Goal: Task Accomplishment & Management: Manage account settings

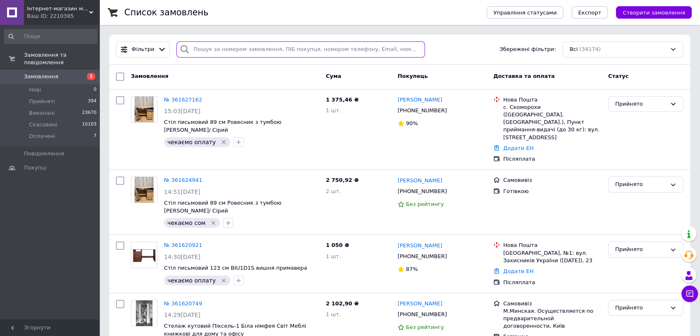
click at [246, 45] on input "search" at bounding box center [300, 49] width 248 height 16
paste input "+380934603587"
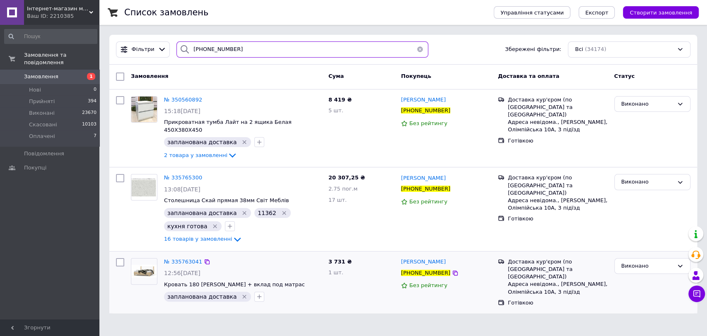
type input "+380934603587"
drag, startPoint x: 185, startPoint y: 153, endPoint x: 184, endPoint y: 148, distance: 5.4
click at [185, 153] on div "№ 350560892 15:18, 30.06.2025 Прикроватная тумба Лайт на 2 ящика Белая 450Х380Х…" at bounding box center [243, 128] width 164 height 71
click at [184, 152] on span "2 товара у замовленні" at bounding box center [195, 155] width 63 height 6
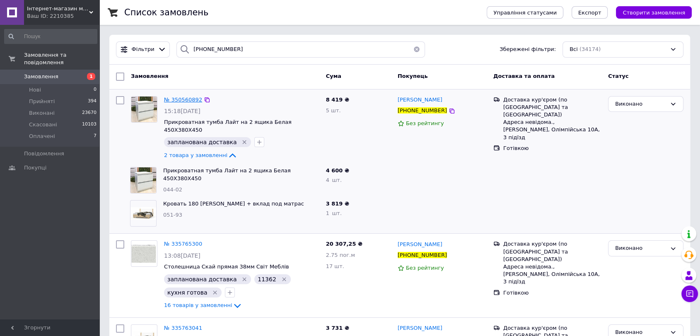
click at [177, 100] on span "№ 350560892" at bounding box center [183, 99] width 38 height 6
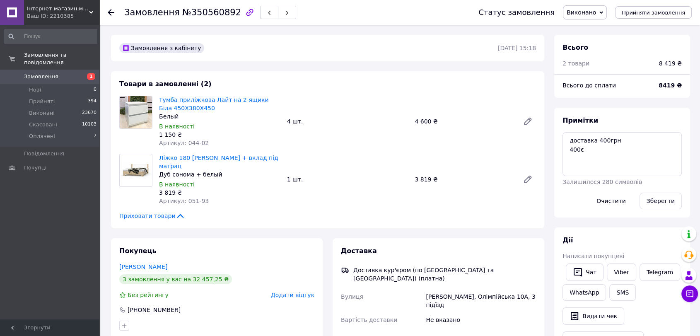
scroll to position [46, 0]
click at [112, 14] on icon at bounding box center [111, 12] width 7 height 7
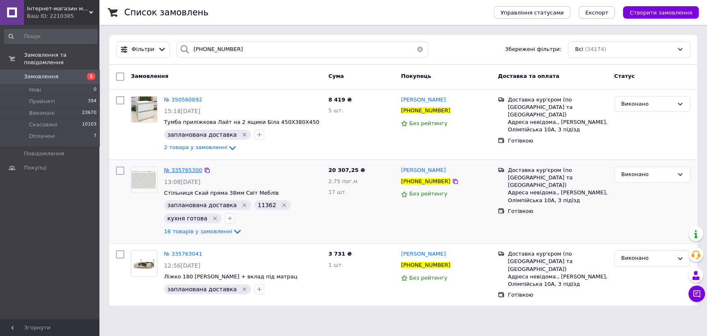
click at [180, 170] on span "№ 335765300" at bounding box center [183, 170] width 38 height 6
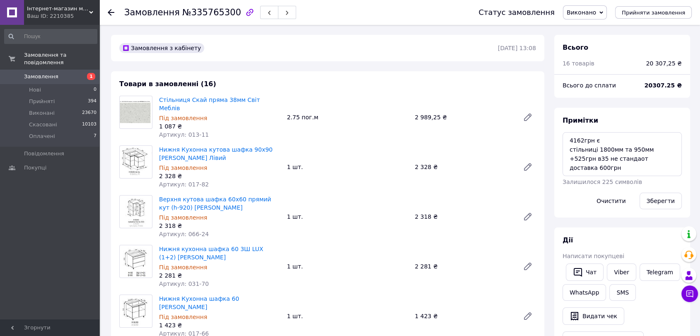
scroll to position [424, 0]
click at [63, 96] on li "Прийняті 394" at bounding box center [50, 102] width 101 height 12
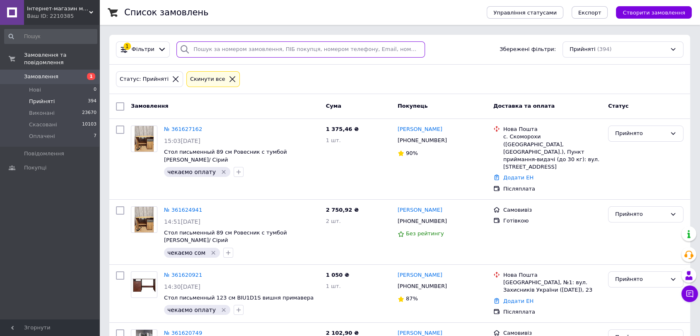
click at [219, 49] on input "search" at bounding box center [300, 49] width 248 height 16
paste input "+380637858557"
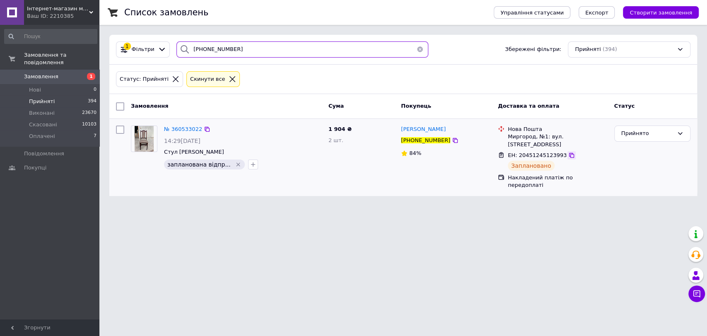
type input "+380637858557"
click at [568, 152] on icon at bounding box center [571, 155] width 7 height 7
drag, startPoint x: 417, startPoint y: 48, endPoint x: 420, endPoint y: 101, distance: 53.1
click at [417, 48] on button "button" at bounding box center [420, 49] width 17 height 16
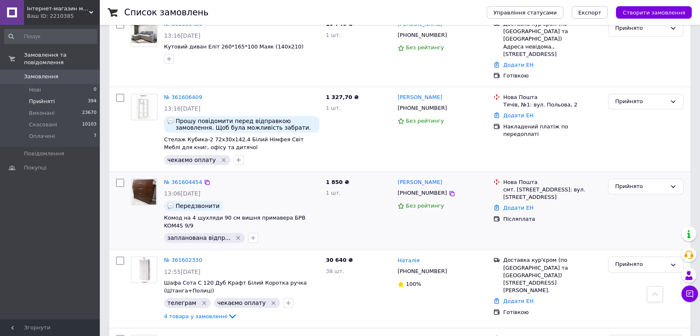
scroll to position [782, 0]
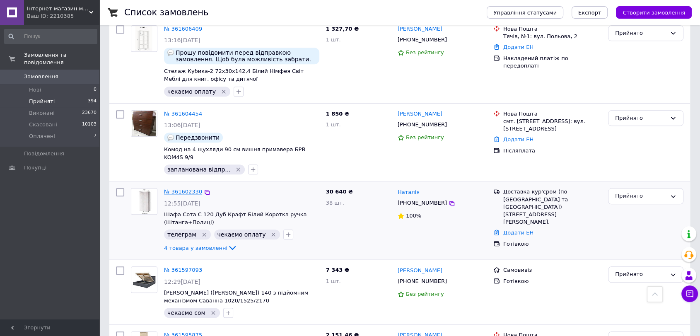
click at [187, 188] on link "№ 361602330" at bounding box center [183, 191] width 38 height 6
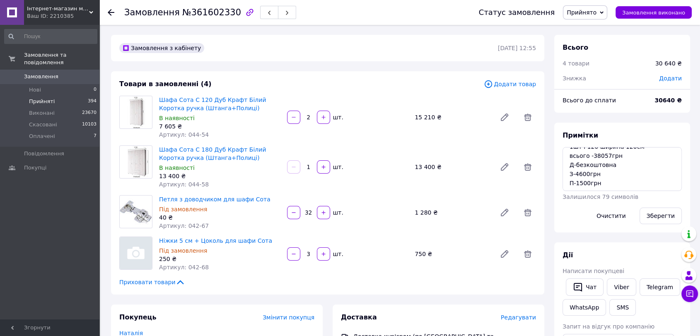
click at [76, 96] on li "Прийняті 394" at bounding box center [50, 102] width 101 height 12
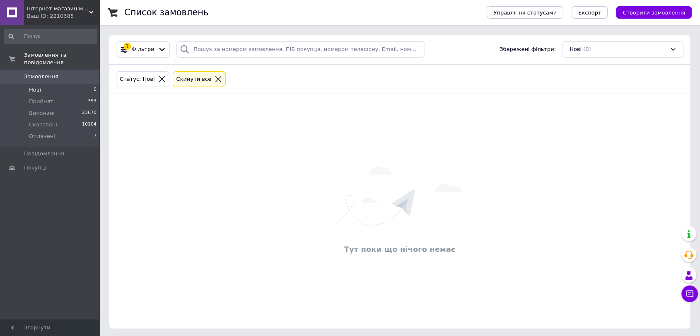
click at [215, 77] on icon at bounding box center [218, 79] width 6 height 6
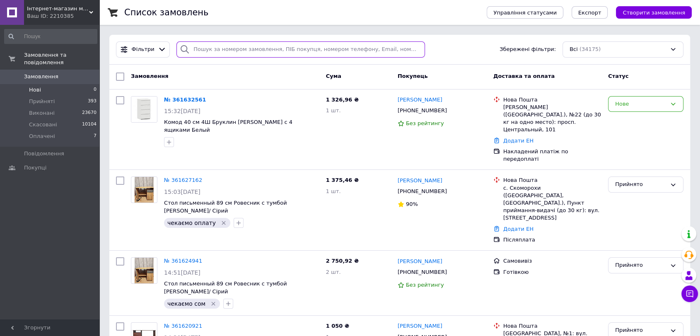
click at [217, 48] on input "search" at bounding box center [300, 49] width 248 height 16
paste input "[PHONE_NUMBER]"
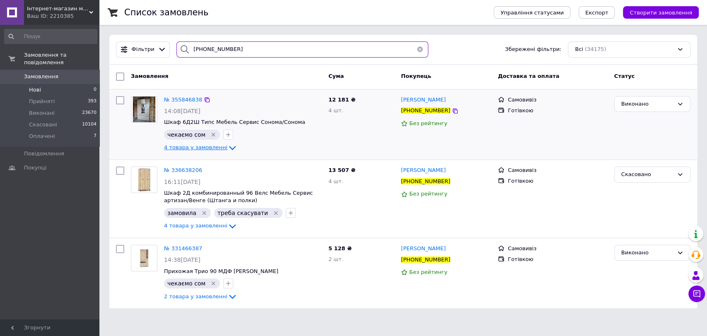
type input "[PHONE_NUMBER]"
click at [206, 150] on span "4 товара у замовленні" at bounding box center [195, 148] width 63 height 6
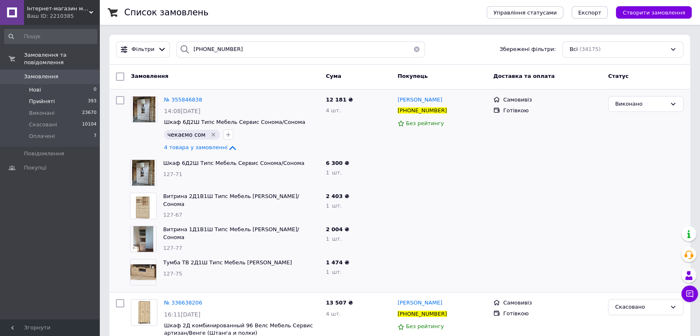
click at [88, 98] on span "393" at bounding box center [92, 101] width 9 height 7
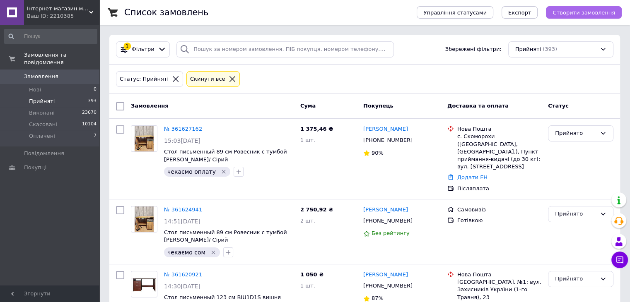
click at [604, 10] on span "Створити замовлення" at bounding box center [583, 13] width 63 height 6
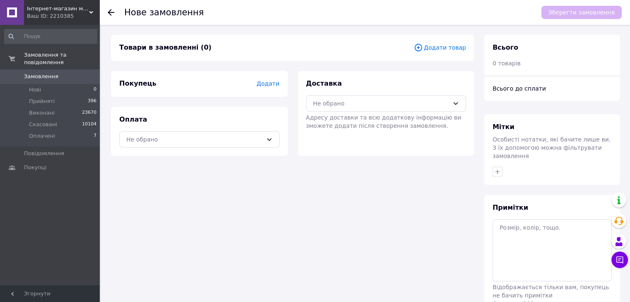
click at [448, 46] on span "Додати товар" at bounding box center [440, 47] width 52 height 9
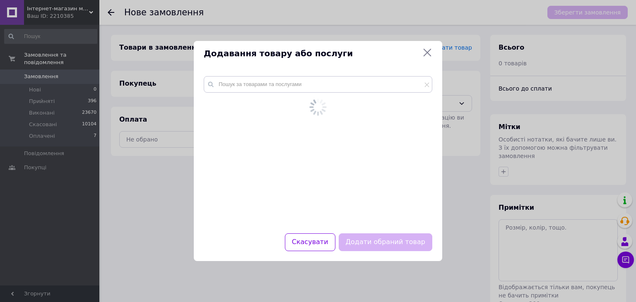
click at [249, 93] on div at bounding box center [318, 141] width 229 height 130
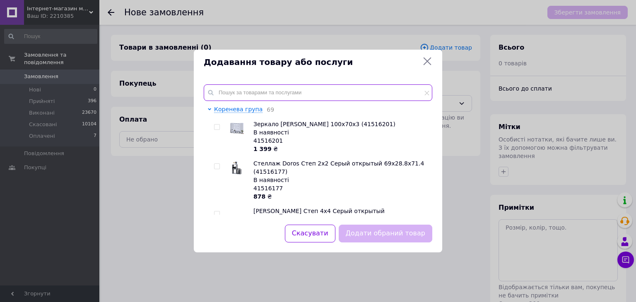
click at [249, 90] on input "text" at bounding box center [318, 92] width 229 height 17
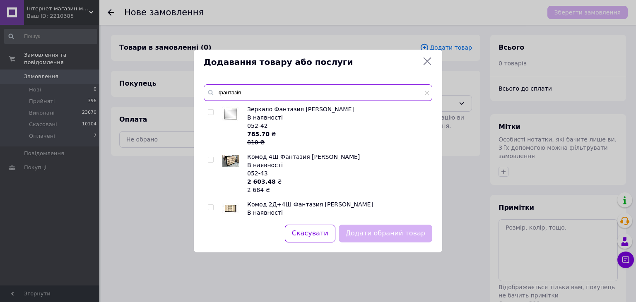
type input "фантазія"
click at [210, 158] on input "checkbox" at bounding box center [210, 159] width 5 height 5
checkbox input "true"
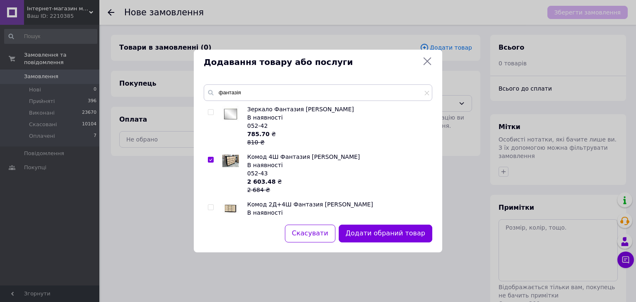
click at [205, 210] on div "Зеркало Фантазия Мебель Сервис В наявності 052-42 785.70 ₴ 810 ₴ Комод 4Ш Фанта…" at bounding box center [318, 160] width 228 height 110
click at [208, 206] on input "checkbox" at bounding box center [210, 207] width 5 height 5
checkbox input "true"
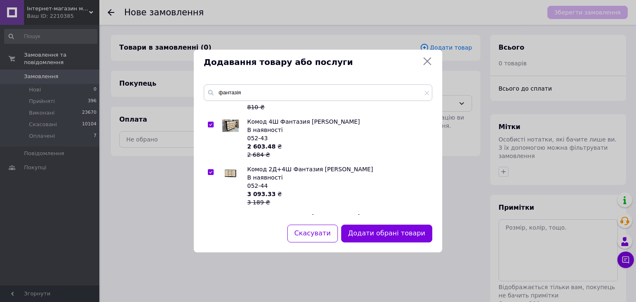
scroll to position [83, 0]
click at [209, 174] on input "checkbox" at bounding box center [210, 172] width 5 height 5
checkbox input "true"
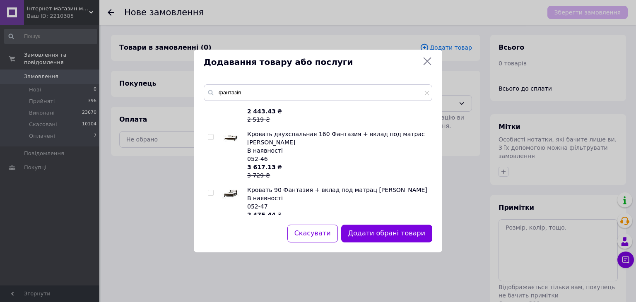
click at [211, 190] on span at bounding box center [211, 193] width 6 height 6
click at [211, 191] on input "checkbox" at bounding box center [210, 193] width 5 height 5
checkbox input "true"
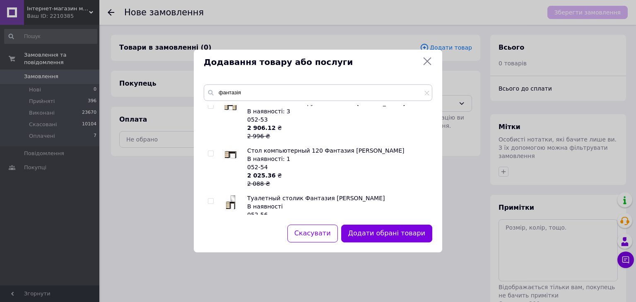
scroll to position [456, 0]
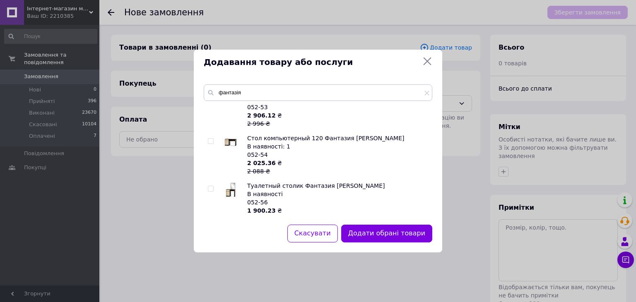
click at [212, 141] on input "checkbox" at bounding box center [210, 141] width 5 height 5
checkbox input "true"
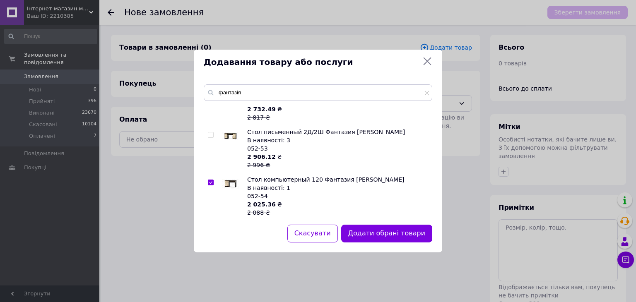
click at [210, 138] on div at bounding box center [212, 148] width 8 height 41
click at [211, 133] on input "checkbox" at bounding box center [210, 135] width 5 height 5
checkbox input "true"
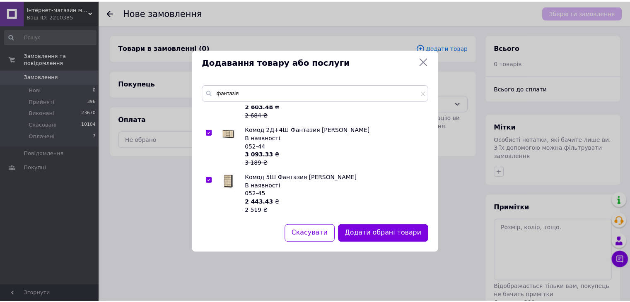
scroll to position [0, 0]
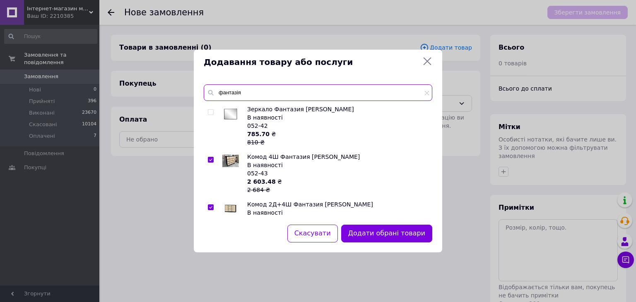
drag, startPoint x: 242, startPoint y: 93, endPoint x: 217, endPoint y: 92, distance: 25.7
click at [217, 92] on input "фантазія" at bounding box center [318, 92] width 229 height 17
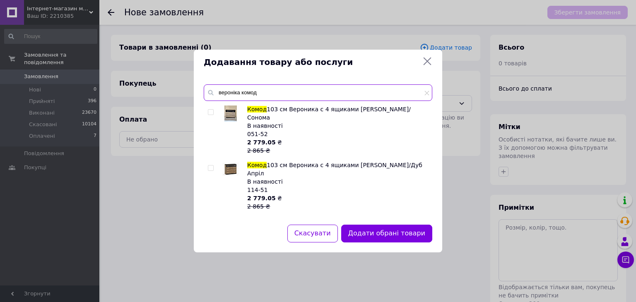
type input "вероніка комод"
click at [210, 112] on input "checkbox" at bounding box center [210, 112] width 5 height 5
checkbox input "true"
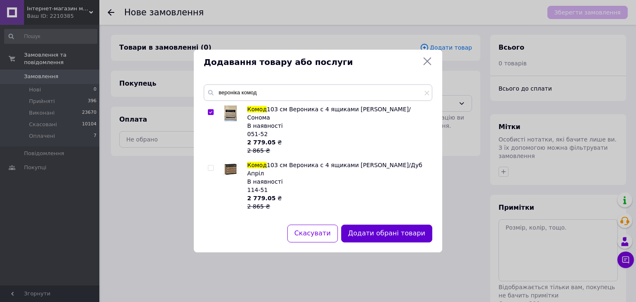
click at [408, 234] on button "Додати обрані товари" at bounding box center [386, 234] width 91 height 18
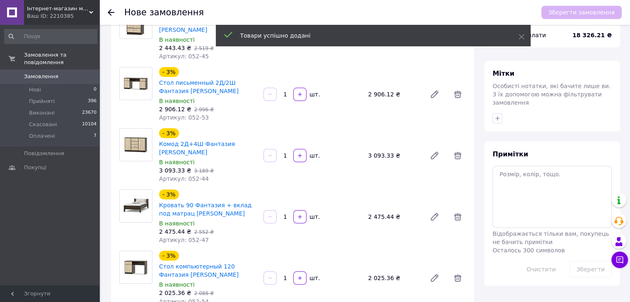
scroll to position [124, 0]
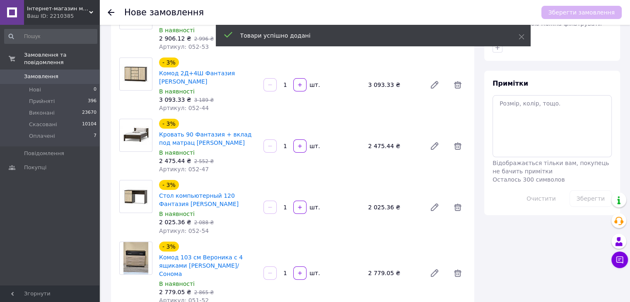
drag, startPoint x: 287, startPoint y: 139, endPoint x: 280, endPoint y: 138, distance: 7.5
click at [280, 143] on input "1" at bounding box center [284, 146] width 13 height 6
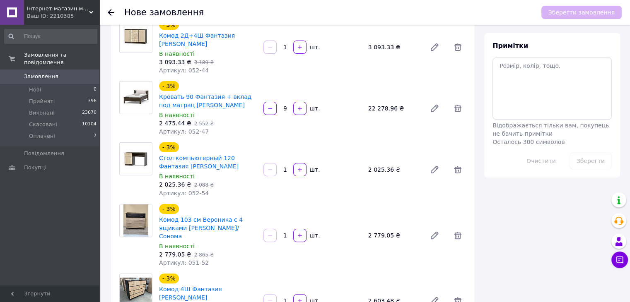
scroll to position [207, 0]
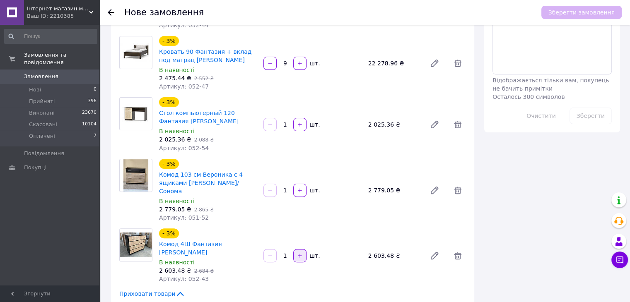
type input "9"
click at [294, 249] on button "button" at bounding box center [299, 255] width 13 height 13
type input "3"
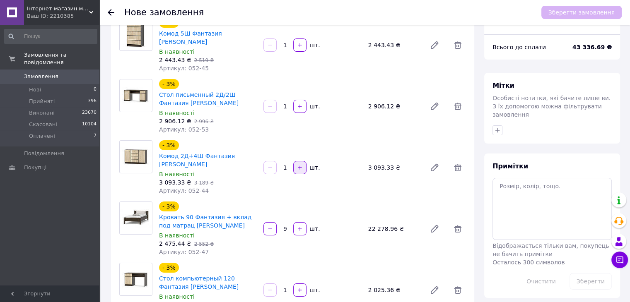
click at [301, 163] on button "button" at bounding box center [299, 167] width 13 height 13
type input "2"
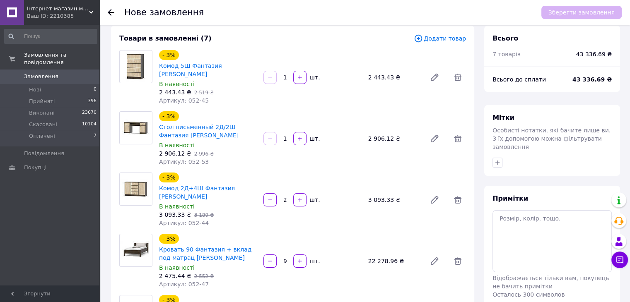
scroll to position [0, 0]
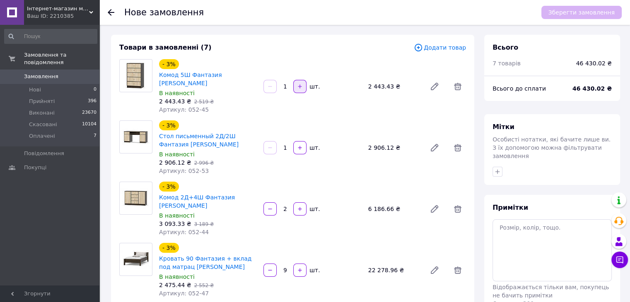
click at [295, 83] on button "button" at bounding box center [299, 86] width 13 height 13
type input "2"
click at [268, 268] on icon "button" at bounding box center [270, 271] width 6 height 6
type input "8"
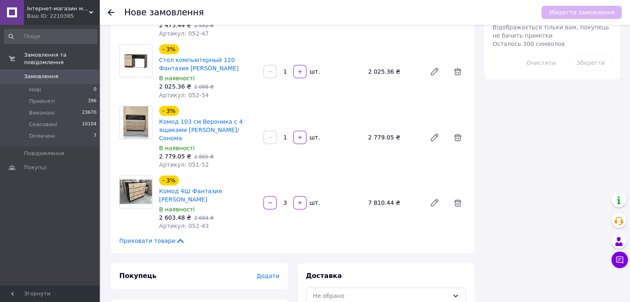
scroll to position [301, 0]
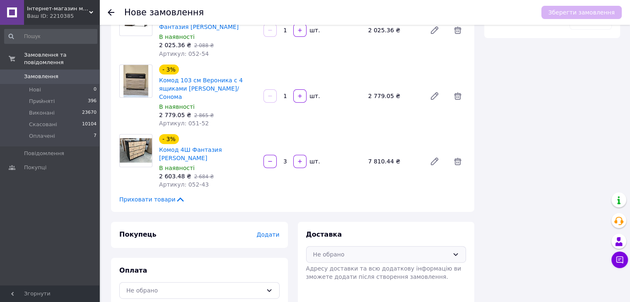
click at [358, 250] on div "Не обрано" at bounding box center [381, 254] width 136 height 9
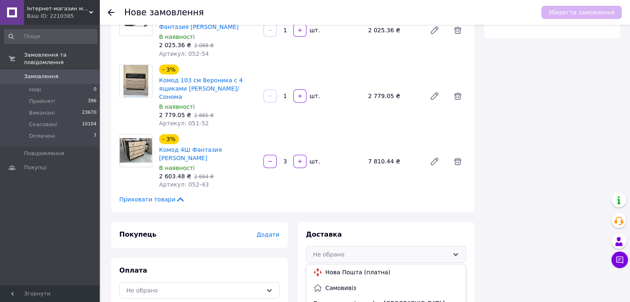
drag, startPoint x: 360, startPoint y: 287, endPoint x: 300, endPoint y: 293, distance: 59.9
click at [360, 299] on span "Доставка кур'єром (по Києву та Україні) (платна)" at bounding box center [386, 303] width 146 height 8
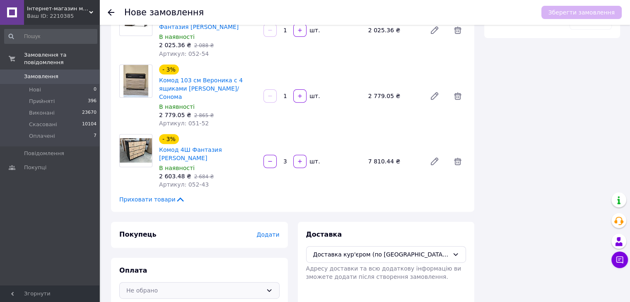
click at [259, 286] on div "Не обрано" at bounding box center [194, 290] width 136 height 9
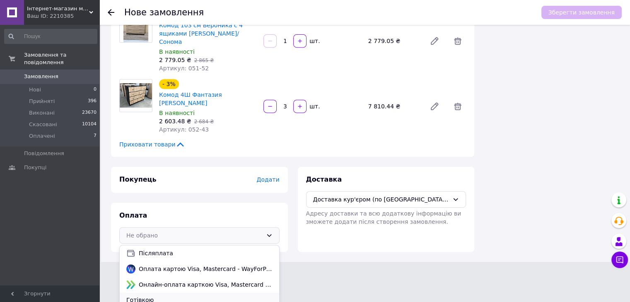
click at [169, 296] on span "Готівкою" at bounding box center [199, 300] width 146 height 8
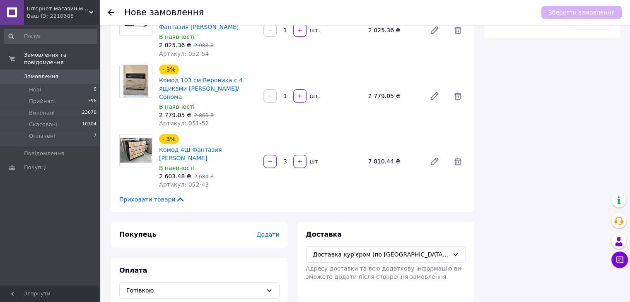
click at [276, 232] on span "Додати" at bounding box center [267, 235] width 23 height 7
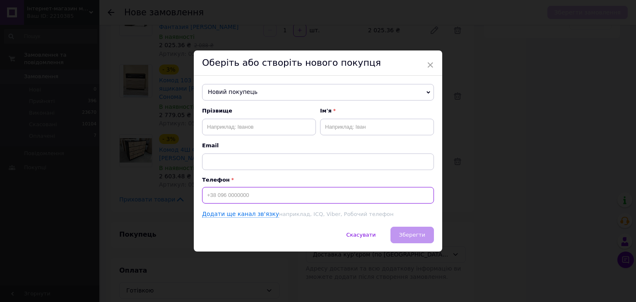
click at [300, 193] on input at bounding box center [318, 195] width 232 height 17
paste input "0637707563"
type input "0637707563"
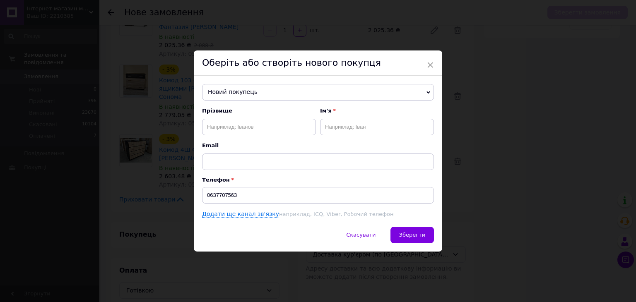
click at [286, 78] on div "Новий покупець Єрьоменко Любов +380951281938 Єщенко Андрій +380632255050 Івахне…" at bounding box center [318, 151] width 248 height 151
click at [285, 88] on span "Новий покупець" at bounding box center [318, 92] width 232 height 17
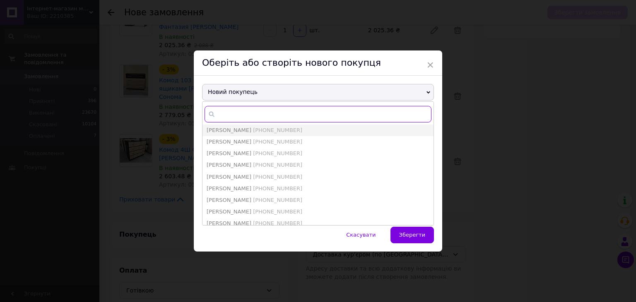
paste input "0637707563"
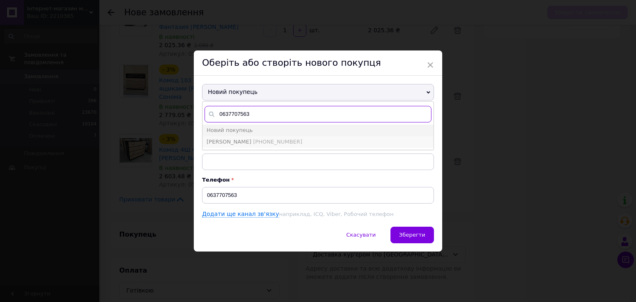
type input "0637707563"
click at [253, 143] on span "[PHONE_NUMBER]" at bounding box center [277, 142] width 49 height 6
type input "Фейга Азман"
type input "[PHONE_NUMBER]"
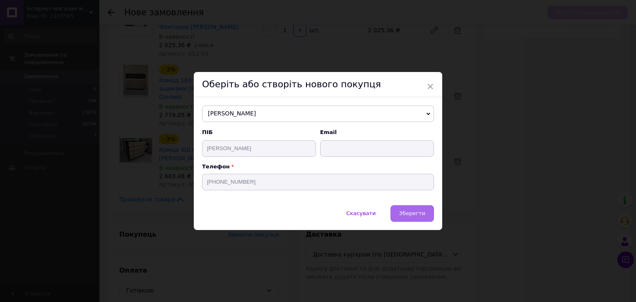
click at [420, 212] on span "Зберегти" at bounding box center [412, 213] width 26 height 6
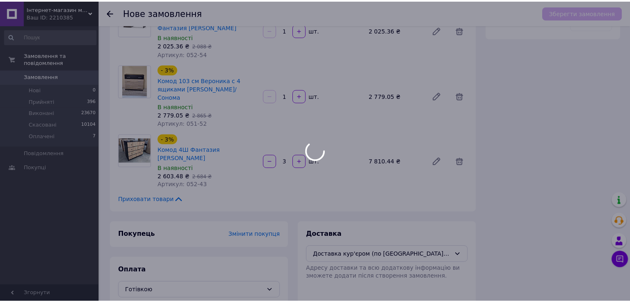
scroll to position [293, 0]
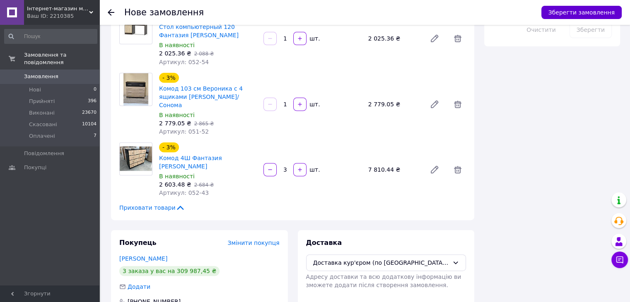
click at [612, 17] on button "Зберегти замовлення" at bounding box center [581, 12] width 80 height 13
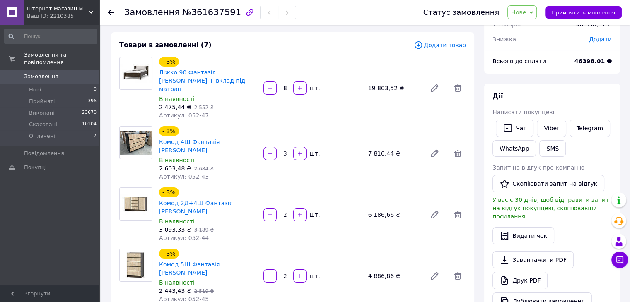
scroll to position [3, 0]
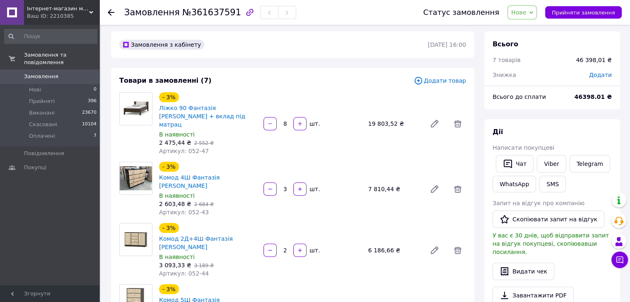
click at [526, 14] on span "Нове" at bounding box center [518, 12] width 15 height 7
click at [533, 25] on li "Прийнято" at bounding box center [527, 29] width 38 height 12
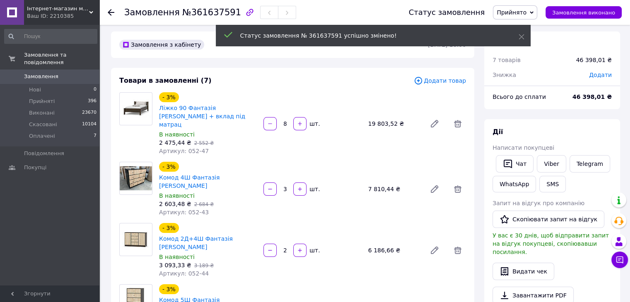
click at [603, 76] on span "Додати" at bounding box center [600, 75] width 23 height 7
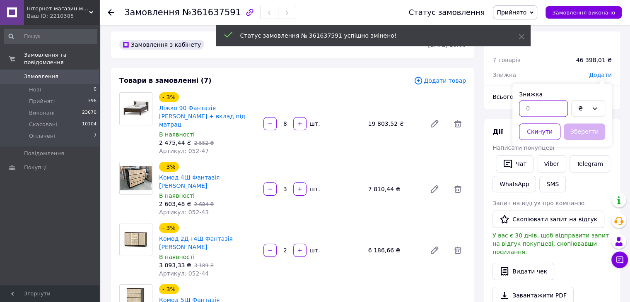
click at [532, 106] on input "text" at bounding box center [543, 108] width 49 height 17
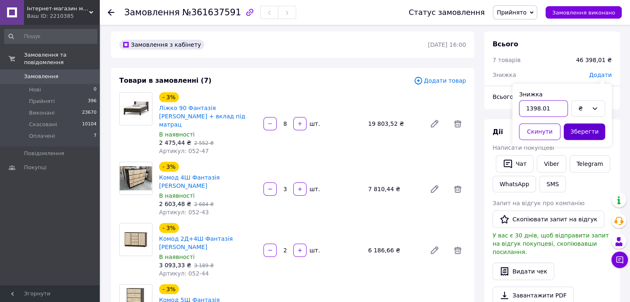
type input "1398.01"
click at [594, 135] on button "Зберегти" at bounding box center [584, 131] width 41 height 17
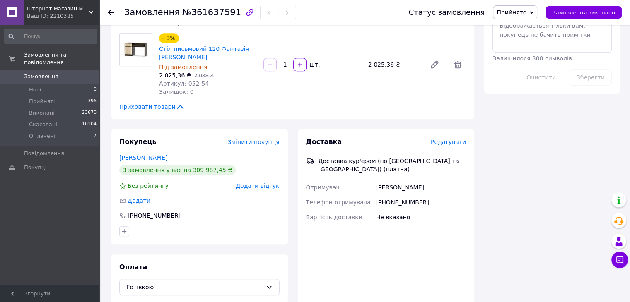
scroll to position [459, 0]
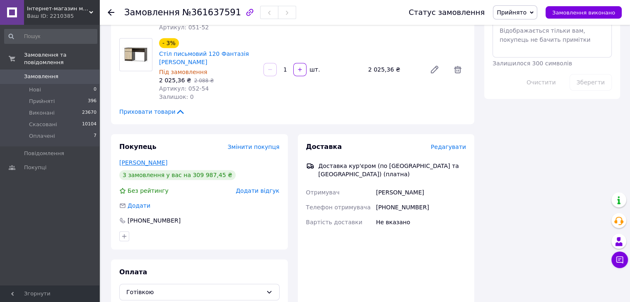
click at [143, 159] on link "Фейга Азман" at bounding box center [143, 162] width 48 height 7
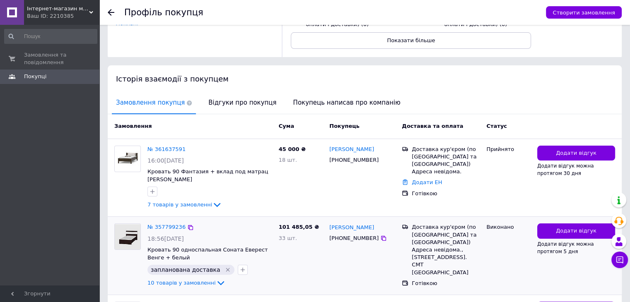
scroll to position [207, 0]
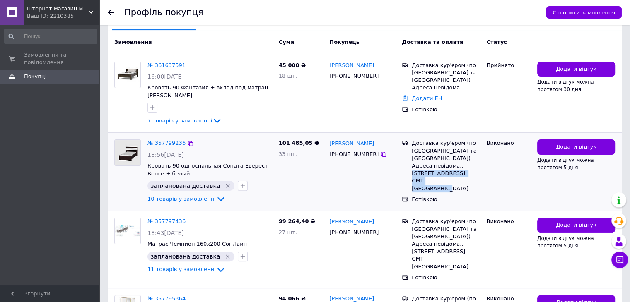
drag, startPoint x: 446, startPoint y: 172, endPoint x: 458, endPoint y: 157, distance: 19.1
click at [458, 162] on div "Адреса невідома., [STREET_ADDRESS]. СМТ [GEOGRAPHIC_DATA]" at bounding box center [446, 177] width 68 height 30
copy div "Старо-Житомирська 47. СМТ Анатевка"
click at [173, 63] on link "№ 361637591" at bounding box center [166, 65] width 38 height 6
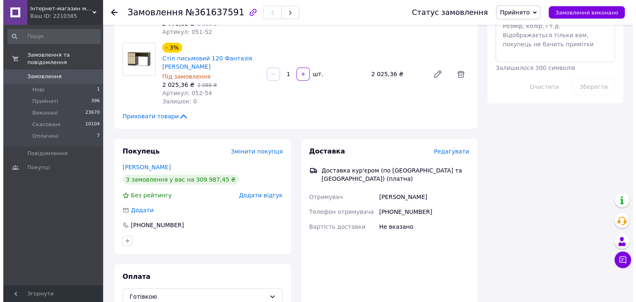
scroll to position [349, 0]
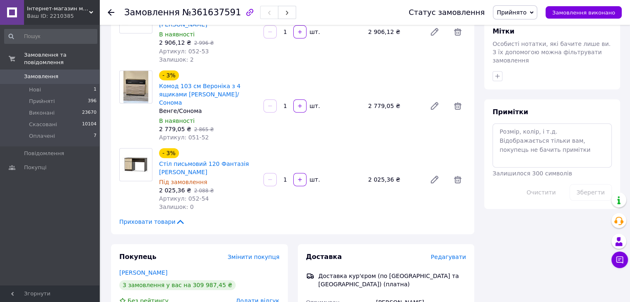
click at [446, 254] on span "Редагувати" at bounding box center [448, 257] width 35 height 7
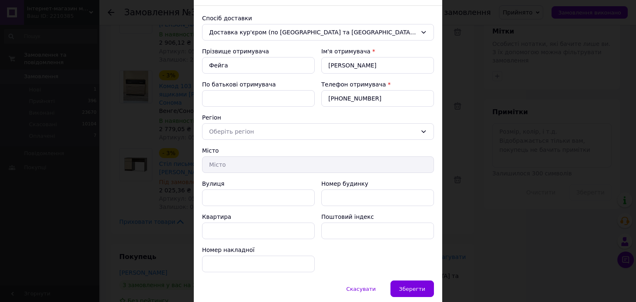
scroll to position [80, 0]
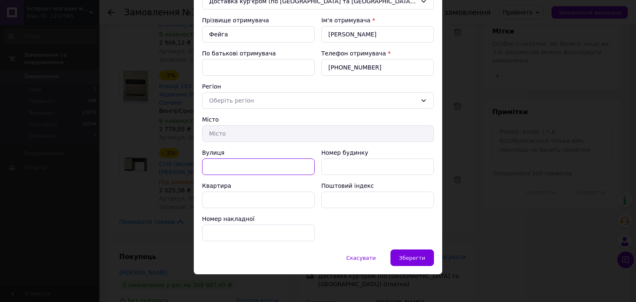
click at [261, 165] on input "Вулиця" at bounding box center [258, 167] width 113 height 17
paste input "Старо-Житомирська 47. СМТ Анатевка"
type input "Старо-Житомирська 47. СМТ Анатевка"
click at [412, 255] on span "Зберегти" at bounding box center [412, 258] width 26 height 6
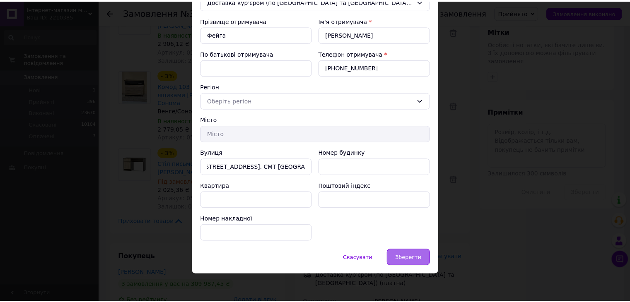
scroll to position [0, 0]
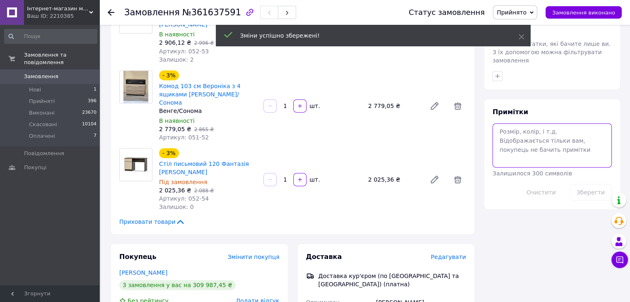
click at [523, 131] on textarea at bounding box center [551, 145] width 119 height 44
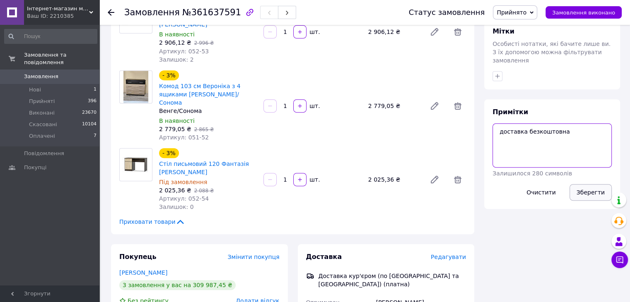
type textarea "доставка безкоштовна"
click at [584, 184] on button "Зберегти" at bounding box center [590, 192] width 42 height 17
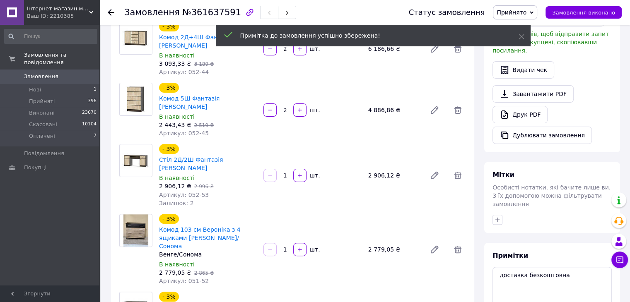
scroll to position [183, 0]
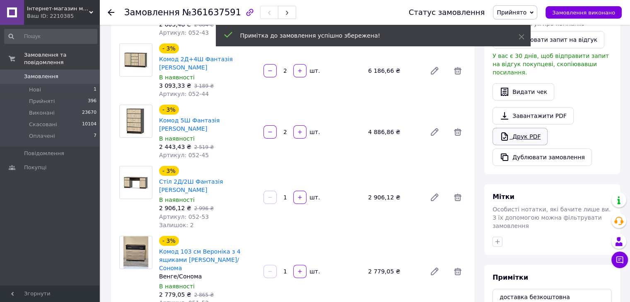
click at [532, 133] on link "Друк PDF" at bounding box center [519, 136] width 55 height 17
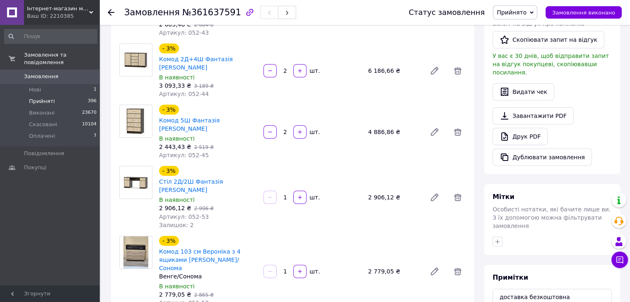
click at [38, 98] on span "Прийняті" at bounding box center [42, 101] width 26 height 7
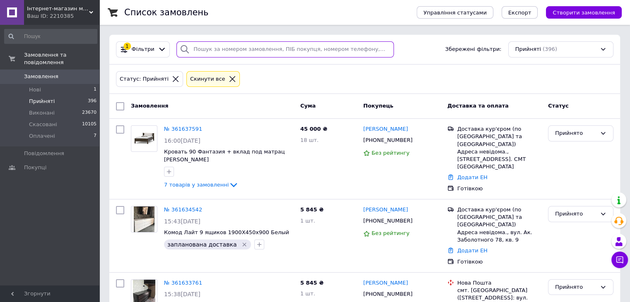
click at [229, 46] on input "search" at bounding box center [284, 49] width 217 height 16
paste input "+380974634028"
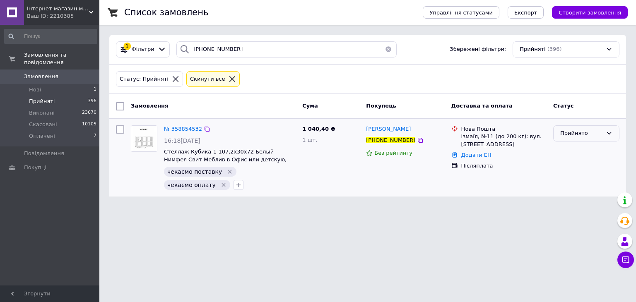
click at [576, 133] on div "Прийнято" at bounding box center [581, 133] width 42 height 9
click at [567, 162] on li "Скасовано" at bounding box center [586, 165] width 65 height 15
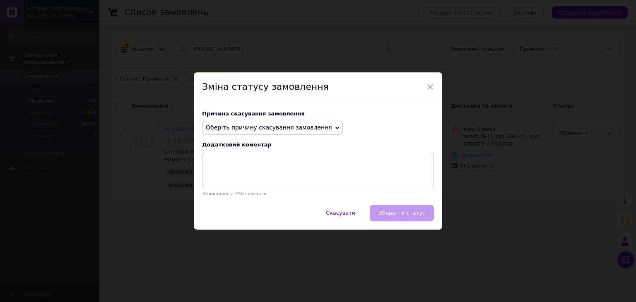
click at [276, 128] on span "Оберіть причину скасування замовлення" at bounding box center [269, 127] width 126 height 7
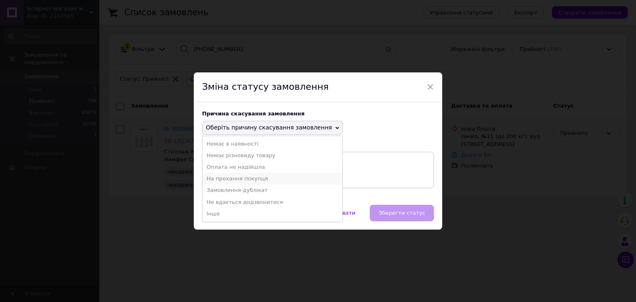
click at [225, 177] on li "На прохання покупця" at bounding box center [273, 179] width 140 height 12
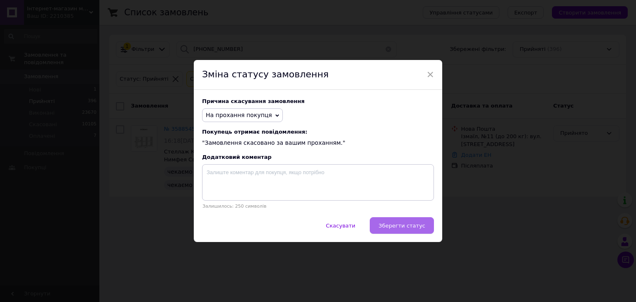
click at [416, 225] on span "Зберегти статус" at bounding box center [402, 226] width 47 height 6
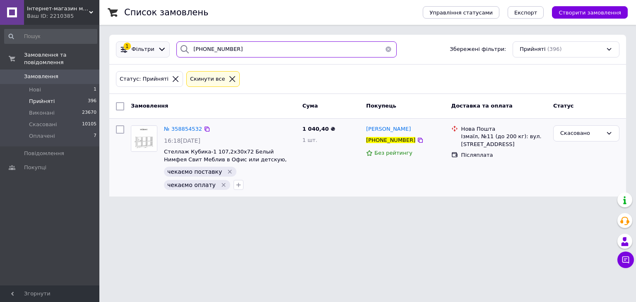
drag, startPoint x: 229, startPoint y: 51, endPoint x: 161, endPoint y: 43, distance: 67.9
click at [161, 43] on div "1 Фільтри +380974634028 Збережені фільтри: Прийняті (396)" at bounding box center [368, 49] width 510 height 16
paste input "674286412"
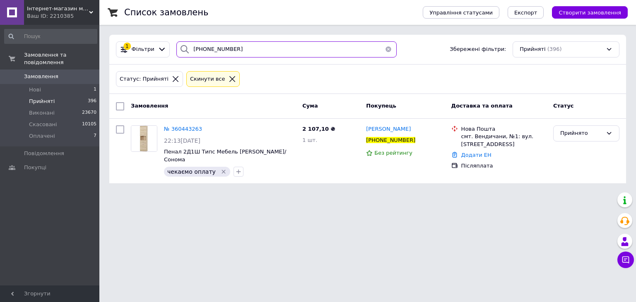
type input "+380674286412"
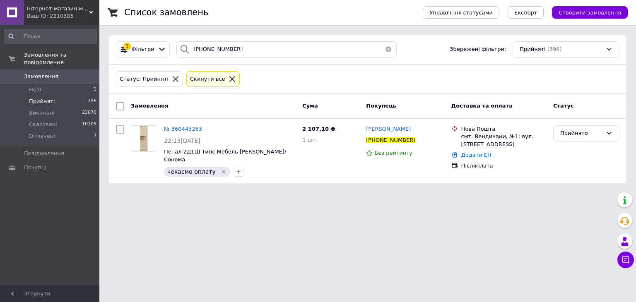
click at [574, 135] on div "Прийнято" at bounding box center [581, 133] width 42 height 9
click at [572, 164] on li "Скасовано" at bounding box center [586, 165] width 65 height 15
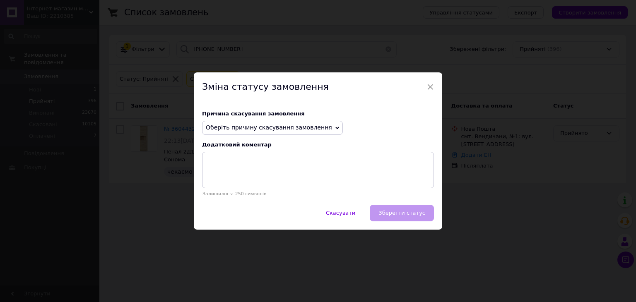
click at [219, 121] on span "Оберіть причину скасування замовлення" at bounding box center [272, 128] width 141 height 14
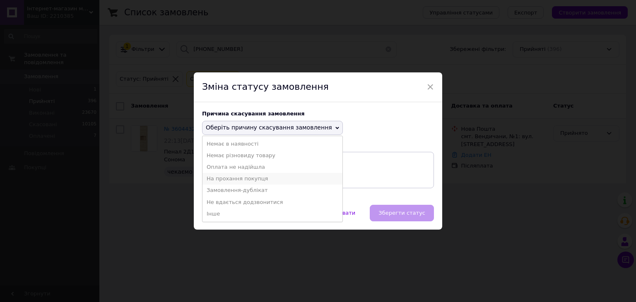
click at [229, 179] on li "На прохання покупця" at bounding box center [273, 179] width 140 height 12
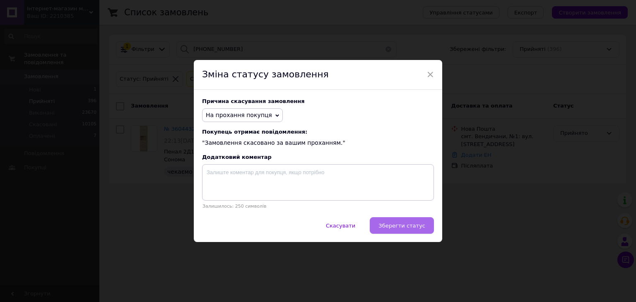
click at [412, 229] on span "Зберегти статус" at bounding box center [402, 226] width 47 height 6
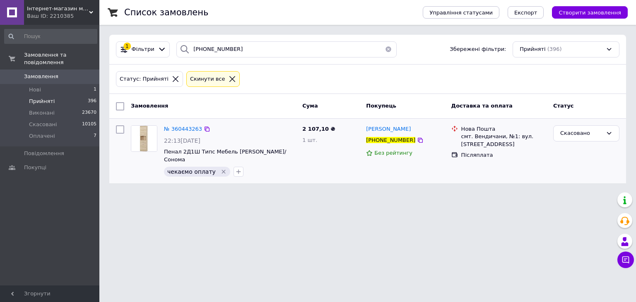
click at [384, 51] on button "button" at bounding box center [388, 49] width 17 height 16
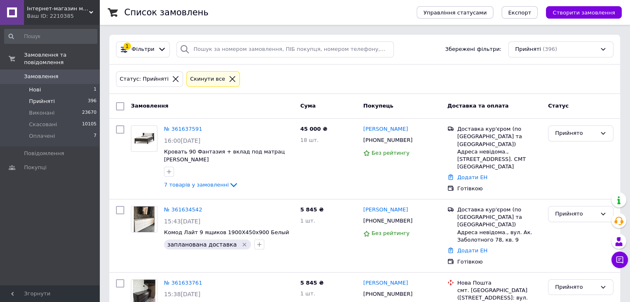
click at [65, 84] on li "Нові 1" at bounding box center [50, 90] width 101 height 12
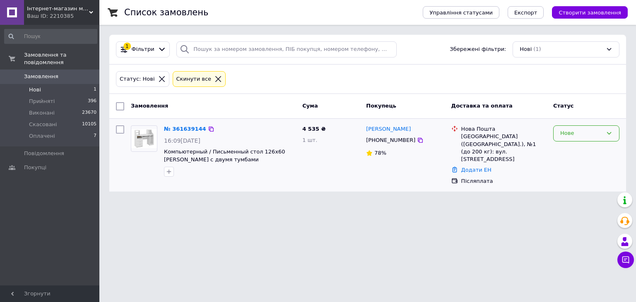
click at [559, 133] on div "Нове" at bounding box center [586, 133] width 66 height 16
click at [572, 150] on li "Прийнято" at bounding box center [586, 150] width 65 height 15
click at [417, 139] on icon at bounding box center [420, 140] width 7 height 7
click at [174, 131] on link "№ 361639144" at bounding box center [185, 129] width 42 height 6
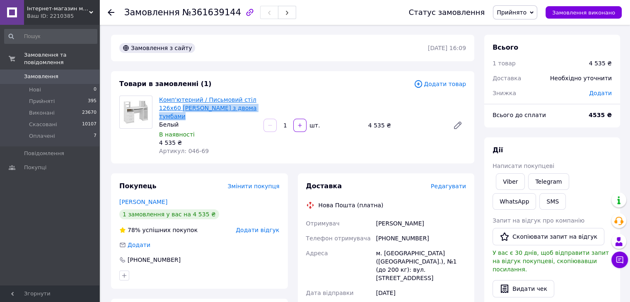
drag, startPoint x: 193, startPoint y: 117, endPoint x: 179, endPoint y: 111, distance: 15.6
click at [179, 111] on span "Комп'ютерний / Письмовий стіл 126х60 [PERSON_NAME] з двома тумбами" at bounding box center [208, 108] width 98 height 25
copy link "Одіссей Білий з двома тумбами"
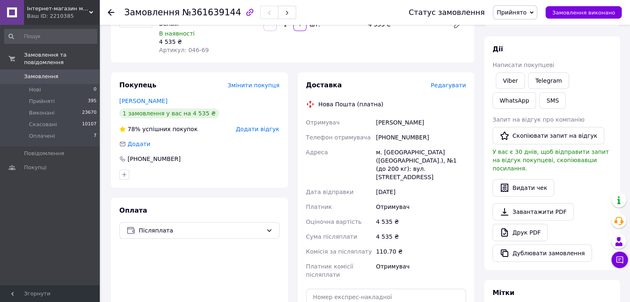
scroll to position [207, 0]
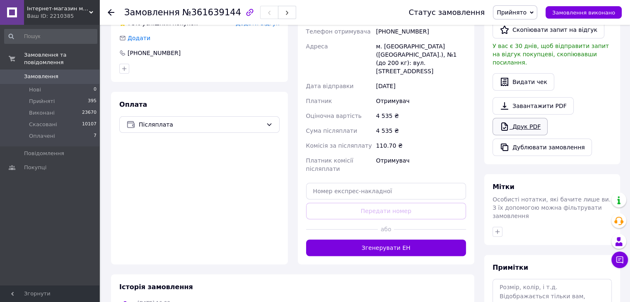
click at [527, 118] on link "Друк PDF" at bounding box center [519, 126] width 55 height 17
click at [48, 98] on span "Прийняті" at bounding box center [42, 101] width 26 height 7
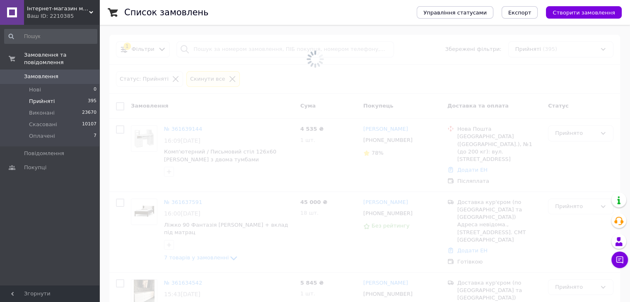
click at [234, 47] on span at bounding box center [315, 59] width 630 height 118
click at [234, 50] on span at bounding box center [315, 59] width 630 height 118
click at [234, 48] on span at bounding box center [315, 59] width 630 height 118
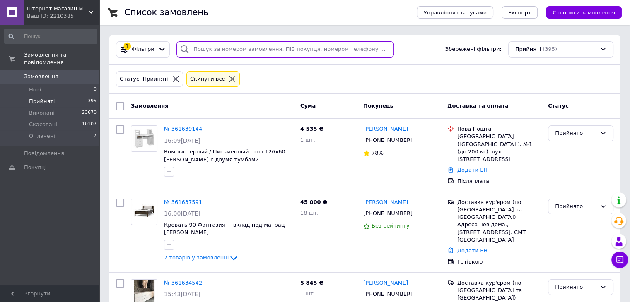
click at [234, 43] on input "search" at bounding box center [284, 49] width 217 height 16
paste input "+380973192496"
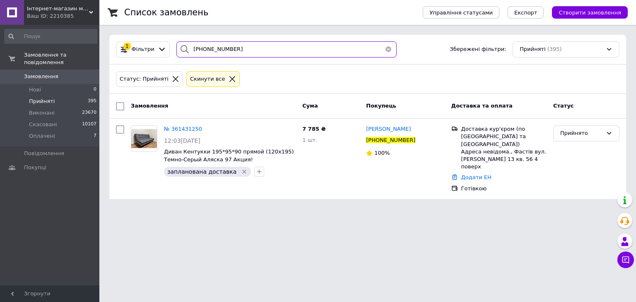
type input "+380973192496"
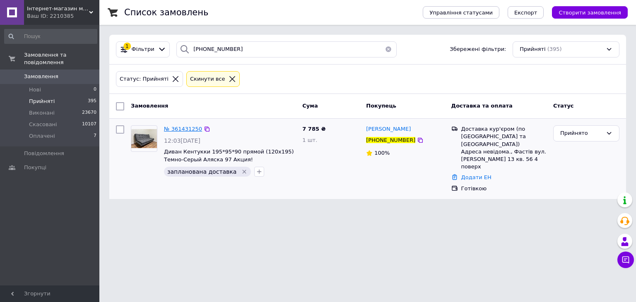
click at [178, 126] on span "№ 361431250" at bounding box center [183, 129] width 38 height 6
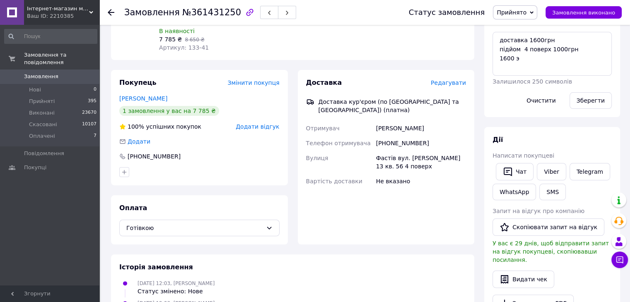
scroll to position [207, 0]
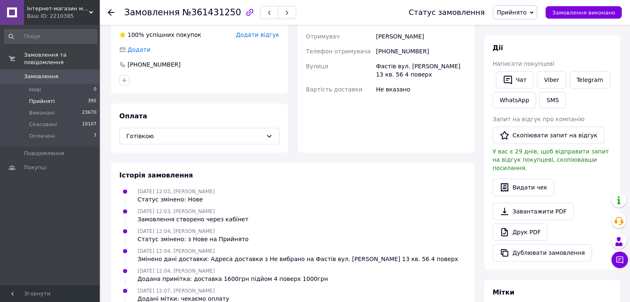
click at [38, 98] on span "Прийняті" at bounding box center [42, 101] width 26 height 7
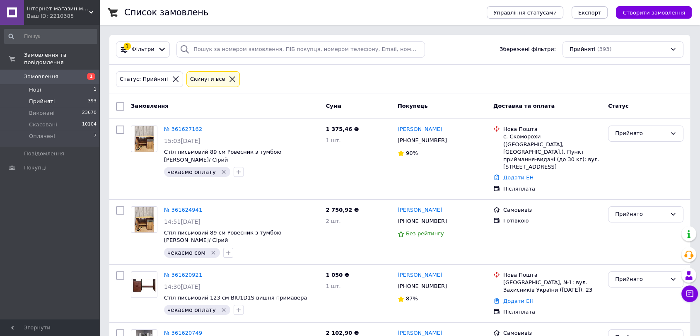
click at [74, 84] on li "Нові 1" at bounding box center [50, 90] width 101 height 12
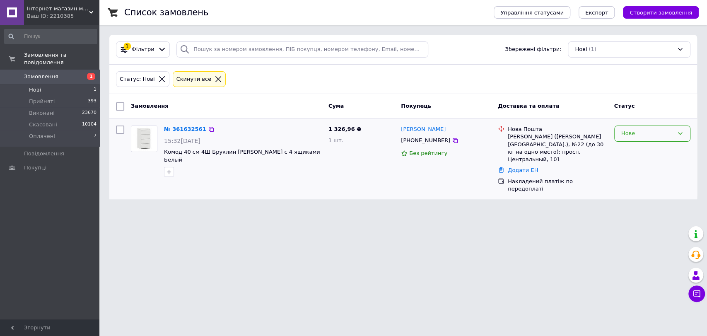
click at [629, 135] on div "Нове" at bounding box center [647, 133] width 52 height 9
click at [629, 143] on li "Прийнято" at bounding box center [652, 150] width 75 height 15
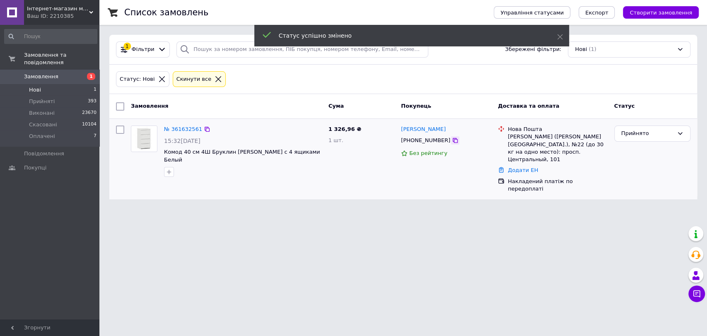
click at [452, 142] on icon at bounding box center [455, 140] width 7 height 7
click at [179, 126] on link "№ 361632561" at bounding box center [183, 129] width 38 height 6
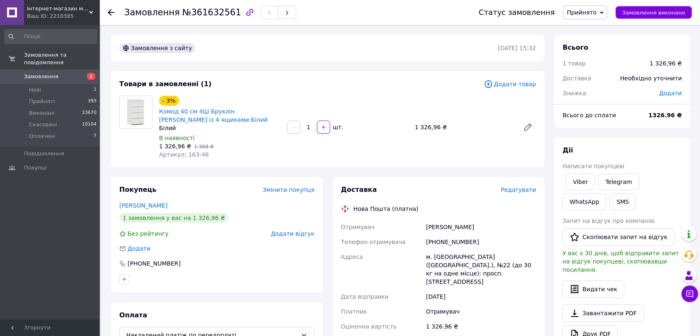
scroll to position [92, 0]
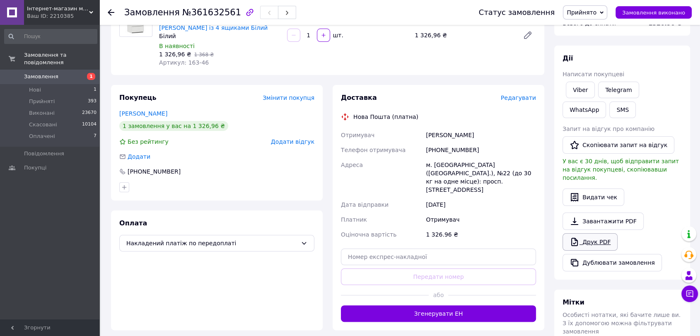
click at [593, 233] on link "Друк PDF" at bounding box center [589, 241] width 55 height 17
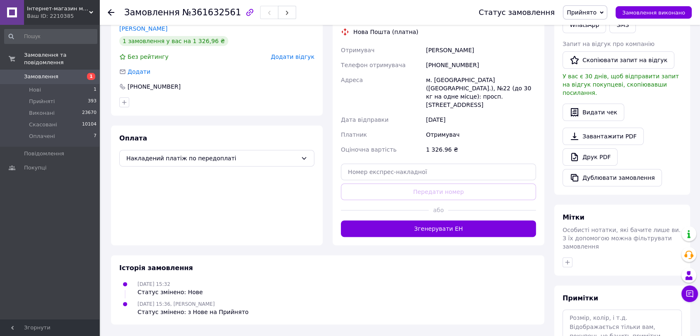
scroll to position [229, 0]
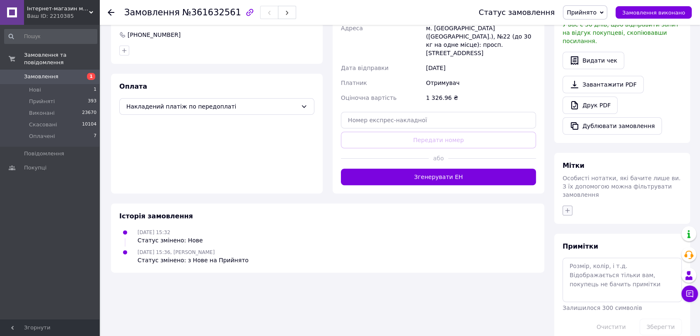
click at [570, 207] on icon "button" at bounding box center [567, 210] width 7 height 7
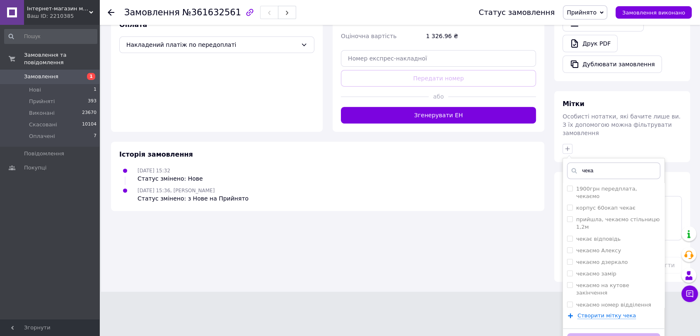
type input "чека"
click at [614, 311] on li "чекаємо оплату" at bounding box center [613, 317] width 101 height 12
checkbox input "true"
click at [620, 333] on button "Додати мітку" at bounding box center [613, 341] width 93 height 16
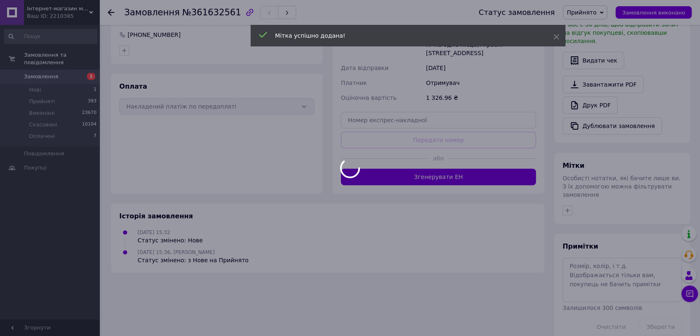
scroll to position [227, 0]
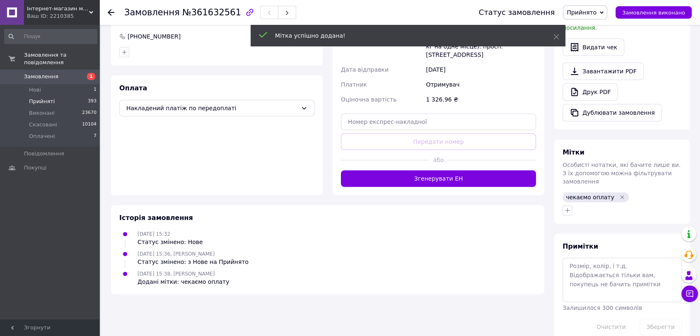
click at [62, 96] on li "Прийняті 393" at bounding box center [50, 102] width 101 height 12
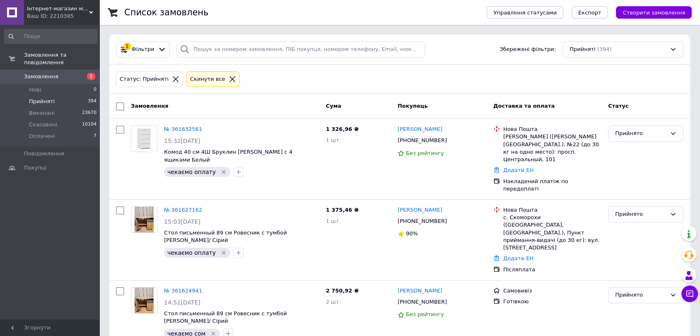
drag, startPoint x: 654, startPoint y: 9, endPoint x: 653, endPoint y: 13, distance: 4.3
click at [654, 10] on span "Створити замовлення" at bounding box center [653, 13] width 63 height 6
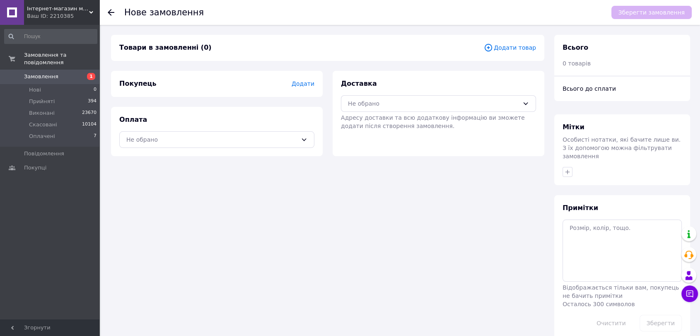
click at [535, 48] on span "Додати товар" at bounding box center [510, 47] width 52 height 9
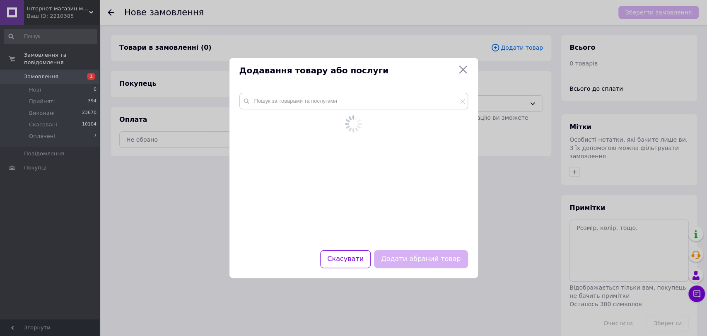
click at [314, 111] on div at bounding box center [353, 158] width 229 height 130
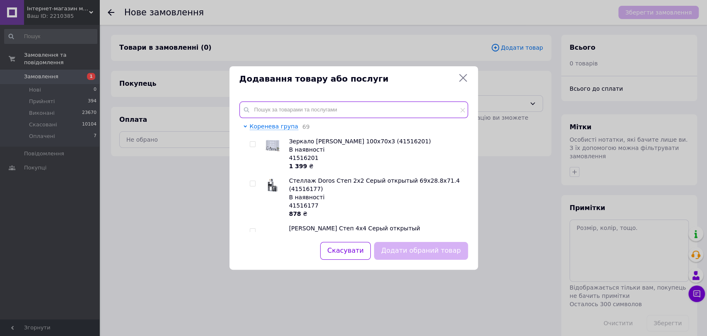
click at [318, 105] on input "text" at bounding box center [353, 109] width 229 height 17
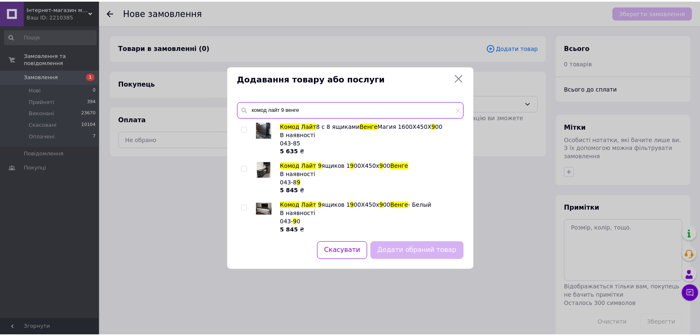
scroll to position [46, 0]
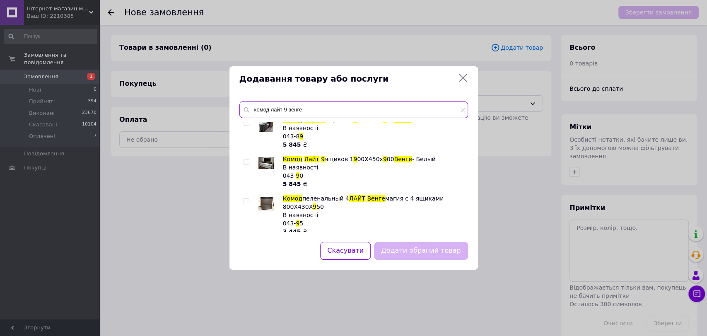
type input "комод лайт 9 венге"
click at [244, 123] on input "checkbox" at bounding box center [246, 122] width 5 height 5
checkbox input "true"
click at [450, 250] on button "Додати обраний товар" at bounding box center [421, 251] width 94 height 18
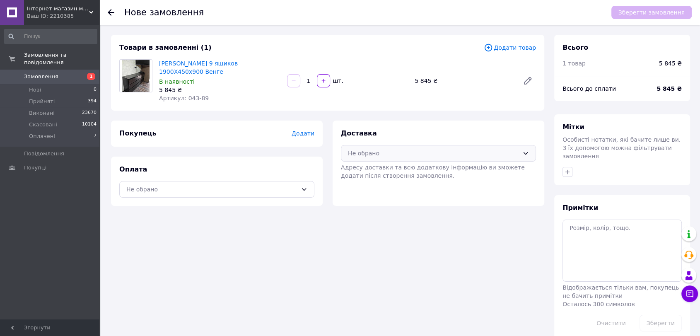
click at [412, 149] on div "Не обрано" at bounding box center [433, 153] width 171 height 9
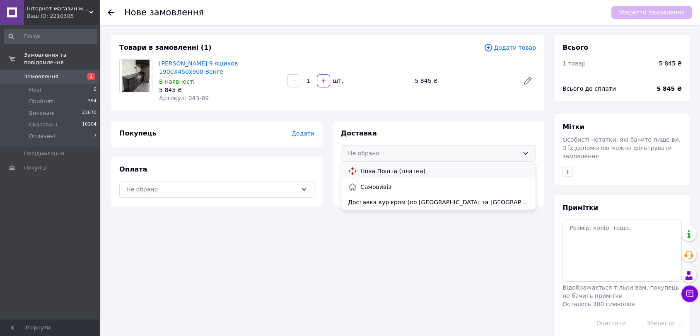
click at [403, 167] on span "Нова Пошта (платна)" at bounding box center [444, 171] width 169 height 8
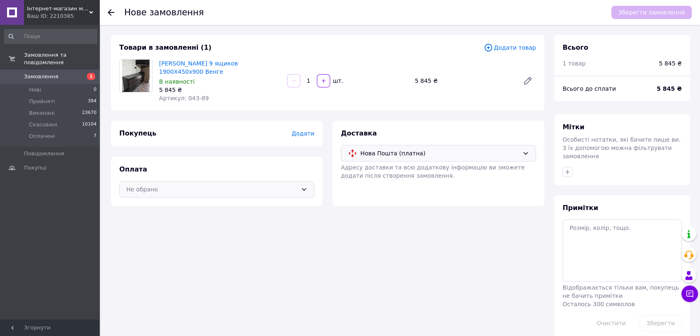
click at [275, 188] on div "Не обрано" at bounding box center [216, 189] width 195 height 17
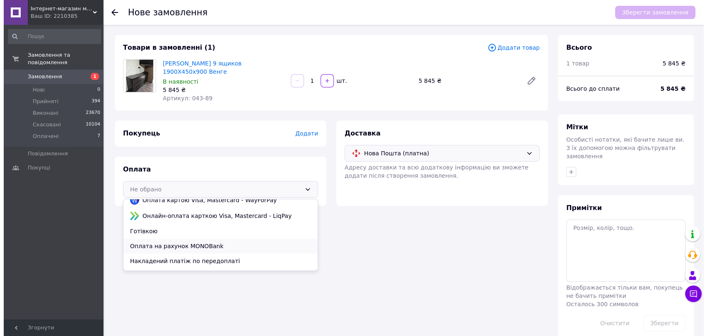
scroll to position [35, 0]
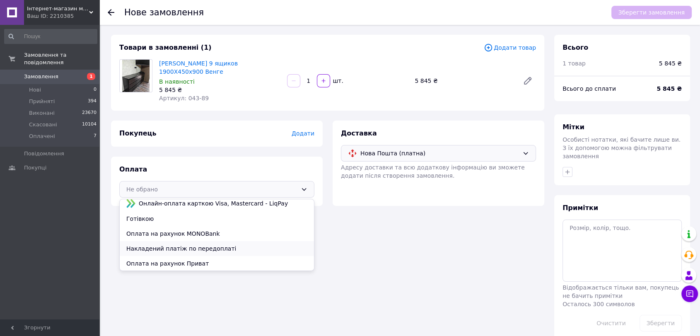
click at [191, 244] on span "Накладений платіж по передоплаті" at bounding box center [216, 248] width 181 height 8
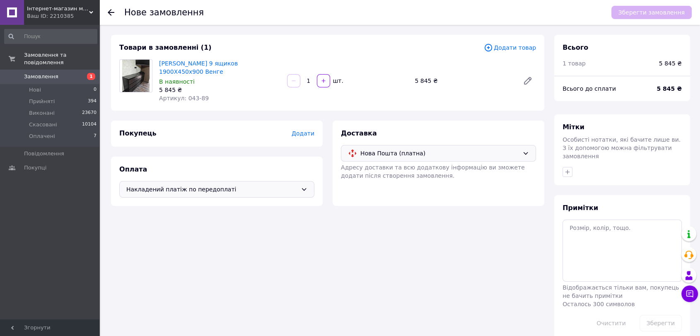
click at [309, 130] on span "Додати" at bounding box center [303, 133] width 23 height 7
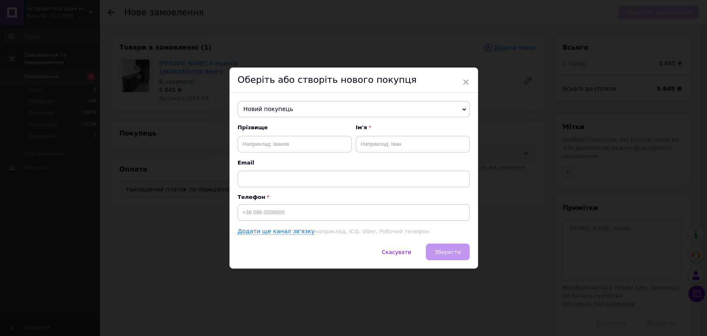
drag, startPoint x: 321, startPoint y: 223, endPoint x: 321, endPoint y: 217, distance: 5.8
click at [321, 223] on div "Прізвище Ім'я Email Телефон Додати ще канал зв'язку наприклад, ICQ, Viber, Робо…" at bounding box center [354, 179] width 232 height 111
click at [320, 212] on input at bounding box center [354, 212] width 232 height 17
paste input "[PHONE_NUMBER]"
type input "[PHONE_NUMBER]"
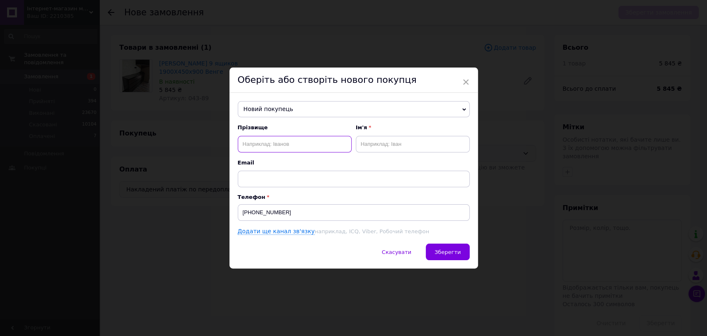
click at [294, 140] on input "text" at bounding box center [295, 144] width 114 height 17
paste input "Шкільнюк"
type input "Шкільнюк"
click at [412, 142] on input "text" at bounding box center [413, 144] width 114 height 17
paste input "Олег"
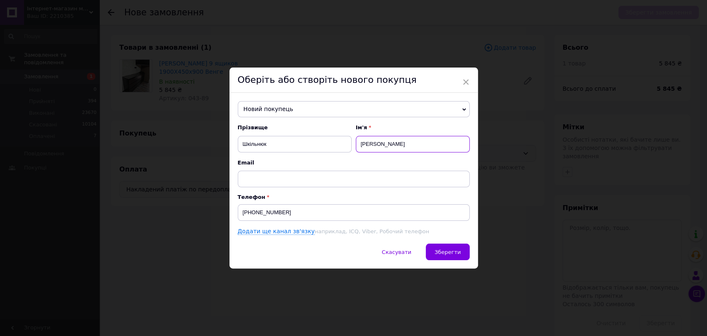
type input "Олег"
drag, startPoint x: 442, startPoint y: 243, endPoint x: 449, endPoint y: 252, distance: 11.8
click at [443, 243] on div "Новий покупець Єрьоменко Любов +380951281938 Івахненко Ольга +380955225969 Вікт…" at bounding box center [353, 168] width 248 height 151
click at [449, 252] on span "Зберегти" at bounding box center [447, 252] width 26 height 6
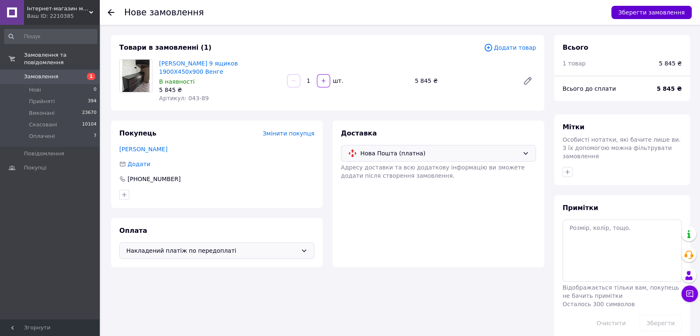
click at [656, 18] on button "Зберегти замовлення" at bounding box center [651, 12] width 80 height 13
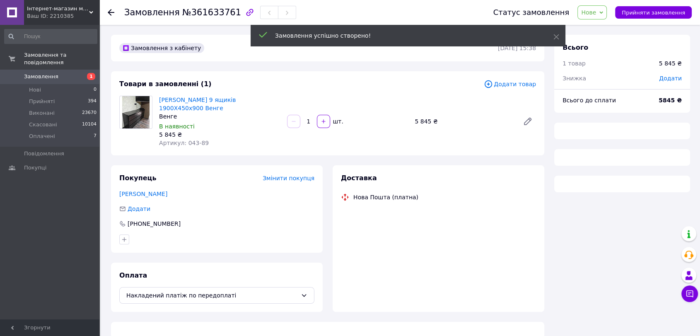
click at [596, 16] on span "Нове" at bounding box center [588, 12] width 15 height 7
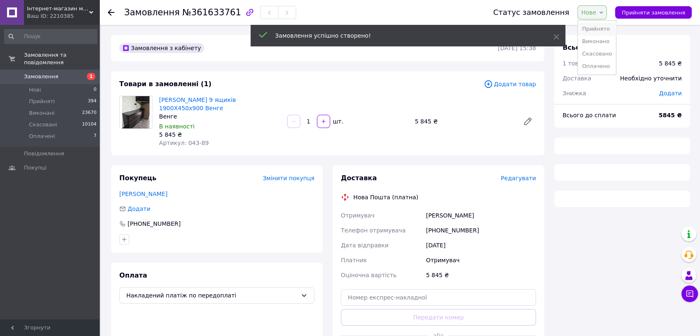
click at [605, 33] on li "Прийнято" at bounding box center [597, 29] width 38 height 12
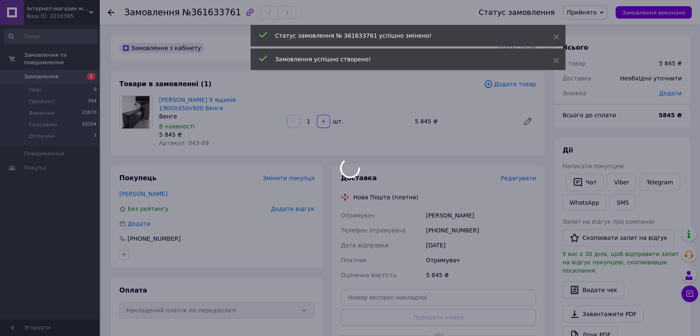
click at [528, 170] on div at bounding box center [350, 168] width 700 height 336
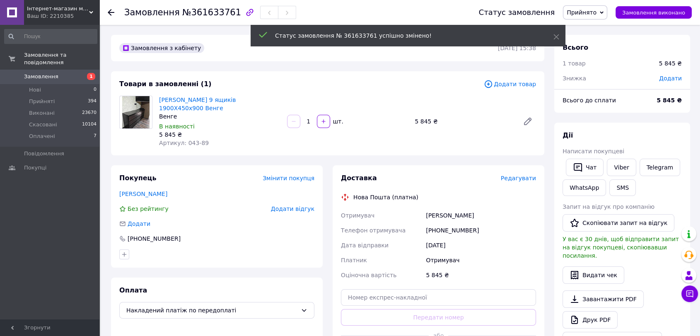
click at [522, 174] on div "Редагувати" at bounding box center [518, 178] width 35 height 8
click at [522, 175] on span "Редагувати" at bounding box center [518, 178] width 35 height 7
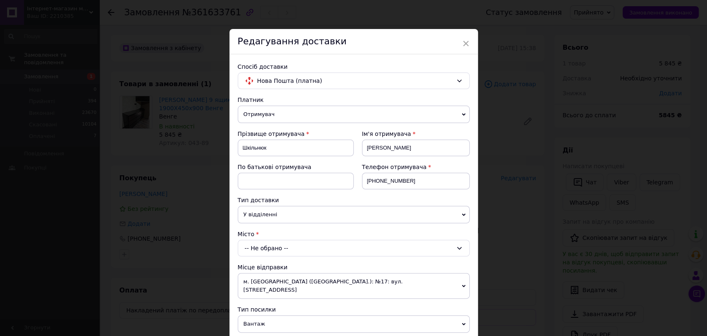
click at [302, 248] on div "-- Не обрано --" at bounding box center [354, 248] width 232 height 17
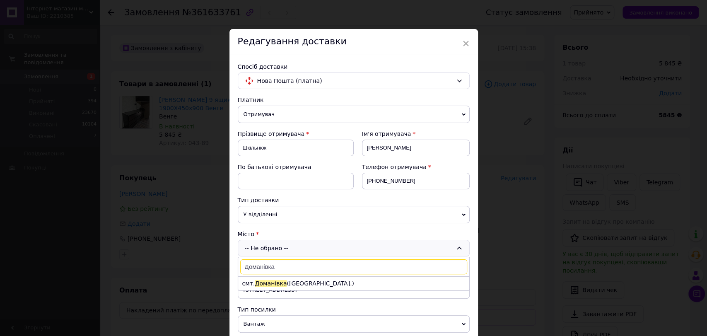
type input "Доманівка"
click at [298, 283] on li "смт. Доманівка (Миколаївська обл.)" at bounding box center [353, 283] width 231 height 13
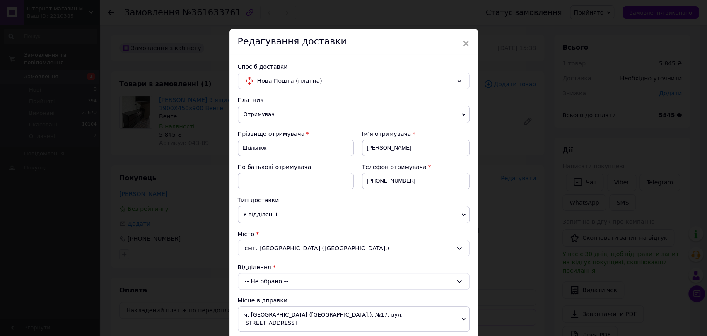
drag, startPoint x: 297, startPoint y: 275, endPoint x: 298, endPoint y: 283, distance: 8.7
click at [298, 283] on div "-- Не обрано --" at bounding box center [354, 281] width 232 height 17
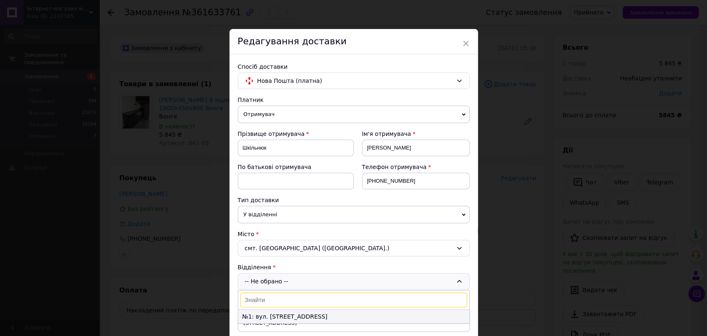
click at [308, 311] on li "№1: вул. Центральна, 32" at bounding box center [353, 316] width 231 height 13
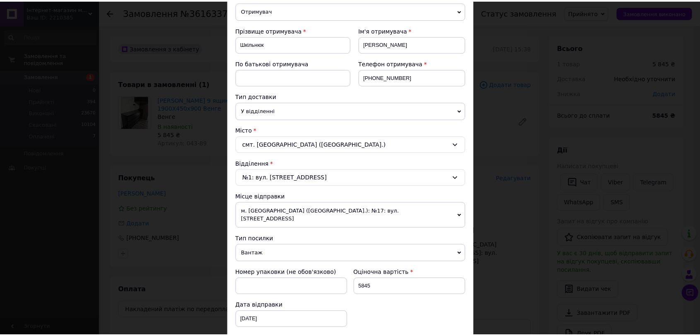
scroll to position [228, 0]
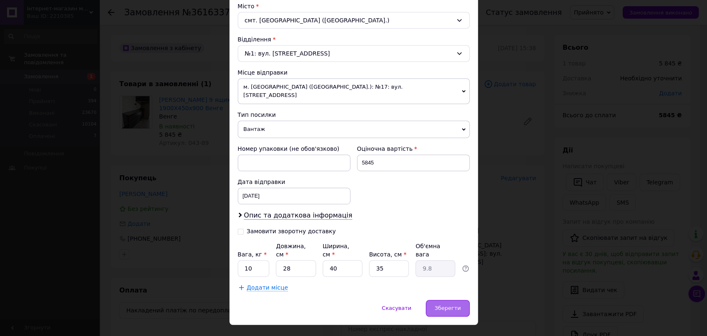
click at [447, 305] on span "Зберегти" at bounding box center [447, 308] width 26 height 6
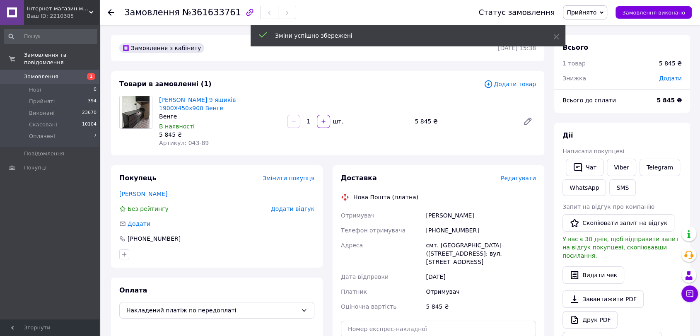
scroll to position [46, 0]
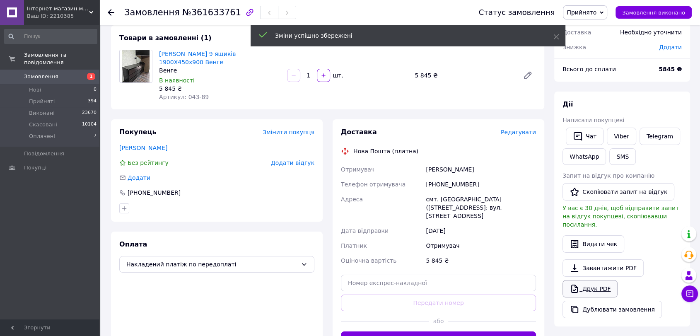
click at [586, 283] on link "Друк PDF" at bounding box center [589, 288] width 55 height 17
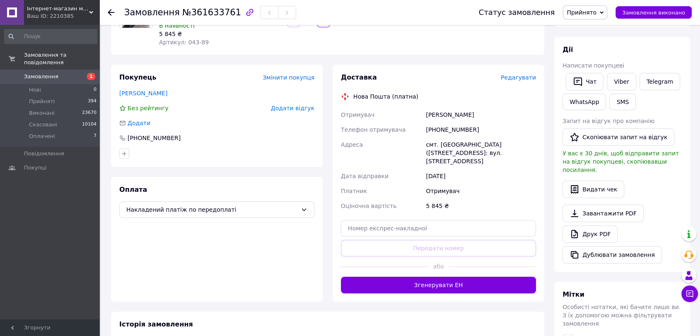
scroll to position [184, 0]
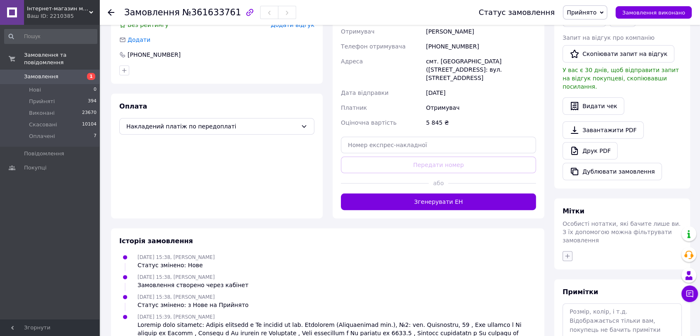
click at [567, 253] on icon "button" at bounding box center [567, 256] width 7 height 7
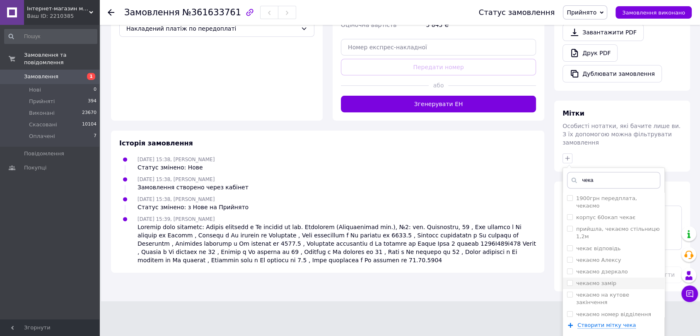
scroll to position [291, 0]
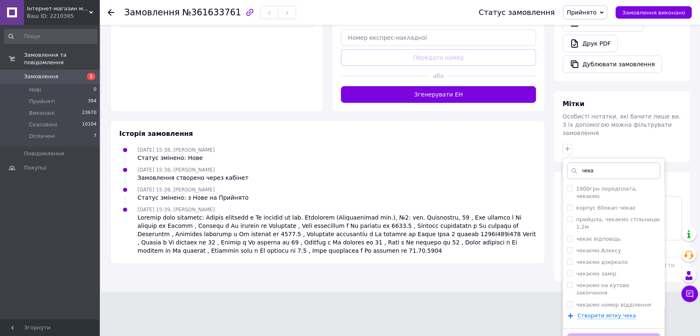
type input "чека"
click at [605, 313] on label "чекаємо оплату" at bounding box center [598, 316] width 45 height 6
checkbox input "true"
click at [611, 333] on button "Додати мітку" at bounding box center [613, 341] width 93 height 16
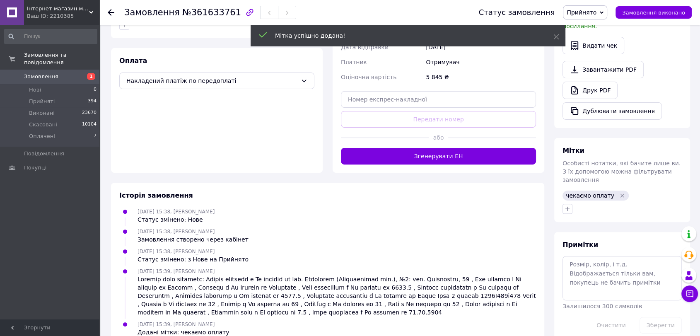
scroll to position [231, 0]
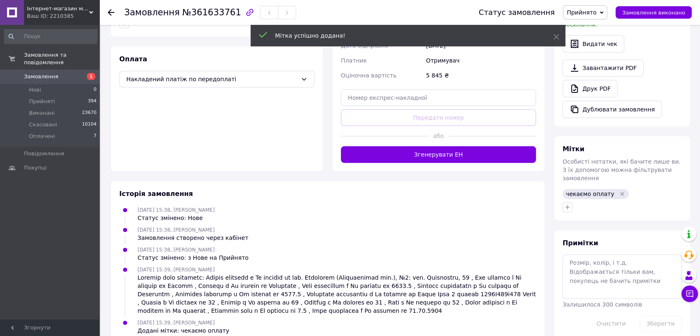
click at [76, 96] on li "Прийняті 394" at bounding box center [50, 102] width 101 height 12
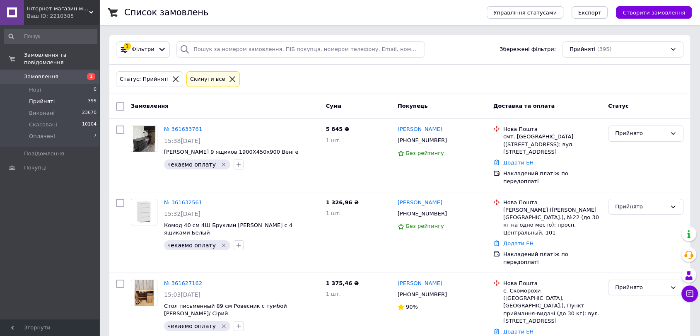
drag, startPoint x: 40, startPoint y: 294, endPoint x: 108, endPoint y: 224, distance: 97.8
click at [40, 294] on div "Замовлення та повідомлення Замовлення 1 Нові 0 Прийняті 395 Виконані 23670 Скас…" at bounding box center [50, 173] width 101 height 297
click at [234, 53] on input "search" at bounding box center [300, 49] width 248 height 16
paste input "+380631226774"
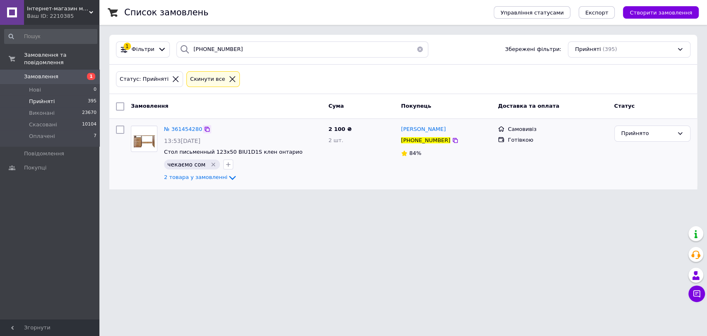
click at [205, 127] on icon at bounding box center [207, 129] width 7 height 7
drag, startPoint x: 233, startPoint y: 45, endPoint x: 181, endPoint y: 46, distance: 51.8
click at [181, 46] on div "+380631226774" at bounding box center [302, 49] width 252 height 16
paste input "Gavrilova Sasha"
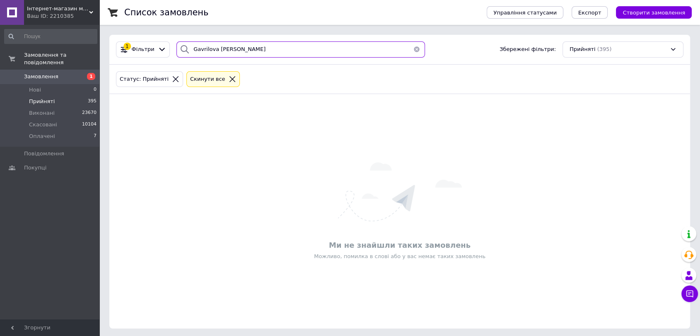
type input "Gavrilova Sasha"
click at [229, 80] on icon at bounding box center [232, 79] width 6 height 6
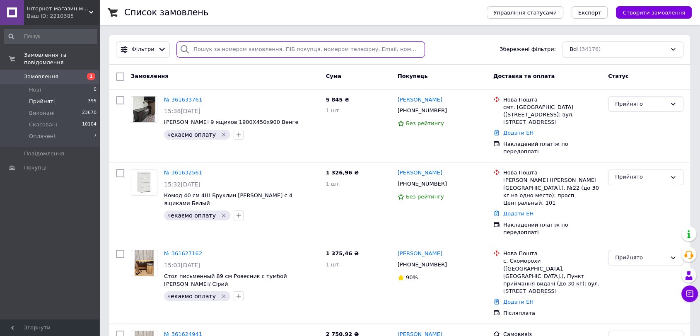
click at [222, 49] on input "search" at bounding box center [300, 49] width 248 height 16
paste input "[PHONE_NUMBER]"
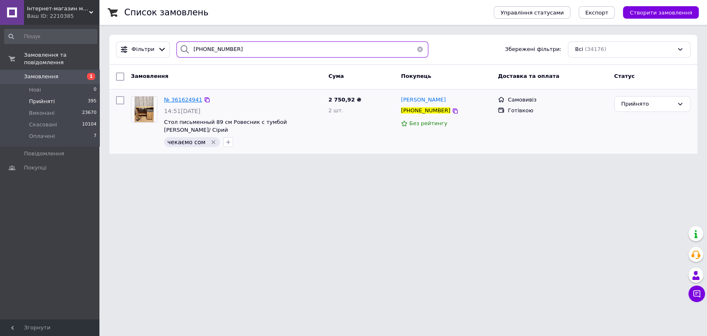
type input "[PHONE_NUMBER]"
click at [169, 100] on span "№ 361624941" at bounding box center [183, 99] width 38 height 6
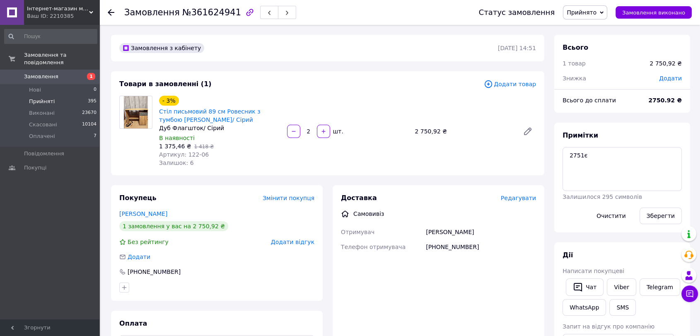
click at [38, 98] on li "Прийняті 395" at bounding box center [50, 102] width 101 height 12
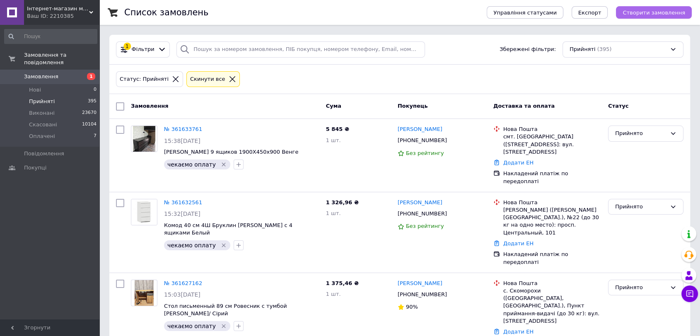
click at [663, 13] on span "Створити замовлення" at bounding box center [653, 13] width 63 height 6
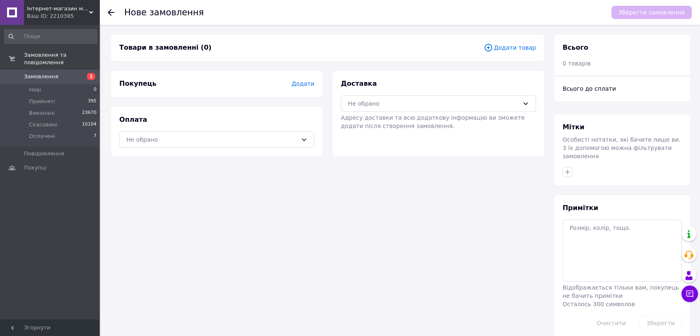
click at [520, 49] on span "Додати товар" at bounding box center [510, 47] width 52 height 9
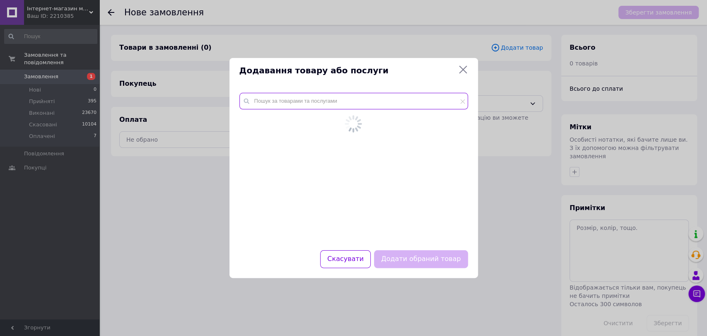
click at [286, 103] on input "text" at bounding box center [353, 101] width 229 height 17
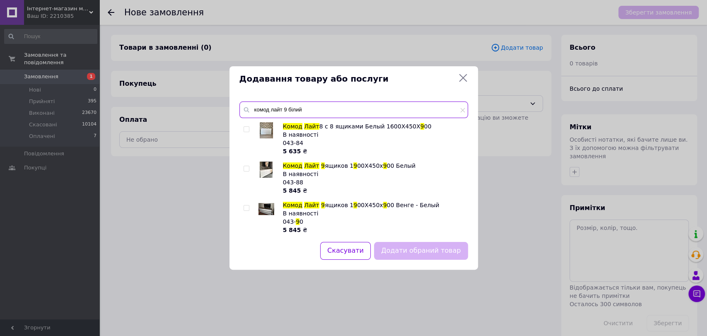
type input "комод лайт 9 білий"
click at [247, 168] on input "checkbox" at bounding box center [246, 168] width 5 height 5
checkbox input "true"
click at [431, 249] on button "Додати обраний товар" at bounding box center [421, 251] width 94 height 18
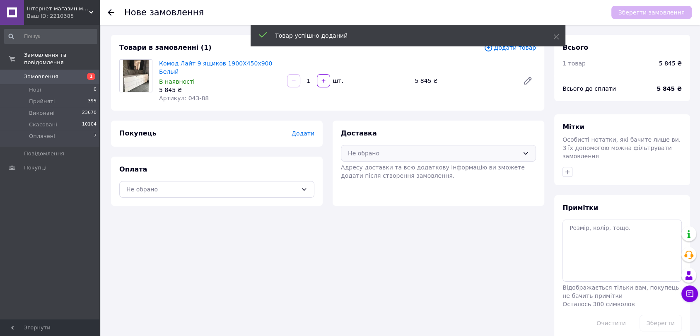
click at [386, 149] on div "Не обрано" at bounding box center [433, 153] width 171 height 9
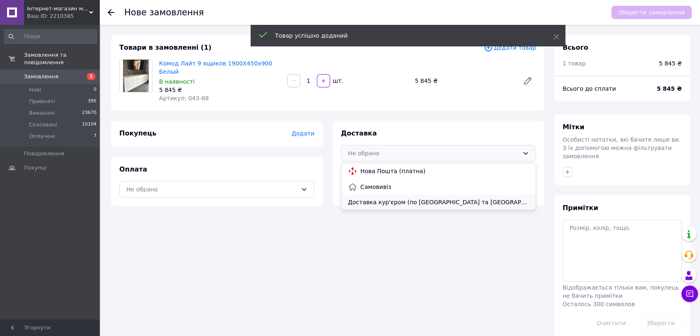
click at [372, 198] on span "Доставка кур'єром (по [GEOGRAPHIC_DATA] та [GEOGRAPHIC_DATA]) (платна)" at bounding box center [438, 202] width 181 height 8
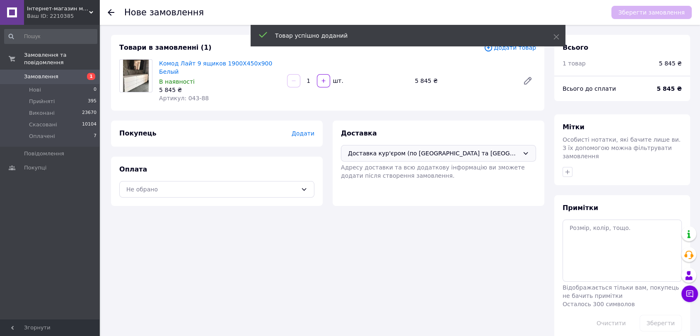
click at [281, 190] on div "Оплата Не обрано" at bounding box center [217, 181] width 212 height 49
click at [275, 185] on div "Не обрано" at bounding box center [211, 189] width 171 height 9
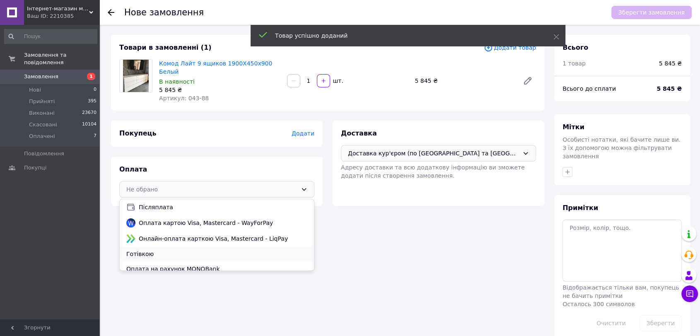
click at [229, 250] on span "Готівкою" at bounding box center [216, 254] width 181 height 8
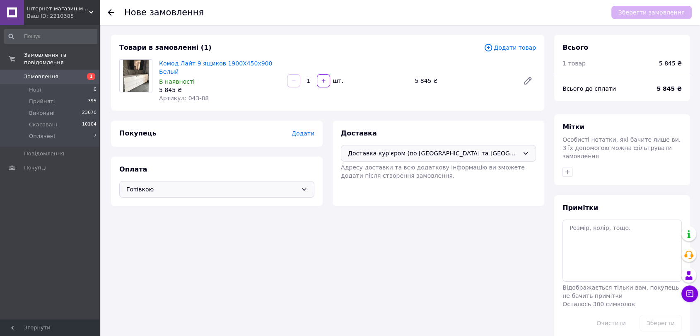
click at [312, 130] on span "Додати" at bounding box center [303, 133] width 23 height 7
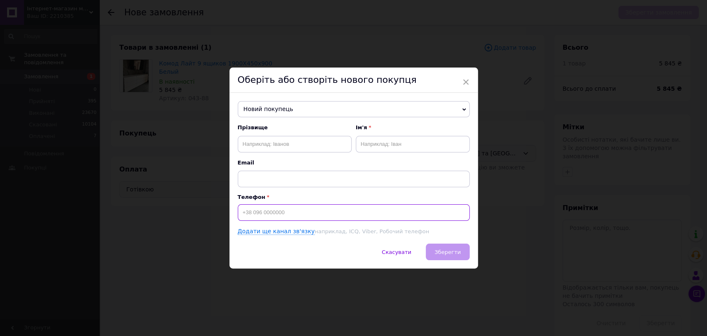
click at [311, 215] on input at bounding box center [354, 212] width 232 height 17
paste input "[PHONE_NUMBER]"
type input "[PHONE_NUMBER]"
click at [309, 142] on input "text" at bounding box center [295, 144] width 114 height 17
paste input "Єщенко"
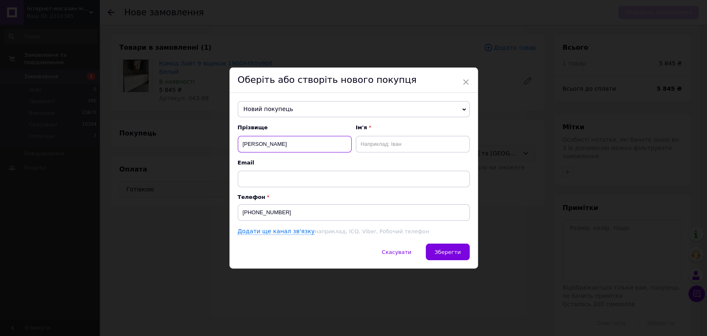
type input "Єщенко"
click at [411, 150] on input "text" at bounding box center [413, 144] width 114 height 17
paste input "Андрій"
type input "Андрій"
click at [437, 255] on span "Зберегти" at bounding box center [447, 252] width 26 height 6
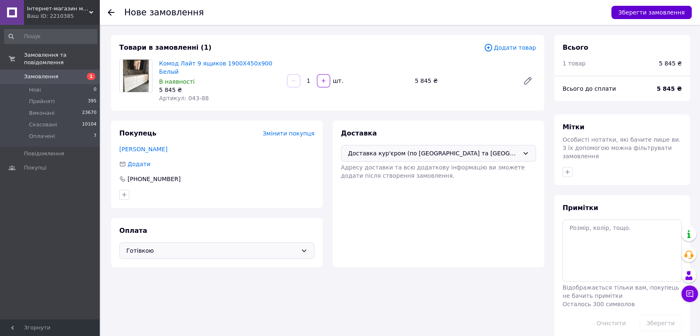
click at [649, 13] on button "Зберегти замовлення" at bounding box center [651, 12] width 80 height 13
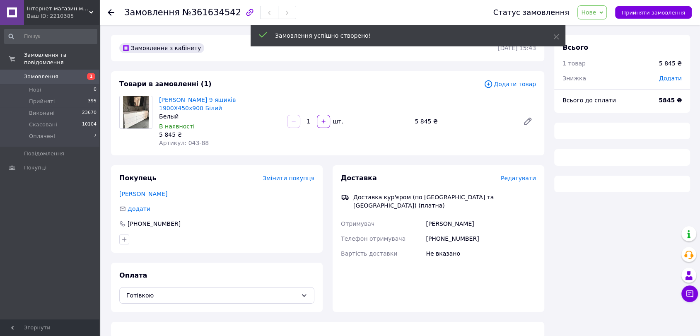
click at [605, 13] on span "Нове" at bounding box center [591, 12] width 29 height 14
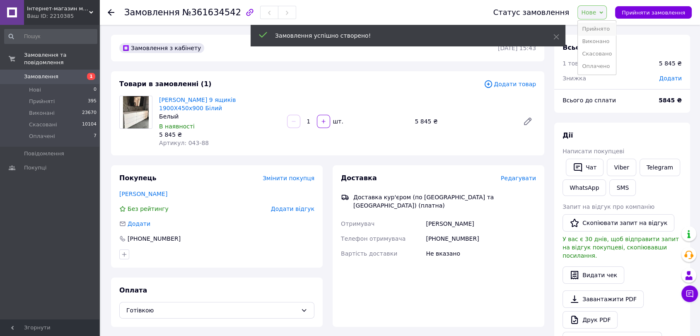
click at [604, 23] on li "Прийнято" at bounding box center [597, 29] width 38 height 12
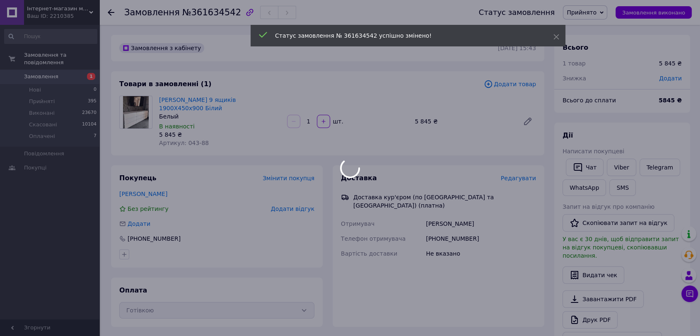
click at [516, 169] on div at bounding box center [350, 168] width 700 height 336
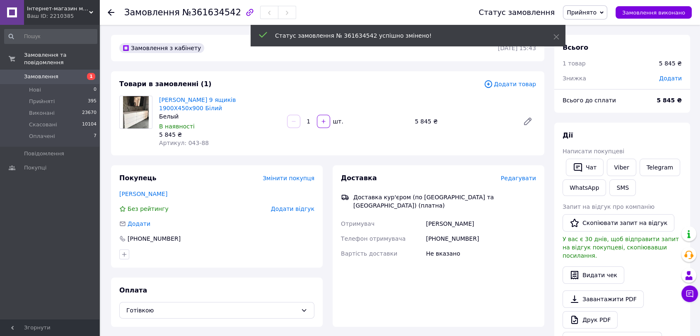
click at [517, 175] on span "Редагувати" at bounding box center [518, 178] width 35 height 7
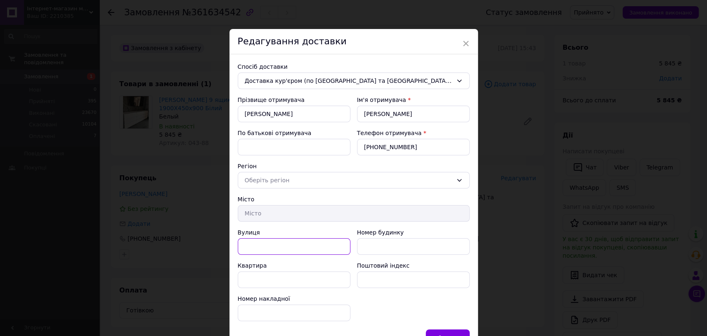
click at [345, 241] on input "Вулиця" at bounding box center [294, 246] width 113 height 17
paste input "Андрій"
type input "Андрій"
drag, startPoint x: 276, startPoint y: 243, endPoint x: 209, endPoint y: 252, distance: 67.8
click at [210, 252] on div "× Редагування доставки Спосіб доставки Доставка кур'єром (по Києву та Україні) …" at bounding box center [353, 168] width 707 height 336
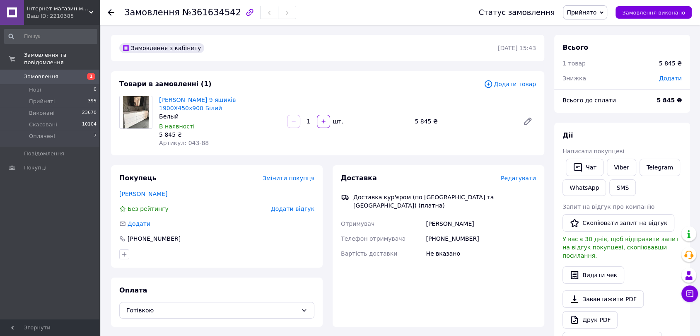
click at [518, 175] on span "Редагувати" at bounding box center [518, 178] width 35 height 7
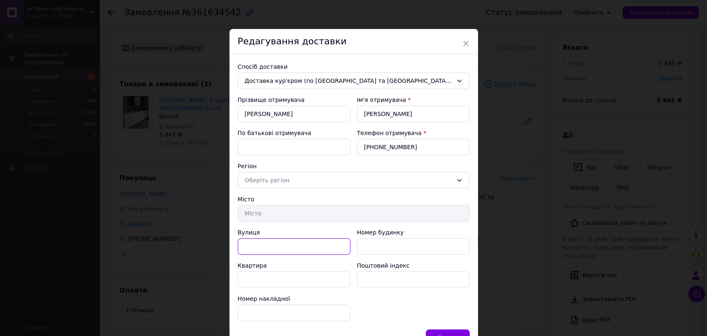
click at [269, 246] on input "Вулиця" at bounding box center [294, 246] width 113 height 17
paste input "вул. Ак. Заболотного 78, кв. 9"
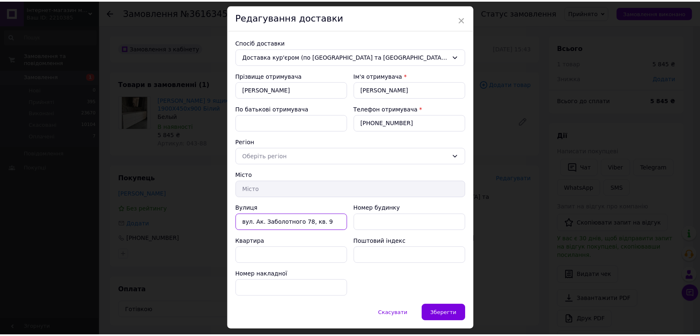
scroll to position [46, 0]
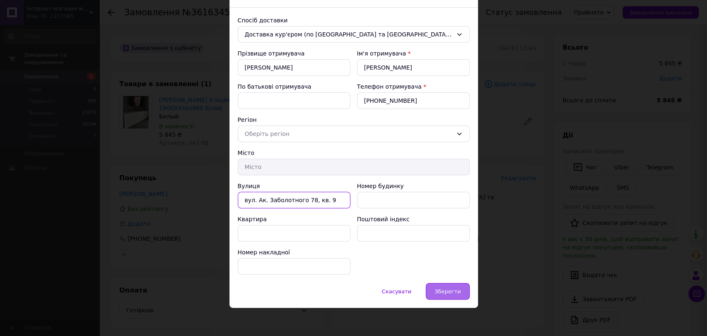
type input "вул. Ак. Заболотного 78, кв. 9"
click at [454, 292] on span "Зберегти" at bounding box center [447, 291] width 26 height 6
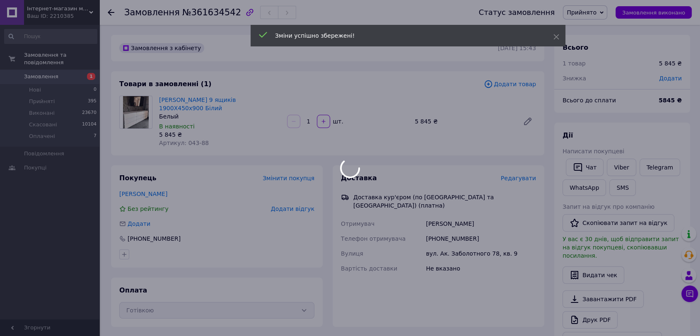
scroll to position [215, 0]
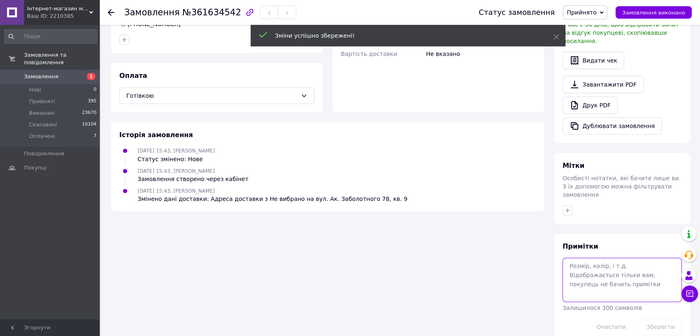
click at [574, 258] on textarea at bounding box center [621, 280] width 119 height 44
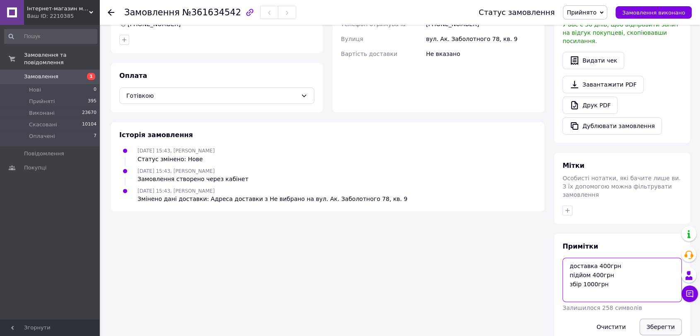
type textarea "доставка 400грн підйом 400грн збір 1000грн"
click at [662, 318] on button "Зберегти" at bounding box center [660, 326] width 42 height 17
click at [661, 318] on button "Зберегти" at bounding box center [660, 326] width 42 height 17
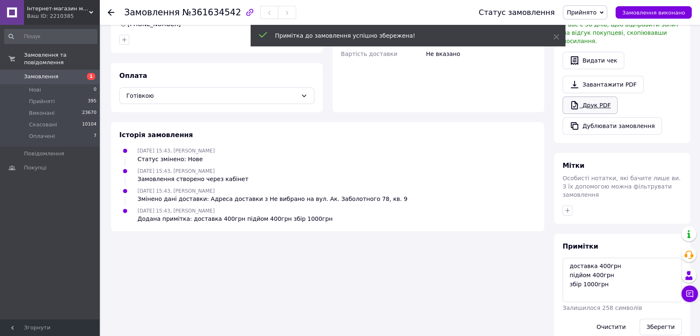
click at [591, 98] on link "Друк PDF" at bounding box center [589, 104] width 55 height 17
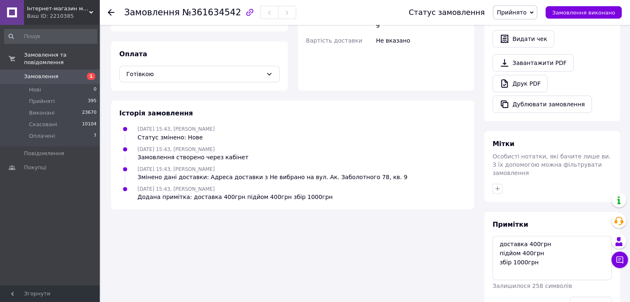
scroll to position [248, 0]
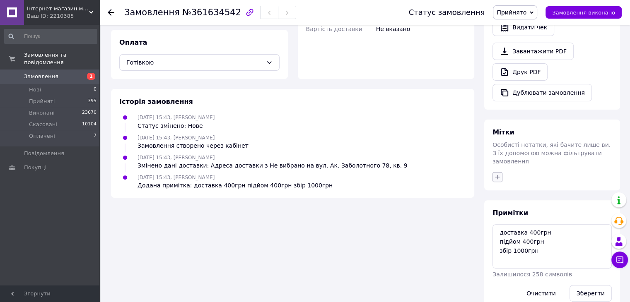
click at [496, 172] on button "button" at bounding box center [497, 177] width 10 height 10
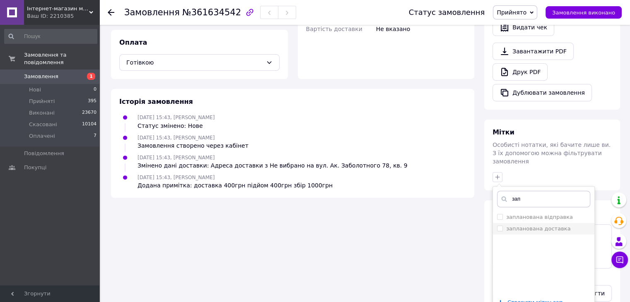
type input "зап"
click at [576, 225] on div "запланована доставка" at bounding box center [543, 228] width 93 height 7
checkbox input "true"
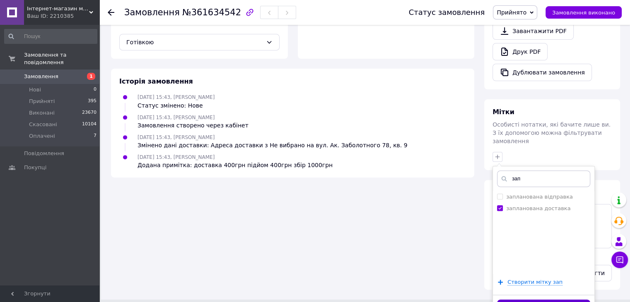
click at [552, 300] on button "Додати мітку" at bounding box center [543, 308] width 93 height 16
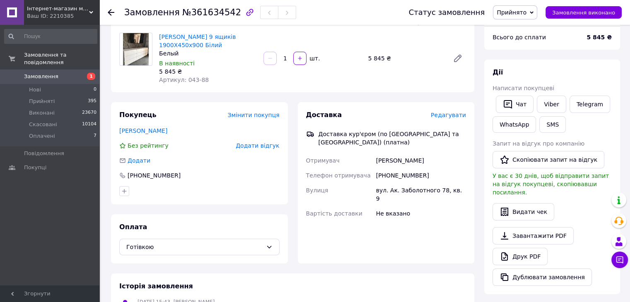
scroll to position [13, 0]
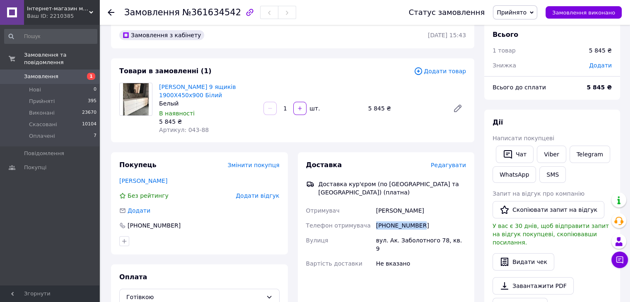
drag, startPoint x: 408, startPoint y: 215, endPoint x: 373, endPoint y: 215, distance: 35.2
click at [373, 215] on div "Отримувач Андрій Єщенко Телефон отримувача +380632255050 Вулиця вул. Ак. Заболо…" at bounding box center [386, 237] width 164 height 68
copy div "Телефон отримувача +380632255050"
drag, startPoint x: 369, startPoint y: 232, endPoint x: 457, endPoint y: 232, distance: 87.8
click at [457, 232] on div "Отримувач Андрій Єщенко Телефон отримувача +380632255050 Вулиця вул. Ак. Заболо…" at bounding box center [386, 237] width 164 height 68
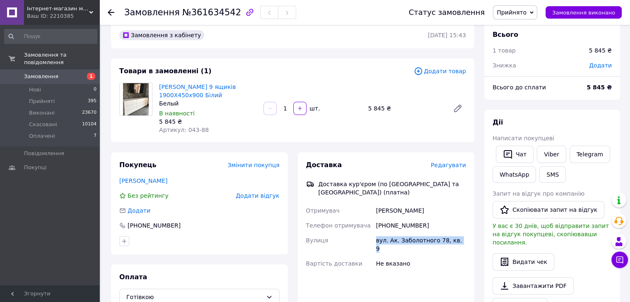
copy div "Вулиця вул. Ак. Заболотного 78, кв. 9"
click at [50, 98] on span "Прийняті" at bounding box center [42, 101] width 26 height 7
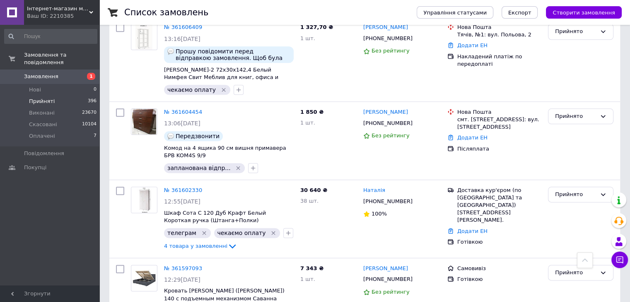
scroll to position [1035, 0]
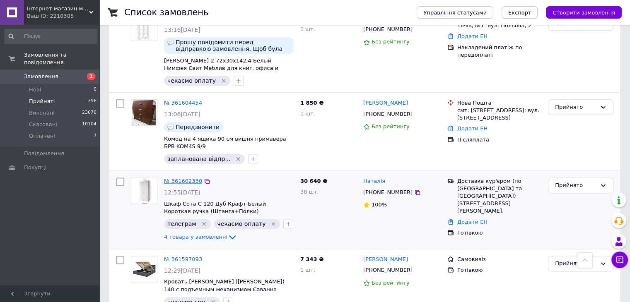
click at [181, 178] on link "№ 361602330" at bounding box center [183, 181] width 38 height 6
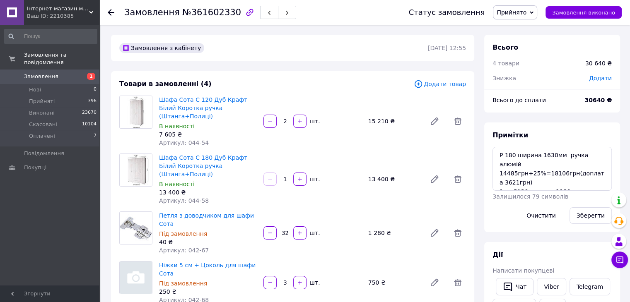
click at [285, 230] on input "32" at bounding box center [284, 233] width 13 height 6
type input "30"
click at [514, 174] on textarea "Р 180 ширина 1630мм ручка алюмій 14485грн+25%=18106грн(доплата 3621грн) 1шт Р12…" at bounding box center [551, 169] width 119 height 44
click at [558, 172] on textarea "Р 180 ширина 1630мм ручка алюмій 13400грн+25%=18106грн(доплата 3621грн) 1шт Р12…" at bounding box center [551, 169] width 119 height 44
click at [512, 183] on textarea "Р 180 ширина 1630мм ручка алюмій 13400грн+25%=16750грн(доплата 3621грн) 1шт Р12…" at bounding box center [551, 169] width 119 height 44
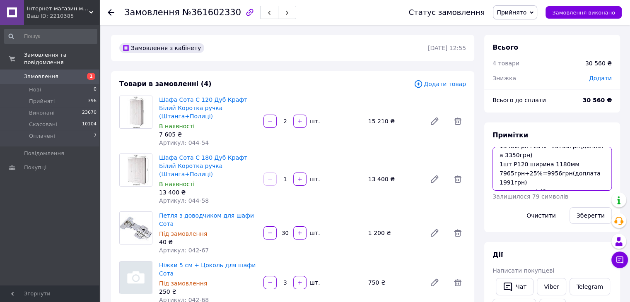
scroll to position [41, 0]
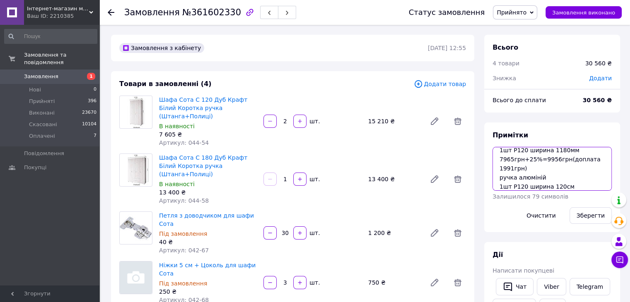
click at [511, 158] on textarea "Р 180 ширина 1630мм ручка алюмій 13400грн+25%=16750грн(доплата 3350грн) 1шт Р12…" at bounding box center [551, 169] width 119 height 44
click at [560, 161] on textarea "Р 180 ширина 1630мм ручка алюмій 13400грн+25%=16750грн(доплата 3350грн) 1шт Р12…" at bounding box center [551, 169] width 119 height 44
click at [512, 169] on textarea "Р 180 ширина 1630мм ручка алюмій 13400грн+25%=16750грн(доплата 3350грн) 1шт Р12…" at bounding box center [551, 169] width 119 height 44
click at [536, 157] on textarea "Р 180 ширина 1630мм ручка алюмій 13400грн+25%=16750грн(доплата 3350грн) 1шт Р12…" at bounding box center [551, 169] width 119 height 44
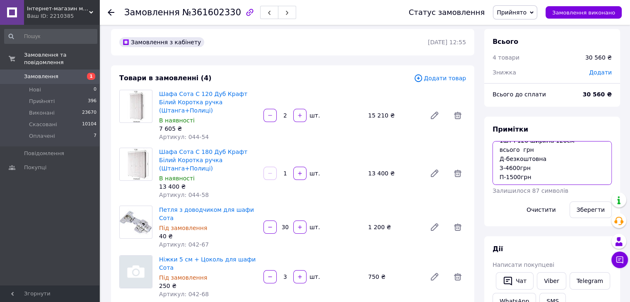
scroll to position [41, 0]
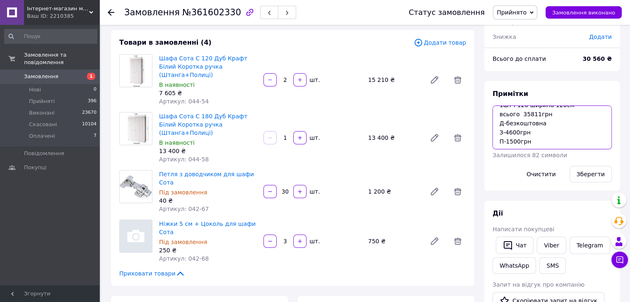
click at [511, 131] on textarea "Р 180 ширина 1630мм ручка алюмій 13400грн+25%=16750грн(доплата 3350грн) 1шт Р12…" at bounding box center [551, 128] width 119 height 44
type textarea "Р 180 ширина 1630мм ручка алюмій 13400грн+25%=16750грн(доплата 3350грн) 1шт Р12…"
click at [576, 176] on button "Зберегти" at bounding box center [590, 174] width 42 height 17
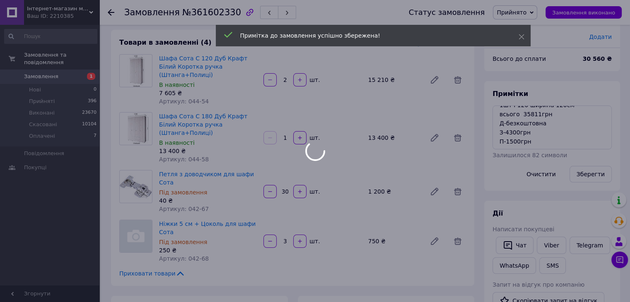
click at [586, 176] on button "Зберегти" at bounding box center [590, 174] width 42 height 17
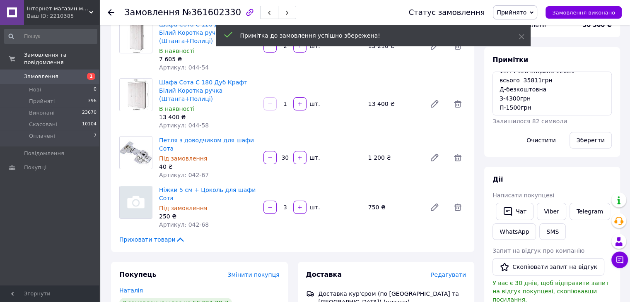
scroll to position [166, 0]
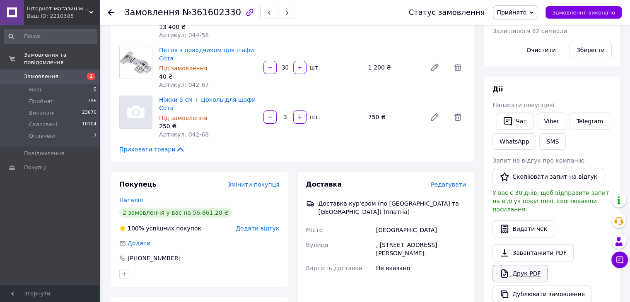
click at [535, 265] on link "Друк PDF" at bounding box center [519, 273] width 55 height 17
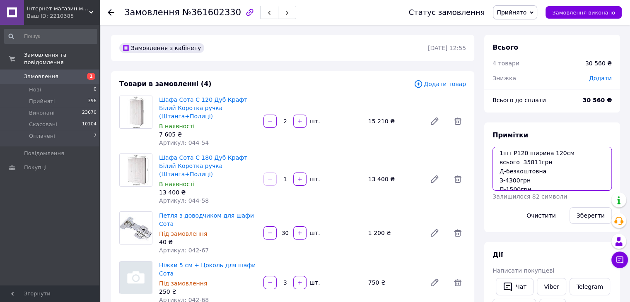
scroll to position [72, 0]
drag, startPoint x: 500, startPoint y: 154, endPoint x: 570, endPoint y: 163, distance: 70.5
click at [570, 163] on textarea "Р 180 ширина 1630мм ручка алюмій 13400грн+25%=16750грн(доплата 3350грн) 1шт Р12…" at bounding box center [551, 169] width 119 height 44
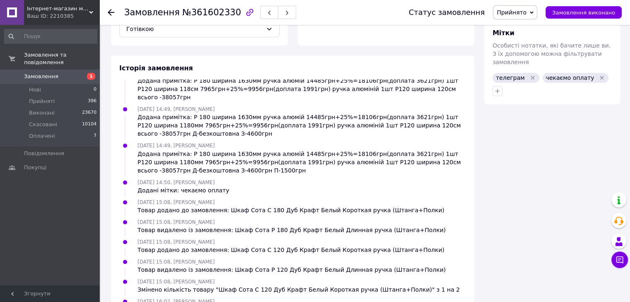
scroll to position [478, 0]
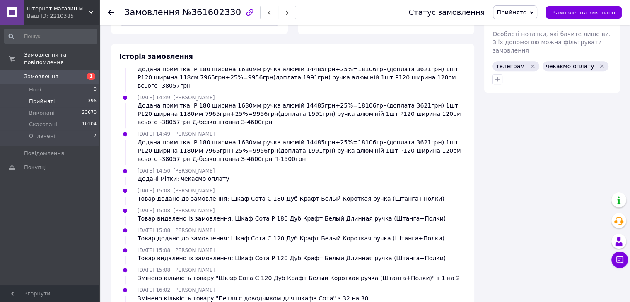
click at [31, 98] on span "Прийняті" at bounding box center [42, 101] width 26 height 7
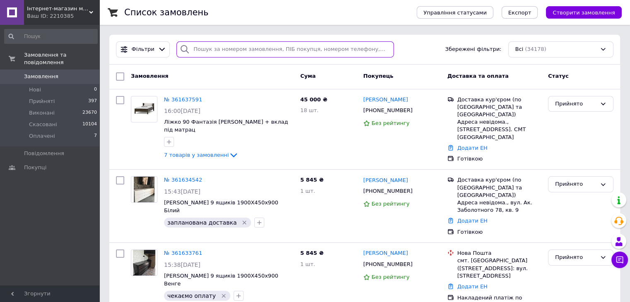
click at [224, 49] on input "search" at bounding box center [284, 49] width 217 height 16
paste input "[PHONE_NUMBER]"
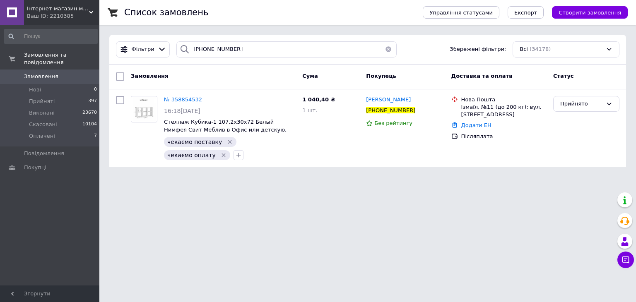
drag, startPoint x: 259, startPoint y: 58, endPoint x: 139, endPoint y: 58, distance: 120.1
click at [139, 58] on div "Фільтри +380974634028 Збережені фільтри: Всі (34178)" at bounding box center [367, 50] width 517 height 30
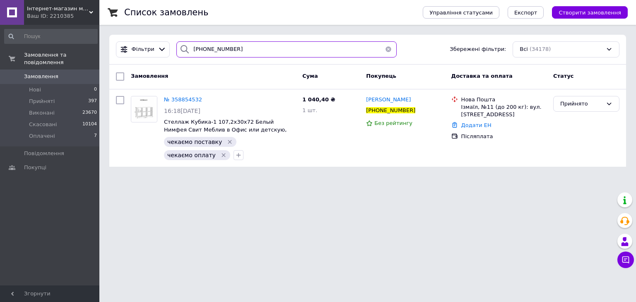
drag, startPoint x: 192, startPoint y: 50, endPoint x: 186, endPoint y: 50, distance: 6.2
click at [186, 50] on div "[PHONE_NUMBER]" at bounding box center [286, 49] width 220 height 16
paste input "0882195"
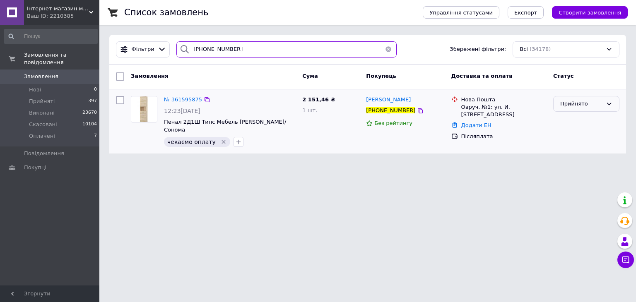
type input "[PHONE_NUMBER]"
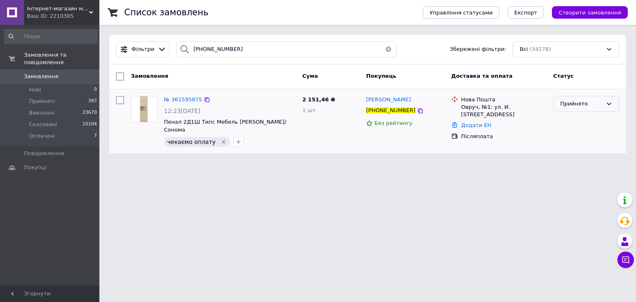
click at [578, 106] on div "Прийнято" at bounding box center [581, 104] width 42 height 9
click at [579, 139] on li "Скасовано" at bounding box center [586, 136] width 65 height 15
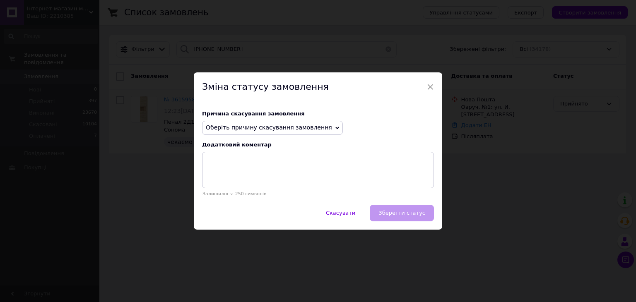
click at [233, 130] on span "Оберіть причину скасування замовлення" at bounding box center [269, 127] width 126 height 7
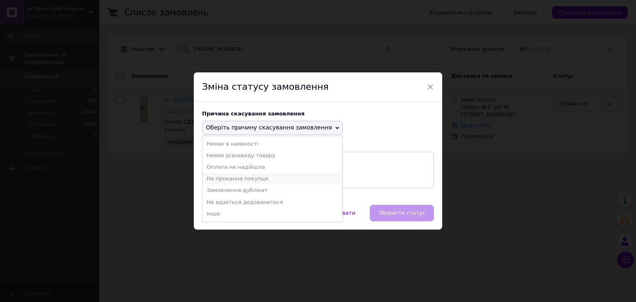
click at [243, 179] on li "На прохання покупця" at bounding box center [273, 179] width 140 height 12
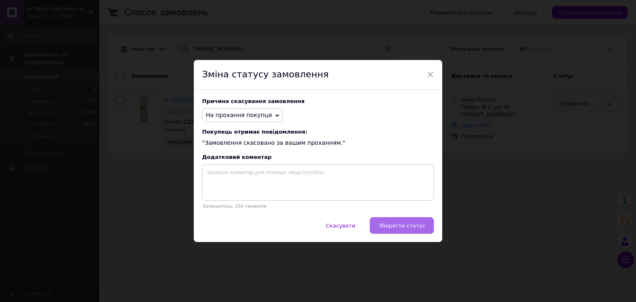
click at [418, 229] on span "Зберегти статус" at bounding box center [402, 226] width 47 height 6
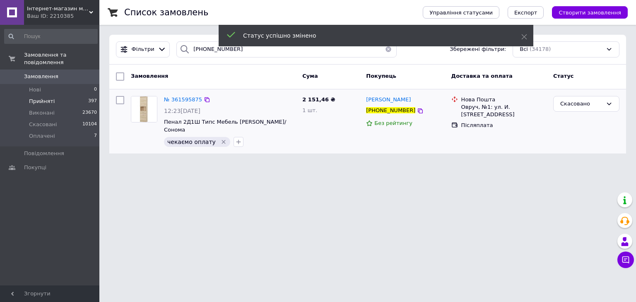
click at [81, 96] on li "Прийняті 397" at bounding box center [51, 102] width 102 height 12
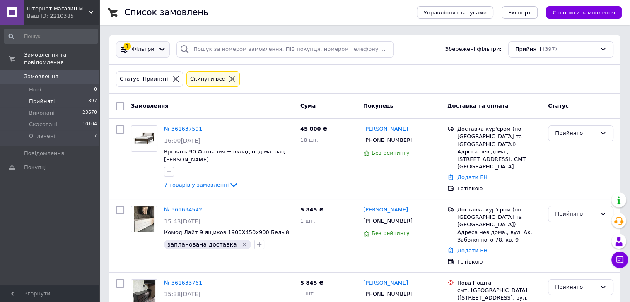
click at [158, 51] on icon at bounding box center [162, 49] width 9 height 9
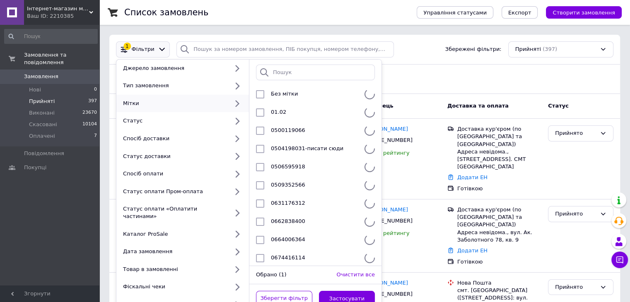
click at [193, 106] on div "Мітки" at bounding box center [174, 103] width 109 height 7
click at [295, 68] on input "search" at bounding box center [315, 73] width 119 height 16
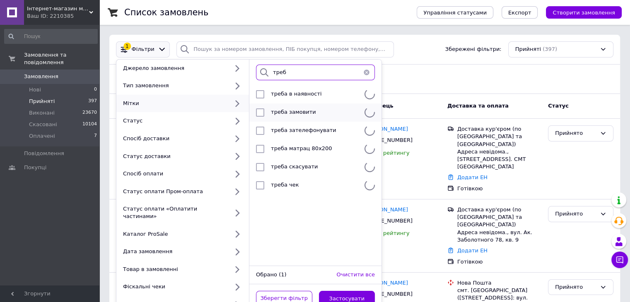
type input "треб"
click at [306, 111] on span "треба замовити" at bounding box center [293, 112] width 45 height 6
checkbox input "true"
click at [355, 292] on button "Застосувати" at bounding box center [347, 299] width 56 height 16
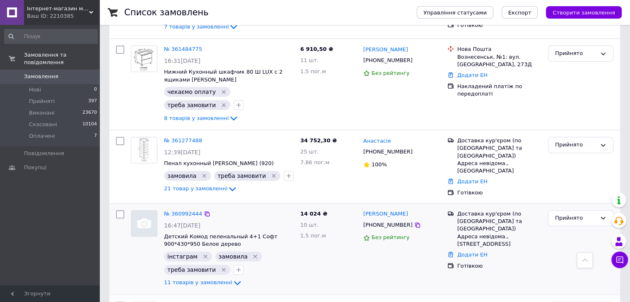
scroll to position [203, 0]
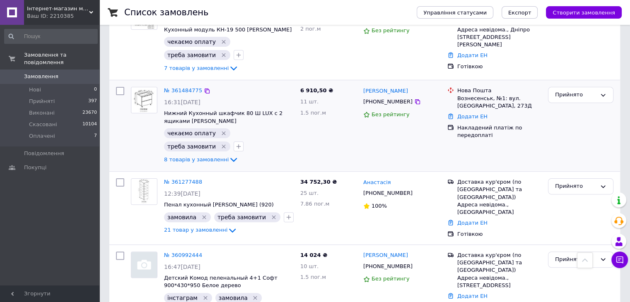
click at [220, 130] on icon "Видалити мітку" at bounding box center [223, 133] width 7 height 7
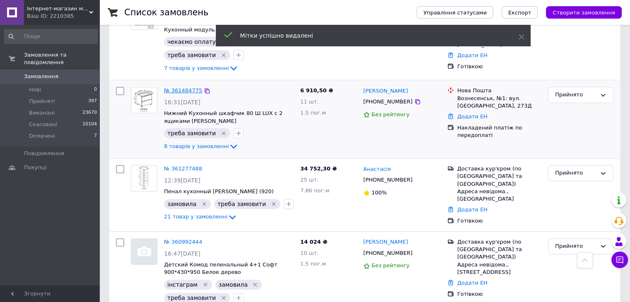
click at [176, 87] on link "№ 361484775" at bounding box center [183, 90] width 38 height 6
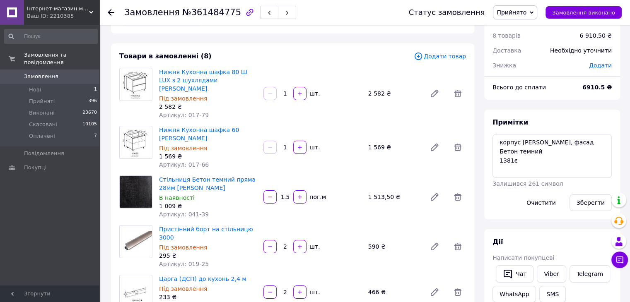
scroll to position [41, 0]
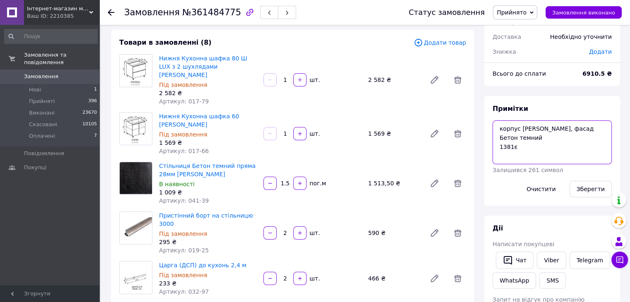
drag, startPoint x: 598, startPoint y: 130, endPoint x: 499, endPoint y: 128, distance: 99.4
click at [499, 128] on textarea "корпус Білий, фасад Бетон темний 1381є" at bounding box center [551, 143] width 119 height 44
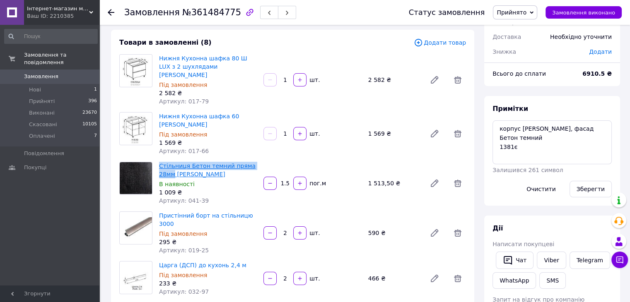
drag, startPoint x: 157, startPoint y: 150, endPoint x: 174, endPoint y: 161, distance: 20.3
click at [174, 161] on div "Стільниця Бетон темний пряма 28мм Світ Меблів В наявності 1 009 ₴ Артикул: 041-…" at bounding box center [208, 183] width 104 height 46
copy link "Стільниця Бетон темний пряма 28мм"
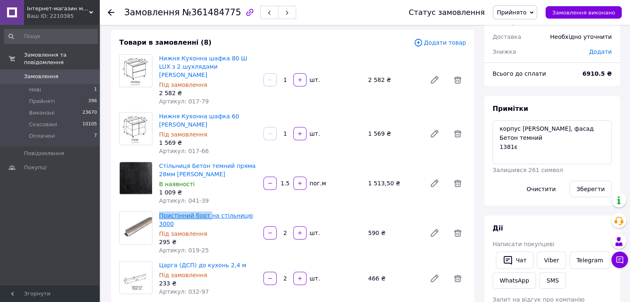
drag, startPoint x: 156, startPoint y: 198, endPoint x: 205, endPoint y: 199, distance: 49.7
click at [205, 210] on div "Пристінний борт на стільницю 3000 Під замовлення 295 ₴ Артикул: 019-25" at bounding box center [208, 233] width 104 height 46
copy link "Пристінний борт"
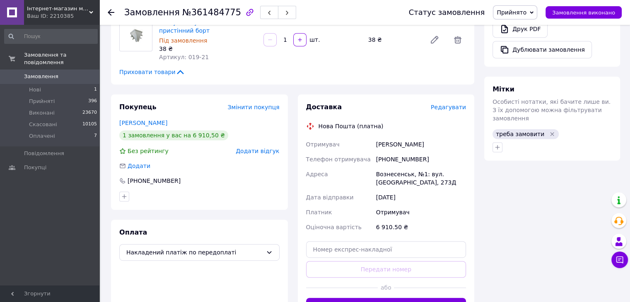
scroll to position [456, 0]
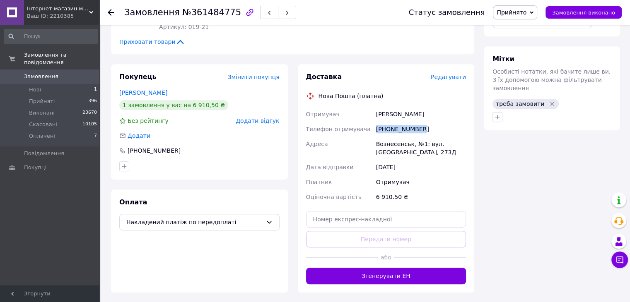
drag, startPoint x: 424, startPoint y: 77, endPoint x: 368, endPoint y: 76, distance: 56.7
click at [368, 107] on div "Отримувач Оганесян Гарик Телефон отримувача +380933750091 Адреса Вознесенськ, №…" at bounding box center [386, 156] width 164 height 98
copy div "Телефон отримувача +380933750091"
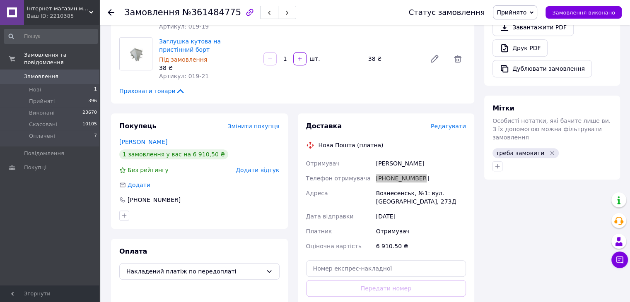
scroll to position [414, 0]
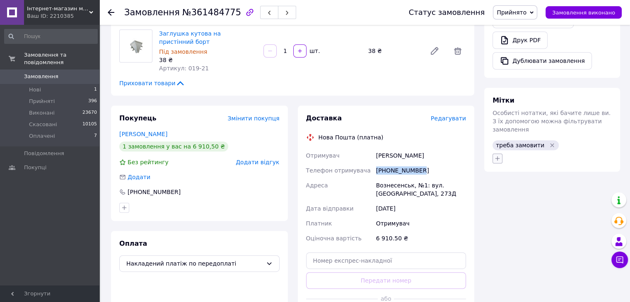
click at [495, 155] on icon "button" at bounding box center [497, 158] width 7 height 7
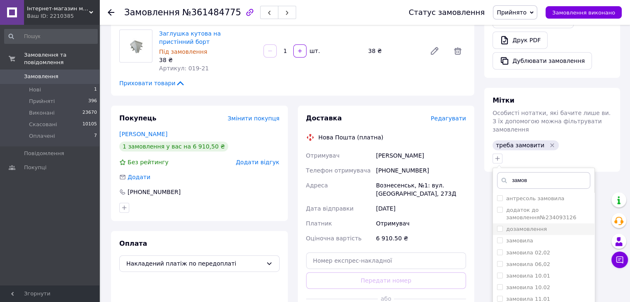
type input "замов"
click at [505, 224] on li "дозамовлення" at bounding box center [543, 230] width 101 height 12
checkbox input "true"
click at [507, 238] on label "замовила" at bounding box center [519, 241] width 27 height 6
checkbox input "true"
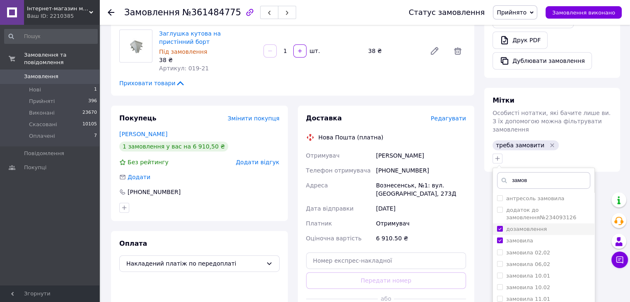
click at [512, 226] on div "дозамовлення" at bounding box center [526, 229] width 41 height 7
click at [502, 226] on input "дозамовлення" at bounding box center [499, 228] width 5 height 5
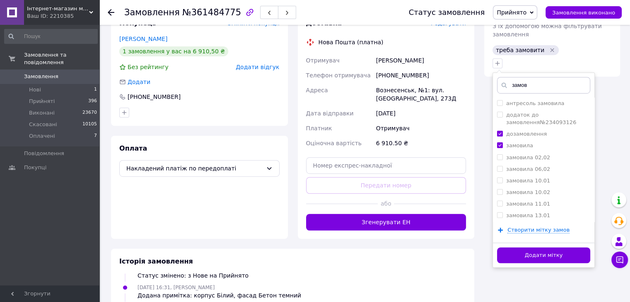
scroll to position [580, 0]
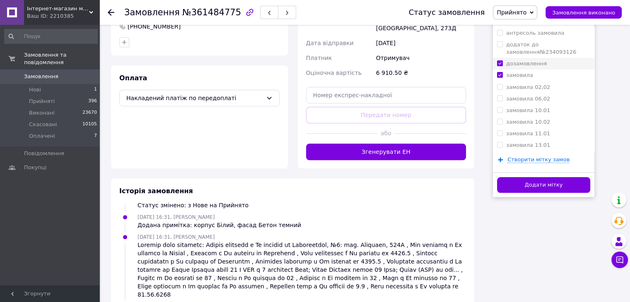
click at [508, 58] on li "дозамовлення" at bounding box center [543, 64] width 101 height 12
checkbox input "false"
click at [532, 177] on button "Додати мітку" at bounding box center [543, 185] width 93 height 16
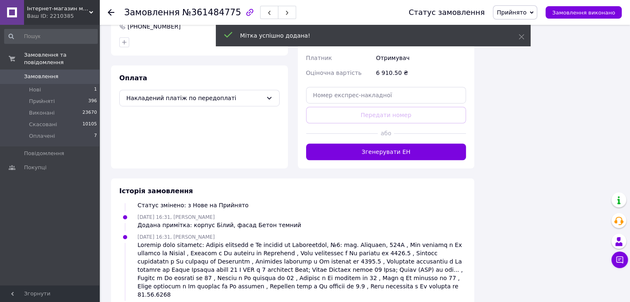
scroll to position [70, 0]
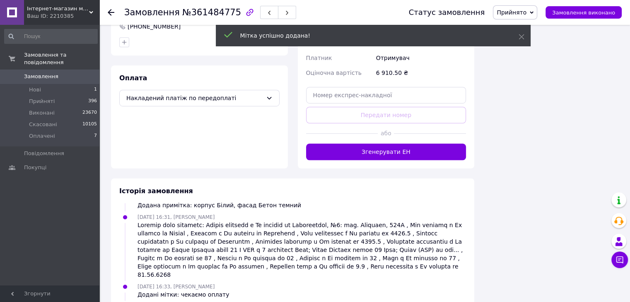
click at [113, 14] on icon at bounding box center [111, 12] width 7 height 7
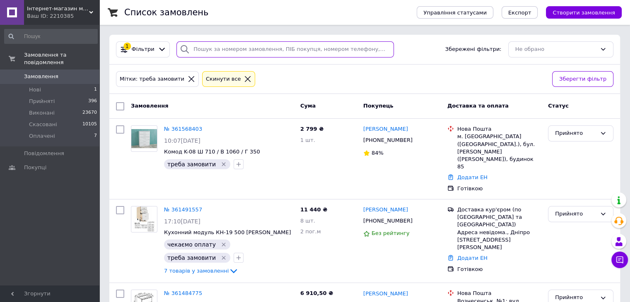
click at [237, 45] on input "search" at bounding box center [284, 49] width 217 height 16
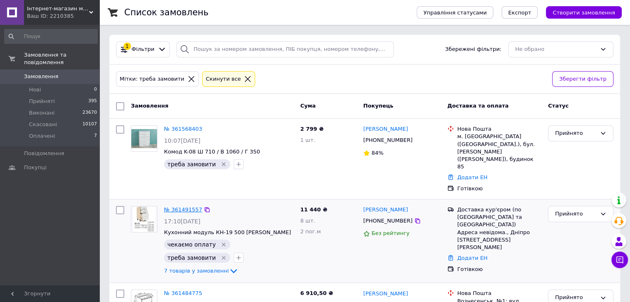
click at [177, 207] on link "№ 361491557" at bounding box center [183, 210] width 38 height 6
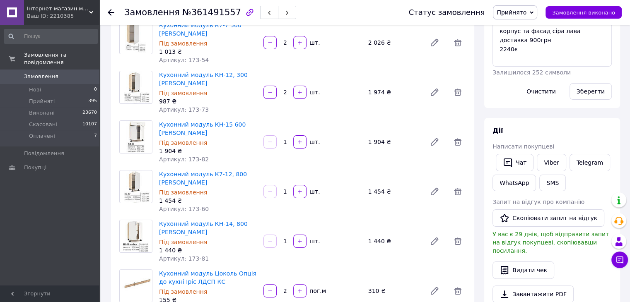
scroll to position [331, 0]
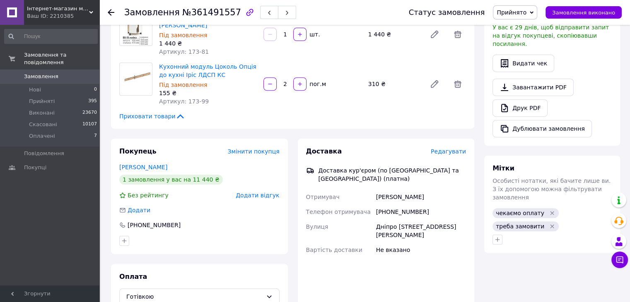
click at [549, 210] on icon "Видалити мітку" at bounding box center [552, 213] width 7 height 7
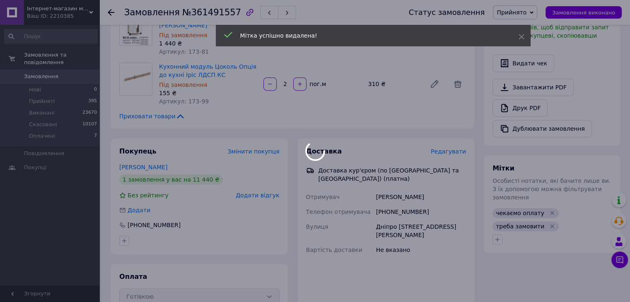
click at [545, 208] on body "Інтернет-магазин меблів "12 Стільців" Ваш ID: 2210385 Сайт Інтернет-магазин меб…" at bounding box center [315, 134] width 630 height 930
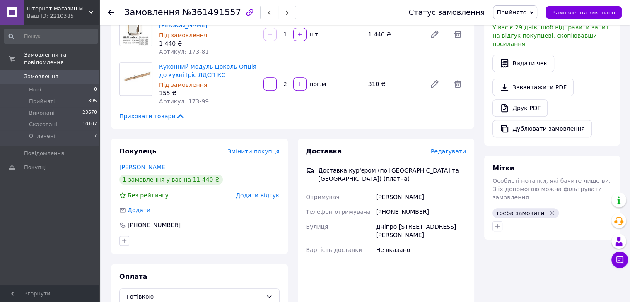
click at [549, 210] on icon "Видалити мітку" at bounding box center [552, 213] width 7 height 7
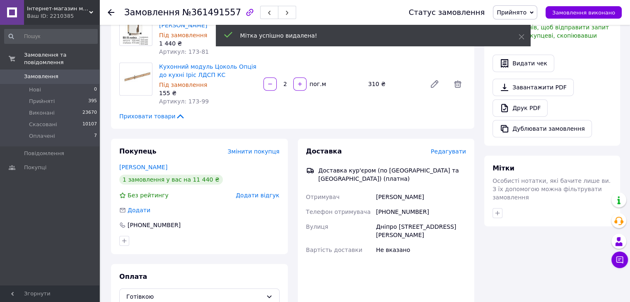
scroll to position [17, 0]
click at [496, 210] on icon "button" at bounding box center [497, 213] width 7 height 7
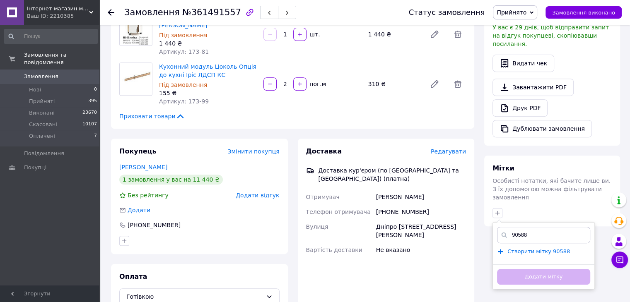
type input "90588"
click at [555, 248] on span "Створити мітку 90588" at bounding box center [538, 251] width 63 height 7
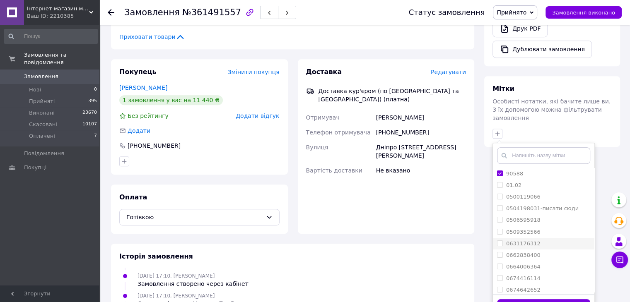
scroll to position [414, 0]
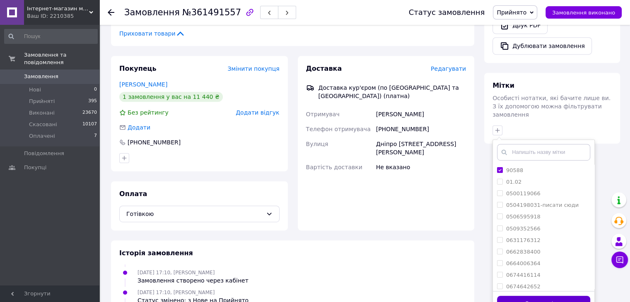
click at [543, 296] on button "Додати мітку" at bounding box center [543, 304] width 93 height 16
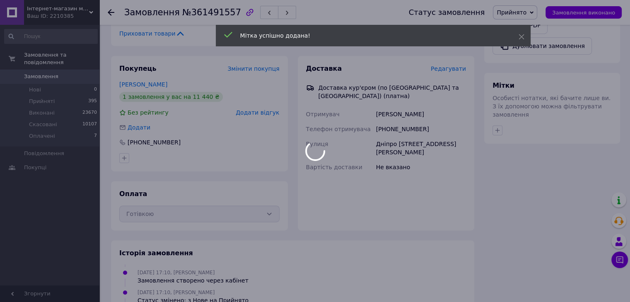
scroll to position [36, 0]
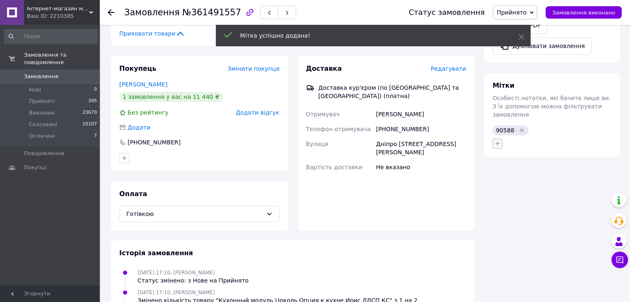
click at [499, 140] on icon "button" at bounding box center [497, 143] width 7 height 7
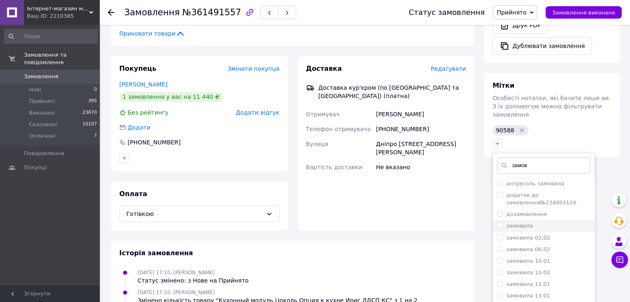
type input "замов"
click at [545, 222] on div "замовила" at bounding box center [543, 225] width 93 height 7
checkbox input "true"
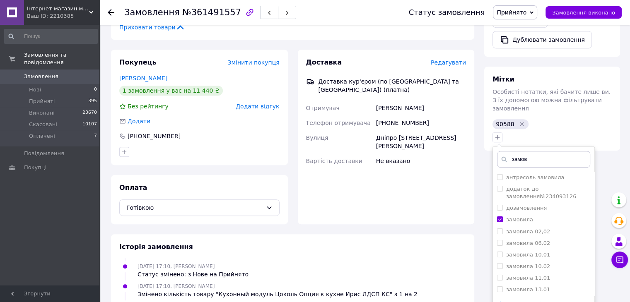
scroll to position [538, 0]
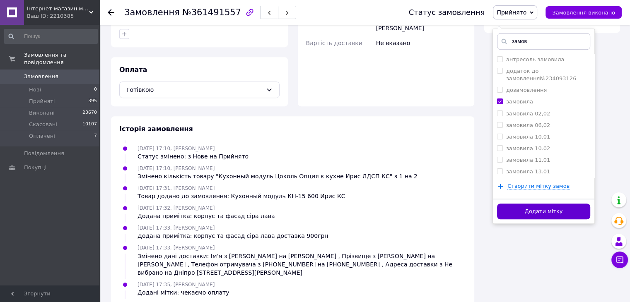
click at [538, 204] on button "Додати мітку" at bounding box center [543, 212] width 93 height 16
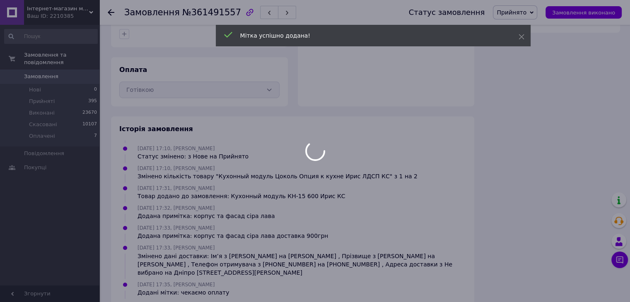
scroll to position [57, 0]
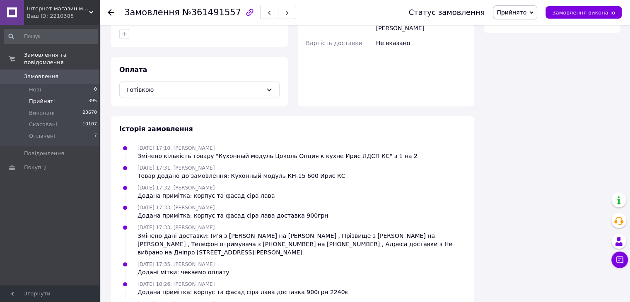
drag, startPoint x: 36, startPoint y: 92, endPoint x: 42, endPoint y: 93, distance: 5.9
click at [36, 98] on span "Прийняті" at bounding box center [42, 101] width 26 height 7
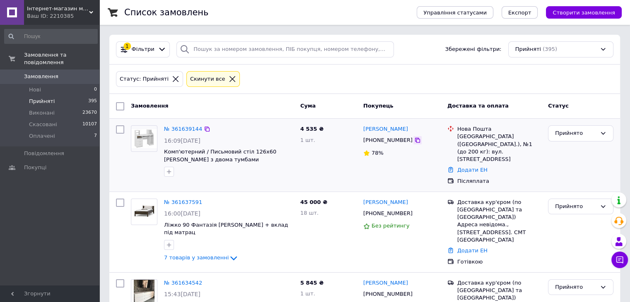
click at [414, 142] on icon at bounding box center [417, 140] width 7 height 7
click at [166, 173] on icon "button" at bounding box center [169, 172] width 7 height 7
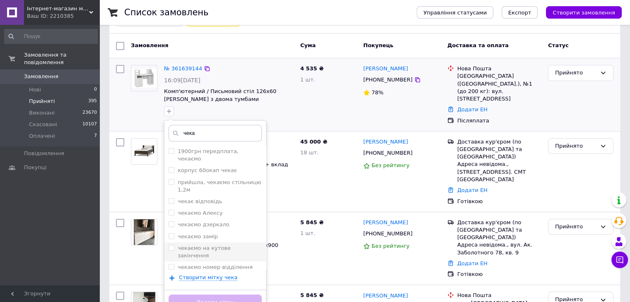
scroll to position [124, 0]
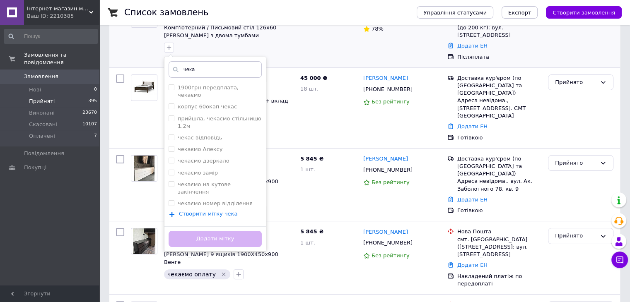
type input "чека"
click at [207, 212] on label "чекаємо оплату" at bounding box center [200, 215] width 45 height 6
checkbox input "true"
click at [220, 237] on button "Додати мітку" at bounding box center [215, 239] width 93 height 16
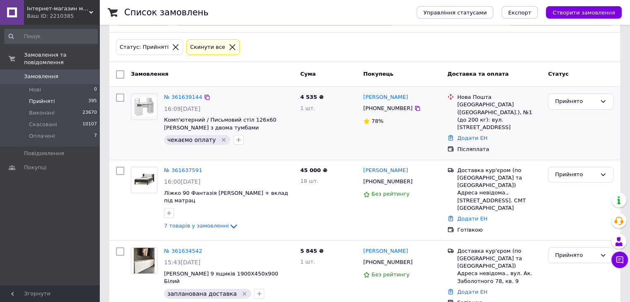
scroll to position [0, 0]
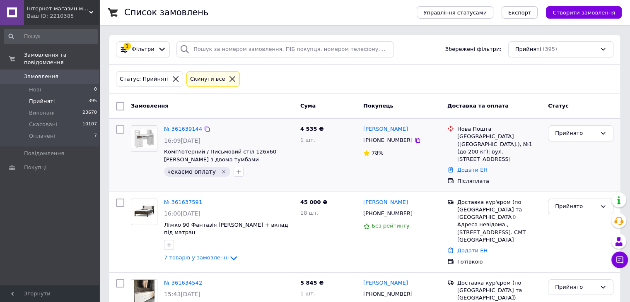
click at [229, 78] on icon at bounding box center [232, 78] width 7 height 7
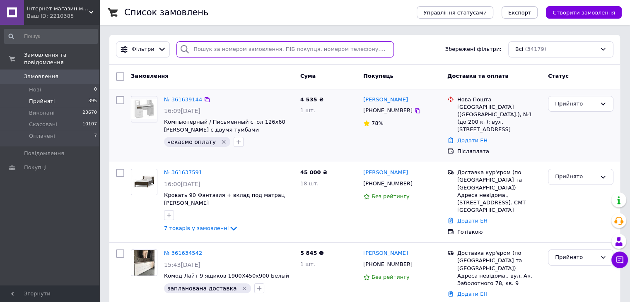
click at [227, 48] on input "search" at bounding box center [284, 49] width 217 height 16
paste input "[PHONE_NUMBER]"
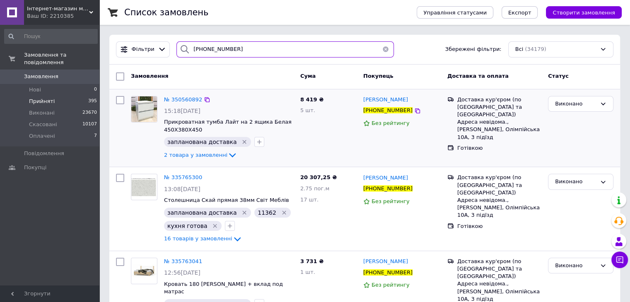
type input "[PHONE_NUMBER]"
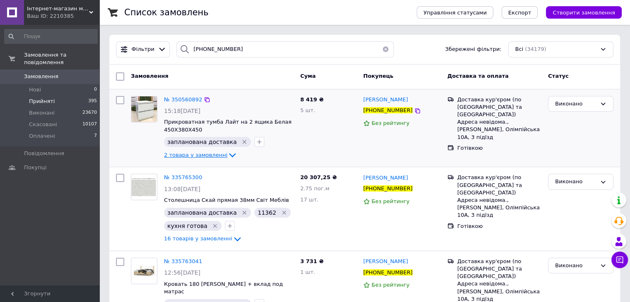
click at [203, 148] on div "запланована доставка" at bounding box center [207, 141] width 90 height 13
click at [206, 154] on span "2 товара у замовленні" at bounding box center [195, 155] width 63 height 6
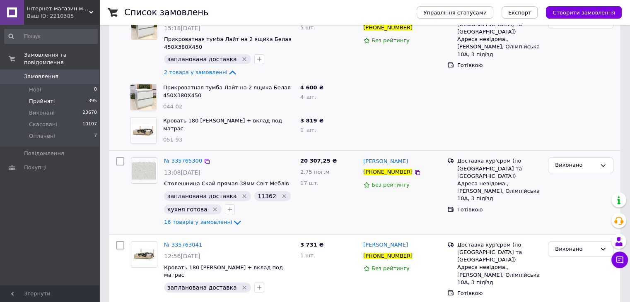
scroll to position [89, 0]
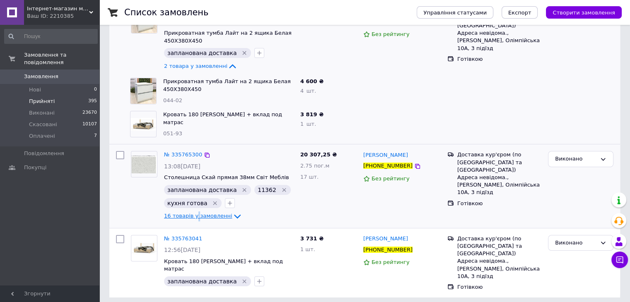
click at [194, 217] on span "16 товарів у замовленні" at bounding box center [198, 216] width 68 height 6
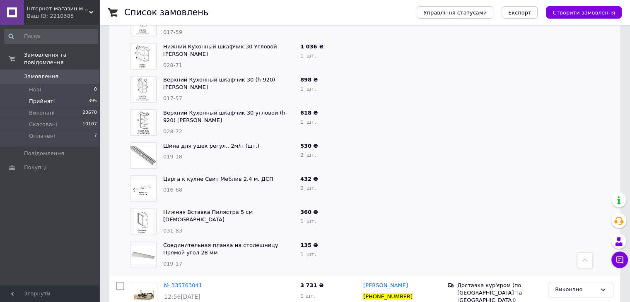
scroll to position [619, 0]
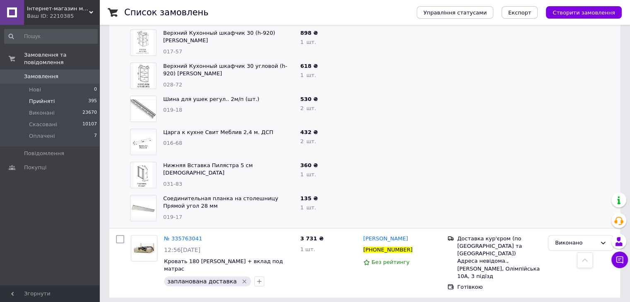
click at [35, 98] on span "Прийняті" at bounding box center [42, 101] width 26 height 7
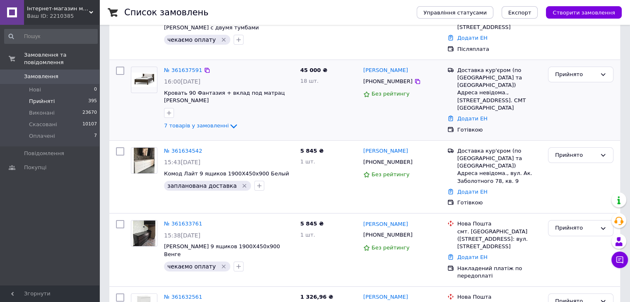
scroll to position [41, 0]
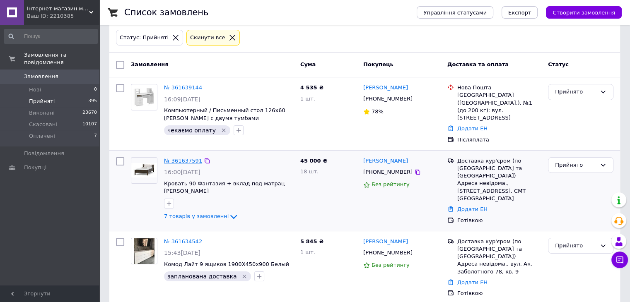
click at [178, 158] on link "№ 361637591" at bounding box center [183, 161] width 38 height 6
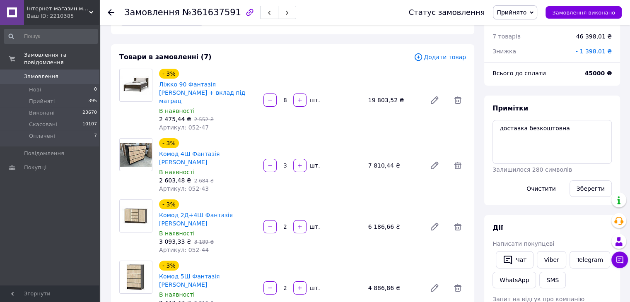
scroll to position [41, 0]
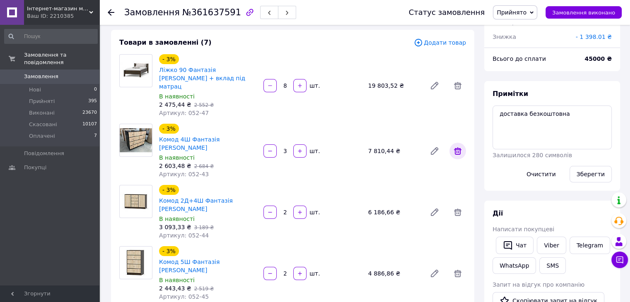
click at [459, 146] on icon at bounding box center [458, 151] width 10 height 10
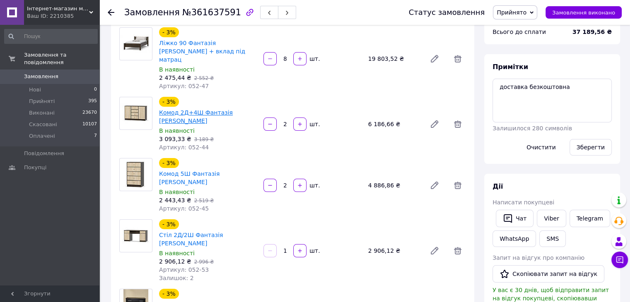
scroll to position [83, 0]
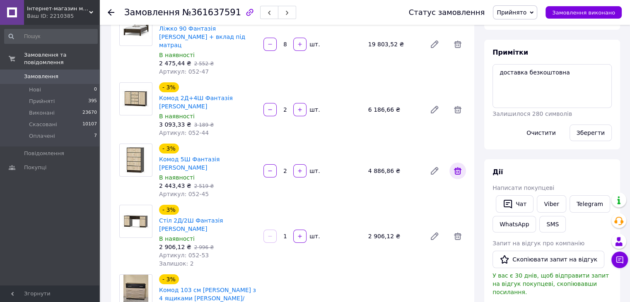
click at [461, 166] on icon at bounding box center [458, 171] width 10 height 10
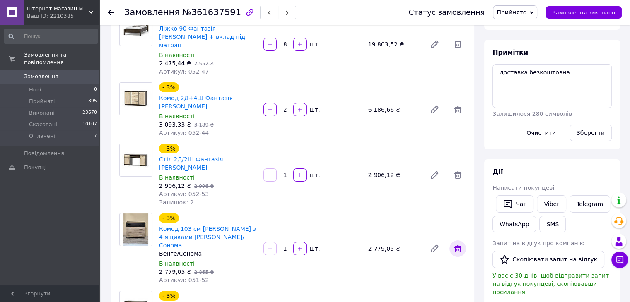
click at [458, 245] on icon at bounding box center [457, 248] width 7 height 7
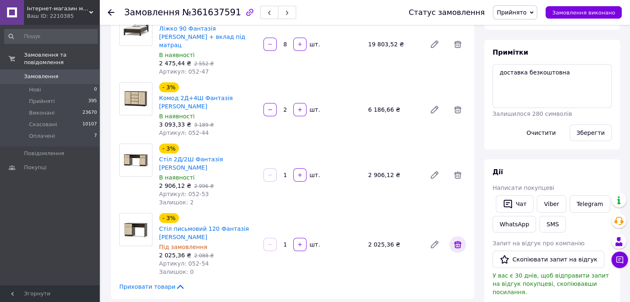
click at [457, 241] on icon at bounding box center [457, 244] width 7 height 7
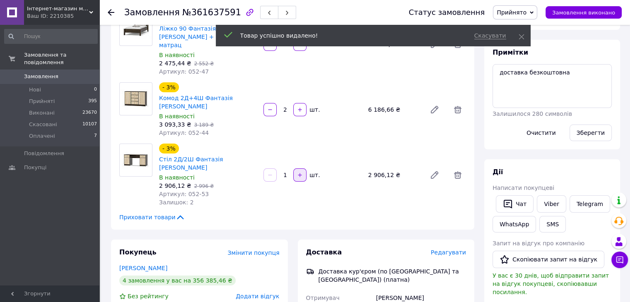
click at [300, 174] on icon "button" at bounding box center [300, 176] width 4 height 4
type input "2"
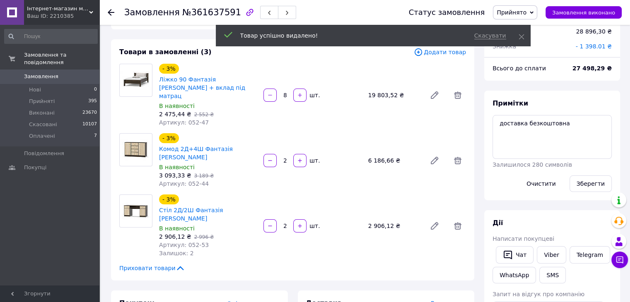
scroll to position [0, 0]
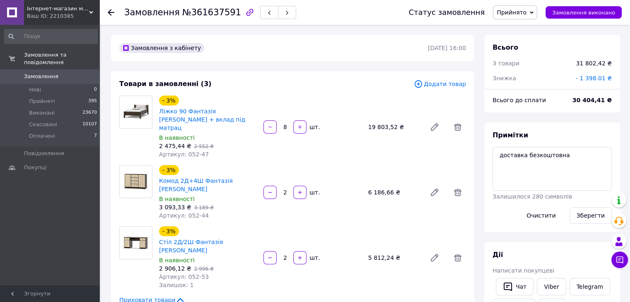
click at [445, 86] on span "Додати товар" at bounding box center [440, 84] width 52 height 9
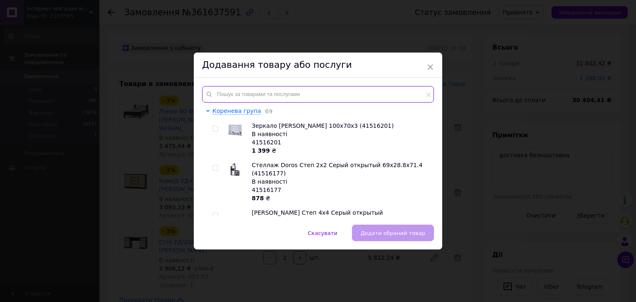
click at [316, 88] on input "text" at bounding box center [318, 94] width 232 height 17
paste input "051-35"
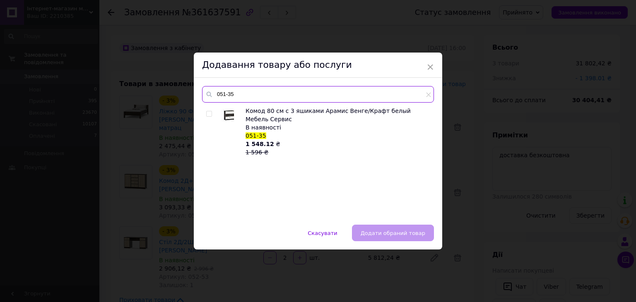
type input "051-35"
click at [207, 115] on input "checkbox" at bounding box center [208, 113] width 5 height 5
checkbox input "true"
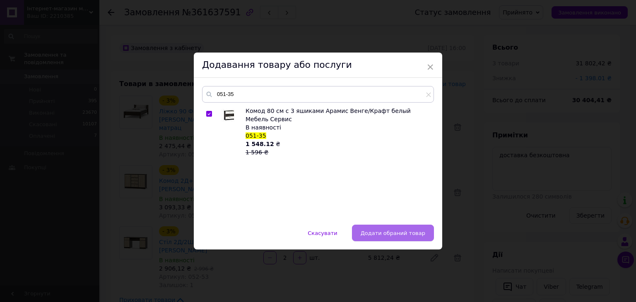
click at [422, 238] on button "Додати обраний товар" at bounding box center [393, 233] width 82 height 17
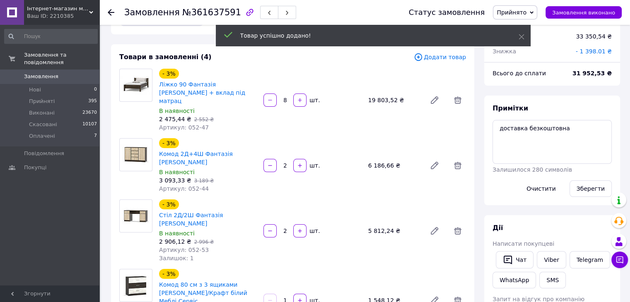
scroll to position [41, 0]
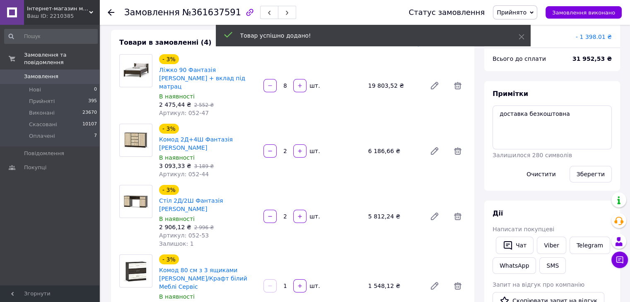
click at [284, 283] on input "1" at bounding box center [284, 286] width 13 height 6
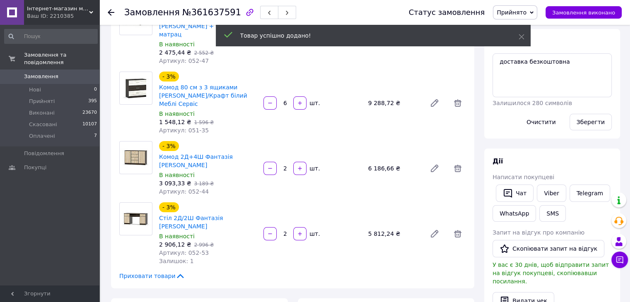
scroll to position [0, 0]
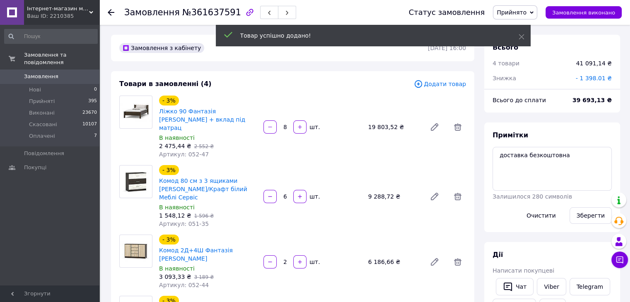
type input "6"
click at [593, 78] on span "- 1 398.01 ₴" at bounding box center [594, 78] width 36 height 7
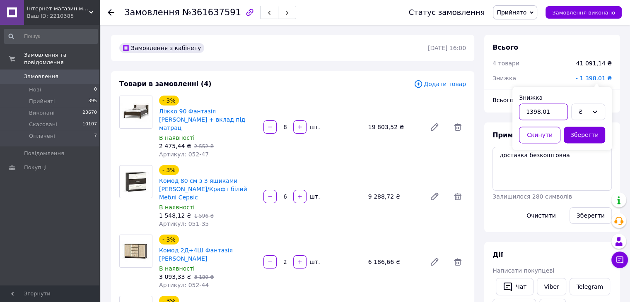
drag, startPoint x: 554, startPoint y: 111, endPoint x: 530, endPoint y: 109, distance: 24.1
click at [530, 109] on input "1398.01" at bounding box center [543, 112] width 49 height 17
type input "1232"
click at [585, 136] on button "Зберегти" at bounding box center [584, 135] width 41 height 17
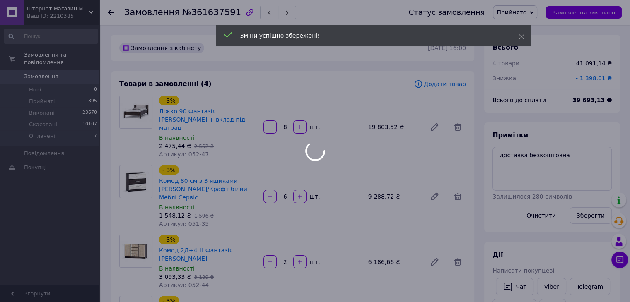
scroll to position [28, 0]
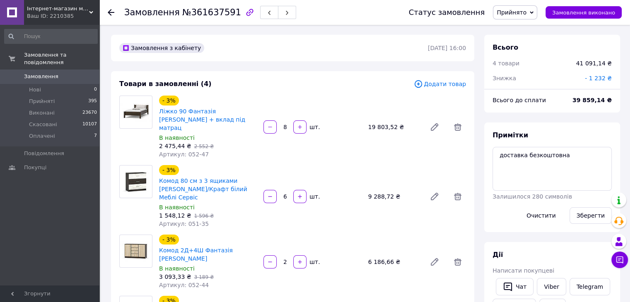
click at [606, 81] on span "- 1 232 ₴" at bounding box center [598, 78] width 27 height 7
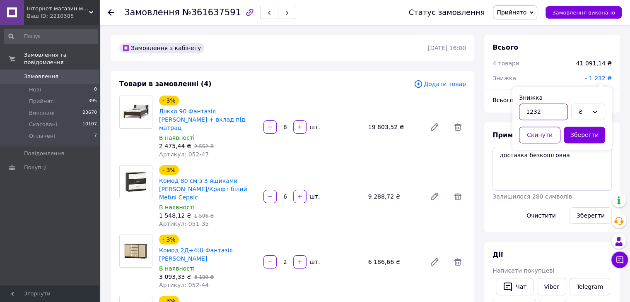
click at [536, 110] on input "1232" at bounding box center [543, 112] width 49 height 17
click at [537, 110] on input "1232" at bounding box center [543, 112] width 49 height 17
click at [538, 110] on input "1232" at bounding box center [543, 112] width 49 height 17
type input "1233"
click at [584, 131] on button "Зберегти" at bounding box center [584, 135] width 41 height 17
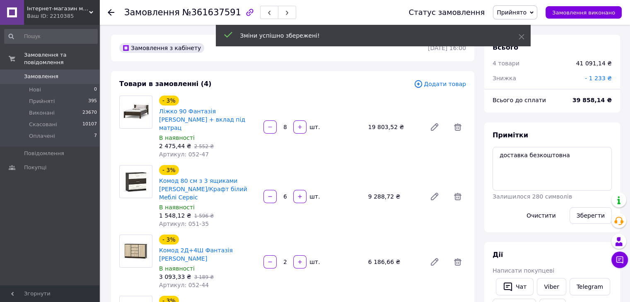
scroll to position [48, 0]
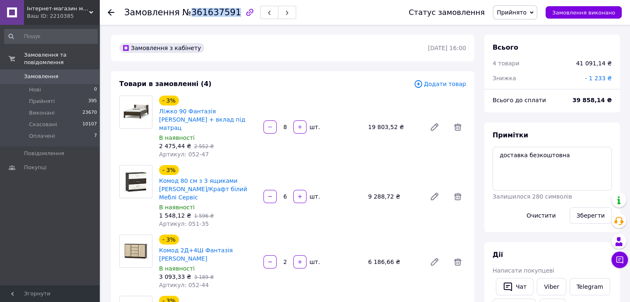
drag, startPoint x: 226, startPoint y: 14, endPoint x: 186, endPoint y: 14, distance: 39.3
click at [186, 14] on span "№361637591" at bounding box center [211, 12] width 59 height 10
copy span "361637591"
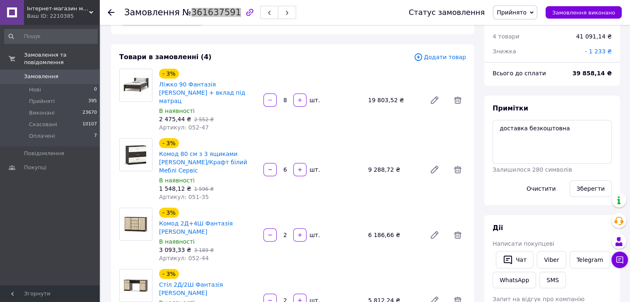
scroll to position [41, 0]
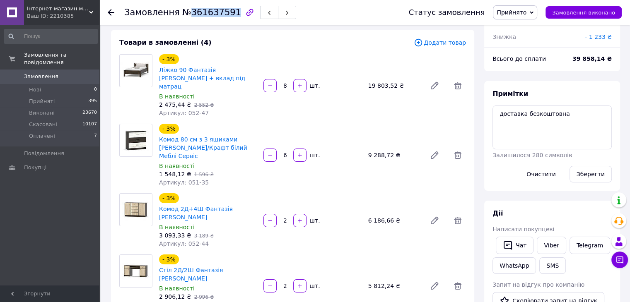
copy span "361637591"
drag, startPoint x: 158, startPoint y: 68, endPoint x: 205, endPoint y: 81, distance: 48.8
click at [205, 81] on div "Ліжко 90 Фантазія Меблі Сервіс + вклад під матрац" at bounding box center [207, 78] width 99 height 27
copy link "Ліжко 90 Фантазія Меблі Сервіс + вклад під матрац"
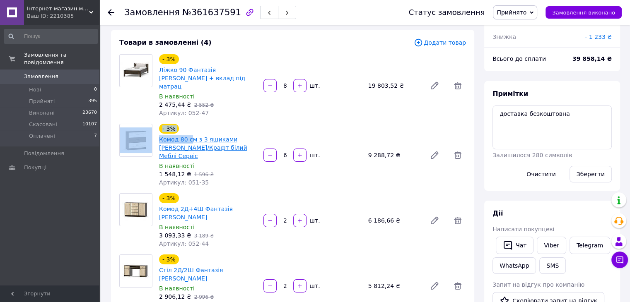
drag, startPoint x: 155, startPoint y: 133, endPoint x: 189, endPoint y: 135, distance: 34.5
click at [189, 135] on div "- 3% Комод 80 см з 3 ящиками Араміс Венге/Крафт білий Меблі Сервіс В наявності …" at bounding box center [292, 155] width 353 height 63
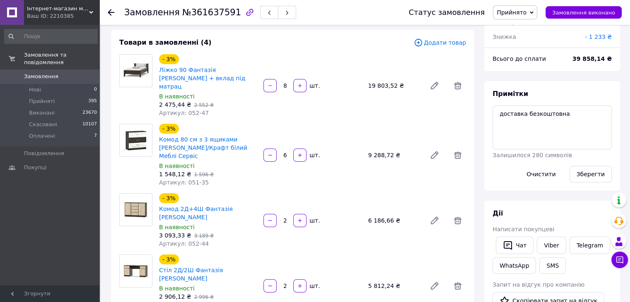
drag, startPoint x: 212, startPoint y: 161, endPoint x: 242, endPoint y: 145, distance: 33.9
click at [212, 170] on div "1 548,12 ₴   1 596 ₴" at bounding box center [208, 174] width 98 height 8
drag, startPoint x: 157, startPoint y: 193, endPoint x: 222, endPoint y: 196, distance: 64.7
click at [222, 196] on div "- 3% Комод 2Д+4Ш Фантазія Меблі Сервіс В наявності 3 093,33 ₴   3 189 ₴ Артикул…" at bounding box center [208, 221] width 104 height 58
copy link "Комод 2Д+4Ш Фантазія"
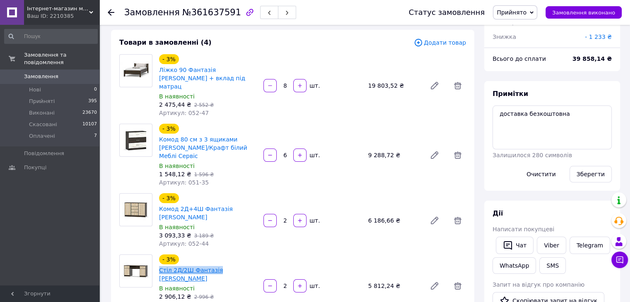
drag, startPoint x: 158, startPoint y: 255, endPoint x: 213, endPoint y: 257, distance: 54.7
click at [213, 257] on div "- 3% Стіл 2Д/2Ш Фантазія Меблі Сервіс В наявності 2 906,12 ₴   2 996 ₴ Артикул:…" at bounding box center [208, 286] width 104 height 66
copy link "Стіл 2Д/2Ш Фантазія"
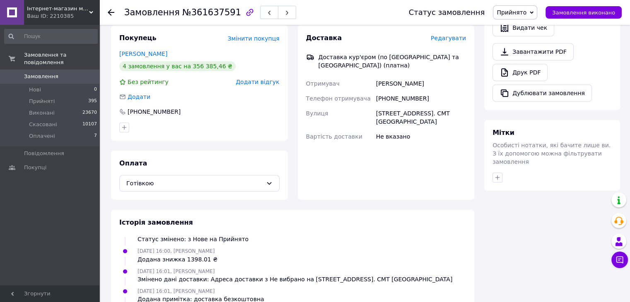
scroll to position [331, 0]
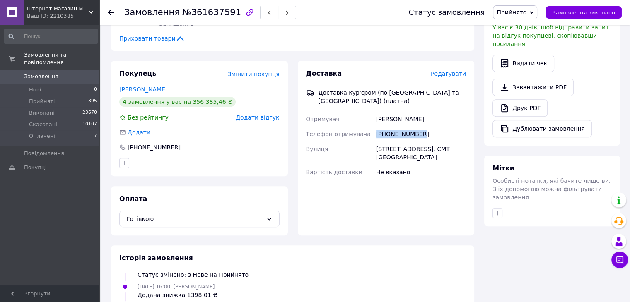
drag, startPoint x: 417, startPoint y: 100, endPoint x: 373, endPoint y: 99, distance: 43.9
click at [373, 112] on div "Отримувач Азман Фейга Телефон отримувача +380637707563 Вулиця Старо-Житомирська…" at bounding box center [386, 146] width 164 height 68
copy div "Телефон отримувача +380637707563"
drag, startPoint x: 388, startPoint y: 117, endPoint x: 413, endPoint y: 125, distance: 25.9
click at [413, 125] on div "Отримувач Азман Фейга Телефон отримувача +380637707563 Вулиця Старо-Житомирська…" at bounding box center [386, 146] width 164 height 68
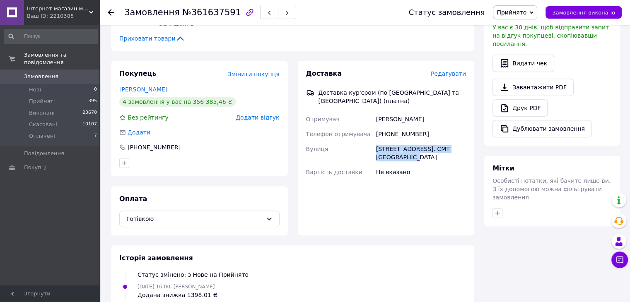
copy div "Вулиця Старо-Житомирська 47. СМТ Анатевка"
click at [502, 207] on div at bounding box center [552, 213] width 123 height 13
click at [498, 210] on icon "button" at bounding box center [497, 213] width 7 height 7
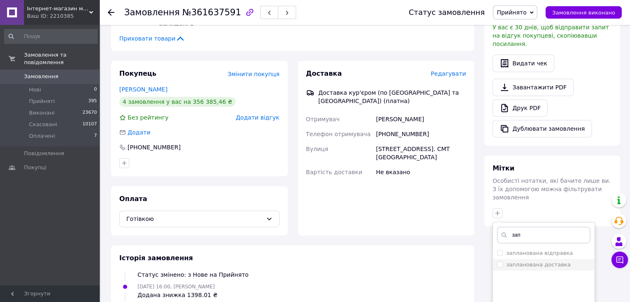
type input "зап"
click at [549, 262] on label "запланована доставка" at bounding box center [538, 265] width 64 height 6
checkbox input "true"
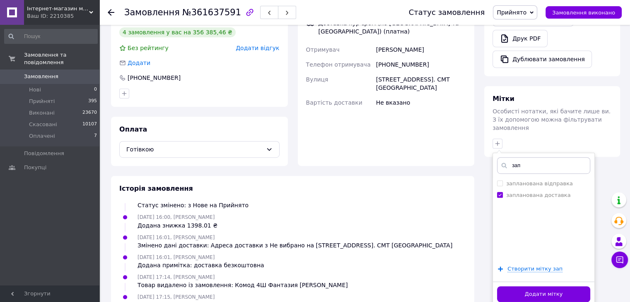
scroll to position [414, 0]
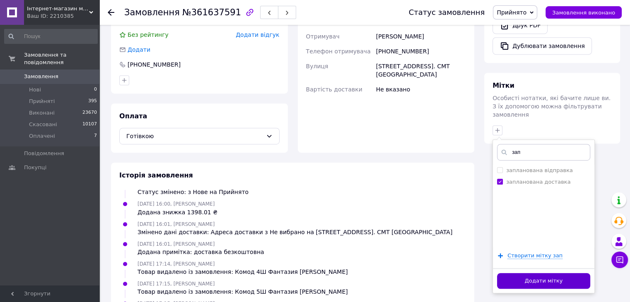
click at [545, 273] on button "Додати мітку" at bounding box center [543, 281] width 93 height 16
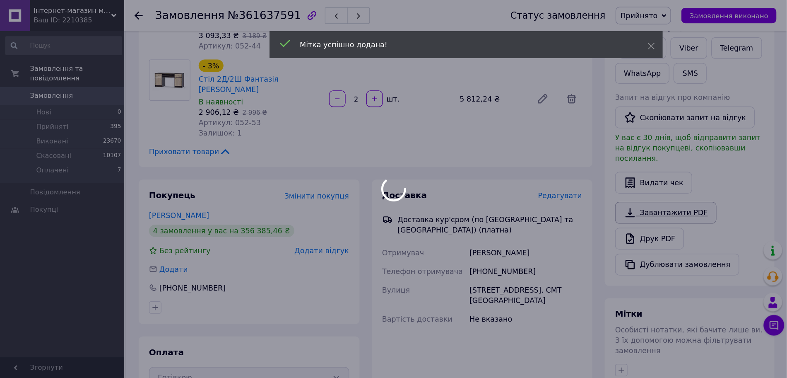
scroll to position [68, 0]
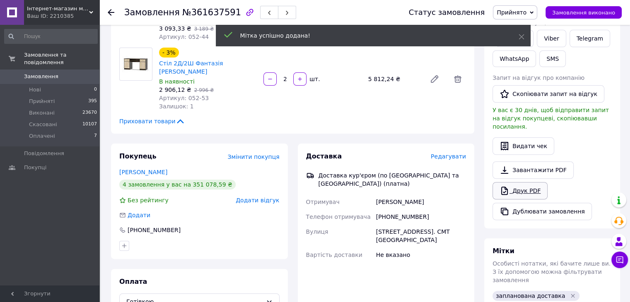
click at [521, 184] on link "Друк PDF" at bounding box center [519, 190] width 55 height 17
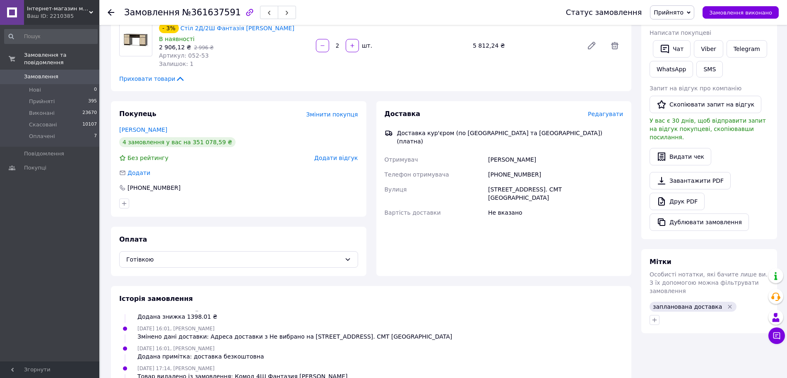
scroll to position [300, 0]
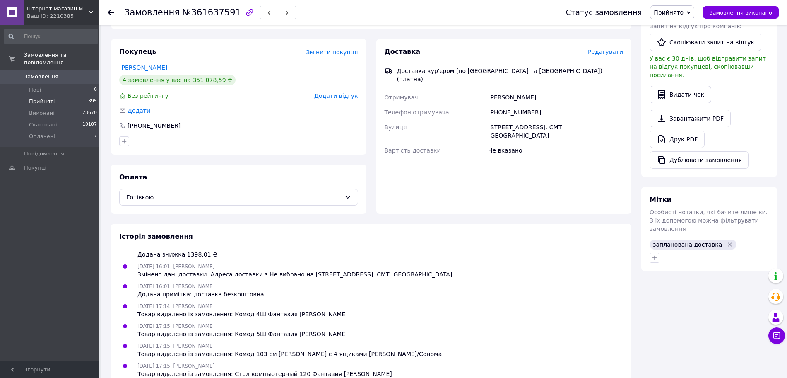
click at [56, 96] on li "Прийняті 395" at bounding box center [51, 102] width 102 height 12
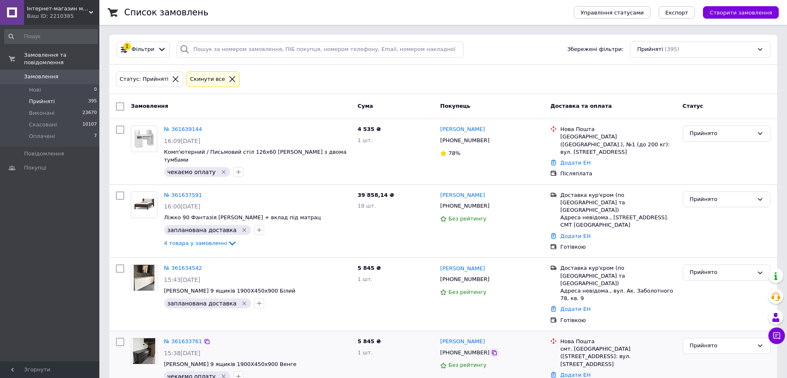
click at [491, 349] on icon at bounding box center [494, 352] width 7 height 7
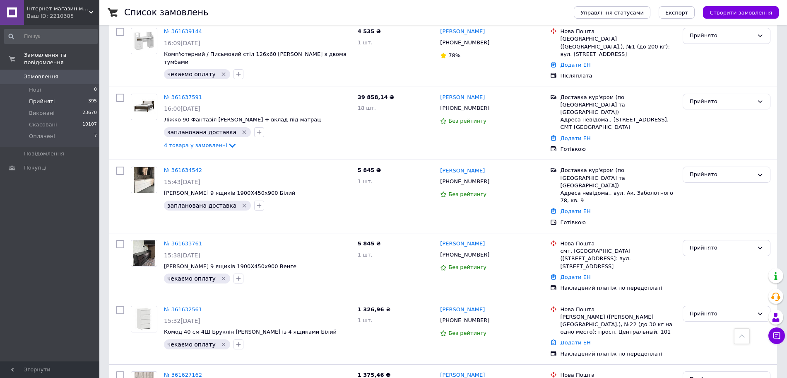
scroll to position [17, 0]
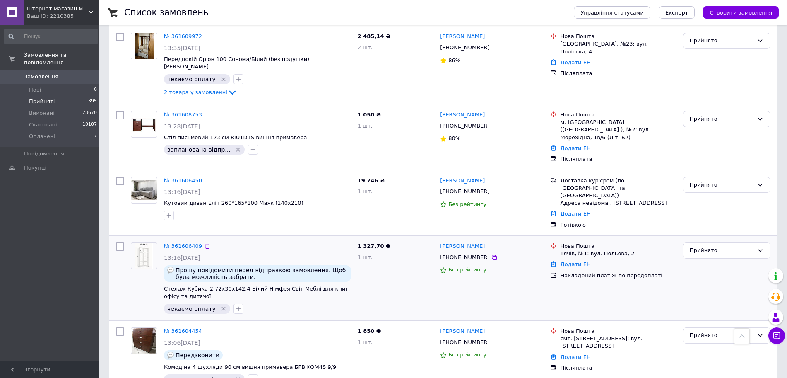
scroll to position [880, 0]
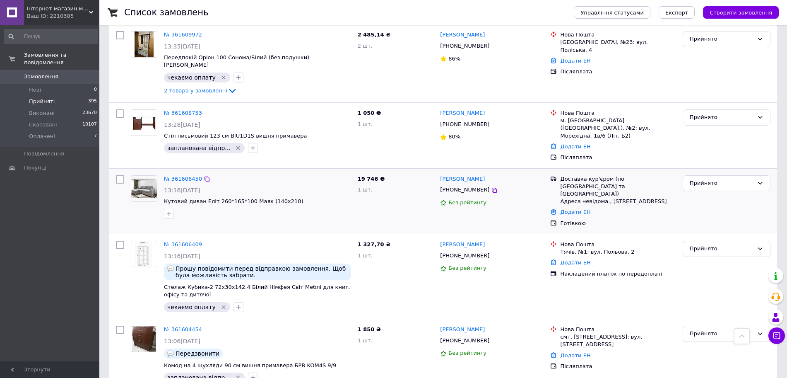
drag, startPoint x: 170, startPoint y: 149, endPoint x: 169, endPoint y: 144, distance: 5.5
click at [170, 210] on icon "button" at bounding box center [169, 213] width 7 height 7
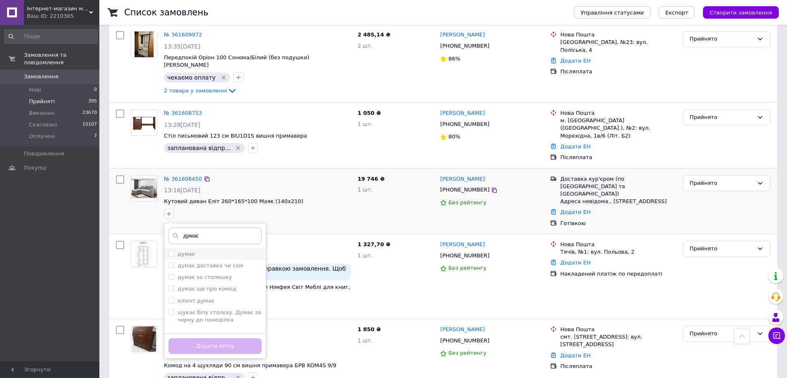
type input "думає"
click at [192, 248] on li "думає" at bounding box center [214, 254] width 101 height 12
checkbox input "true"
click at [222, 338] on button "Додати мітку" at bounding box center [215, 346] width 93 height 16
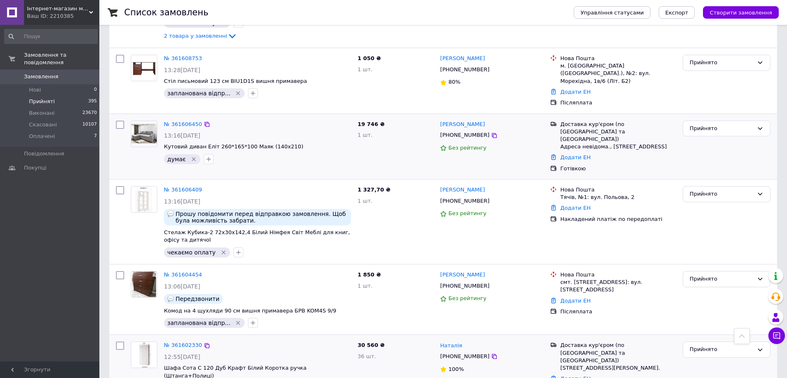
scroll to position [984, 0]
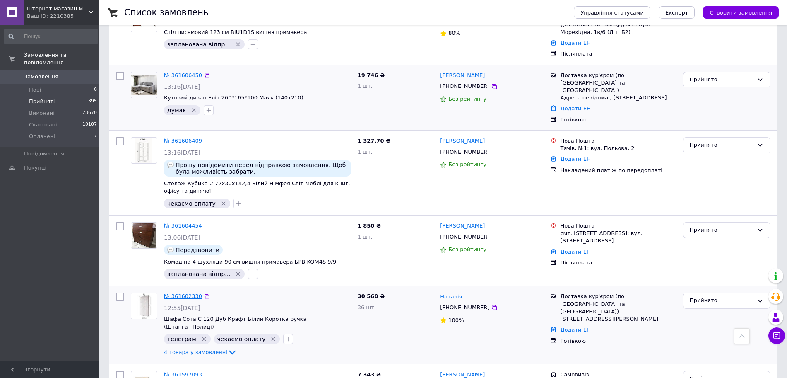
click at [175, 293] on link "№ 361602330" at bounding box center [183, 296] width 38 height 6
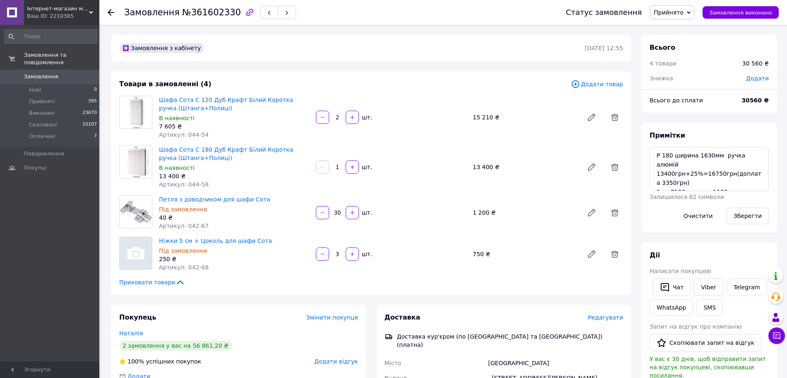
scroll to position [378, 0]
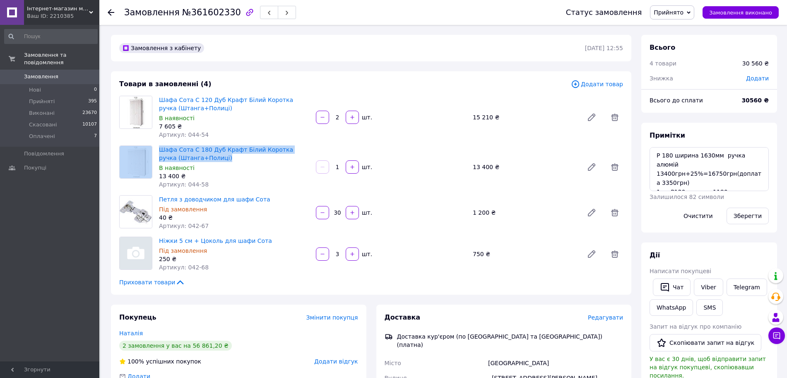
drag, startPoint x: 155, startPoint y: 148, endPoint x: 213, endPoint y: 158, distance: 58.3
click at [213, 158] on div "Шафа Сота С 180 Дуб Крафт Білий Коротка ручка (Штанга+Полиці) В наявності 13 40…" at bounding box center [371, 166] width 511 height 43
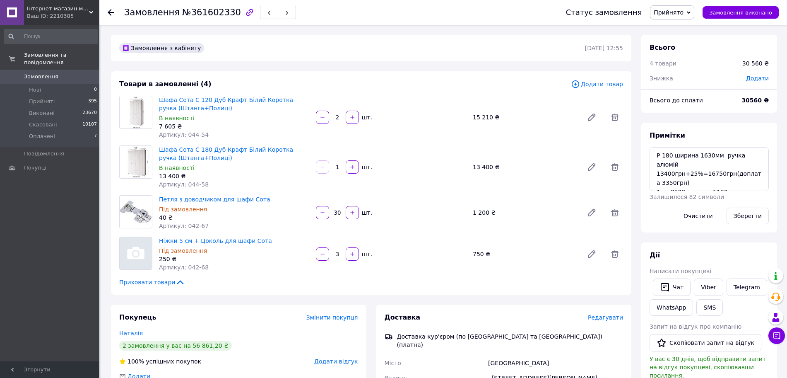
click at [221, 166] on div "В наявності" at bounding box center [234, 168] width 150 height 8
drag, startPoint x: 204, startPoint y: 157, endPoint x: 159, endPoint y: 142, distance: 47.3
click at [159, 142] on div "Товари в замовленні (4) Додати товар Шафа Сота С 120 Дуб Крафт Білий Коротка ру…" at bounding box center [371, 182] width 521 height 223
copy link "Шафа Сота С 180 Дуб Крафт Білий Коротка ручка (Штанга+Полиці)"
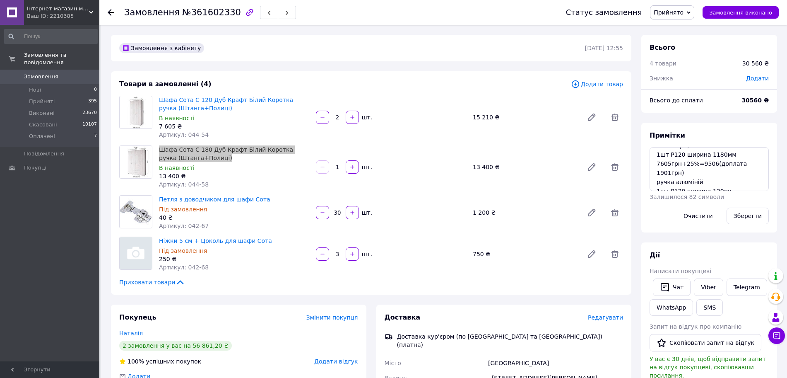
scroll to position [52, 0]
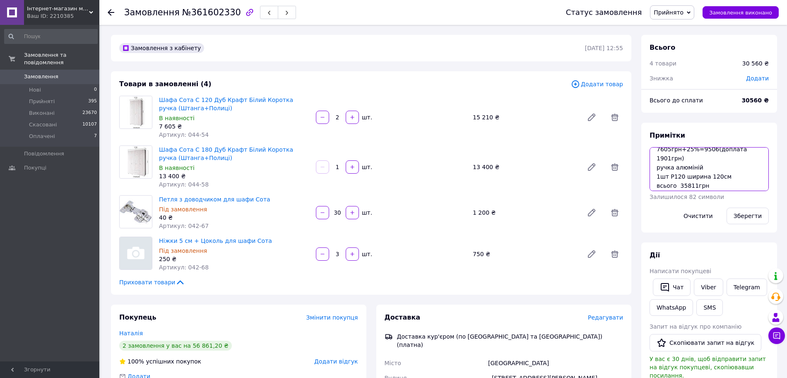
drag, startPoint x: 701, startPoint y: 166, endPoint x: 675, endPoint y: 167, distance: 26.1
click at [675, 167] on textarea "Р 180 ширина 1630мм ручка алюмій 13400грн+25%=16750грн(доплата 3350грн) 1шт Р12…" at bounding box center [709, 169] width 119 height 44
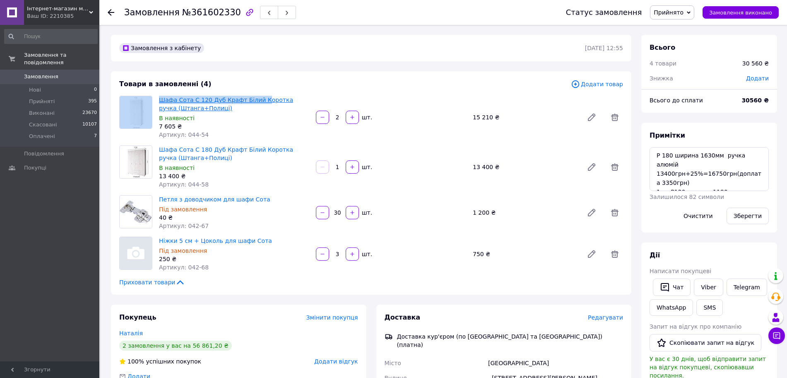
drag, startPoint x: 154, startPoint y: 94, endPoint x: 258, endPoint y: 99, distance: 104.5
click at [258, 99] on div "Товари в замовленні (4) Додати товар Шафа Сота С 120 Дуб Крафт Білий Коротка ру…" at bounding box center [371, 182] width 521 height 223
drag, startPoint x: 271, startPoint y: 122, endPoint x: 273, endPoint y: 117, distance: 5.6
click at [271, 120] on div "Шафа Сота С 120 Дуб Крафт Білий Коротка ручка (Штанга+Полиці) В наявності 7 605…" at bounding box center [234, 117] width 157 height 46
click at [155, 99] on div at bounding box center [136, 117] width 40 height 43
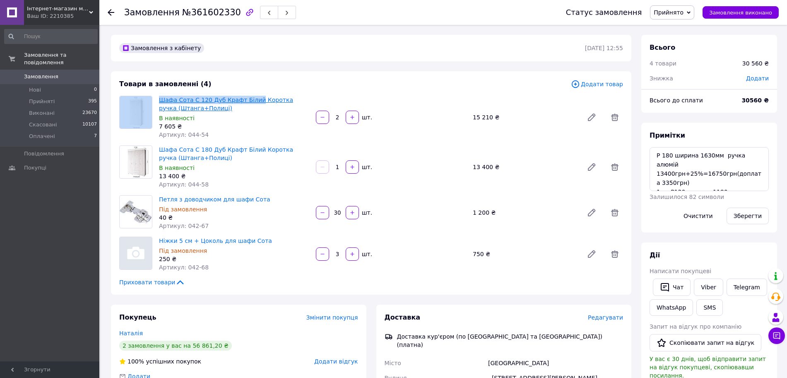
drag, startPoint x: 155, startPoint y: 99, endPoint x: 241, endPoint y: 96, distance: 85.8
click at [241, 96] on div "Шафа Сота С 120 Дуб Крафт Білий Коротка ручка (Штанга+Полиці) В наявності 7 605…" at bounding box center [371, 117] width 511 height 43
click at [240, 107] on span "Шафа Сота С 120 Дуб Крафт Білий Коротка ручка (Штанга+Полиці)" at bounding box center [234, 104] width 150 height 17
drag, startPoint x: 296, startPoint y: 99, endPoint x: 161, endPoint y: 99, distance: 135.0
click at [161, 99] on span "Шафа Сота С 120 Дуб Крафт Білий Коротка ручка (Штанга+Полиці)" at bounding box center [234, 104] width 150 height 17
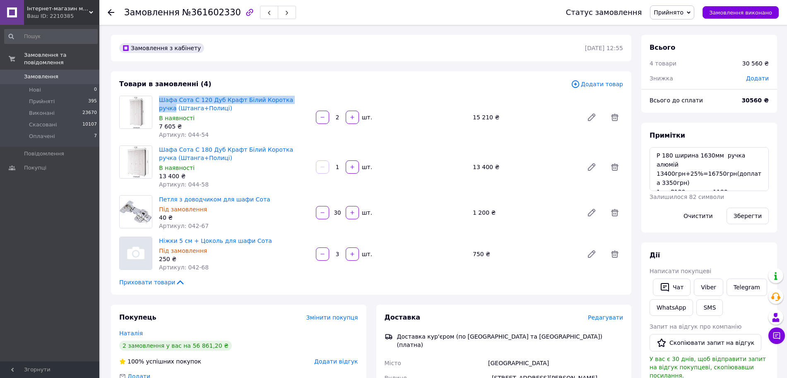
copy link "Шафа Сота С 120 Дуб Крафт Білий Коротка ручка"
drag, startPoint x: 219, startPoint y: 106, endPoint x: 159, endPoint y: 108, distance: 59.7
click at [159, 108] on span "Шафа Сота С 120 Дуб Крафт Білий Коротка ручка (Штанга+Полиці)" at bounding box center [234, 104] width 150 height 17
copy link "(Штанга+Полиці)"
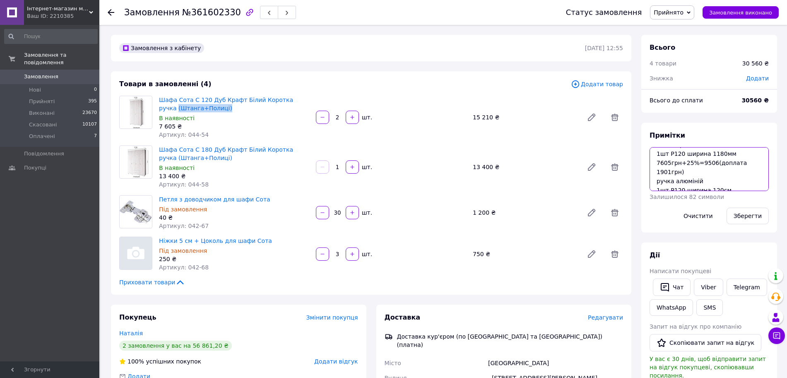
scroll to position [36, 0]
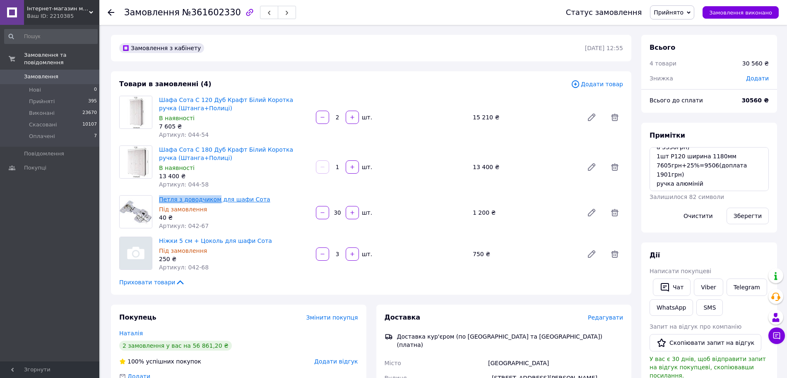
drag, startPoint x: 161, startPoint y: 199, endPoint x: 213, endPoint y: 198, distance: 52.6
click at [213, 198] on div "Петля з доводчиком для шафи Сота Під замовлення 40 ₴ Артикул: 042-67" at bounding box center [234, 212] width 157 height 38
copy link "Петля з доводчиком"
drag, startPoint x: 157, startPoint y: 239, endPoint x: 217, endPoint y: 239, distance: 60.1
click at [217, 239] on div "Ніжки 5 см + Цоколь для шафи Сота Під замовлення 250 ₴ Артикул: 042-68" at bounding box center [234, 254] width 157 height 38
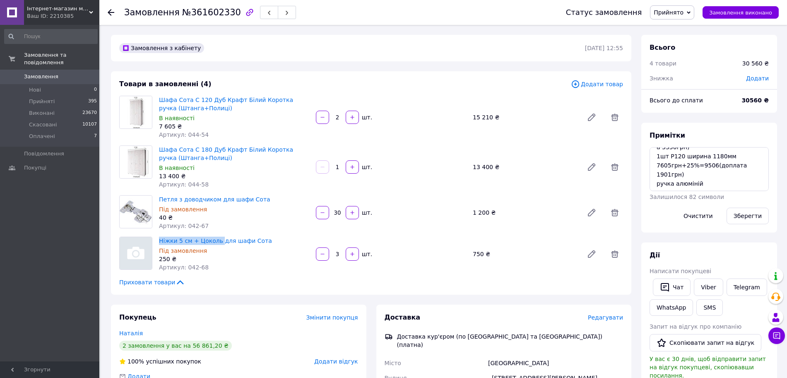
copy link "Ніжки 5 см + Цоколь"
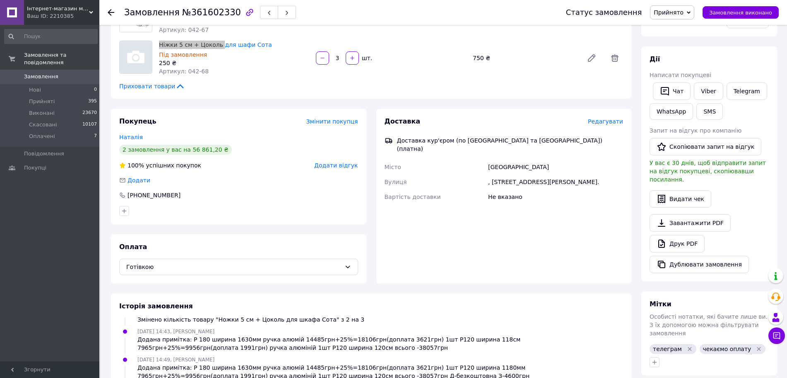
scroll to position [143, 0]
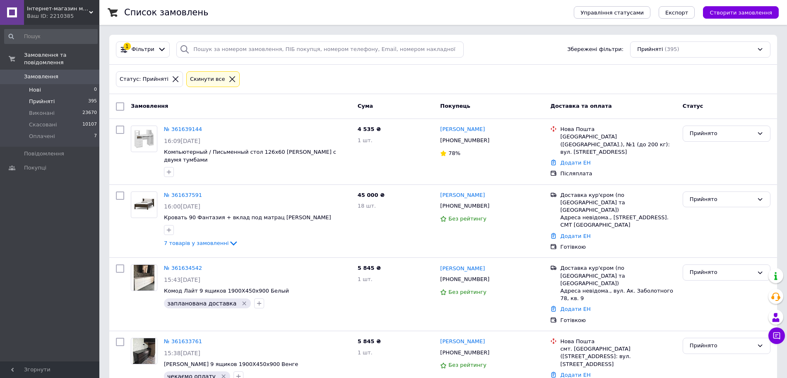
click at [77, 84] on li "Нові 0" at bounding box center [51, 90] width 102 height 12
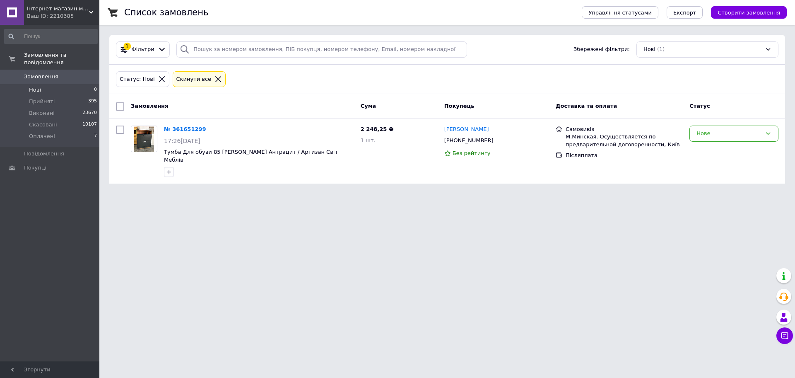
click at [215, 80] on icon at bounding box center [218, 78] width 7 height 7
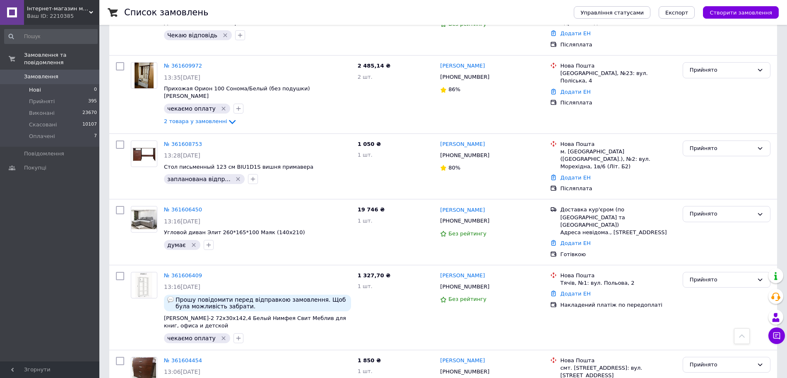
scroll to position [808, 0]
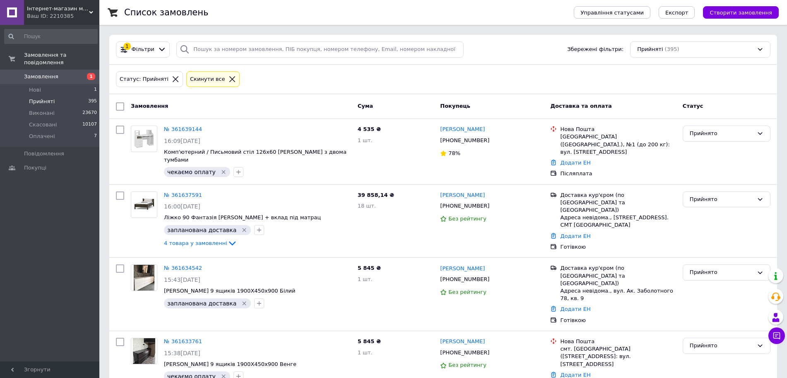
click at [215, 75] on div "Cкинути все" at bounding box center [212, 79] width 49 height 9
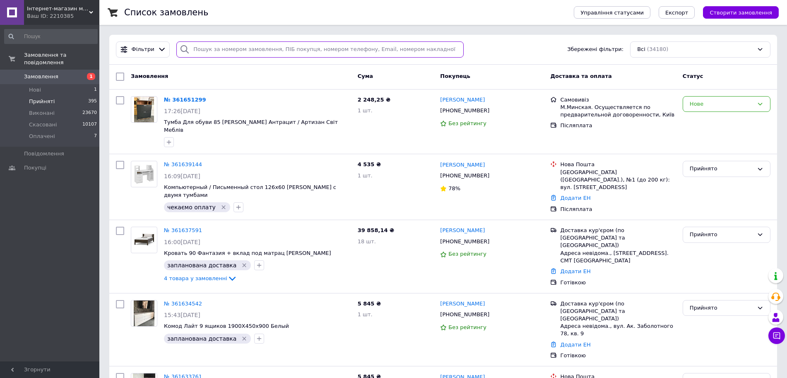
click at [260, 41] on input "search" at bounding box center [319, 49] width 287 height 16
paste input "20451245123286"
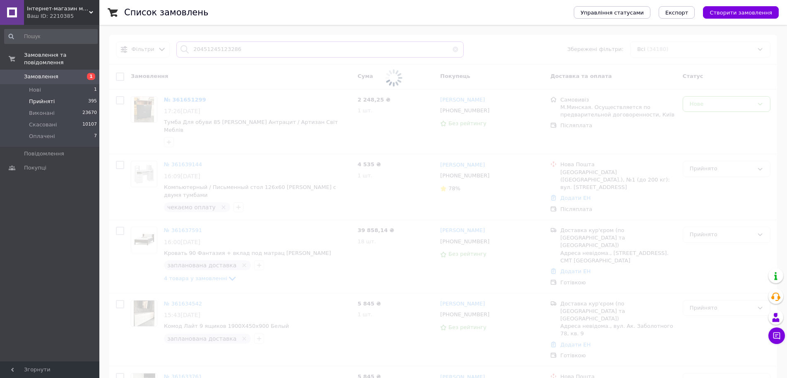
type input "20451245123286"
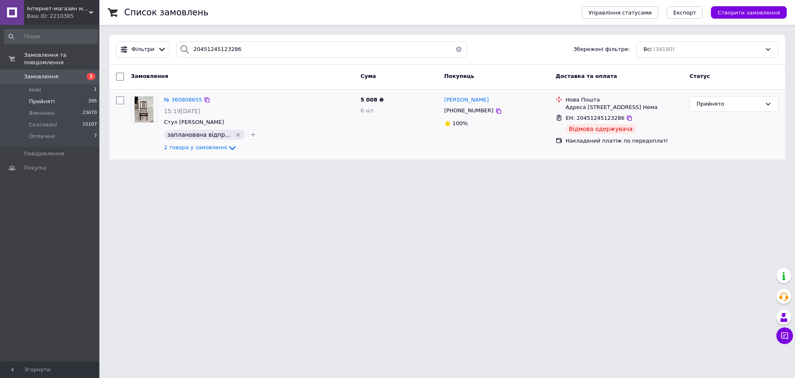
drag, startPoint x: 487, startPoint y: 111, endPoint x: 487, endPoint y: 125, distance: 13.7
click at [495, 111] on icon at bounding box center [498, 111] width 7 height 7
click at [192, 147] on span "2 товара у замовленні" at bounding box center [195, 148] width 63 height 6
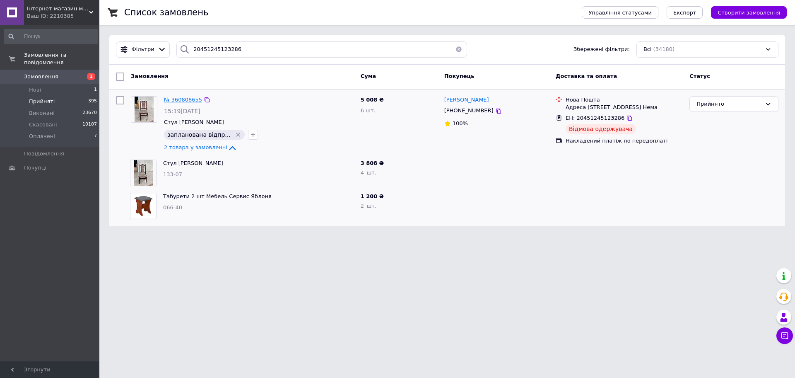
click at [189, 99] on span "№ 360808655" at bounding box center [183, 99] width 38 height 6
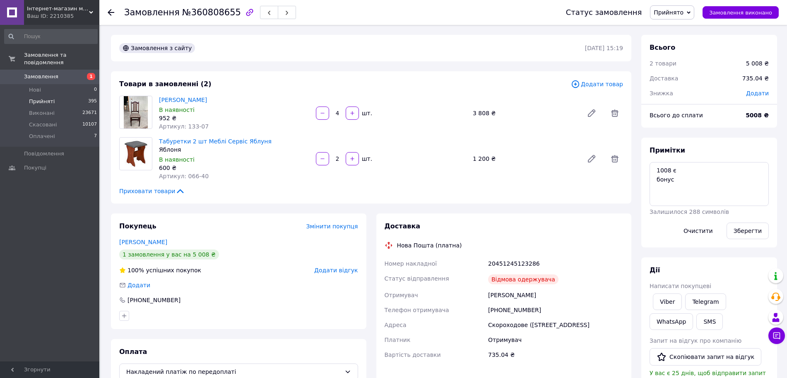
click at [56, 97] on li "Прийняті 395" at bounding box center [51, 102] width 102 height 12
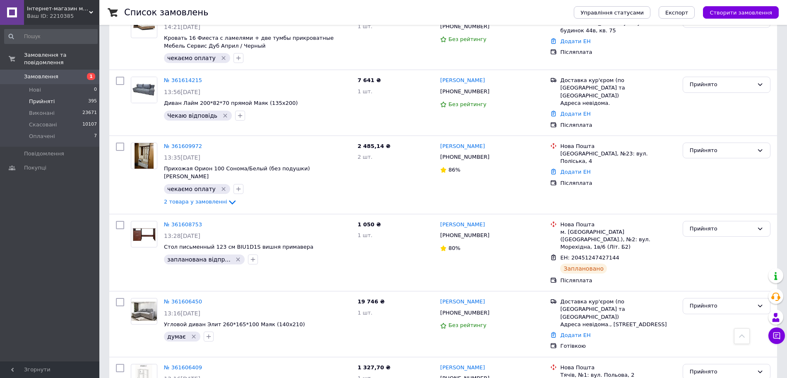
scroll to position [880, 0]
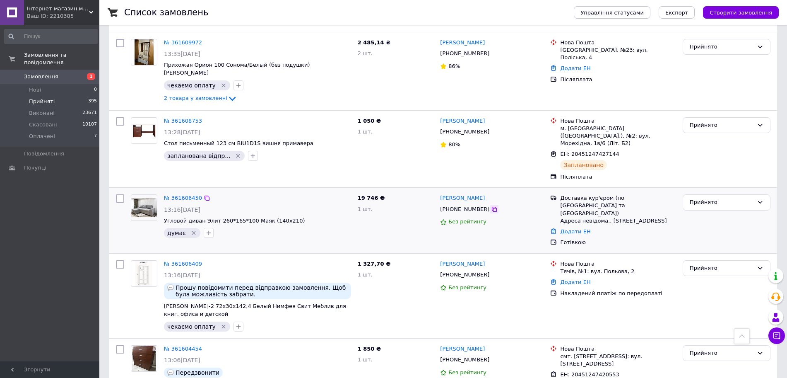
click at [491, 206] on icon at bounding box center [494, 209] width 7 height 7
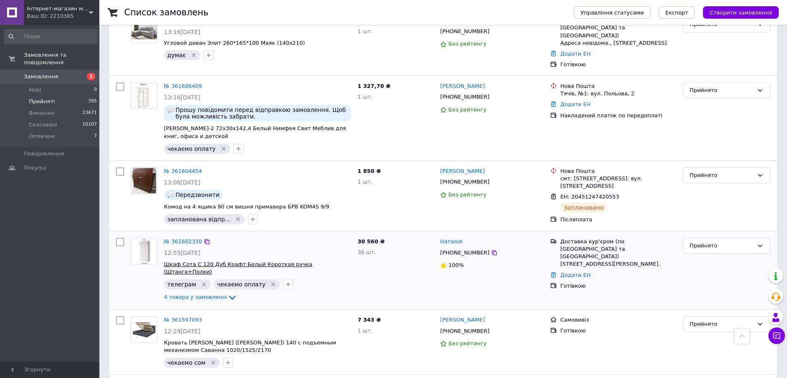
scroll to position [1070, 0]
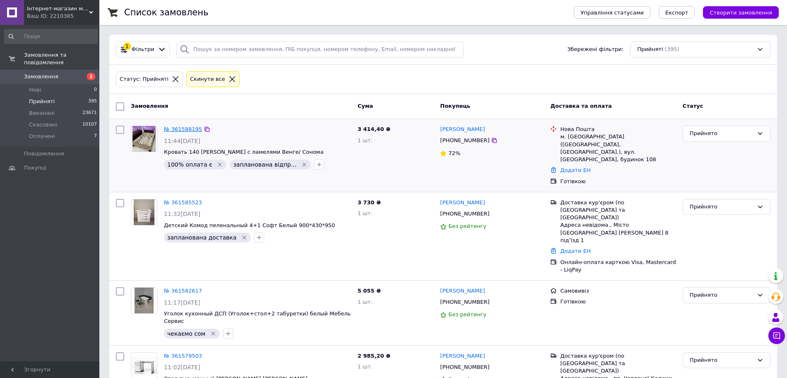
click at [179, 126] on link "№ 361588195" at bounding box center [183, 129] width 38 height 6
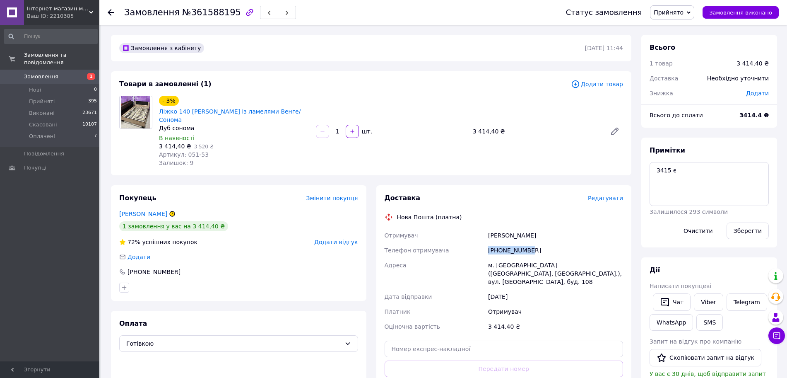
click at [488, 251] on div "+380951140659" at bounding box center [556, 250] width 138 height 15
drag, startPoint x: 533, startPoint y: 248, endPoint x: 477, endPoint y: 251, distance: 56.4
click at [477, 251] on div "Отримувач Пономарьов Олександр Олександрович Телефон отримувача +380951140659 А…" at bounding box center [504, 281] width 242 height 106
copy div "Телефон отримувача +380951140659"
drag, startPoint x: 487, startPoint y: 231, endPoint x: 523, endPoint y: 232, distance: 35.2
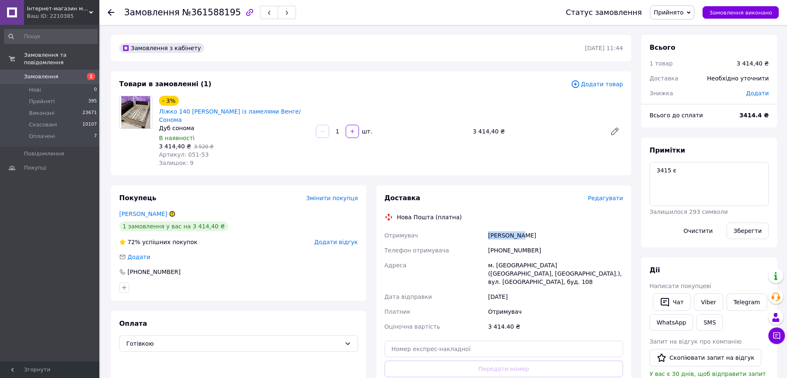
click at [523, 232] on div "Пономарьов Олександр Олександрович" at bounding box center [556, 235] width 138 height 15
copy div "Пономарьов"
drag, startPoint x: 553, startPoint y: 233, endPoint x: 525, endPoint y: 238, distance: 28.9
click at [525, 238] on div "Пономарьов Олександр Олександрович" at bounding box center [556, 235] width 138 height 15
copy div "[PERSON_NAME]"
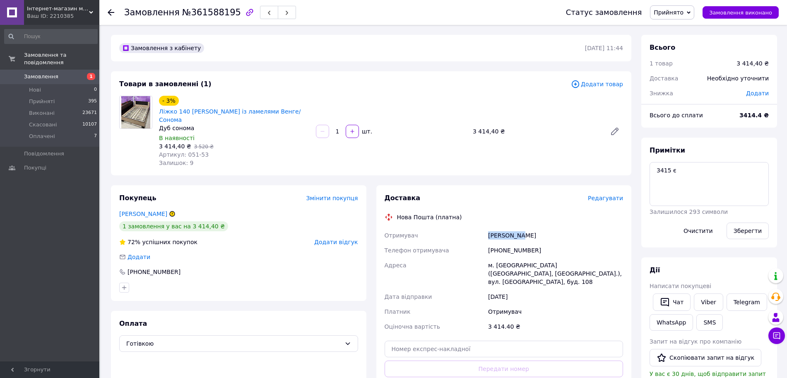
drag, startPoint x: 578, startPoint y: 241, endPoint x: 555, endPoint y: 239, distance: 22.9
click at [555, 239] on div "Пономарьов Олександр Олександрович" at bounding box center [556, 235] width 138 height 15
copy div "Олександрович"
drag, startPoint x: 480, startPoint y: 266, endPoint x: 515, endPoint y: 265, distance: 34.4
click at [515, 265] on div "Отримувач Пономарьов Олександр Олександрович Телефон отримувача +380951140659 А…" at bounding box center [504, 281] width 242 height 106
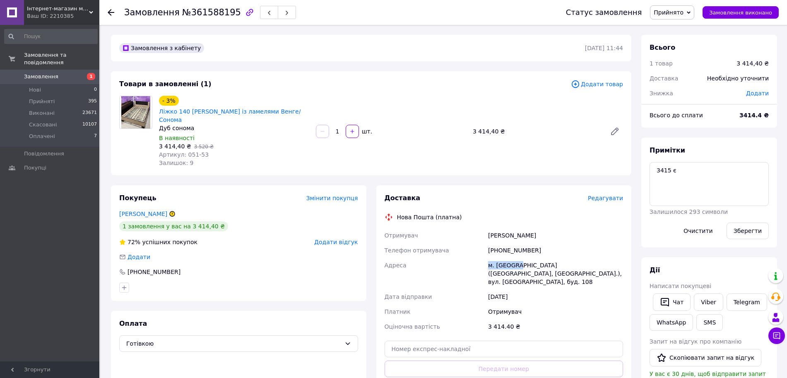
copy div "Адреса м. Ланівці"
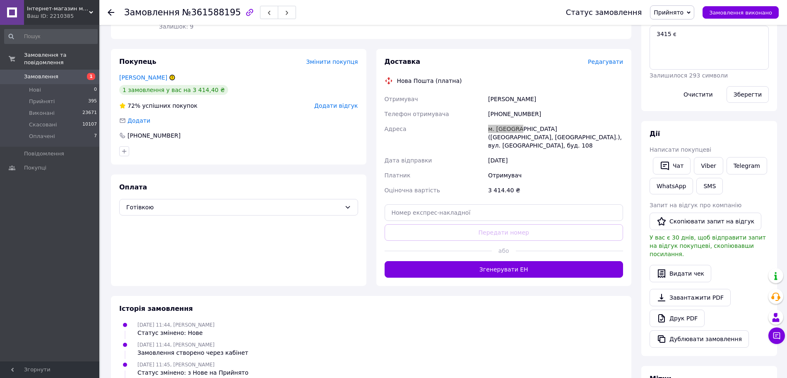
scroll to position [155, 0]
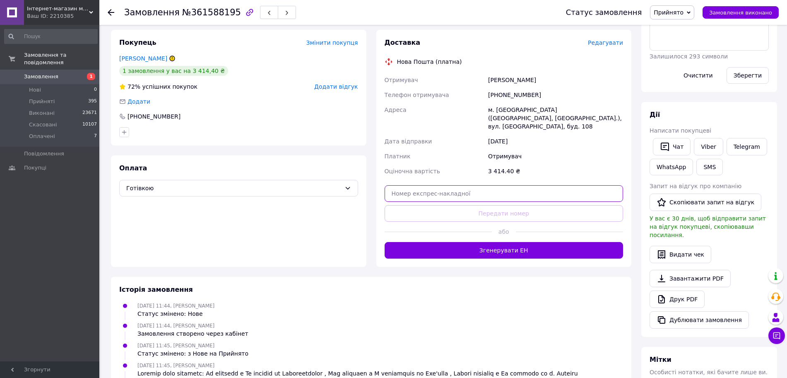
click at [504, 185] on input "text" at bounding box center [504, 193] width 239 height 17
paste input "20451247439623"
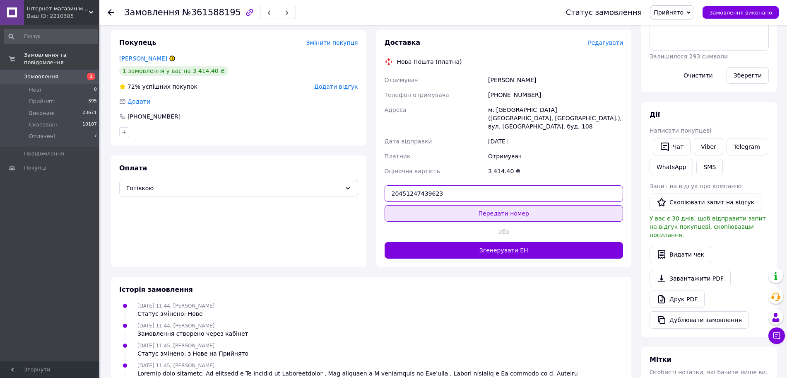
type input "20451247439623"
click at [506, 205] on button "Передати номер" at bounding box center [504, 213] width 239 height 17
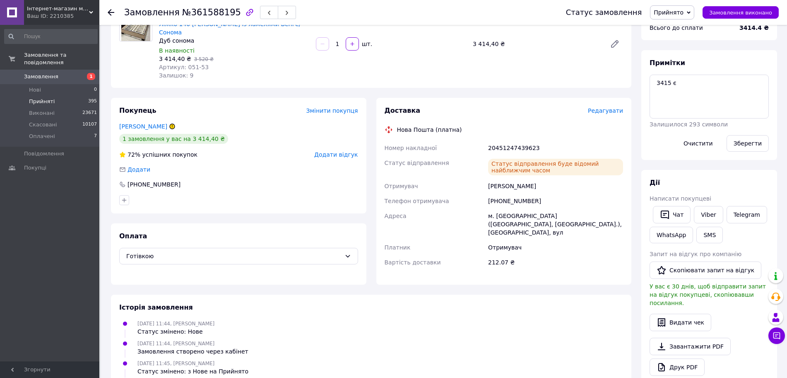
scroll to position [0, 0]
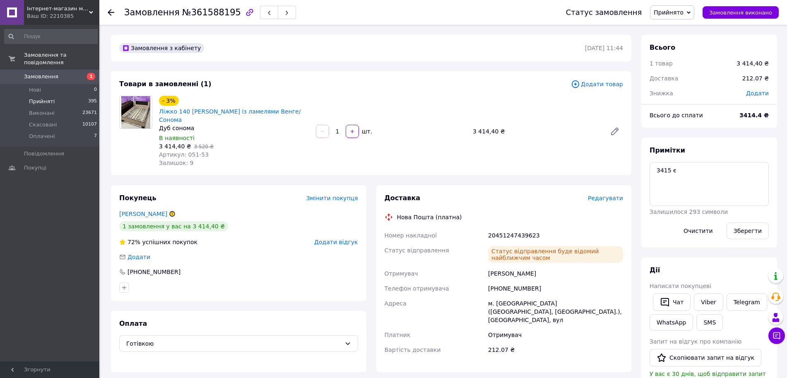
click at [29, 98] on span "Прийняті" at bounding box center [42, 101] width 26 height 7
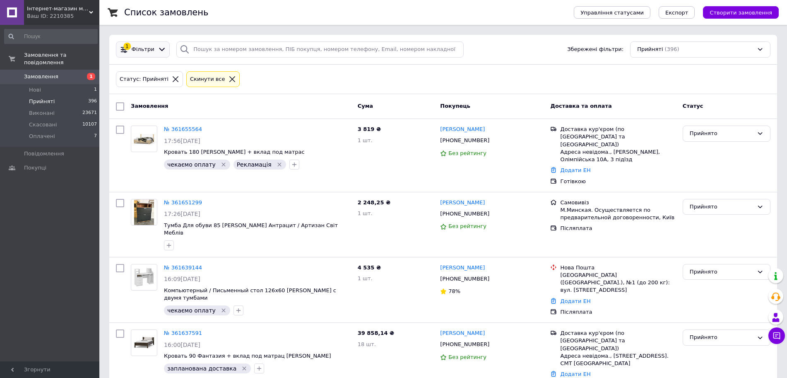
click at [162, 54] on div "1 Фільтри" at bounding box center [143, 49] width 54 height 16
click at [158, 52] on icon at bounding box center [162, 49] width 9 height 9
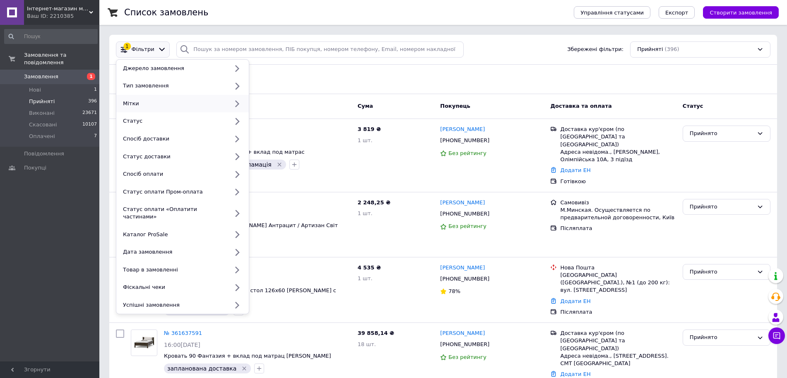
click at [154, 104] on div "Мітки" at bounding box center [174, 103] width 109 height 7
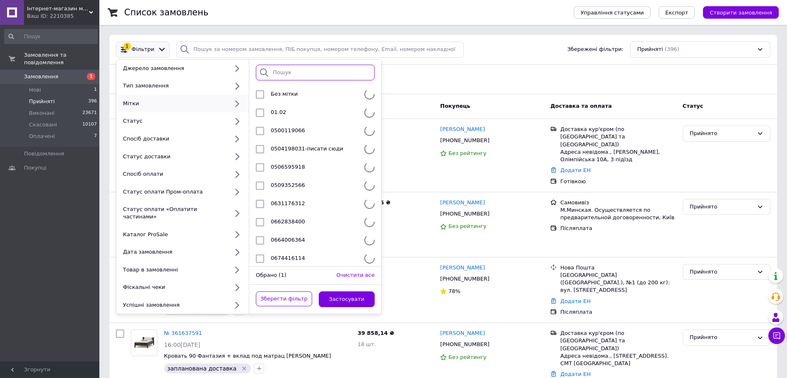
drag, startPoint x: 304, startPoint y: 75, endPoint x: 305, endPoint y: 70, distance: 4.2
click at [305, 71] on input "search" at bounding box center [315, 73] width 119 height 16
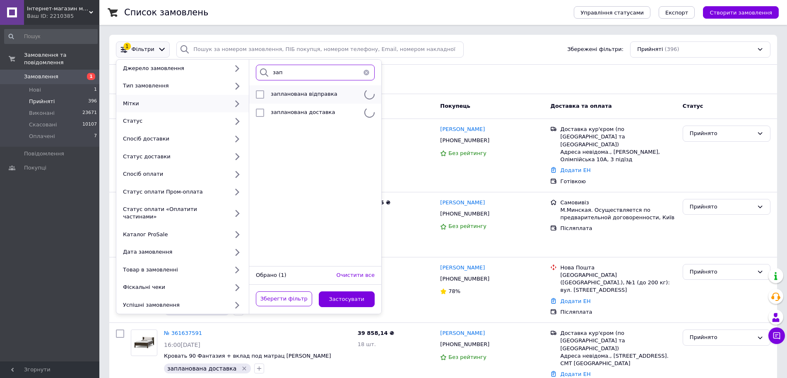
type input "зап"
click at [328, 92] on span "запланована відправка" at bounding box center [304, 94] width 67 height 6
checkbox input "true"
click at [362, 291] on button "Застосувати" at bounding box center [347, 299] width 56 height 16
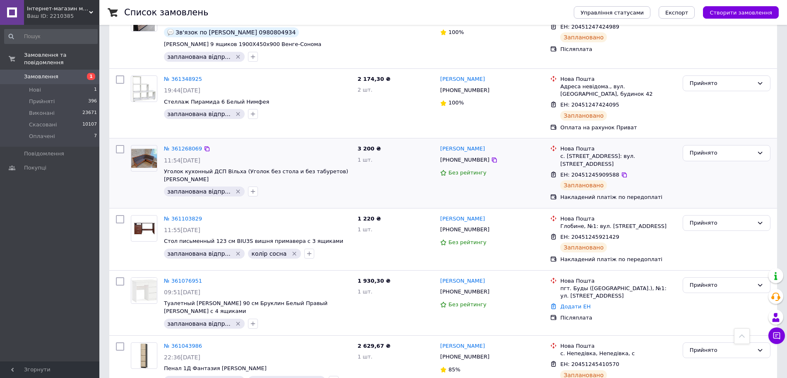
scroll to position [1108, 0]
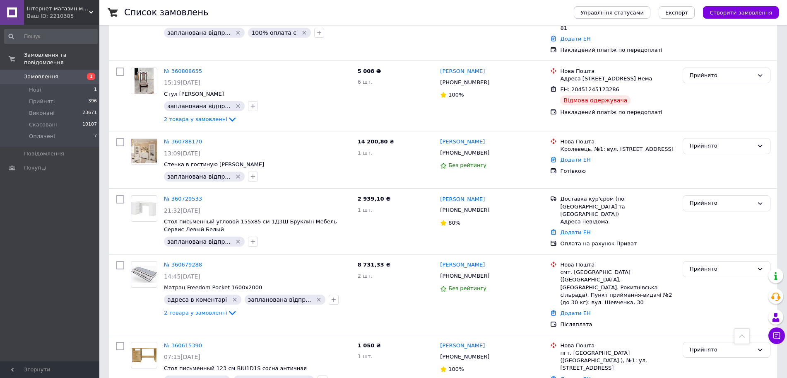
scroll to position [466, 0]
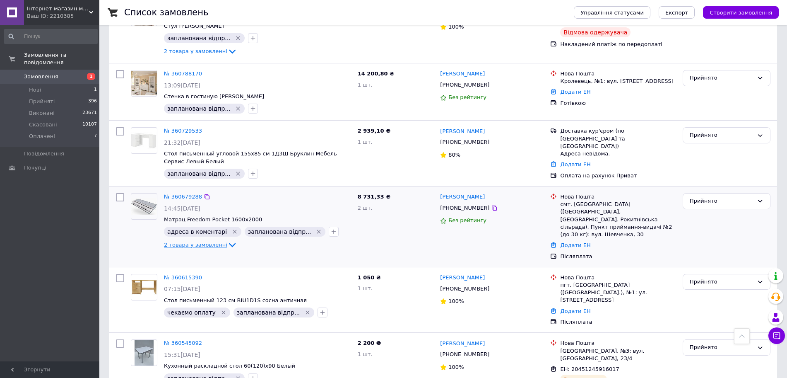
click at [203, 241] on span "2 товара у замовленні" at bounding box center [195, 244] width 63 height 6
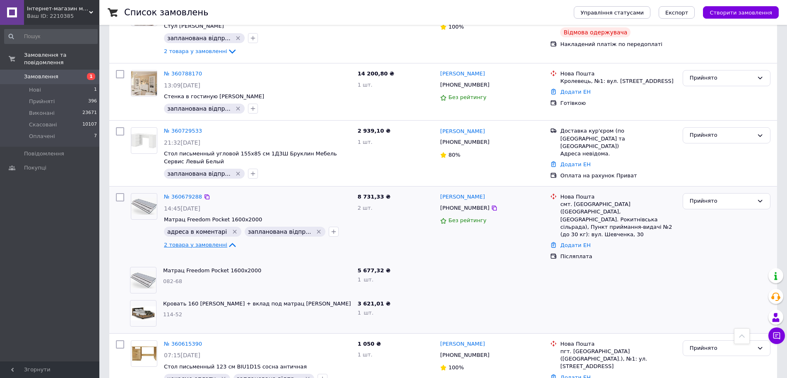
click at [202, 241] on span "2 товара у замовленні" at bounding box center [195, 244] width 63 height 6
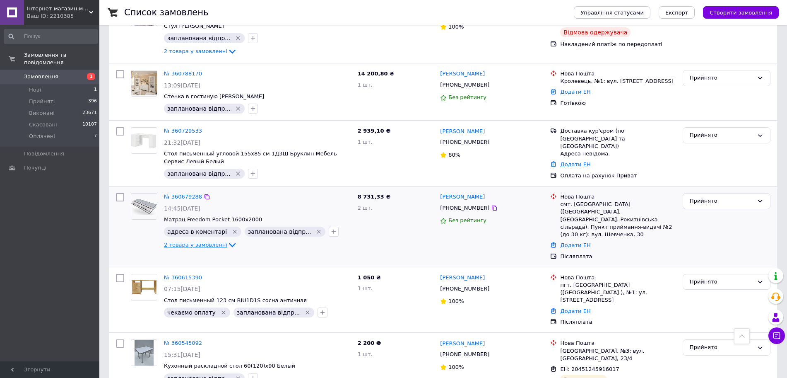
click at [202, 241] on span "2 товара у замовленні" at bounding box center [195, 244] width 63 height 6
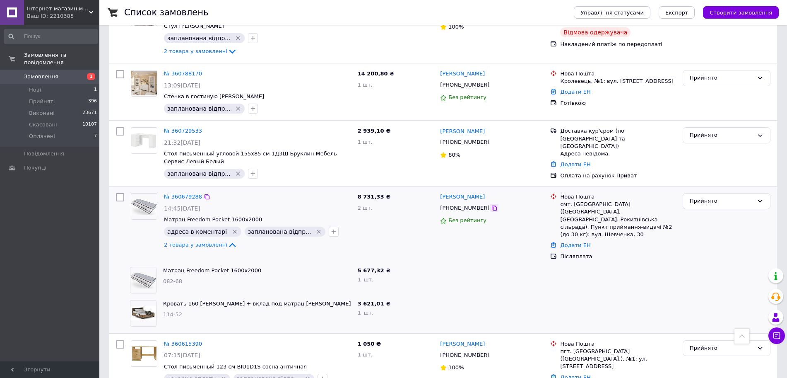
click at [491, 205] on icon at bounding box center [494, 208] width 7 height 7
click at [180, 193] on link "№ 360679288" at bounding box center [183, 196] width 38 height 6
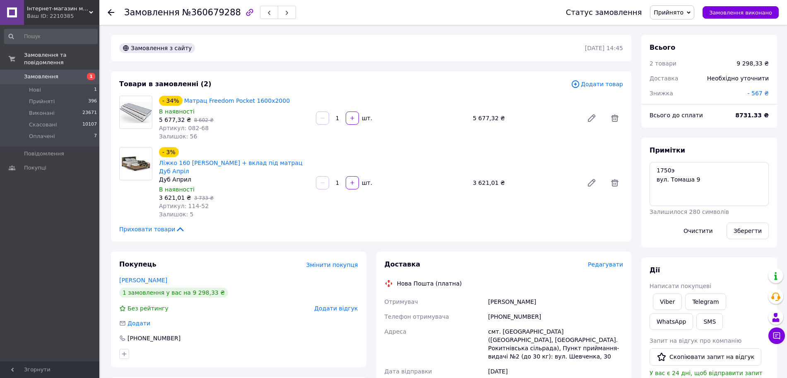
drag, startPoint x: 156, startPoint y: 160, endPoint x: 192, endPoint y: 173, distance: 38.2
click at [192, 173] on div "- 3% Ліжко 160 Вероніка Меблі Сервіс + вклад під матрац Дуб Апріл Дуб Април В н…" at bounding box center [234, 182] width 157 height 75
copy link "Ліжко 160 Вероніка Меблі Сервіс + вклад під матрац Дуб Апріл"
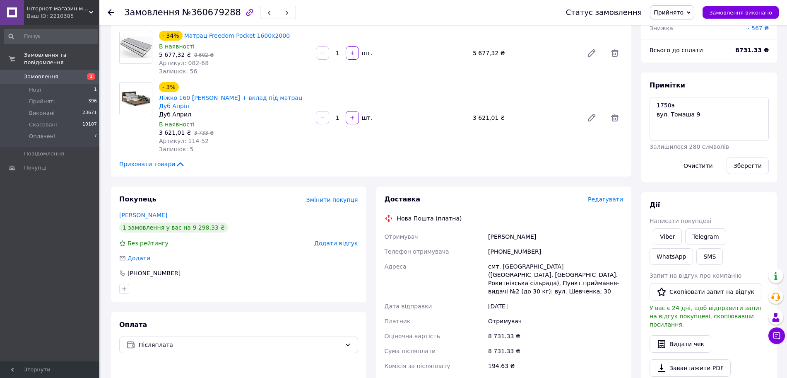
scroll to position [104, 0]
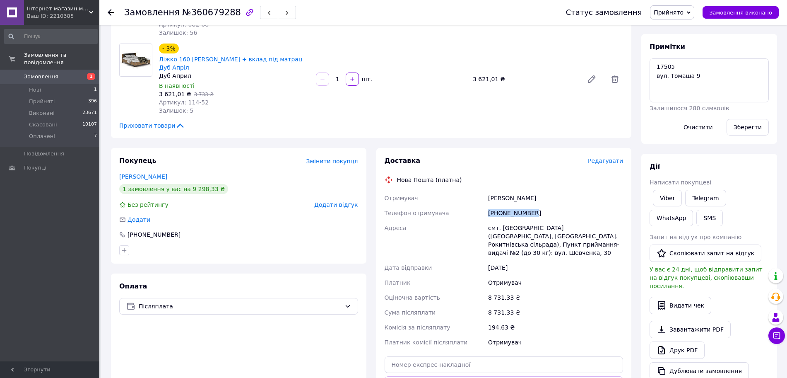
drag, startPoint x: 532, startPoint y: 213, endPoint x: 489, endPoint y: 213, distance: 43.1
click at [489, 213] on div "+380660410793" at bounding box center [556, 212] width 138 height 15
copy div "+380660410793"
drag, startPoint x: 485, startPoint y: 226, endPoint x: 535, endPoint y: 227, distance: 49.7
click at [535, 227] on div "Отримувач Сахневич Діна Олександрівна Телефон отримувача +380660410793 Адреса с…" at bounding box center [504, 270] width 242 height 159
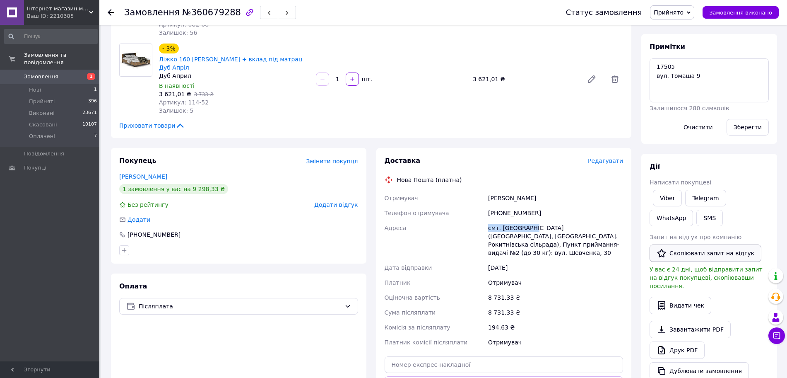
copy div "Адреса смт. Томашгород"
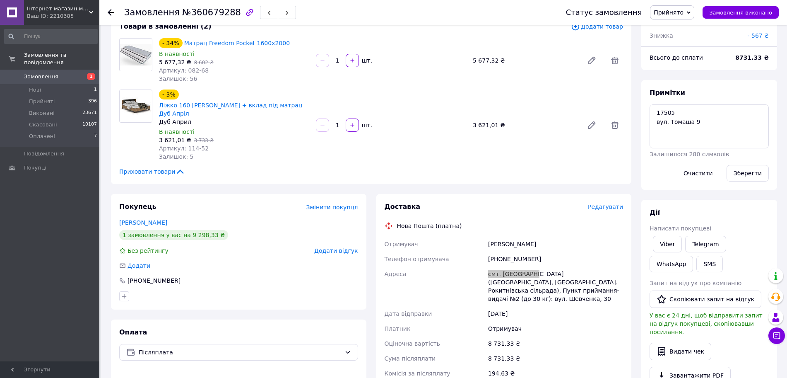
scroll to position [0, 0]
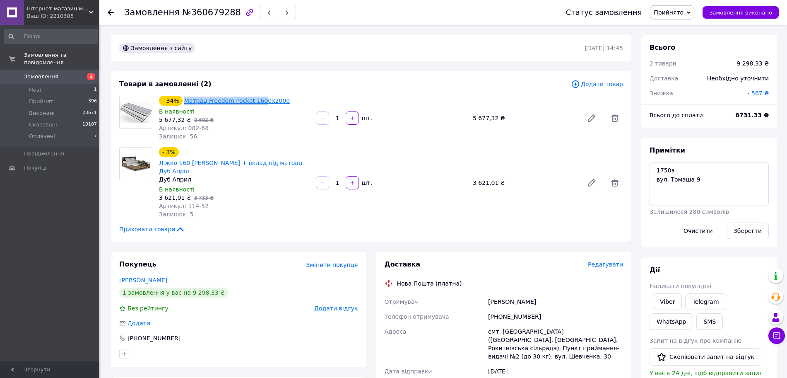
drag, startPoint x: 181, startPoint y: 99, endPoint x: 257, endPoint y: 100, distance: 76.2
click at [257, 100] on div "- 34% Матрац Freedom Pocket 1600x2000" at bounding box center [234, 101] width 152 height 12
copy div "Матрац Freedom Pocket 160"
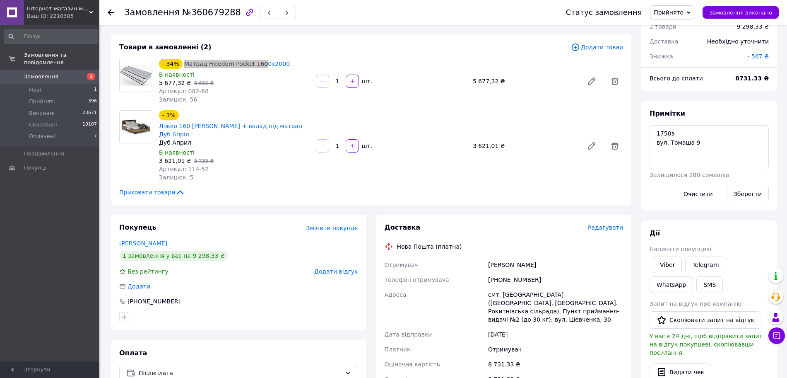
scroll to position [52, 0]
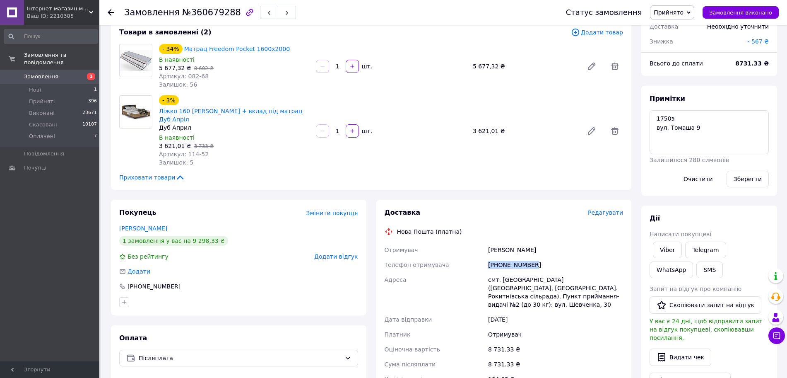
drag, startPoint x: 531, startPoint y: 260, endPoint x: 484, endPoint y: 260, distance: 47.2
click at [484, 260] on div "Отримувач Сахневич Діна Олександрівна Телефон отримувача +380660410793 Адреса с…" at bounding box center [504, 321] width 242 height 159
copy div "Телефон отримувача +380660410793"
drag, startPoint x: 495, startPoint y: 254, endPoint x: 517, endPoint y: 250, distance: 22.3
click at [517, 250] on div "Отримувач Сахневич Діна Олександрівна Телефон отримувача +380660410793 Адреса с…" at bounding box center [504, 321] width 242 height 159
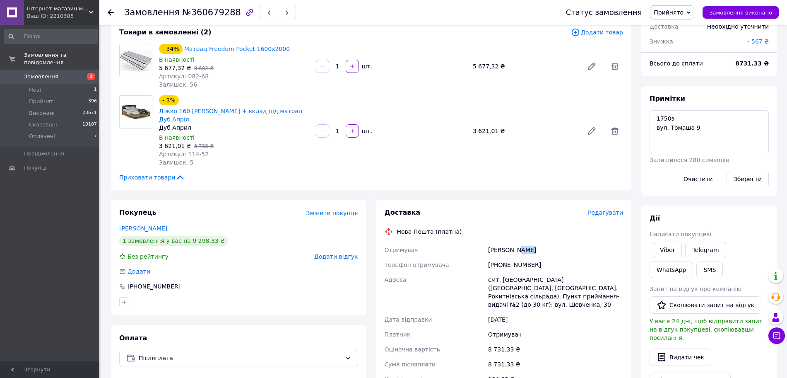
drag, startPoint x: 526, startPoint y: 250, endPoint x: 515, endPoint y: 250, distance: 10.4
click at [515, 250] on div "Сахневич Діна Олександрівна" at bounding box center [556, 249] width 138 height 15
drag, startPoint x: 580, startPoint y: 244, endPoint x: 528, endPoint y: 253, distance: 52.6
click at [528, 253] on div "Сахневич Діна Олександрівна" at bounding box center [556, 249] width 138 height 15
drag, startPoint x: 484, startPoint y: 277, endPoint x: 534, endPoint y: 277, distance: 50.1
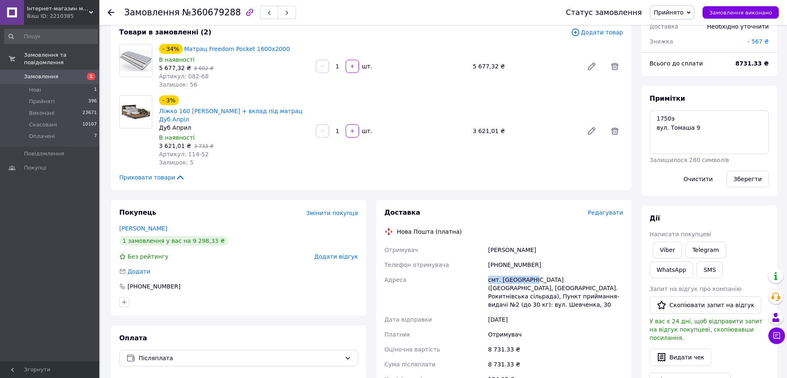
click at [534, 277] on div "Отримувач Сахневич Діна Олександрівна Телефон отримувача +380660410793 Адреса с…" at bounding box center [504, 321] width 242 height 159
click at [483, 280] on div "Адреса" at bounding box center [435, 292] width 104 height 40
drag, startPoint x: 487, startPoint y: 278, endPoint x: 625, endPoint y: 292, distance: 138.3
click at [625, 292] on div "Доставка Редагувати Нова Пошта (платна) Отримувач Сахневич Діна Олександрівна Т…" at bounding box center [504, 345] width 256 height 290
click at [689, 116] on textarea "1750э вул. Томаша 9" at bounding box center [709, 132] width 119 height 44
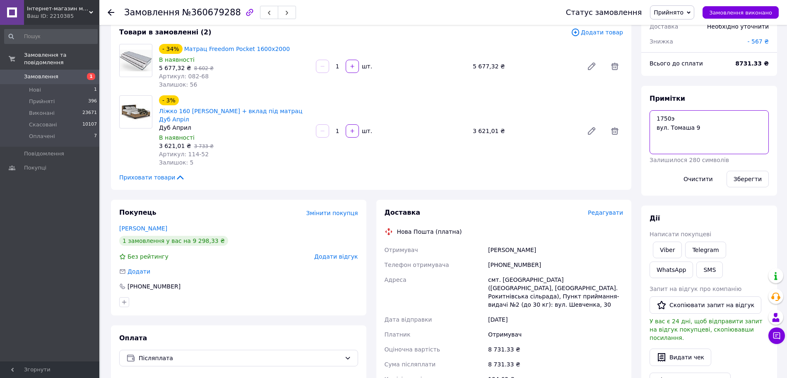
drag, startPoint x: 706, startPoint y: 127, endPoint x: 702, endPoint y: 128, distance: 4.6
click at [706, 128] on textarea "1750э вул. Томаша 9" at bounding box center [709, 132] width 119 height 44
drag, startPoint x: 700, startPoint y: 128, endPoint x: 642, endPoint y: 125, distance: 58.0
click at [642, 125] on div "Примітки 1750э вул. Томаша 9 Залишилося 280 символів Очистити Зберегти" at bounding box center [710, 141] width 136 height 110
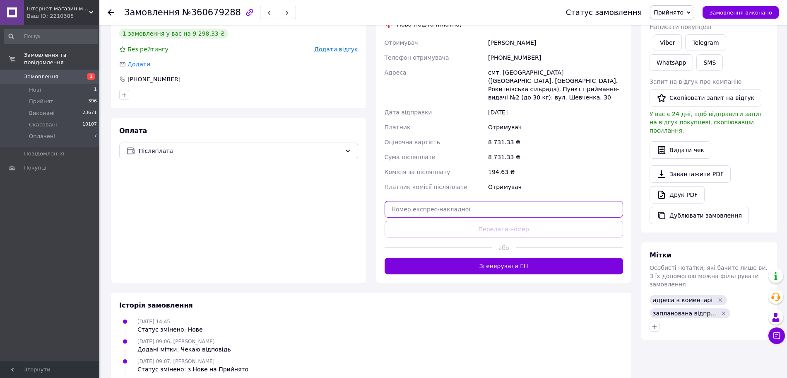
click at [500, 201] on input "text" at bounding box center [504, 209] width 239 height 17
paste input "20451247442970"
type input "20451247442970"
click at [506, 221] on button "Передати номер" at bounding box center [504, 229] width 239 height 17
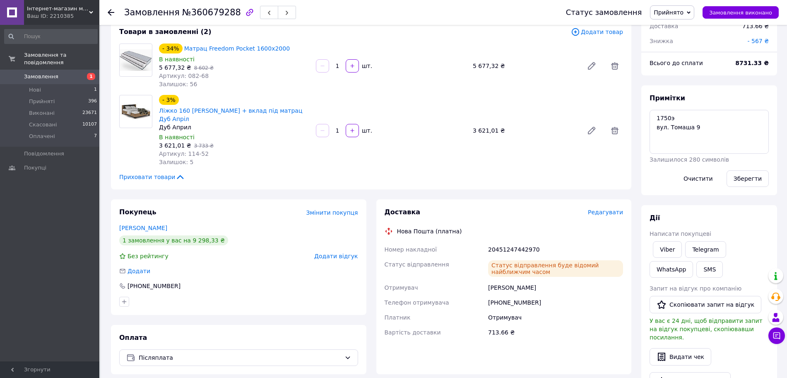
scroll to position [0, 0]
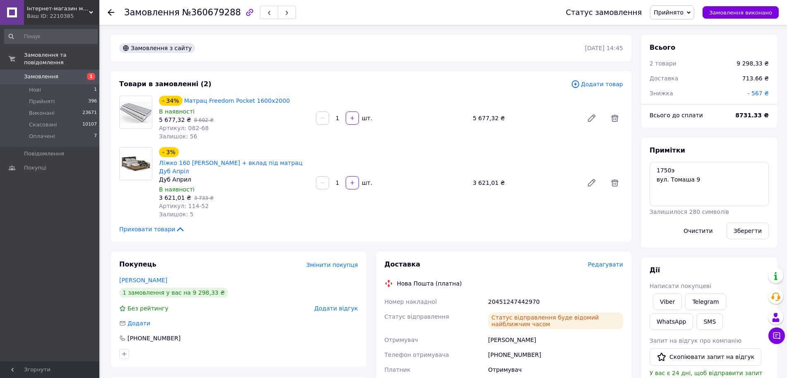
click at [111, 10] on use at bounding box center [111, 12] width 7 height 7
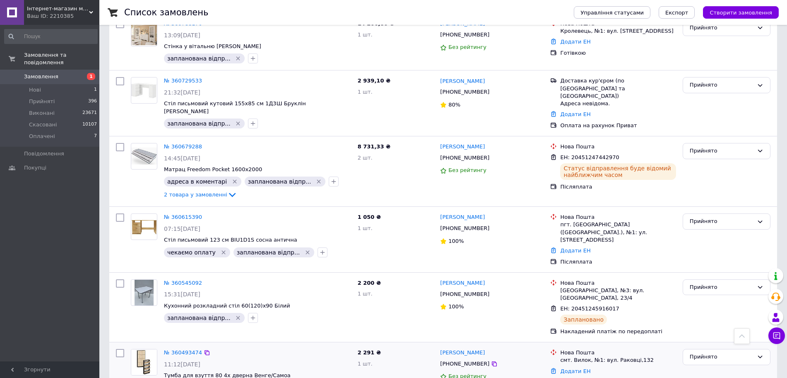
scroll to position [518, 0]
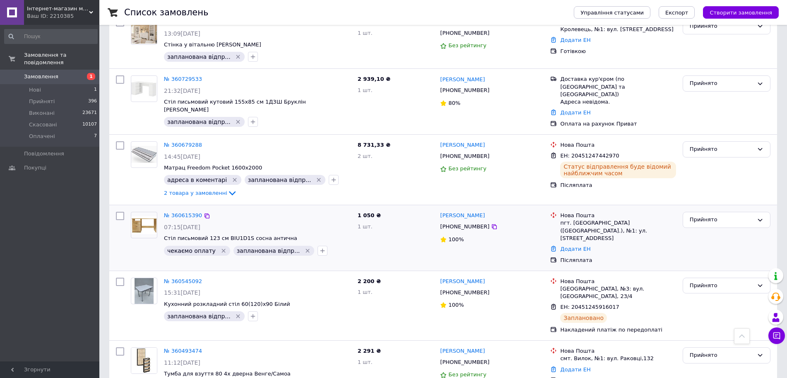
click at [220, 247] on icon "Видалити мітку" at bounding box center [223, 250] width 7 height 7
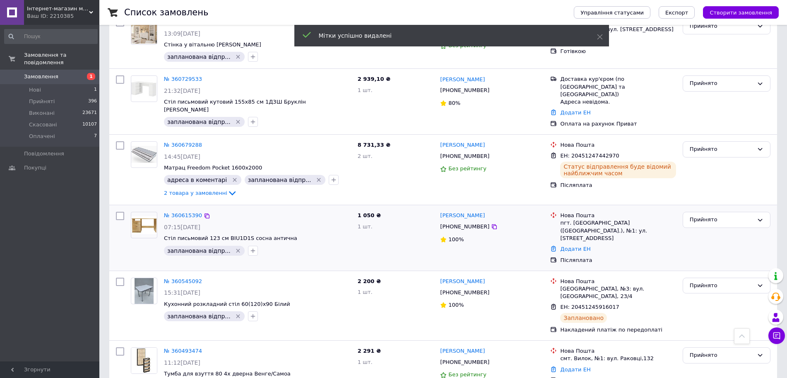
click at [180, 212] on link "№ 360615390" at bounding box center [183, 215] width 38 height 6
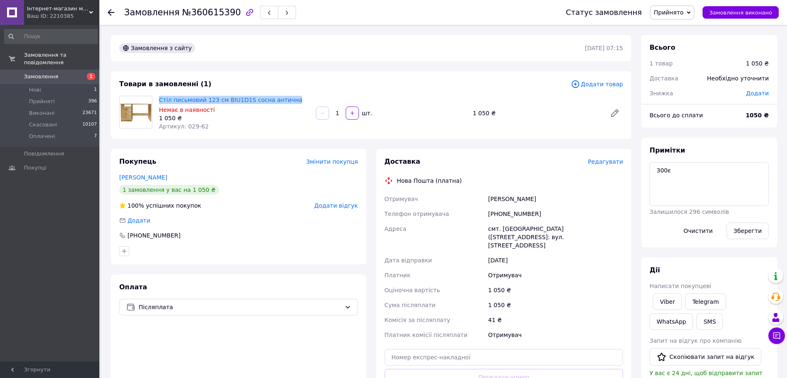
drag, startPoint x: 244, startPoint y: 96, endPoint x: 159, endPoint y: 97, distance: 84.9
click at [159, 97] on div "Стіл письмовий 123 см BIU1D1S сосна антична Немає в наявності 1 050 ₴ Артикул: …" at bounding box center [234, 113] width 157 height 38
click at [475, 208] on div "Отримувач Христенко Віталій Телефон отримувача +380962921927 Адреса смт. Власів…" at bounding box center [504, 266] width 242 height 151
drag, startPoint x: 487, startPoint y: 227, endPoint x: 522, endPoint y: 227, distance: 35.2
click at [522, 227] on div "смт. Власівка (Кіровоградська обл.), №1: вул. Молодіжна, 29" at bounding box center [556, 236] width 138 height 31
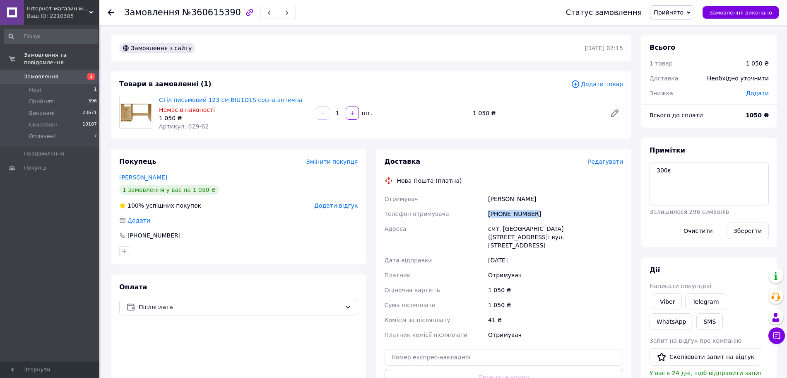
drag, startPoint x: 543, startPoint y: 209, endPoint x: 482, endPoint y: 212, distance: 61.3
click at [482, 212] on div "Отримувач Христенко Віталій Телефон отримувача +380962921927 Адреса смт. Власів…" at bounding box center [504, 266] width 242 height 151
drag, startPoint x: 486, startPoint y: 198, endPoint x: 516, endPoint y: 201, distance: 30.4
click at [516, 201] on div "Отримувач Христенко Віталій Телефон отримувача +380962921927 Адреса смт. Власів…" at bounding box center [504, 266] width 242 height 151
drag, startPoint x: 550, startPoint y: 192, endPoint x: 517, endPoint y: 203, distance: 34.6
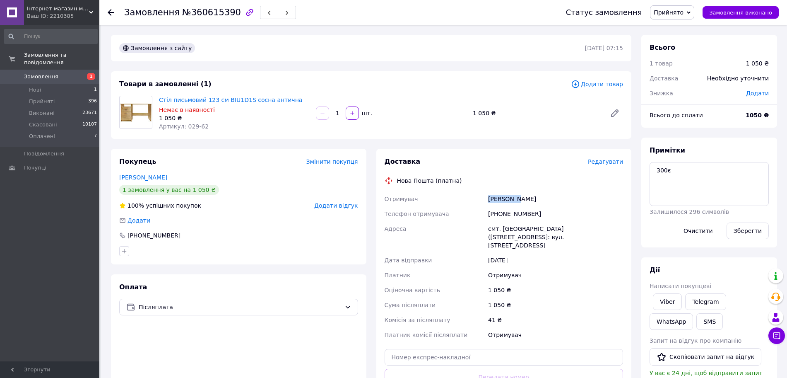
click at [517, 203] on div "Христенко Віталій" at bounding box center [556, 198] width 138 height 15
drag, startPoint x: 481, startPoint y: 226, endPoint x: 523, endPoint y: 232, distance: 42.7
click at [523, 232] on div "Отримувач Христенко Віталій Телефон отримувача +380962921927 Адреса смт. Власів…" at bounding box center [504, 266] width 242 height 151
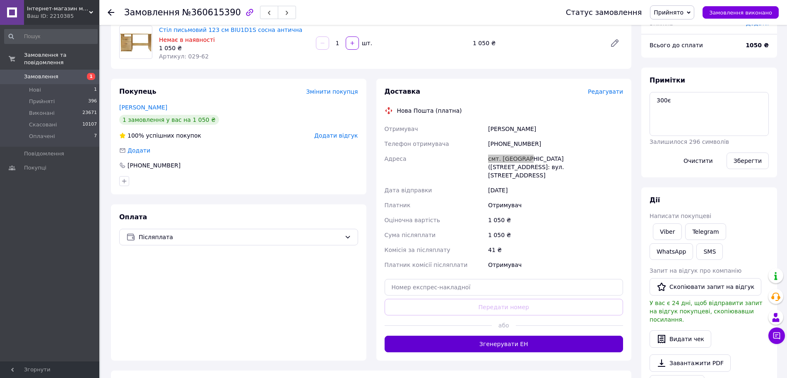
scroll to position [155, 0]
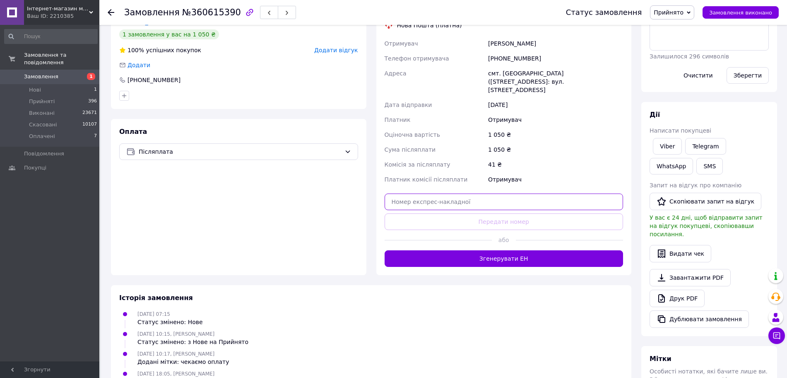
click at [474, 193] on input "text" at bounding box center [504, 201] width 239 height 17
paste input "20451247444054"
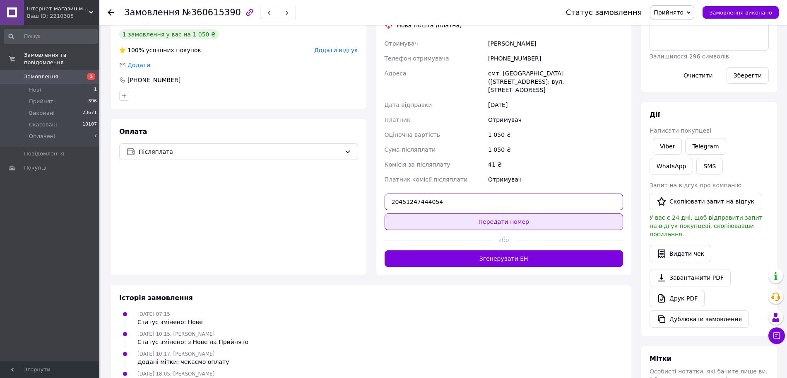
type input "20451247444054"
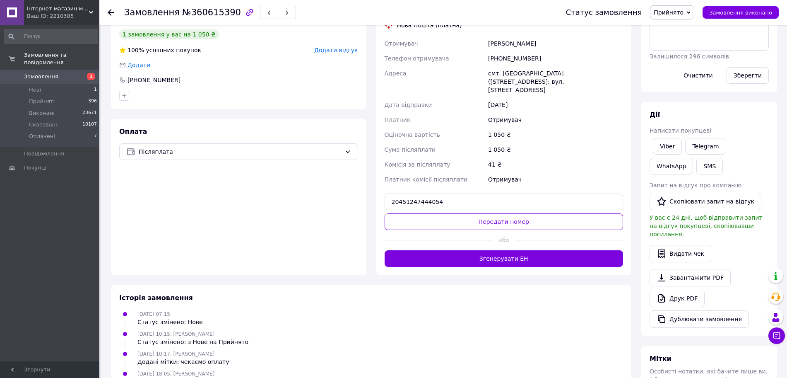
drag, startPoint x: 484, startPoint y: 213, endPoint x: 515, endPoint y: 218, distance: 31.9
click at [485, 213] on button "Передати номер" at bounding box center [504, 221] width 239 height 17
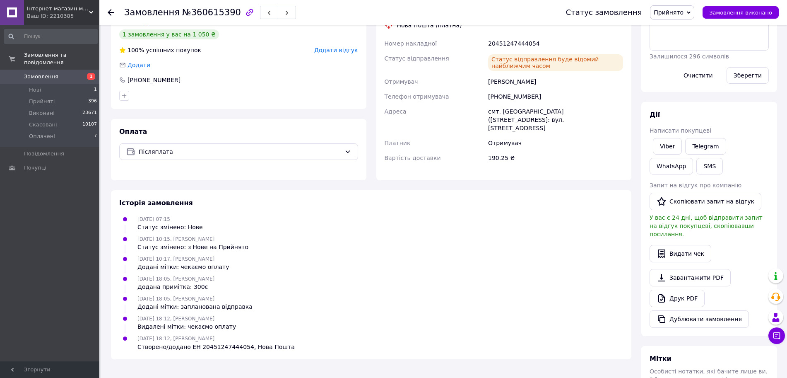
click at [115, 12] on div at bounding box center [116, 12] width 17 height 25
click at [110, 14] on use at bounding box center [111, 12] width 7 height 7
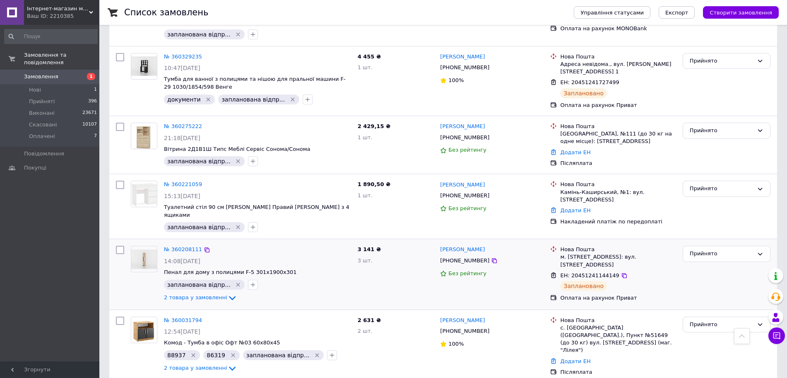
scroll to position [1037, 0]
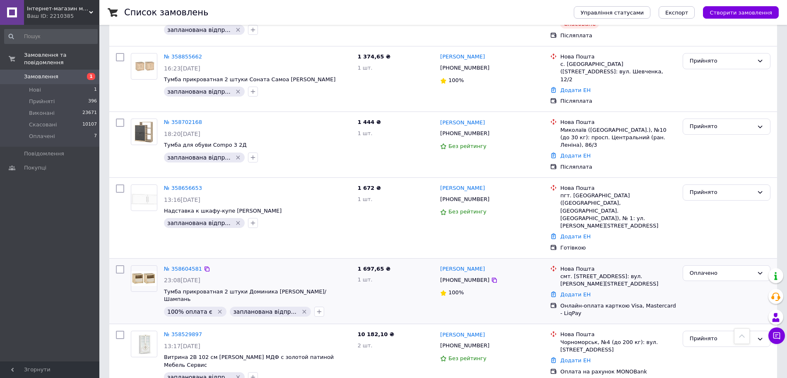
scroll to position [1084, 0]
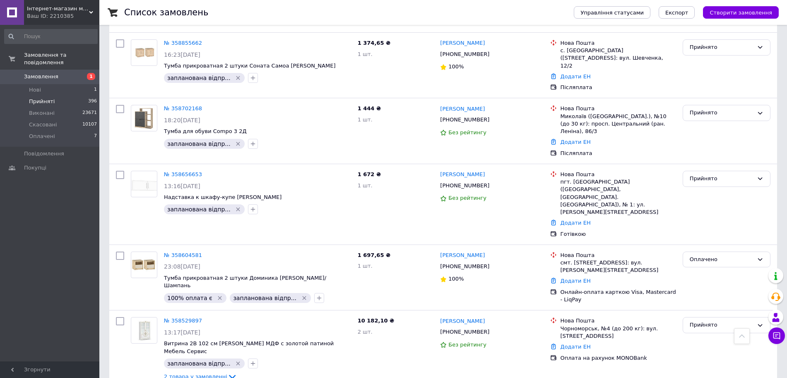
click at [66, 96] on li "Прийняті 396" at bounding box center [51, 102] width 102 height 12
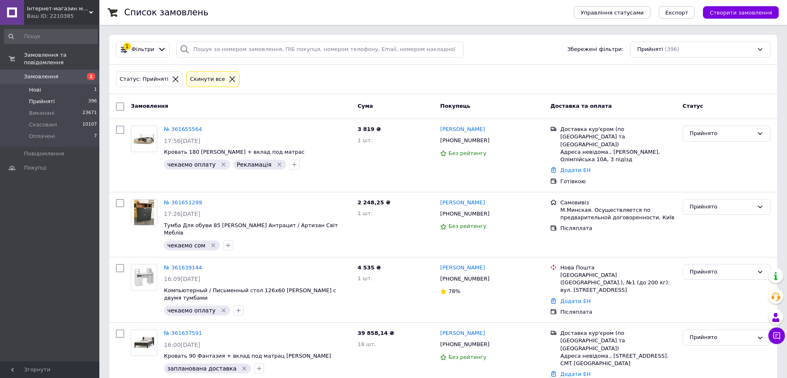
click at [66, 84] on li "Нові 1" at bounding box center [51, 90] width 102 height 12
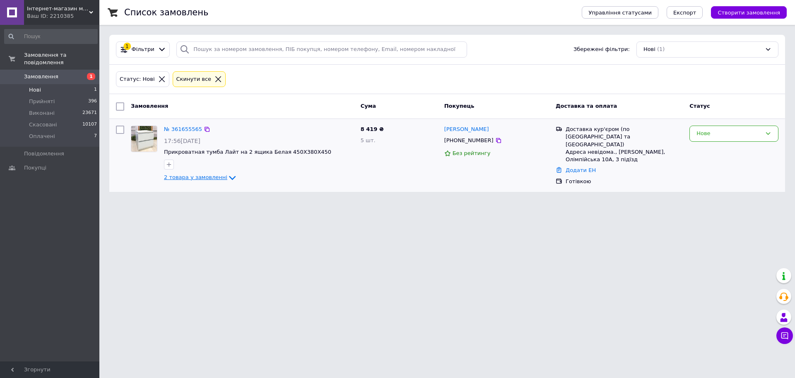
click at [183, 174] on span "2 товара у замовленні" at bounding box center [195, 177] width 63 height 6
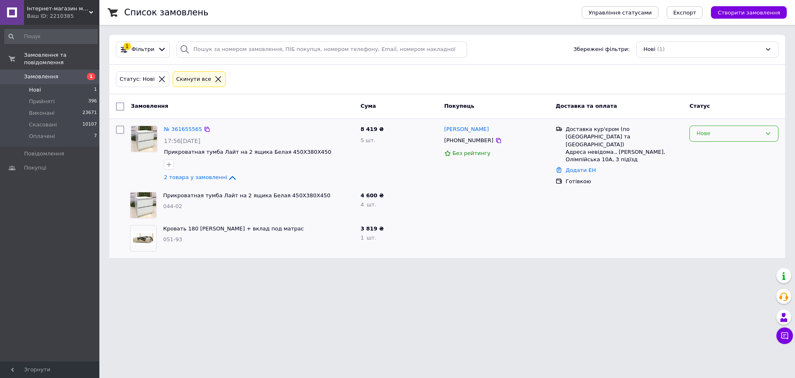
click at [719, 135] on div "Нове" at bounding box center [729, 133] width 65 height 9
click at [719, 150] on li "Прийнято" at bounding box center [734, 150] width 88 height 15
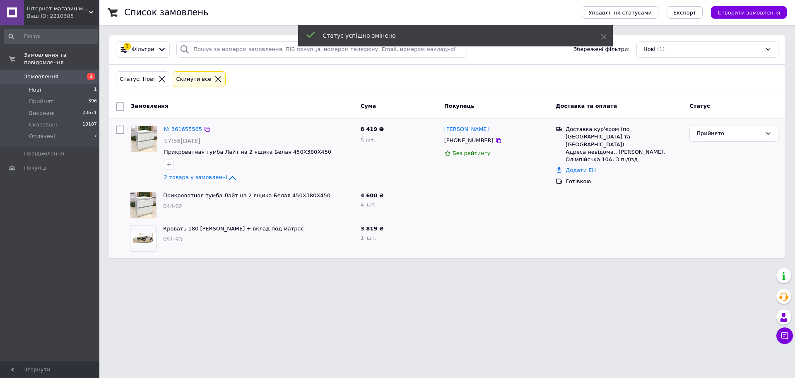
click at [215, 79] on icon at bounding box center [218, 78] width 7 height 7
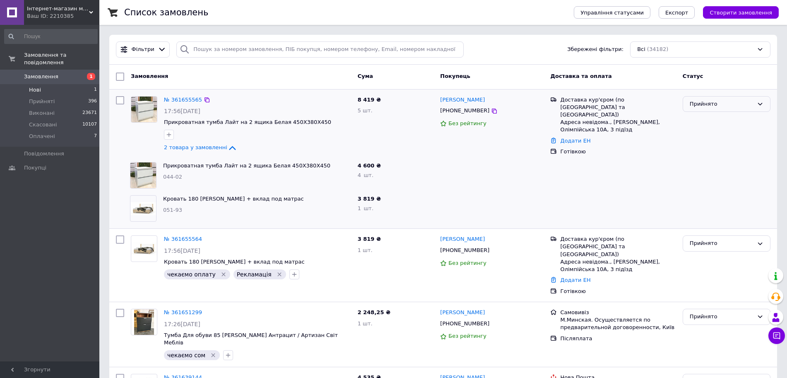
click at [705, 103] on div "Прийнято" at bounding box center [722, 104] width 64 height 9
click at [719, 136] on li "Скасовано" at bounding box center [726, 136] width 87 height 15
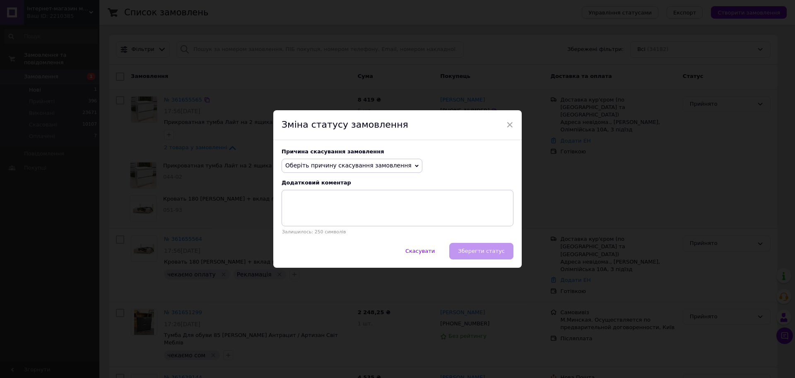
click at [342, 171] on span "Оберіть причину скасування замовлення" at bounding box center [352, 166] width 141 height 14
click at [342, 204] on li "Оплата не надійшла" at bounding box center [352, 205] width 140 height 12
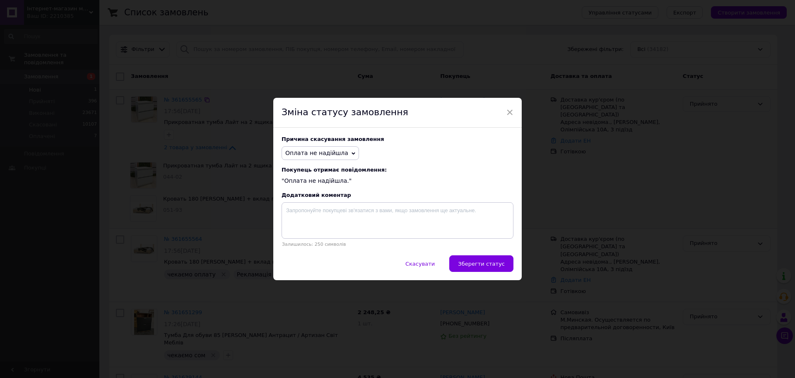
click at [330, 156] on span "Оплата не надійшла" at bounding box center [316, 153] width 63 height 7
click at [322, 212] on li "Замовлення-дублікат" at bounding box center [320, 212] width 77 height 12
click at [485, 261] on span "Зберегти статус" at bounding box center [481, 263] width 47 height 6
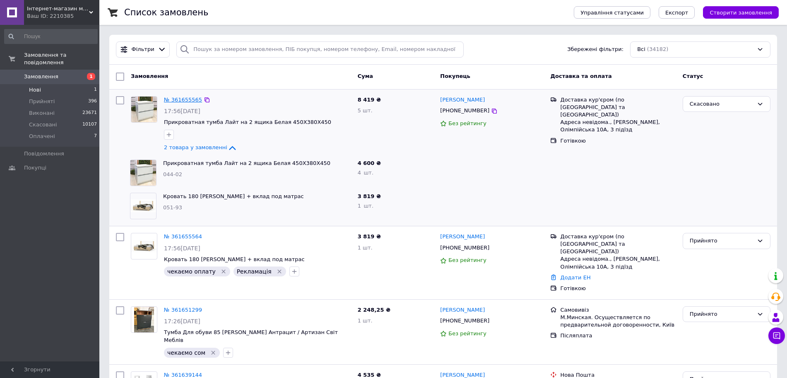
click at [182, 101] on link "№ 361655565" at bounding box center [183, 99] width 38 height 6
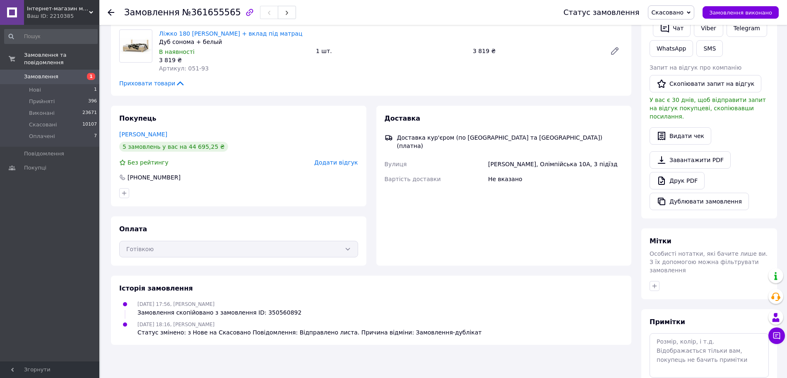
scroll to position [159, 0]
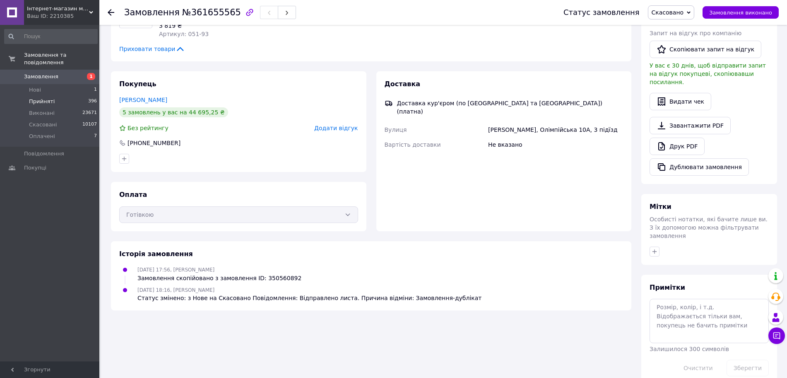
click at [42, 98] on span "Прийняті" at bounding box center [42, 101] width 26 height 7
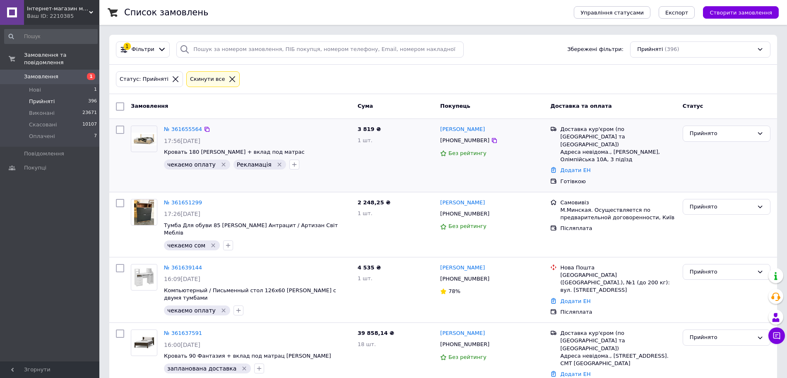
drag, startPoint x: 483, startPoint y: 140, endPoint x: 502, endPoint y: 144, distance: 19.3
click at [492, 140] on icon at bounding box center [494, 140] width 5 height 5
click at [220, 162] on icon "Видалити мітку" at bounding box center [223, 164] width 7 height 7
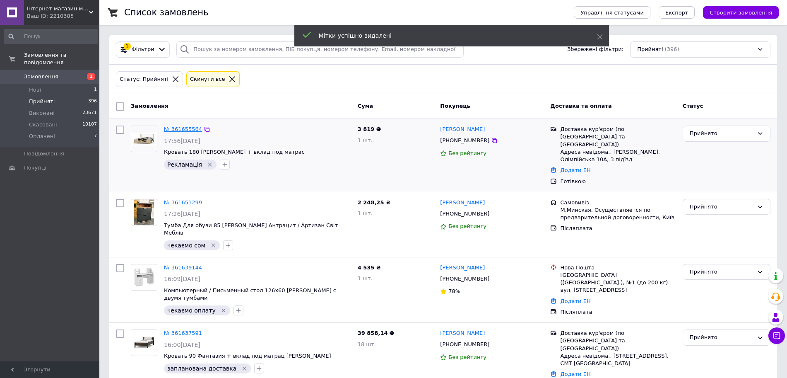
click at [188, 132] on link "№ 361655564" at bounding box center [183, 129] width 38 height 6
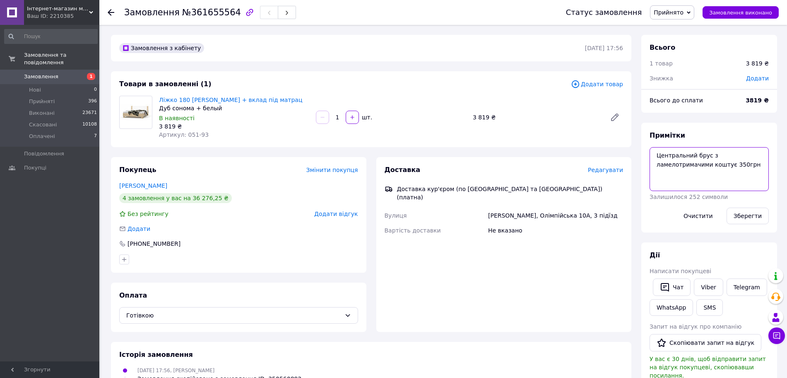
click at [658, 157] on textarea "Центральний брус з ламелотримачими коштує 350грн" at bounding box center [709, 169] width 119 height 44
type textarea "350грн є Центральний брус з ламелотримачими коштує 350грн"
click at [748, 213] on button "Зберегти" at bounding box center [748, 215] width 42 height 17
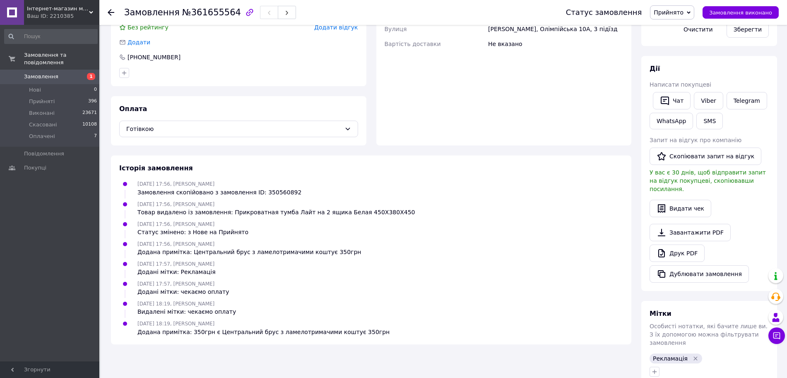
scroll to position [187, 0]
click at [655, 361] on div "Мітки Особисті нотатки, які бачите лише ви. З їх допомогою можна фільтрувати за…" at bounding box center [710, 342] width 136 height 84
click at [654, 368] on icon "button" at bounding box center [654, 371] width 7 height 7
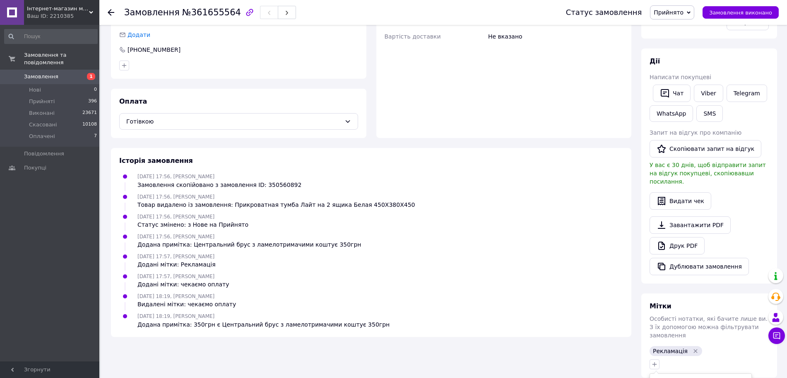
scroll to position [368, 0]
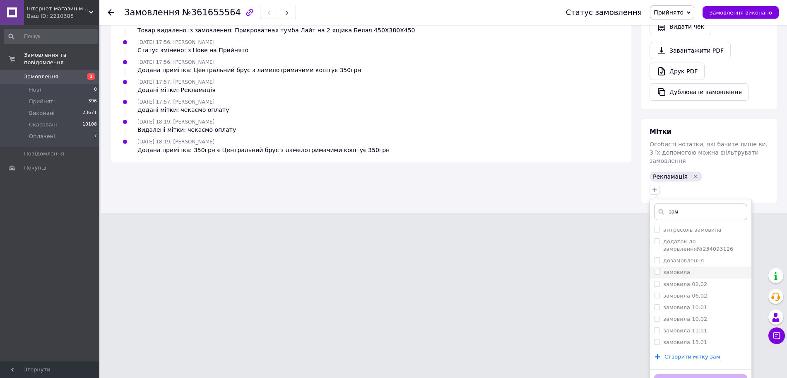
type input "зам"
click at [710, 268] on div "замовила" at bounding box center [700, 271] width 93 height 7
checkbox input "true"
click at [702, 369] on div "Додати мітку" at bounding box center [700, 381] width 101 height 25
click at [705, 374] on button "Додати мітку" at bounding box center [700, 382] width 93 height 16
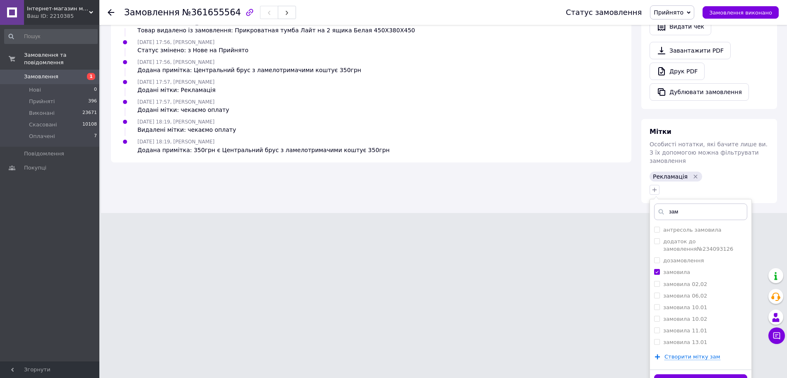
scroll to position [187, 0]
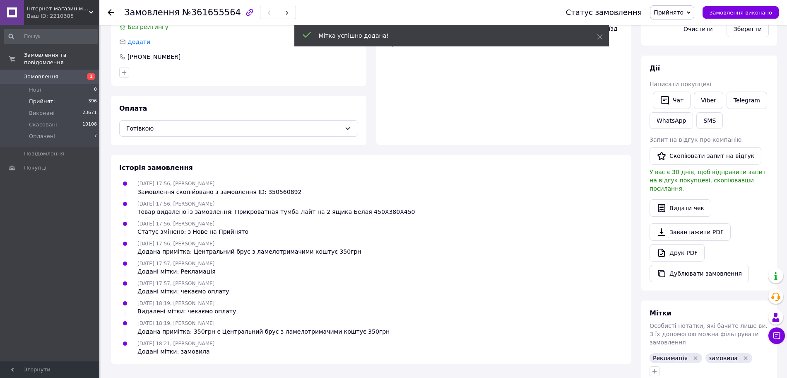
click at [60, 96] on li "Прийняті 396" at bounding box center [51, 102] width 102 height 12
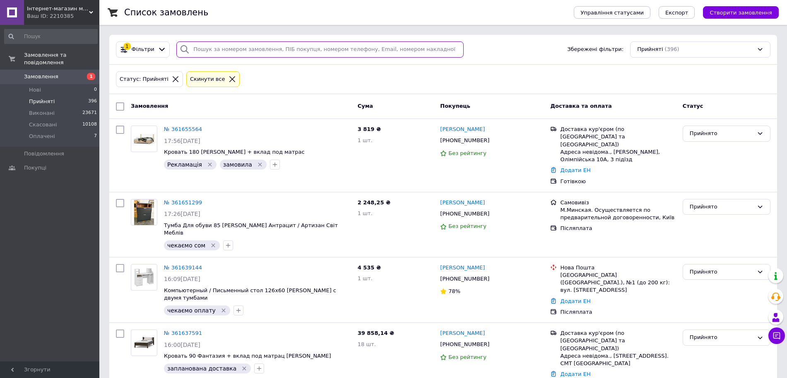
click at [355, 54] on input "search" at bounding box center [319, 49] width 287 height 16
click at [252, 46] on input "search" at bounding box center [319, 49] width 287 height 16
paste input "+380681709074"
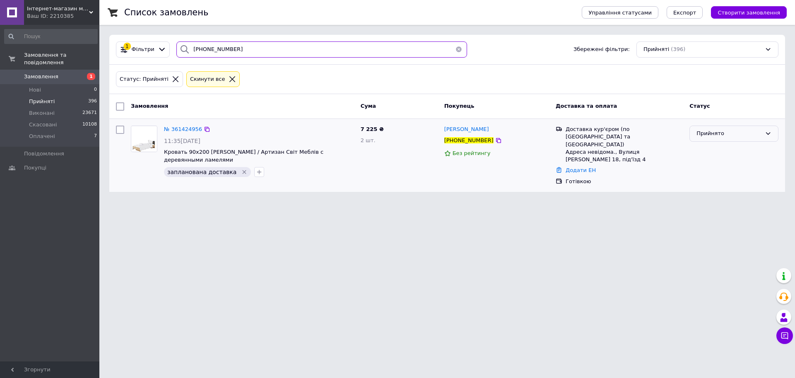
type input "+380681709074"
click at [745, 134] on div "Прийнято" at bounding box center [729, 133] width 65 height 9
click at [720, 168] on li "Скасовано" at bounding box center [734, 165] width 88 height 15
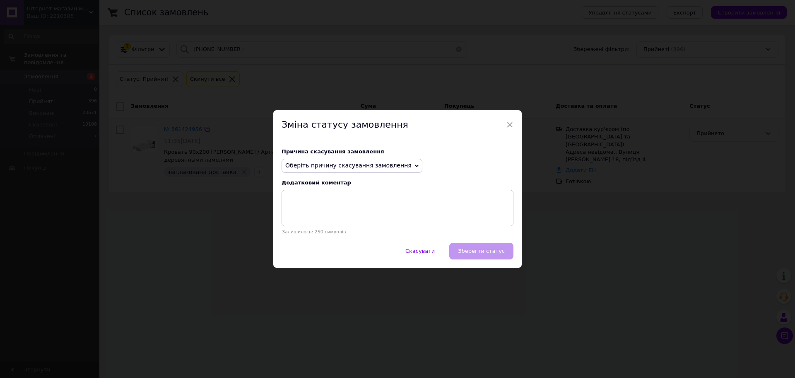
click at [356, 164] on span "Оберіть причину скасування замовлення" at bounding box center [348, 165] width 126 height 7
click at [358, 212] on li "На прохання покупця" at bounding box center [352, 217] width 140 height 12
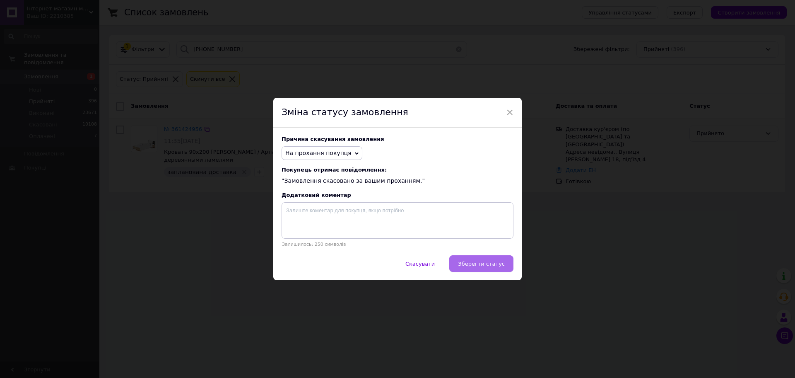
click at [503, 260] on button "Зберегти статус" at bounding box center [481, 263] width 64 height 17
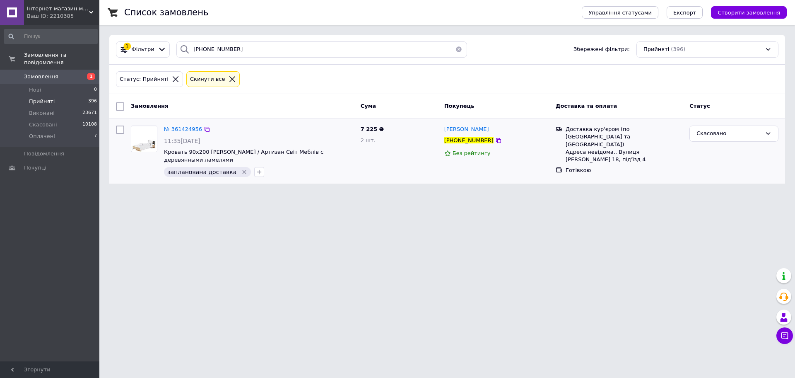
click at [57, 96] on li "Прийняті 396" at bounding box center [51, 102] width 102 height 12
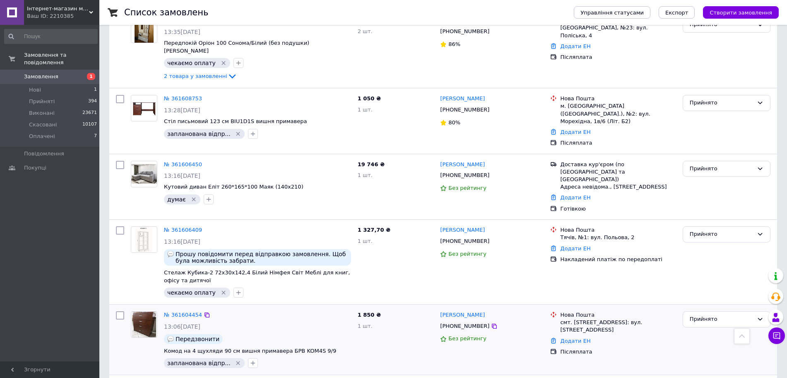
scroll to position [1009, 0]
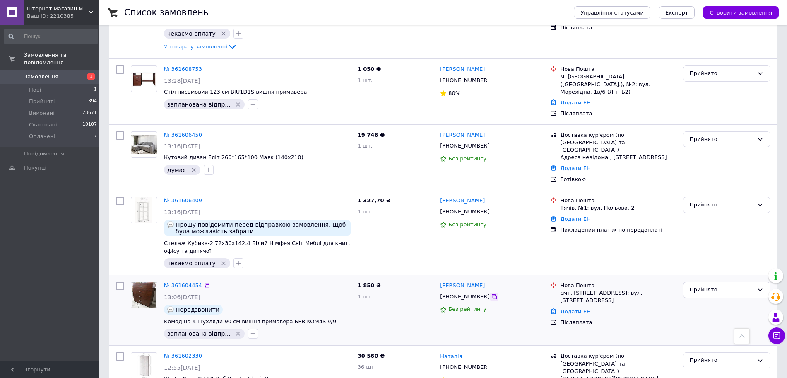
click at [492, 294] on icon at bounding box center [494, 296] width 5 height 5
click at [185, 282] on link "№ 361604454" at bounding box center [183, 285] width 38 height 6
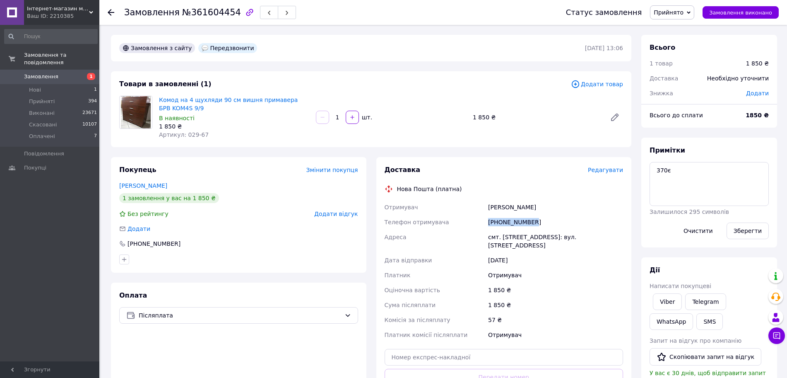
drag, startPoint x: 500, startPoint y: 224, endPoint x: 480, endPoint y: 223, distance: 20.3
click at [480, 223] on div "Отримувач Ковтонюк Любов Телефон отримувача +380976762731 Адреса смт. Шпиків, №…" at bounding box center [504, 271] width 242 height 142
copy div "Телефон отримувача +380976762731"
drag, startPoint x: 519, startPoint y: 203, endPoint x: 515, endPoint y: 206, distance: 5.4
click at [515, 206] on div "Отримувач Ковтонюк Любов Телефон отримувача +380976762731 Адреса смт. Шпиків, №…" at bounding box center [504, 271] width 242 height 142
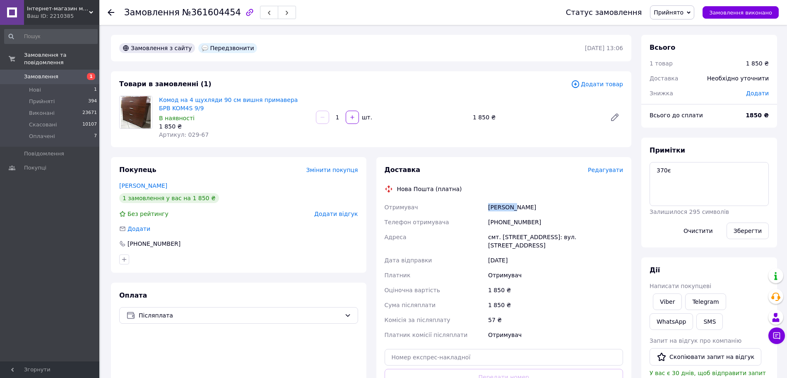
copy div "Отримувач Ковтонюк"
drag, startPoint x: 541, startPoint y: 207, endPoint x: 514, endPoint y: 210, distance: 27.9
click at [514, 210] on div "Ковтонюк Любов" at bounding box center [556, 207] width 138 height 15
copy div "Любов"
drag, startPoint x: 477, startPoint y: 236, endPoint x: 520, endPoint y: 239, distance: 43.5
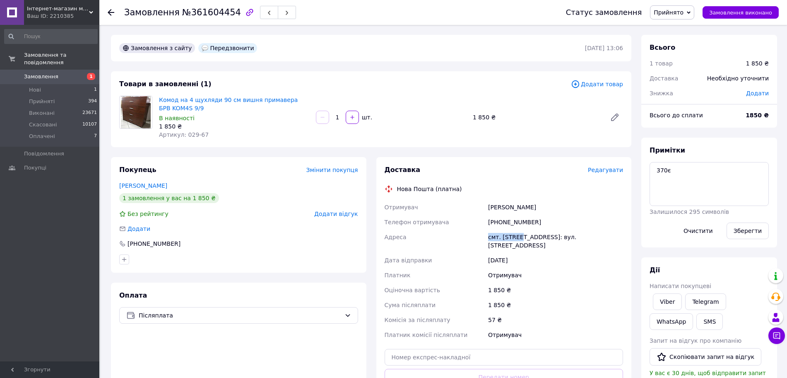
click at [520, 239] on div "Отримувач Ковтонюк Любов Телефон отримувача +380976762731 Адреса смт. Шпиків, №…" at bounding box center [504, 271] width 242 height 142
copy div "Адреса смт. Шпиків"
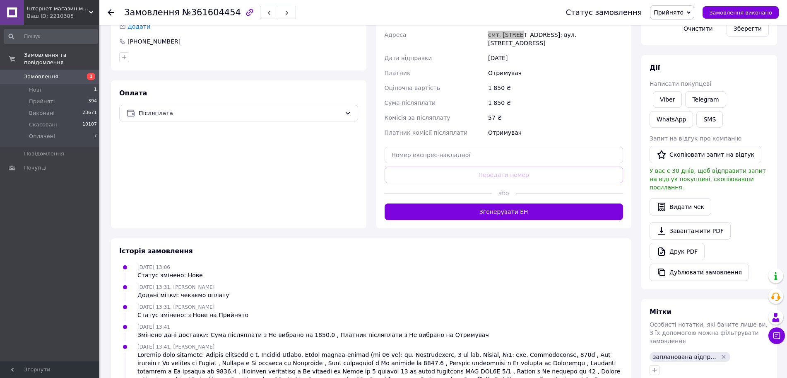
scroll to position [207, 0]
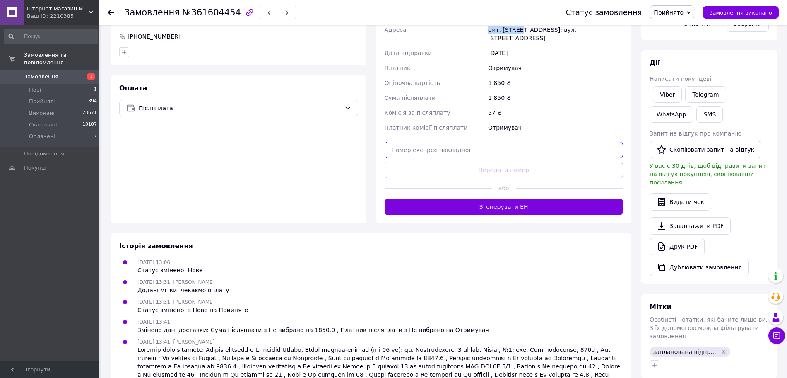
click at [502, 149] on input "text" at bounding box center [504, 150] width 239 height 17
paste input "20451247420553"
type input "20451247420553"
click at [505, 164] on button "Передати номер" at bounding box center [504, 170] width 239 height 17
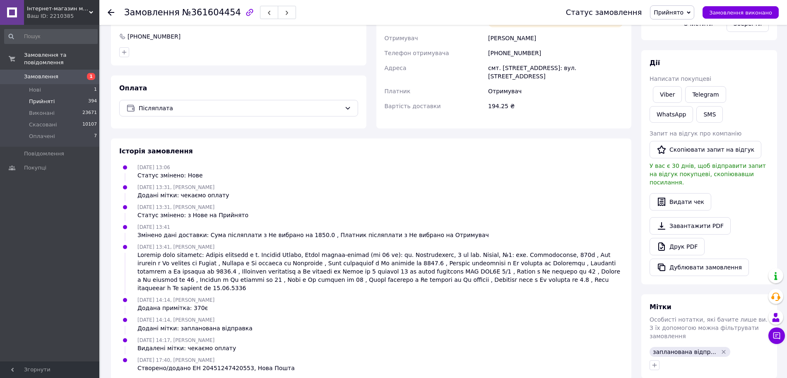
click at [31, 98] on span "Прийняті" at bounding box center [42, 101] width 26 height 7
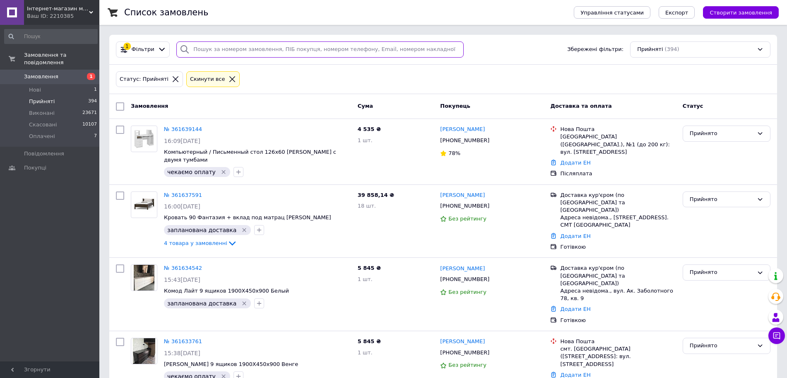
click at [238, 48] on input "search" at bounding box center [319, 49] width 287 height 16
paste input "+380974872687"
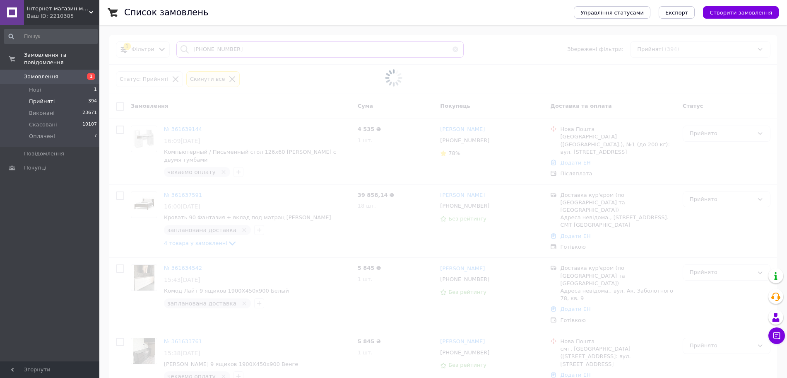
type input "+380974872687"
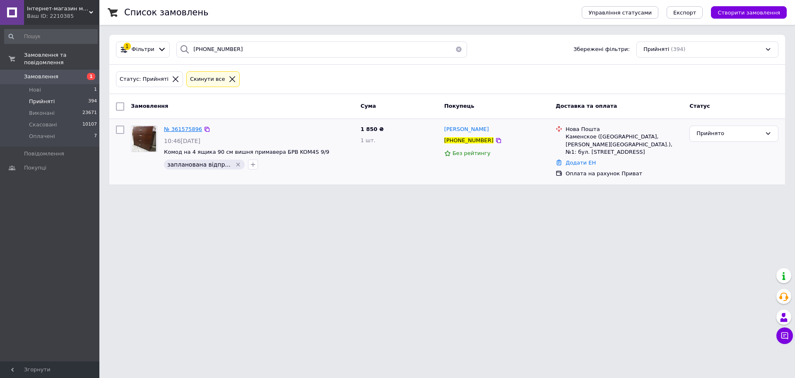
click at [181, 129] on span "№ 361575896" at bounding box center [183, 129] width 38 height 6
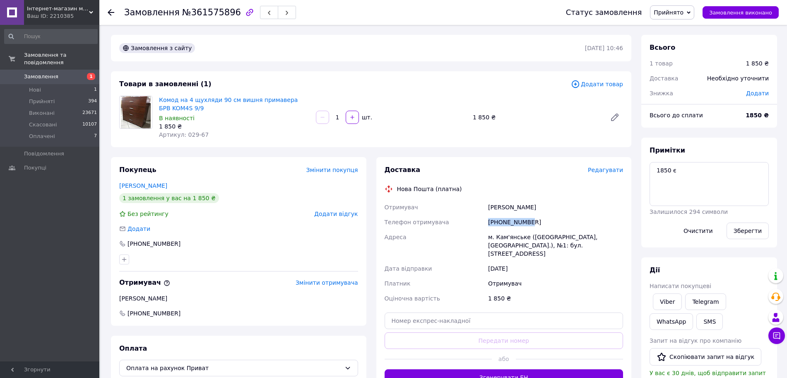
drag, startPoint x: 480, startPoint y: 216, endPoint x: 473, endPoint y: 216, distance: 6.2
click at [473, 216] on div "Отримувач Іванченко Юрій Телефон отримувача +380974501319 Адреса м. Кам'янське …" at bounding box center [504, 253] width 242 height 106
click at [570, 222] on div "+380974501319" at bounding box center [556, 222] width 138 height 15
drag, startPoint x: 530, startPoint y: 220, endPoint x: 482, endPoint y: 220, distance: 47.6
click at [482, 220] on div "Отримувач Іванченко Юрій Телефон отримувача +380974501319 Адреса м. Кам'янське …" at bounding box center [504, 253] width 242 height 106
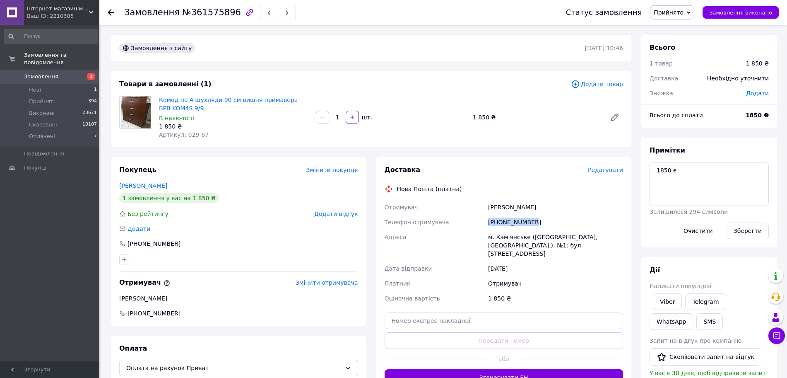
copy div "Телефон отримувача +380974501319"
drag, startPoint x: 483, startPoint y: 205, endPoint x: 515, endPoint y: 208, distance: 32.5
click at [515, 208] on div "Отримувач Іванченко Юрій Телефон отримувача +380974501319 Адреса м. Кам'янське …" at bounding box center [504, 253] width 242 height 106
copy div "Отримувач Іванченко"
drag, startPoint x: 540, startPoint y: 203, endPoint x: 519, endPoint y: 207, distance: 21.8
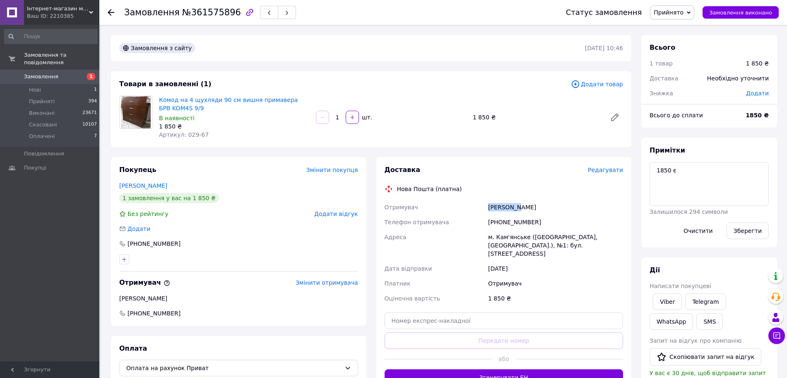
click at [519, 207] on div "Іванченко Юрій" at bounding box center [556, 207] width 138 height 15
copy div "Юрій"
drag, startPoint x: 474, startPoint y: 242, endPoint x: 523, endPoint y: 241, distance: 49.3
click at [523, 241] on div "Отримувач Іванченко Юрій Телефон отримувача +380974501319 Адреса м. Кам'янське …" at bounding box center [504, 253] width 242 height 106
copy div "Адреса м. Кам'янське"
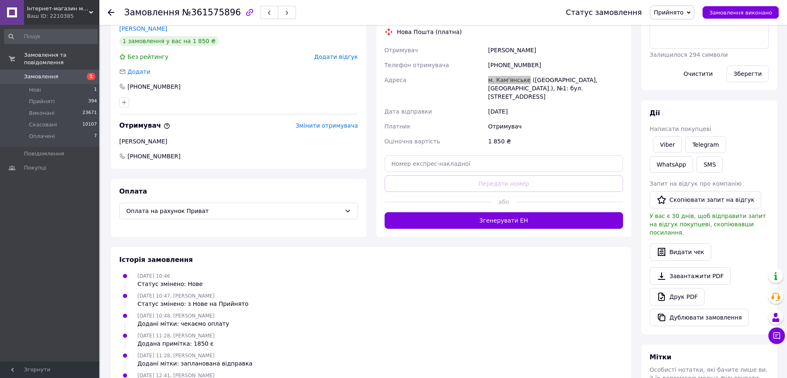
scroll to position [201, 0]
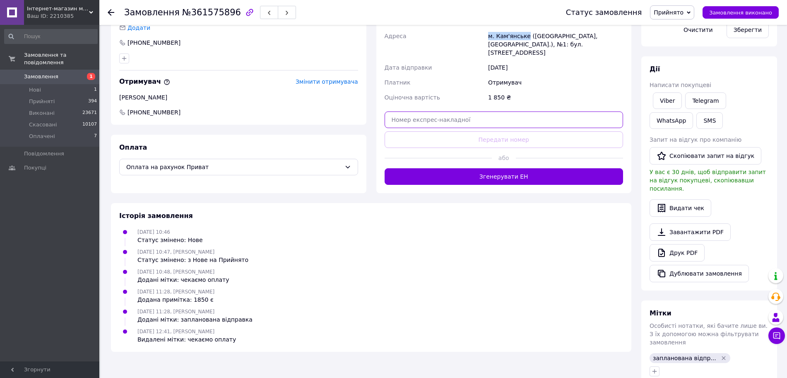
click at [520, 111] on input "text" at bounding box center [504, 119] width 239 height 17
paste input "20451247421395"
type input "20451247421395"
click at [518, 122] on div "Доставка Редагувати Нова Пошта (платна) Отримувач Іванченко Юрій Телефон отриму…" at bounding box center [504, 74] width 239 height 220
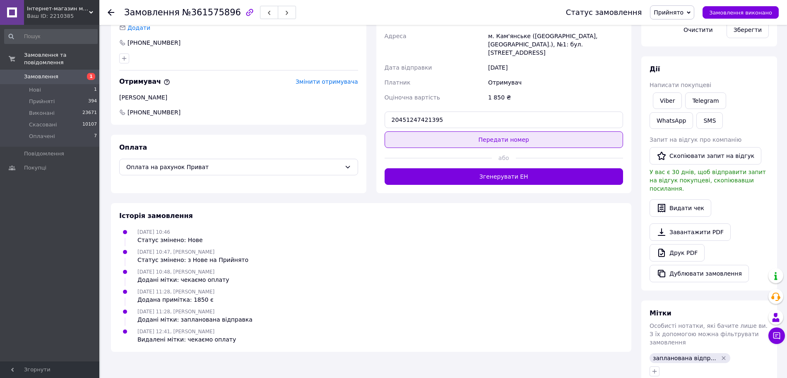
click at [547, 134] on button "Передати номер" at bounding box center [504, 139] width 239 height 17
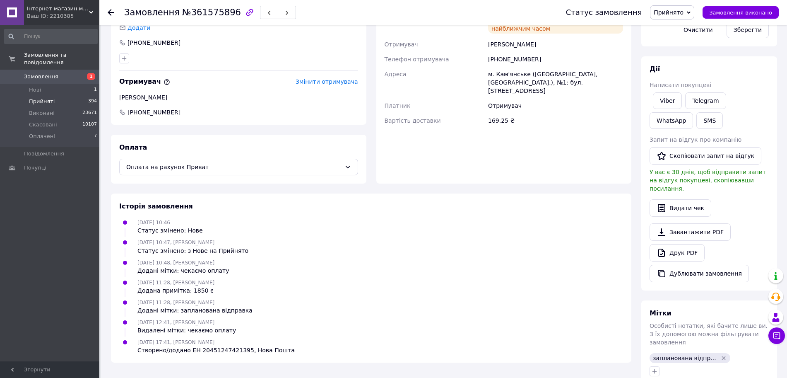
click at [41, 98] on span "Прийняті" at bounding box center [42, 101] width 26 height 7
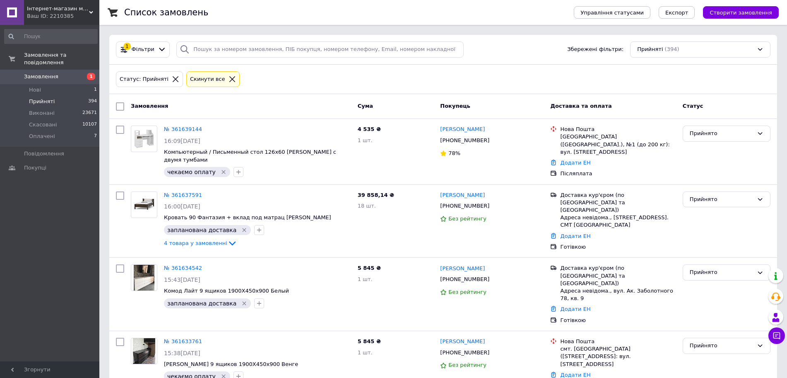
click at [289, 40] on div "1 Фільтри Збережені фільтри: Прийняті (394)" at bounding box center [443, 50] width 668 height 30
click at [294, 47] on input "search" at bounding box center [319, 49] width 287 height 16
paste input "+380993891558"
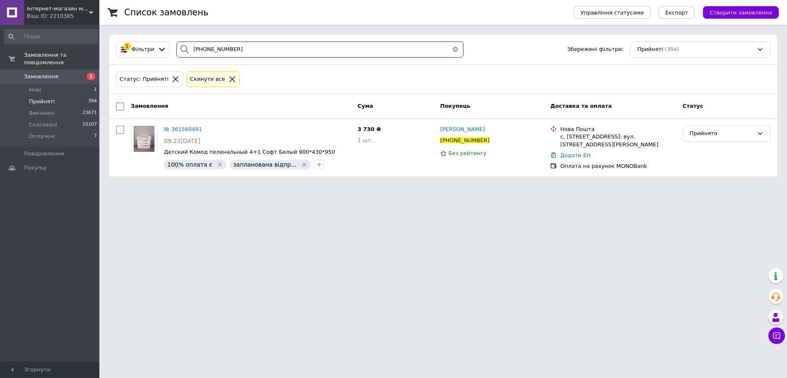
type input "+380993891558"
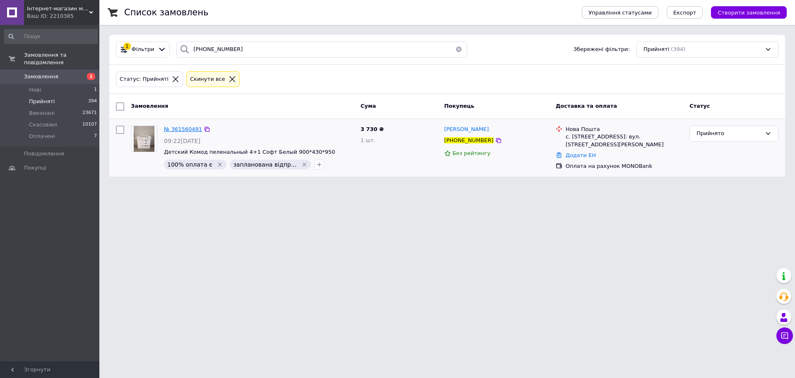
click at [182, 130] on span "№ 361560491" at bounding box center [183, 129] width 38 height 6
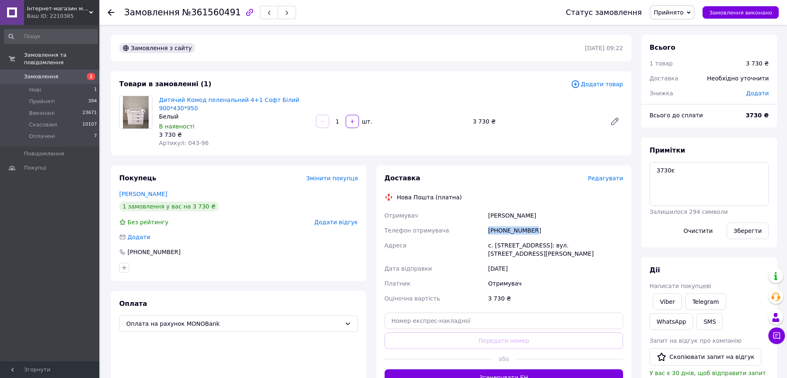
drag, startPoint x: 536, startPoint y: 227, endPoint x: 470, endPoint y: 227, distance: 66.3
click at [470, 227] on div "Отримувач Гаврильчик Вероніка Телефон отримувача +380993891558 Адреса с. Кучакі…" at bounding box center [504, 257] width 242 height 98
copy div "Телефон отримувача +380993891558"
drag, startPoint x: 485, startPoint y: 211, endPoint x: 520, endPoint y: 217, distance: 35.7
click at [521, 217] on div "Отримувач Гаврильчик Вероніка Телефон отримувача +380993891558 Адреса с. Кучакі…" at bounding box center [504, 257] width 242 height 98
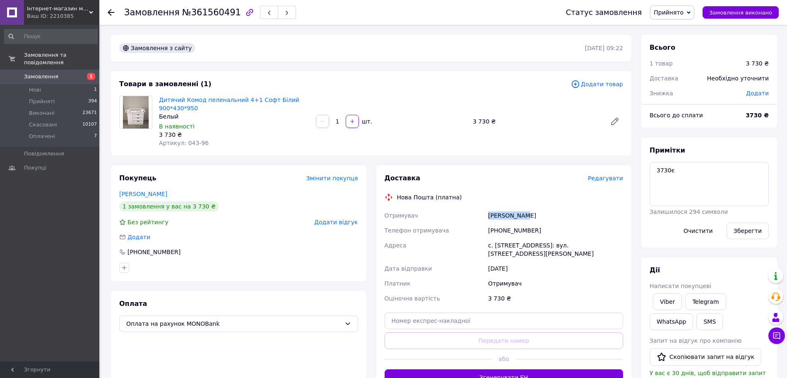
copy div "Отримувач Гаврильчик"
drag, startPoint x: 548, startPoint y: 218, endPoint x: 520, endPoint y: 217, distance: 27.8
click at [520, 217] on div "Гаврильчик Вероніка" at bounding box center [556, 215] width 138 height 15
drag, startPoint x: 497, startPoint y: 244, endPoint x: 513, endPoint y: 246, distance: 16.4
click at [513, 246] on div "Отримувач Гаврильчик Вероніка Телефон отримувача +380993891558 Адреса с. Кучакі…" at bounding box center [504, 257] width 242 height 98
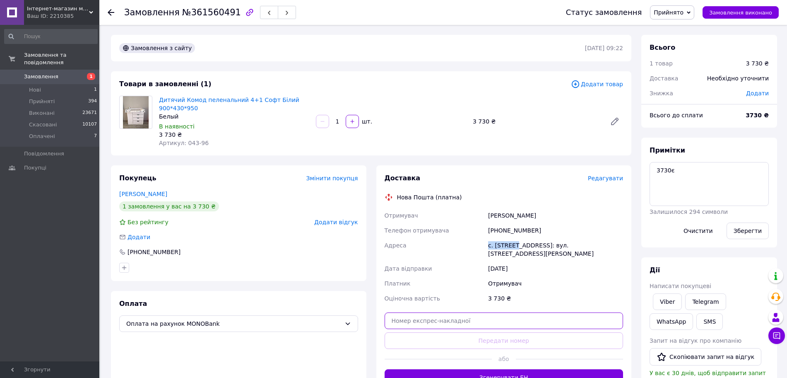
click at [449, 312] on input "text" at bounding box center [504, 320] width 239 height 17
paste input "20451247422216"
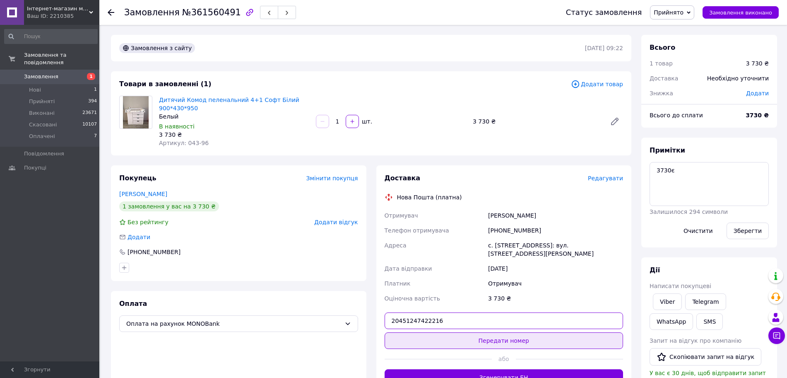
type input "20451247422216"
click at [465, 332] on button "Передати номер" at bounding box center [504, 340] width 239 height 17
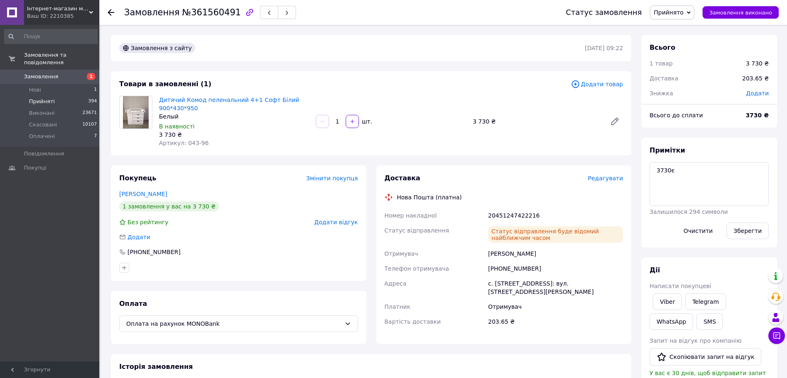
drag, startPoint x: 41, startPoint y: 96, endPoint x: 46, endPoint y: 98, distance: 4.8
click at [41, 98] on span "Прийняті" at bounding box center [42, 101] width 26 height 7
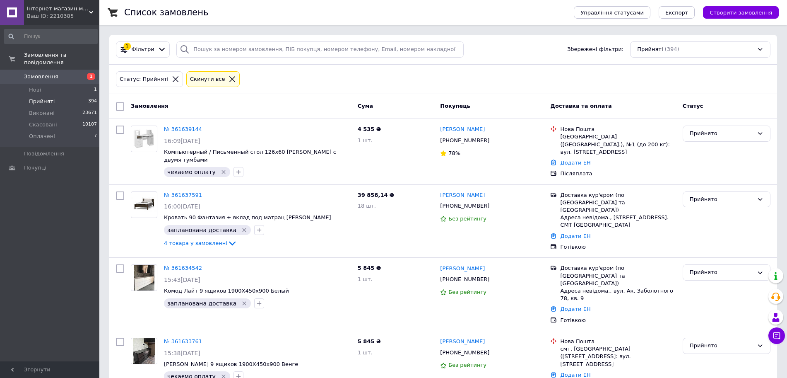
click at [266, 39] on div "1 Фільтри Збережені фільтри: Прийняті (394)" at bounding box center [443, 50] width 668 height 30
click at [268, 51] on input "search" at bounding box center [319, 49] width 287 height 16
paste input "+380997098742"
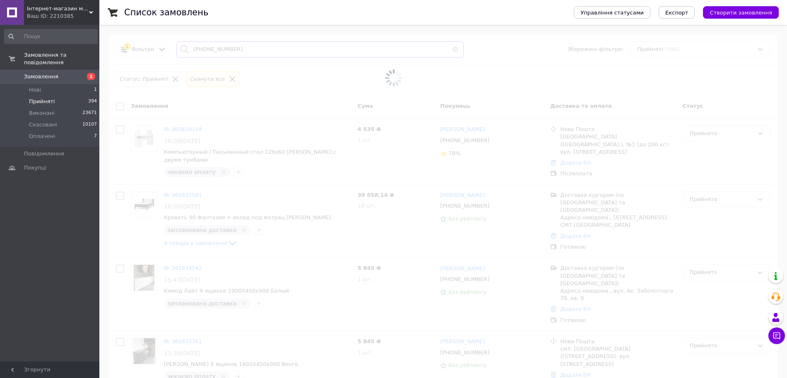
type input "+380997098742"
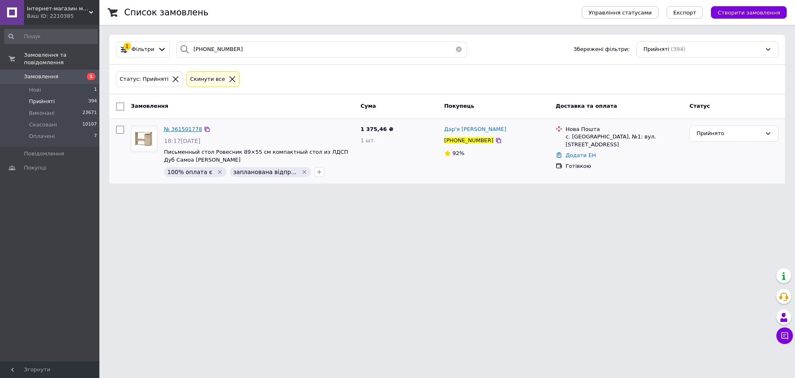
click at [176, 131] on span "№ 361501778" at bounding box center [183, 129] width 38 height 6
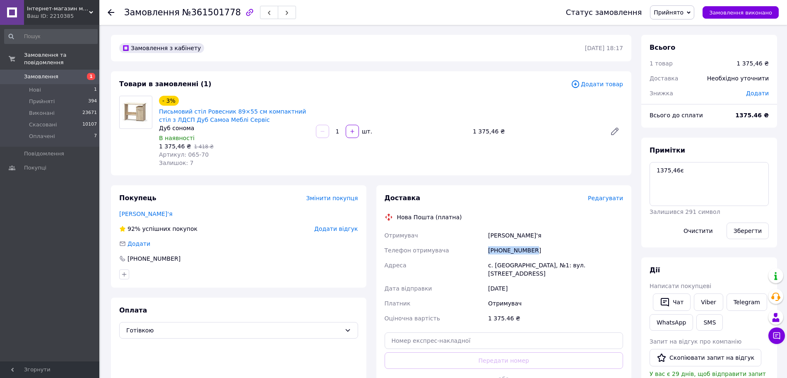
drag, startPoint x: 502, startPoint y: 248, endPoint x: 485, endPoint y: 248, distance: 16.6
click at [485, 248] on div "Отримувач Шпак Дар'я Телефон отримувача +380997098742 Адреса с. Святопетрівське…" at bounding box center [504, 277] width 242 height 98
drag, startPoint x: 514, startPoint y: 234, endPoint x: 503, endPoint y: 234, distance: 11.2
click at [503, 234] on div "Отримувач Шпак Дар'я Телефон отримувача +380997098742 Адреса с. Святопетрівське…" at bounding box center [504, 277] width 242 height 98
drag, startPoint x: 540, startPoint y: 233, endPoint x: 507, endPoint y: 236, distance: 33.3
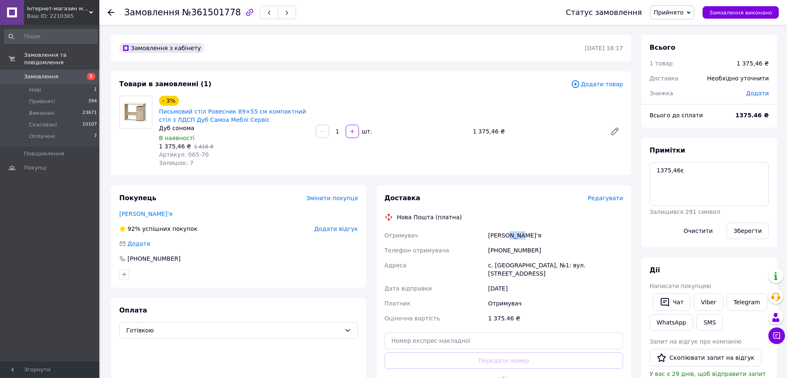
click at [507, 236] on div "Шпак Дар'я" at bounding box center [556, 235] width 138 height 15
drag, startPoint x: 506, startPoint y: 236, endPoint x: 522, endPoint y: 235, distance: 15.8
click at [522, 235] on div "Шпак Дар'я" at bounding box center [556, 235] width 138 height 15
drag, startPoint x: 476, startPoint y: 262, endPoint x: 537, endPoint y: 260, distance: 60.9
click at [537, 260] on div "Отримувач Шпак Дар'я Телефон отримувача +380997098742 Адреса с. Святопетрівське…" at bounding box center [504, 277] width 242 height 98
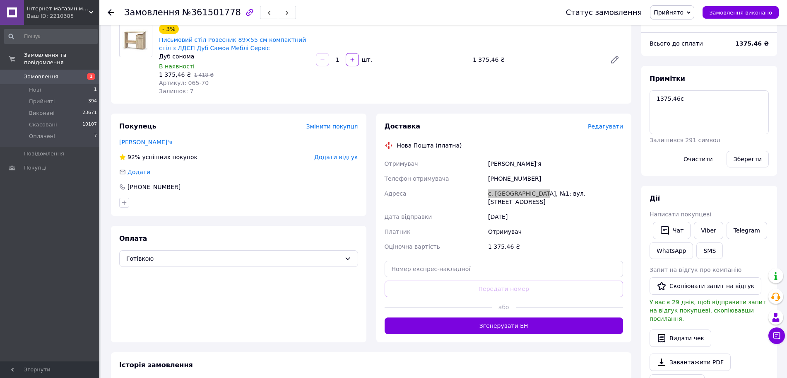
scroll to position [155, 0]
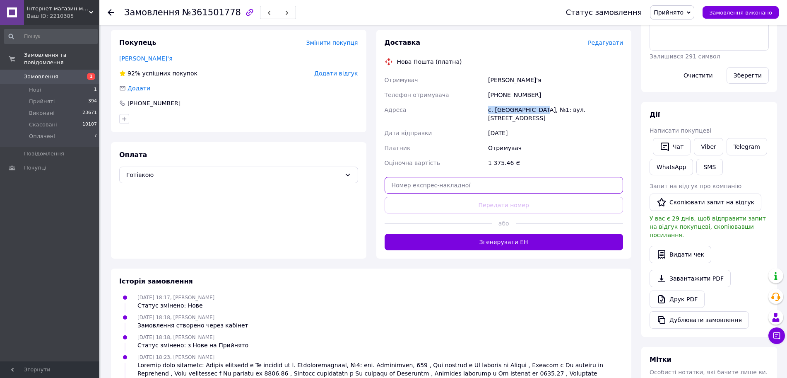
click at [474, 177] on input "text" at bounding box center [504, 185] width 239 height 17
paste input "20451247422924"
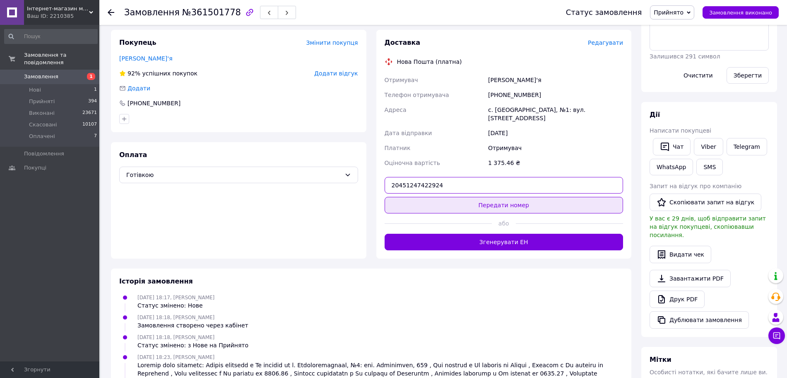
type input "20451247422924"
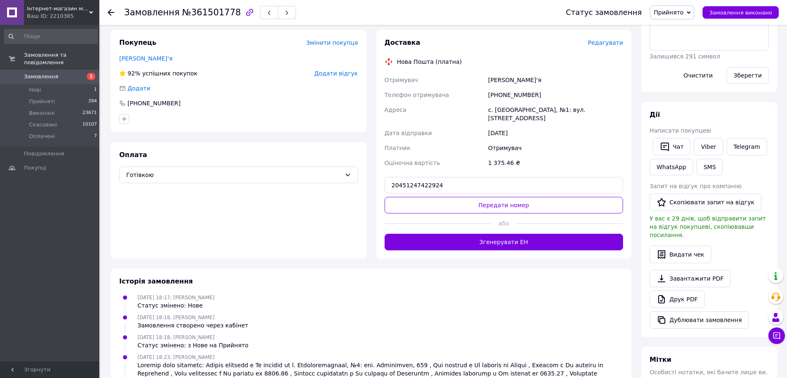
click at [490, 197] on button "Передати номер" at bounding box center [504, 205] width 239 height 17
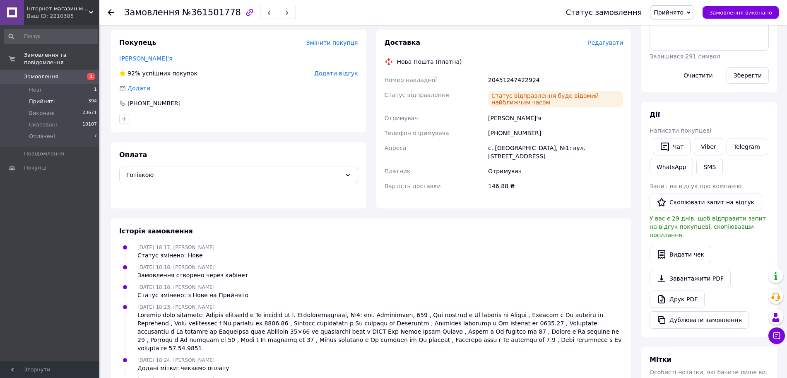
click at [53, 96] on li "Прийняті 394" at bounding box center [51, 102] width 102 height 12
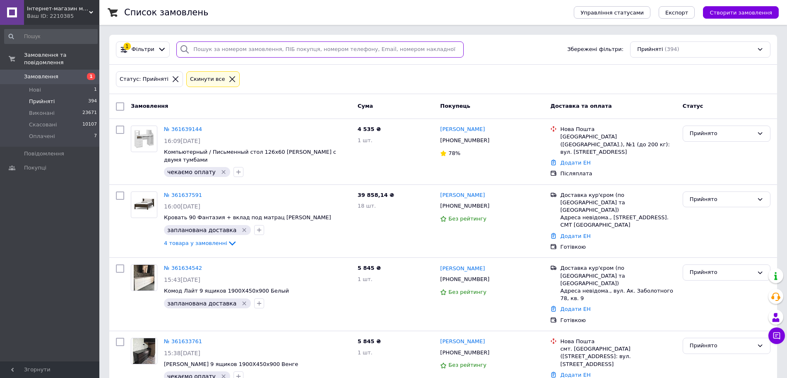
click at [236, 52] on input "search" at bounding box center [319, 49] width 287 height 16
paste input "+380677731276"
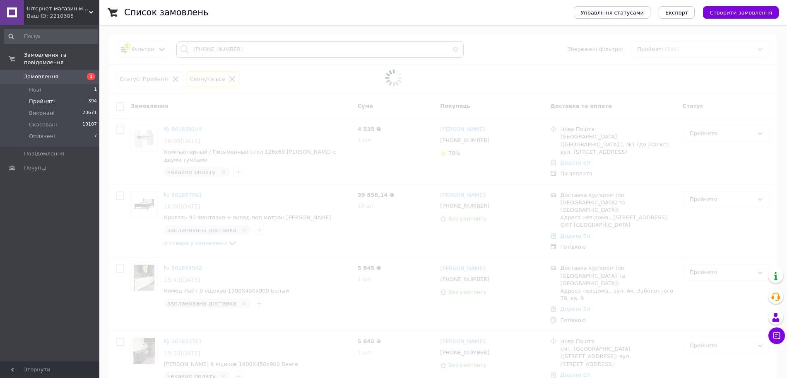
type input "+380677731276"
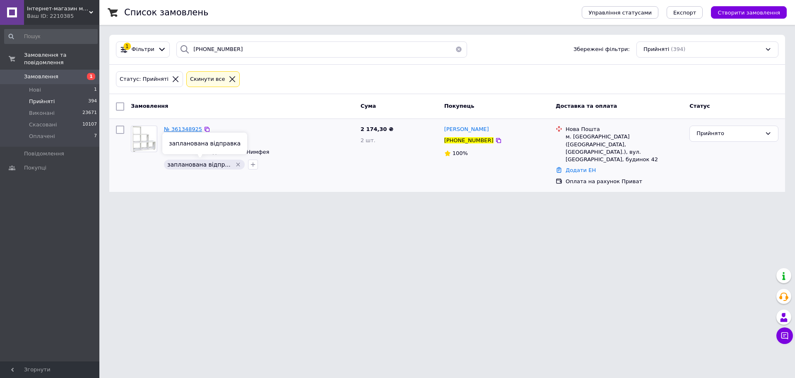
click at [192, 127] on span "№ 361348925" at bounding box center [183, 129] width 38 height 6
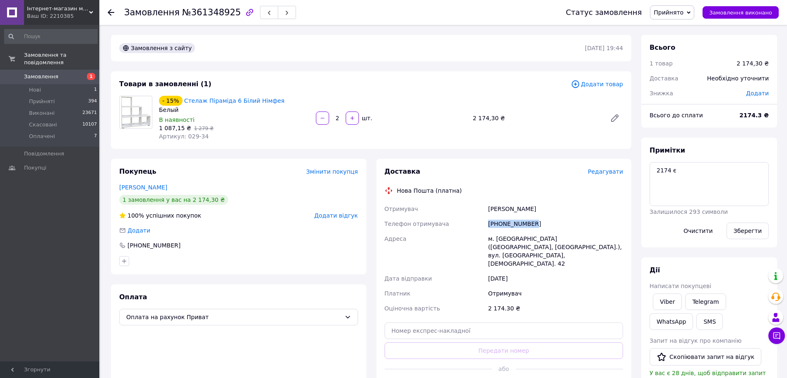
drag, startPoint x: 545, startPoint y: 227, endPoint x: 481, endPoint y: 223, distance: 64.3
click at [481, 223] on div "Отримувач Рошко Олена Володимирівна Телефон отримувача +380677731276 Адреса м. …" at bounding box center [504, 258] width 242 height 114
drag, startPoint x: 494, startPoint y: 210, endPoint x: 507, endPoint y: 210, distance: 12.8
click at [507, 210] on div "Отримувач Рошко Олена Володимирівна Телефон отримувача +380677731276 Адреса м. …" at bounding box center [504, 258] width 242 height 114
drag, startPoint x: 528, startPoint y: 210, endPoint x: 505, endPoint y: 212, distance: 22.5
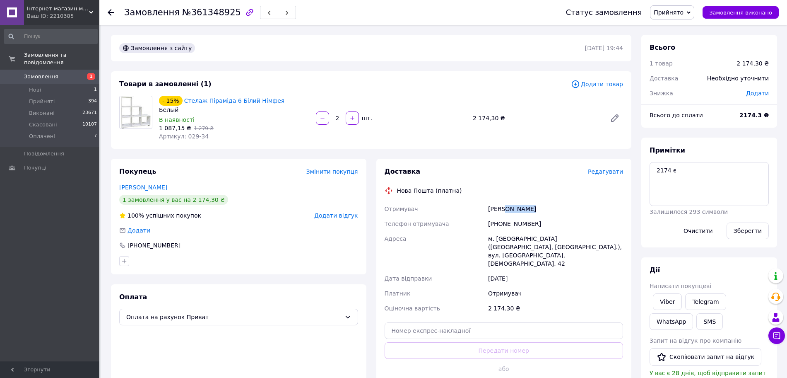
click at [505, 212] on div "Рошко Олена Володимирівна" at bounding box center [556, 208] width 138 height 15
drag, startPoint x: 553, startPoint y: 210, endPoint x: 524, endPoint y: 212, distance: 29.5
click at [524, 212] on div "Доставка Редагувати Нова Пошта (платна) Отримувач Рошко Олена Володимирівна Тел…" at bounding box center [504, 281] width 239 height 229
drag, startPoint x: 532, startPoint y: 243, endPoint x: 524, endPoint y: 236, distance: 9.7
click at [524, 236] on div "Отримувач Рошко Олена Володимирівна Телефон отримувача +380677731276 Адреса м. …" at bounding box center [504, 258] width 242 height 114
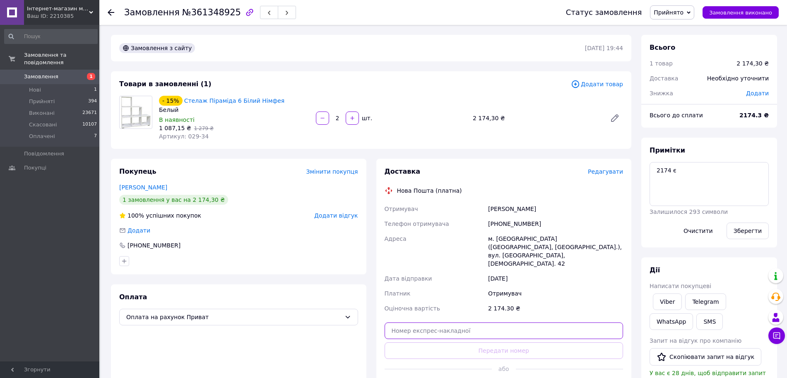
click at [529, 322] on input "text" at bounding box center [504, 330] width 239 height 17
paste input "20451247424095"
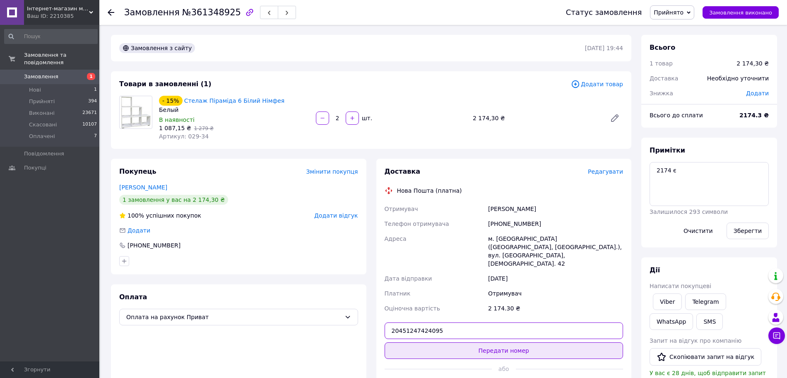
type input "20451247424095"
click at [537, 342] on button "Передати номер" at bounding box center [504, 350] width 239 height 17
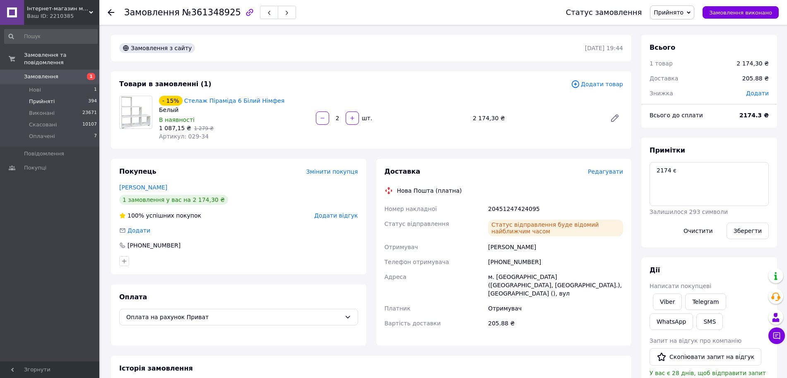
click at [90, 98] on span "394" at bounding box center [92, 101] width 9 height 7
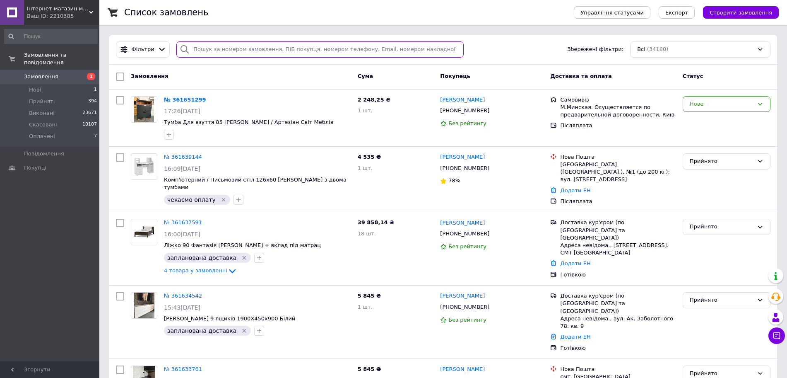
click at [316, 54] on input "search" at bounding box center [319, 49] width 287 height 16
paste input "+380980804934"
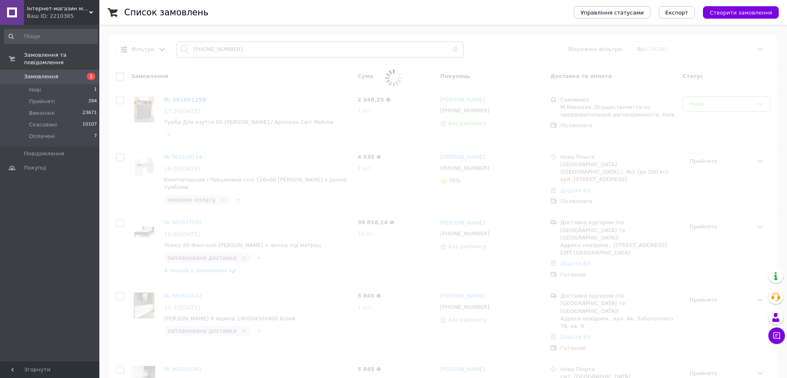
type input "+380980804934"
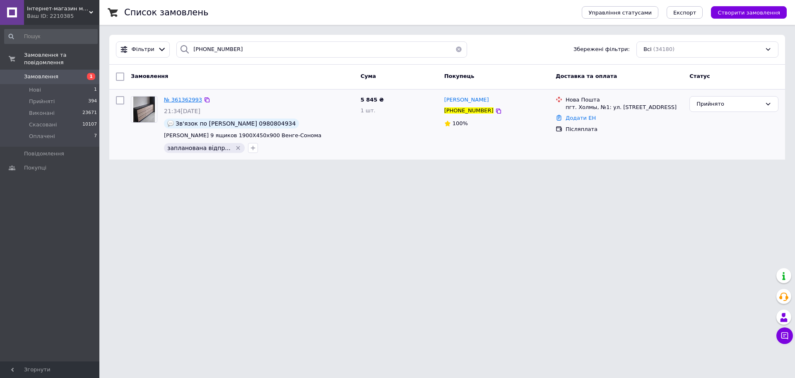
click at [171, 99] on span "№ 361362993" at bounding box center [183, 99] width 38 height 6
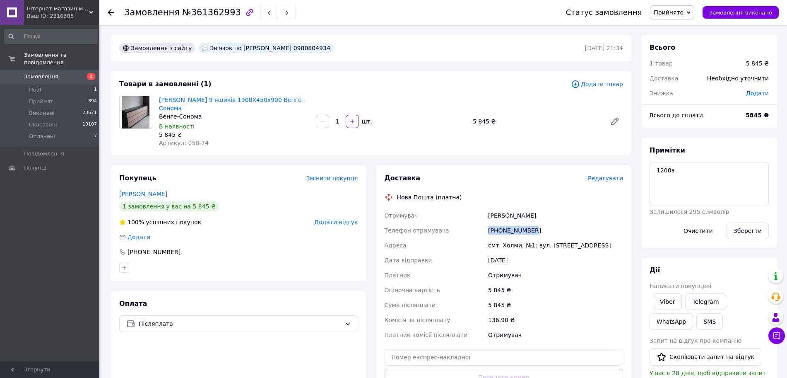
drag, startPoint x: 535, startPoint y: 219, endPoint x: 469, endPoint y: 224, distance: 66.0
click at [469, 224] on div "Отримувач Карбовська Ольга Телефон отримувача +380980804934 Адреса смт. Холми, …" at bounding box center [504, 275] width 242 height 134
drag, startPoint x: 471, startPoint y: 210, endPoint x: 520, endPoint y: 202, distance: 50.0
click at [520, 208] on div "Отримувач Карбовська Ольга Телефон отримувача +380980804934 Адреса смт. Холми, …" at bounding box center [504, 275] width 242 height 134
drag, startPoint x: 564, startPoint y: 209, endPoint x: 521, endPoint y: 211, distance: 42.3
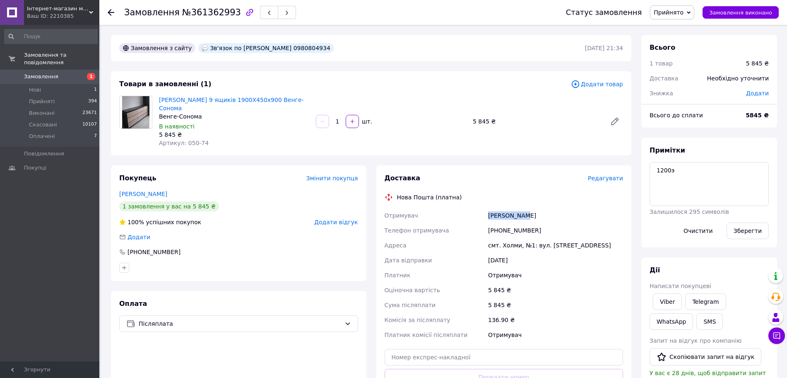
click at [521, 211] on div "Карбовська Ольга" at bounding box center [556, 215] width 138 height 15
drag, startPoint x: 478, startPoint y: 237, endPoint x: 515, endPoint y: 236, distance: 37.3
click at [517, 236] on div "Отримувач Карбовська Ольга Телефон отримувача +380980804934 Адреса смт. Холми, …" at bounding box center [504, 275] width 242 height 134
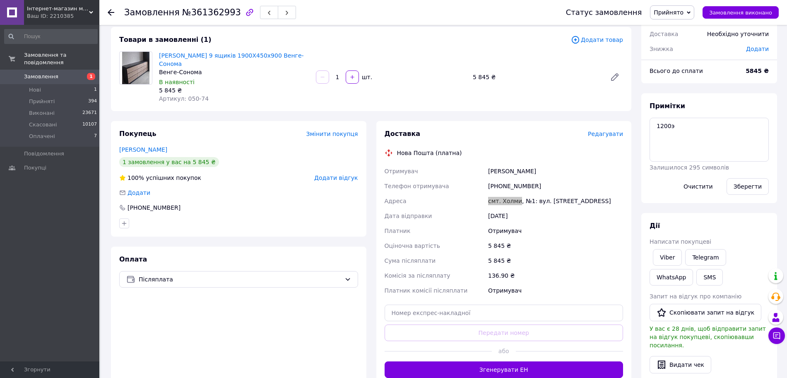
scroll to position [104, 0]
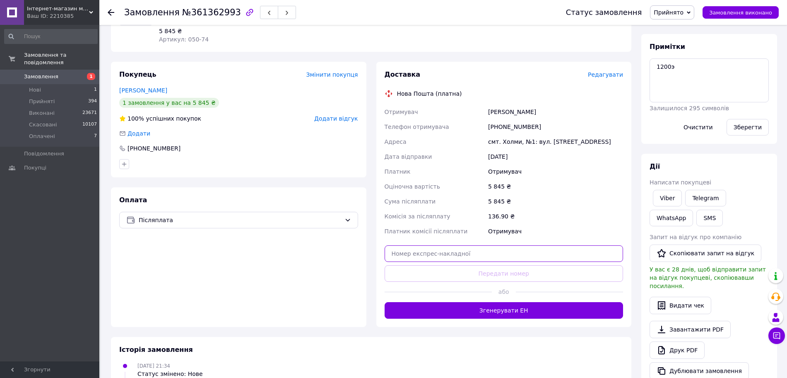
drag, startPoint x: 524, startPoint y: 250, endPoint x: 521, endPoint y: 246, distance: 4.7
click at [522, 247] on input "text" at bounding box center [504, 253] width 239 height 17
paste input "20451247424989"
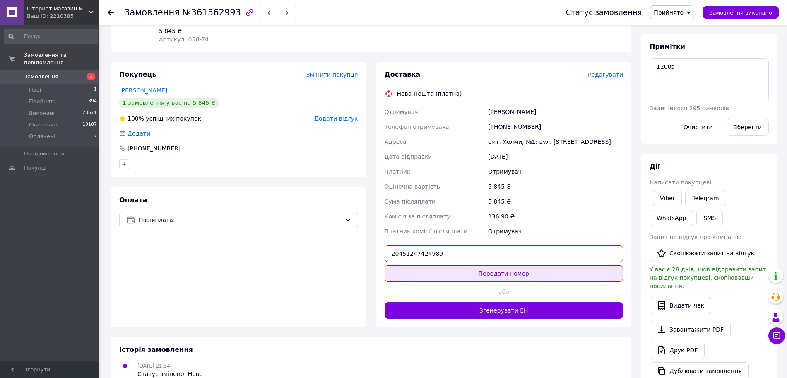
type input "20451247424989"
click at [528, 265] on button "Передати номер" at bounding box center [504, 273] width 239 height 17
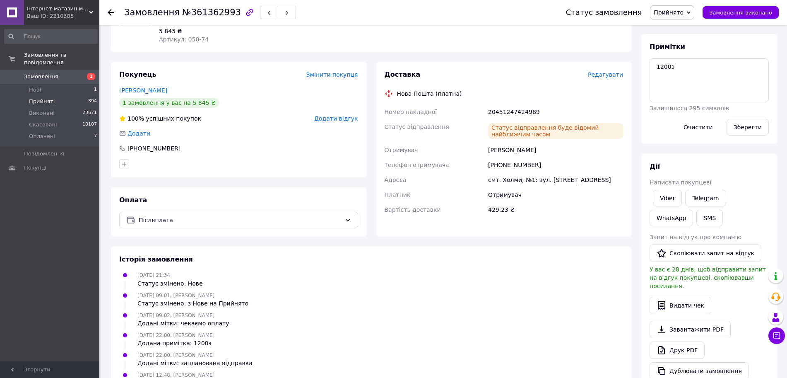
click at [77, 96] on li "Прийняті 394" at bounding box center [51, 102] width 102 height 12
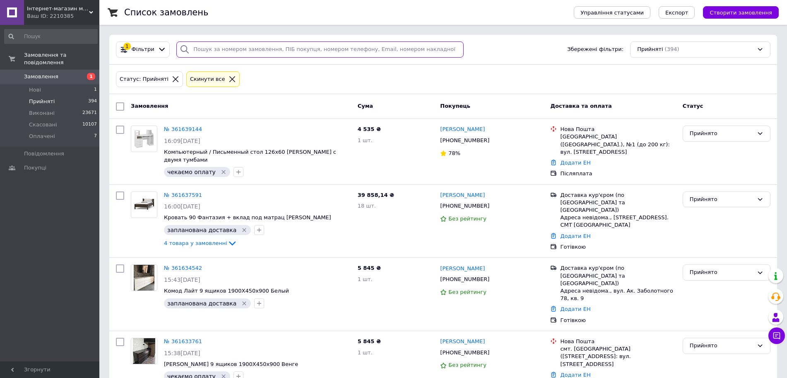
click at [196, 48] on input "search" at bounding box center [319, 49] width 287 height 16
paste input "+380666101552"
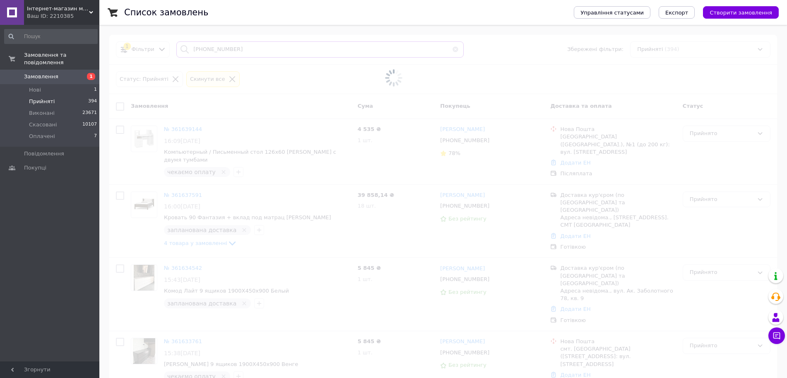
type input "+380666101552"
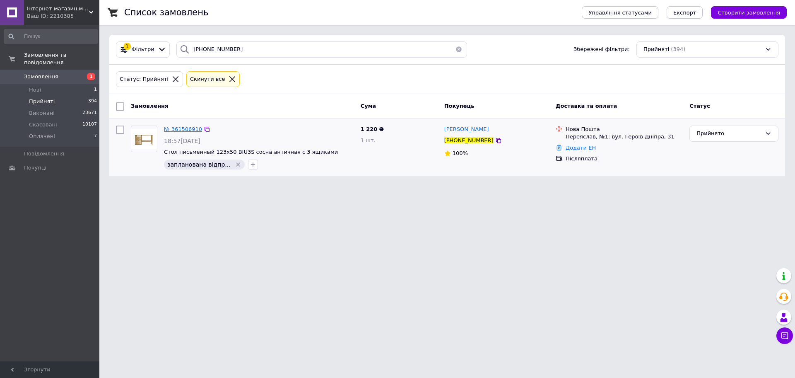
click at [183, 127] on span "№ 361506910" at bounding box center [183, 129] width 38 height 6
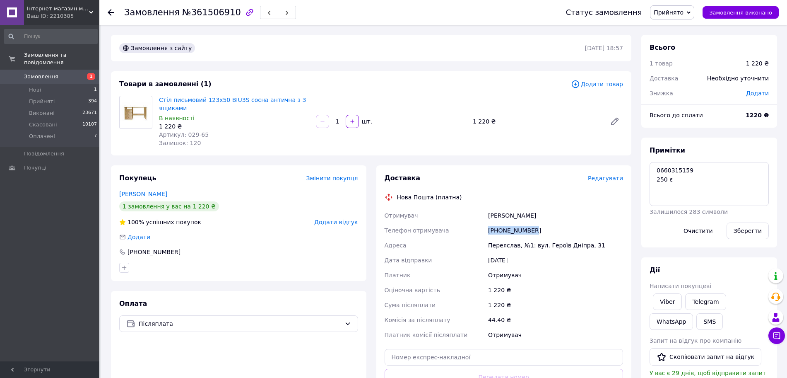
drag, startPoint x: 535, startPoint y: 226, endPoint x: 481, endPoint y: 226, distance: 53.8
click at [481, 226] on div "Отримувач Шубина Марина Телефон отримувача +380666101552 Адреса Переяслав, №1: …" at bounding box center [504, 275] width 242 height 134
drag, startPoint x: 476, startPoint y: 217, endPoint x: 508, endPoint y: 214, distance: 31.7
click at [508, 214] on div "Отримувач Шубина Марина Телефон отримувача +380666101552 Адреса Переяслав, №1: …" at bounding box center [504, 275] width 242 height 134
click at [508, 217] on div "Шубина Марина" at bounding box center [556, 215] width 138 height 15
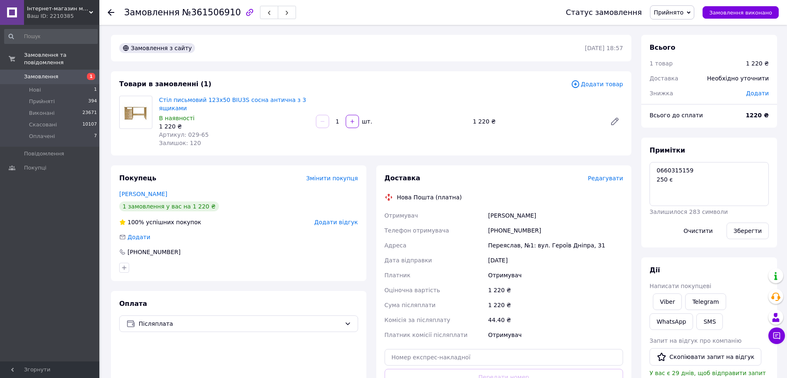
click at [508, 217] on div "Шубина Марина" at bounding box center [556, 215] width 138 height 15
drag, startPoint x: 509, startPoint y: 216, endPoint x: 478, endPoint y: 216, distance: 30.6
click at [478, 216] on div "Отримувач Шубина Марина Телефон отримувача +380666101552 Адреса Переяслав, №1: …" at bounding box center [504, 275] width 242 height 134
drag, startPoint x: 515, startPoint y: 222, endPoint x: 510, endPoint y: 222, distance: 5.0
click at [510, 222] on div "Шубина Марина" at bounding box center [556, 215] width 138 height 15
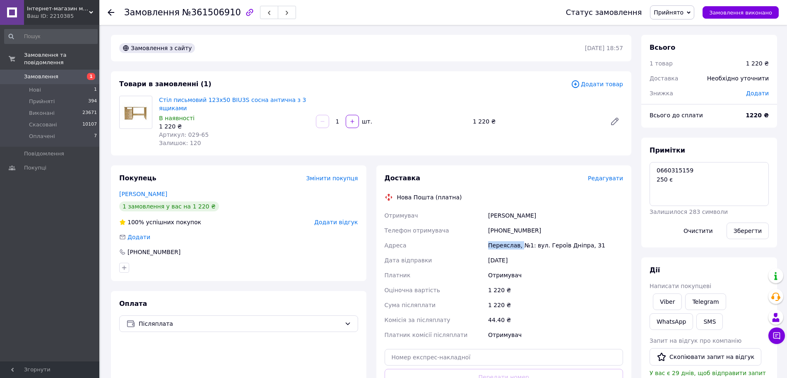
drag, startPoint x: 480, startPoint y: 243, endPoint x: 519, endPoint y: 243, distance: 39.3
click at [519, 243] on div "Отримувач Шубина Марина Телефон отримувача +380666101552 Адреса Переяслав, №1: …" at bounding box center [504, 275] width 242 height 134
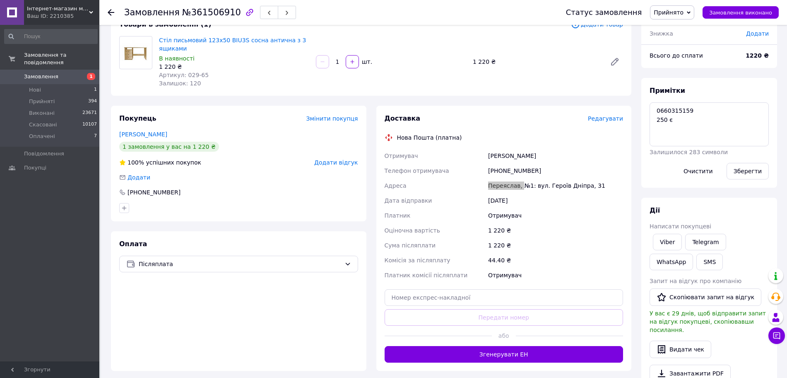
scroll to position [104, 0]
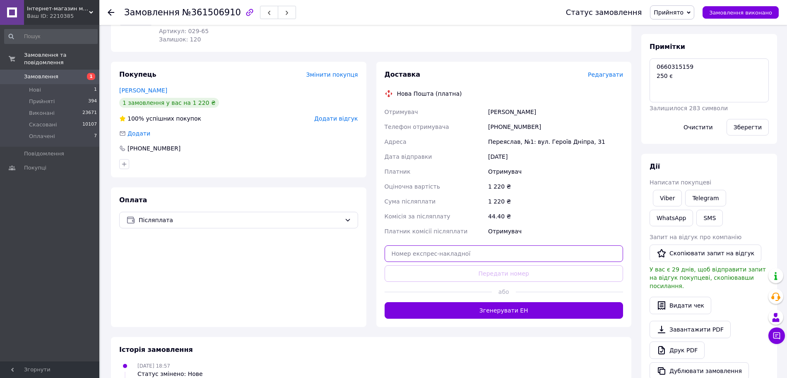
click at [504, 252] on input "text" at bounding box center [504, 253] width 239 height 17
paste input "20451247426204"
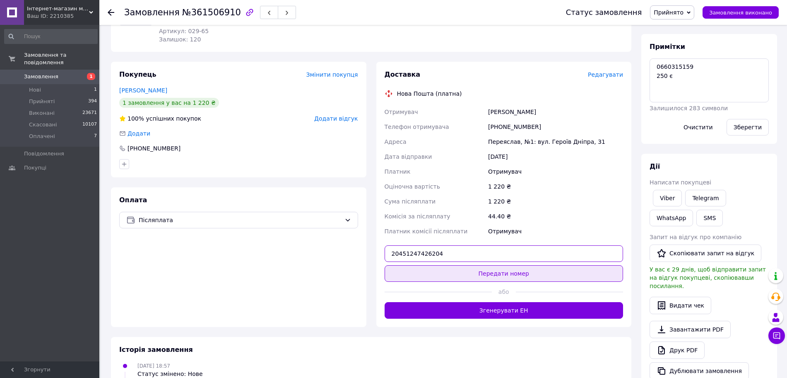
type input "20451247426204"
click at [514, 275] on button "Передати номер" at bounding box center [504, 273] width 239 height 17
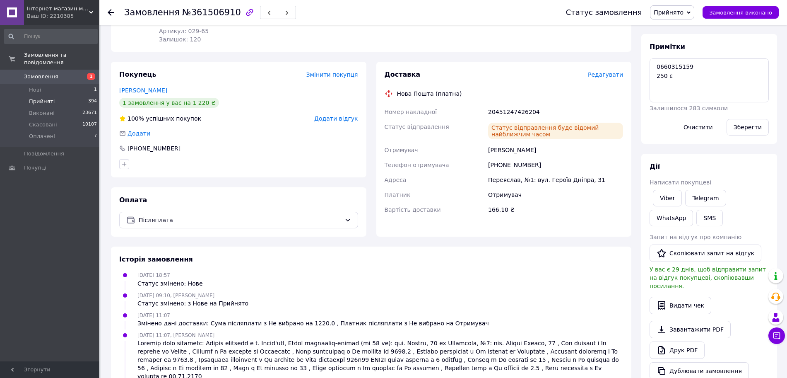
click at [60, 96] on li "Прийняті 394" at bounding box center [51, 102] width 102 height 12
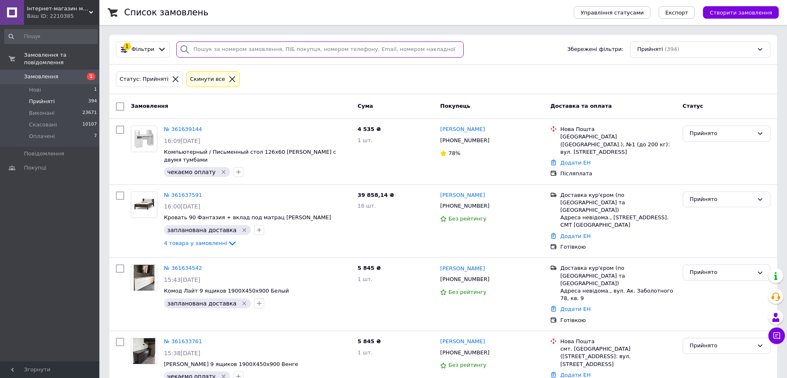
click at [260, 49] on input "search" at bounding box center [319, 49] width 287 height 16
paste input "[PHONE_NUMBER]"
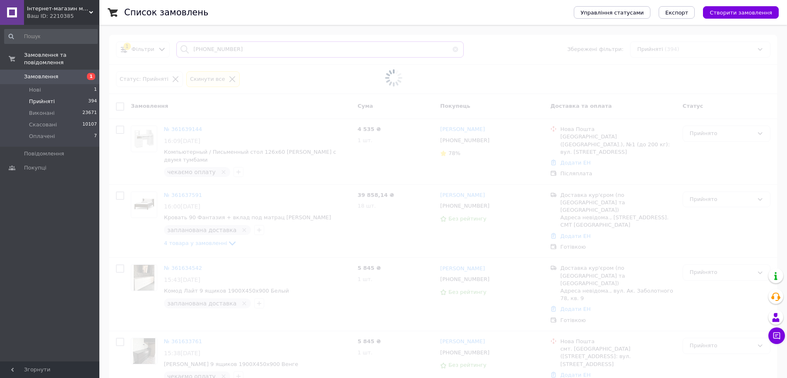
type input "[PHONE_NUMBER]"
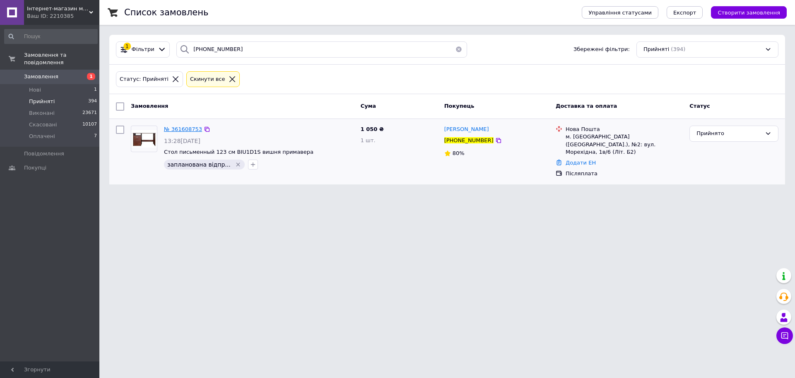
click at [179, 132] on span "№ 361608753" at bounding box center [183, 129] width 38 height 6
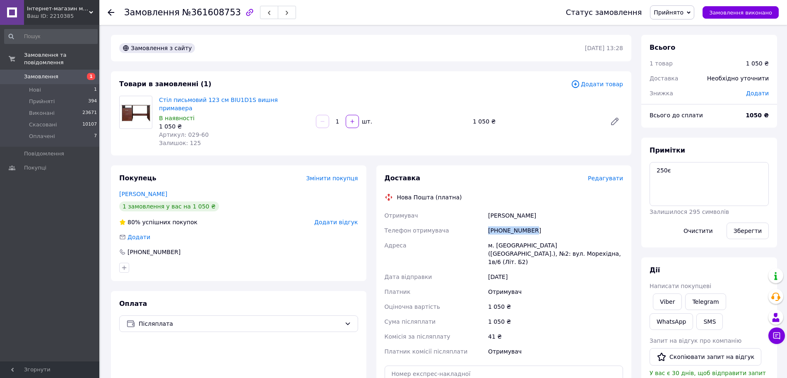
drag, startPoint x: 497, startPoint y: 218, endPoint x: 486, endPoint y: 217, distance: 10.4
click at [486, 217] on div "Отримувач Мамренко Аліна Телефон отримувача +380958679168 Адреса м. Миколаїв (М…" at bounding box center [504, 283] width 242 height 151
drag, startPoint x: 475, startPoint y: 203, endPoint x: 516, endPoint y: 209, distance: 41.1
click at [516, 209] on div "Отримувач Мамренко Аліна Телефон отримувача +380958679168 Адреса м. Миколаїв (М…" at bounding box center [504, 283] width 242 height 151
drag, startPoint x: 548, startPoint y: 204, endPoint x: 518, endPoint y: 212, distance: 31.3
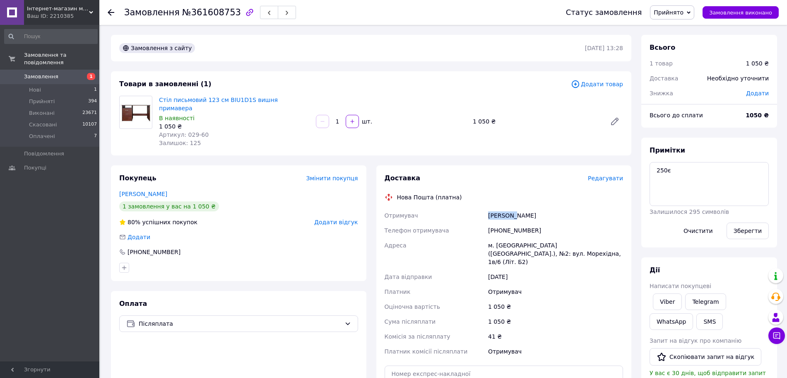
click at [518, 212] on div "Мамренко Аліна" at bounding box center [556, 215] width 138 height 15
drag, startPoint x: 480, startPoint y: 237, endPoint x: 520, endPoint y: 236, distance: 40.2
click at [520, 236] on div "Отримувач Мамренко Аліна Телефон отримувача +380958679168 Адреса м. Миколаїв (М…" at bounding box center [504, 283] width 242 height 151
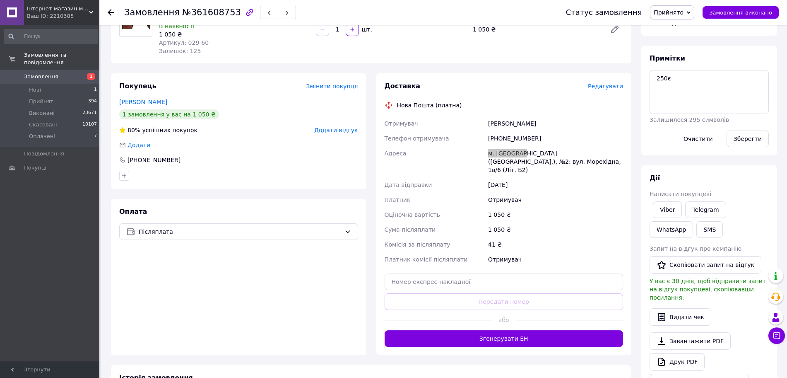
scroll to position [155, 0]
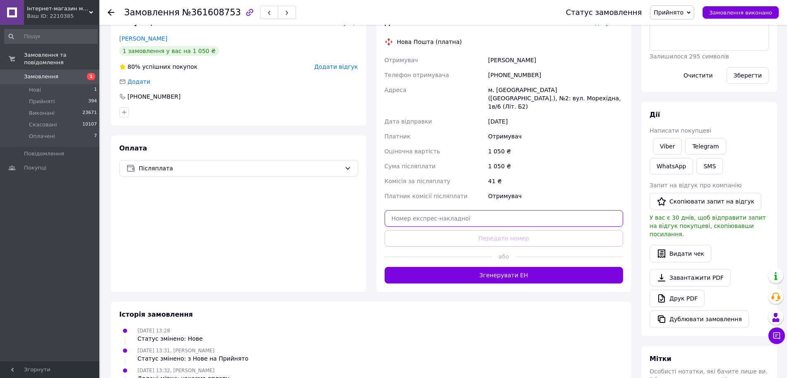
click at [512, 210] on input "text" at bounding box center [504, 218] width 239 height 17
paste input "20451247427144"
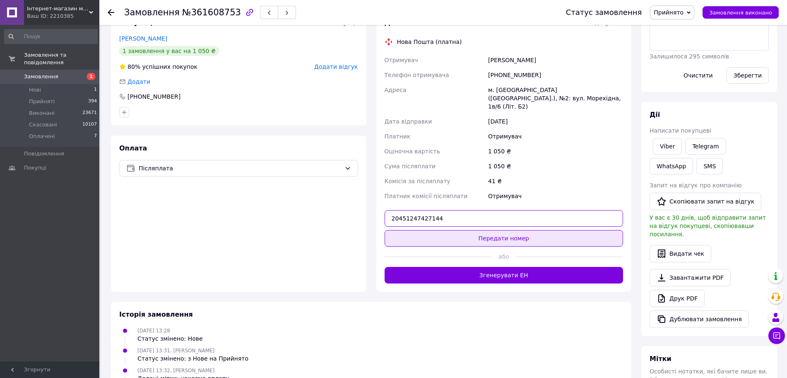
type input "20451247427144"
click at [510, 230] on button "Передати номер" at bounding box center [504, 238] width 239 height 17
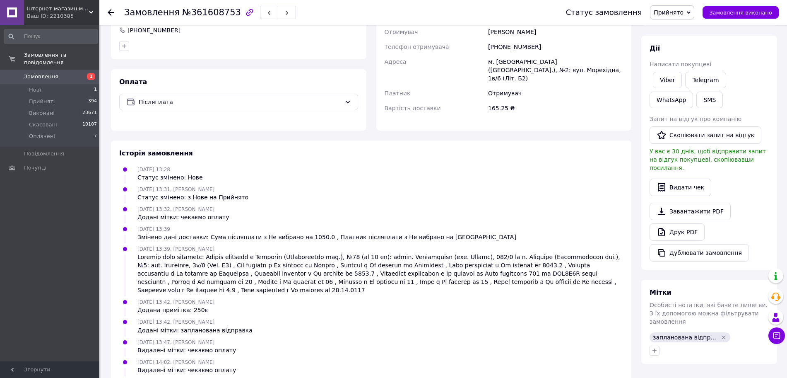
scroll to position [239, 0]
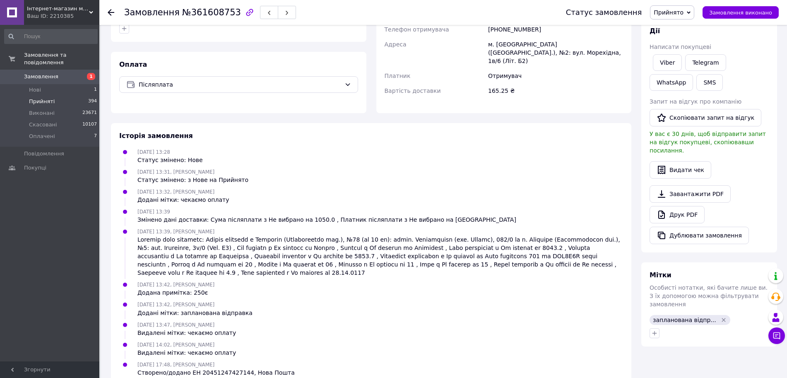
click at [42, 98] on span "Прийняті" at bounding box center [42, 101] width 26 height 7
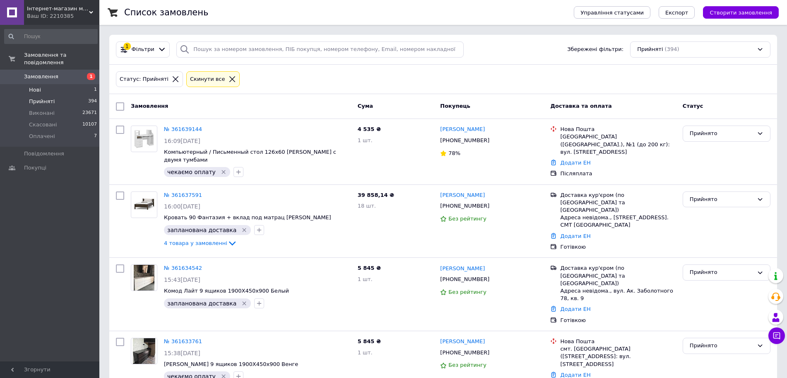
click at [82, 84] on li "Нові 1" at bounding box center [51, 90] width 102 height 12
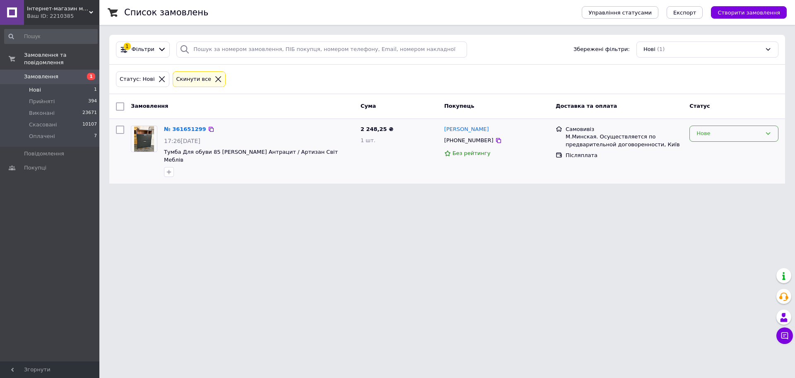
click at [757, 131] on div "Нове" at bounding box center [729, 133] width 65 height 9
click at [743, 150] on li "Прийнято" at bounding box center [734, 150] width 88 height 15
click at [187, 126] on link "№ 361651299" at bounding box center [185, 129] width 42 height 6
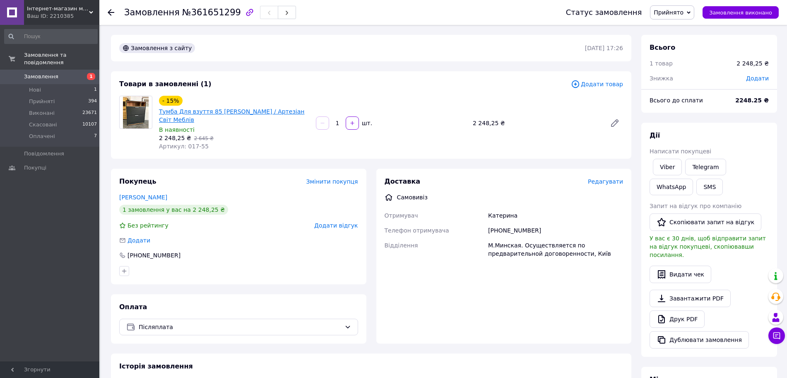
click at [258, 108] on link "Тумба Для взуття 85 [PERSON_NAME] / Артезіан Світ Меблів" at bounding box center [231, 115] width 145 height 15
click at [88, 98] on span "394" at bounding box center [92, 101] width 9 height 7
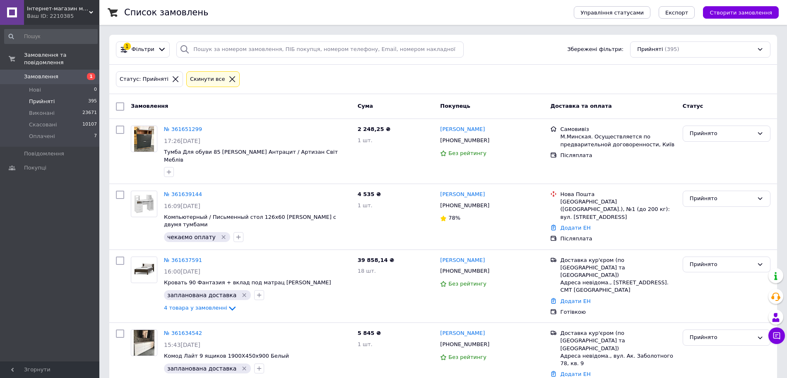
click at [229, 75] on icon at bounding box center [232, 78] width 7 height 7
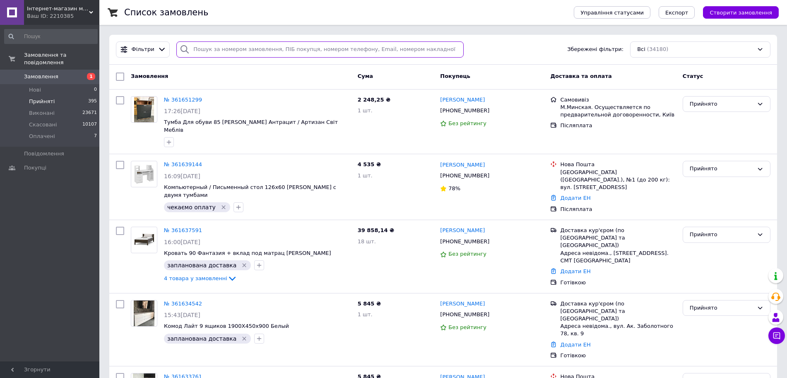
click at [248, 46] on input "search" at bounding box center [319, 49] width 287 height 16
click at [256, 55] on input "search" at bounding box center [319, 49] width 287 height 16
click at [257, 53] on input "search" at bounding box center [319, 49] width 287 height 16
paste input "[PHONE_NUMBER]"
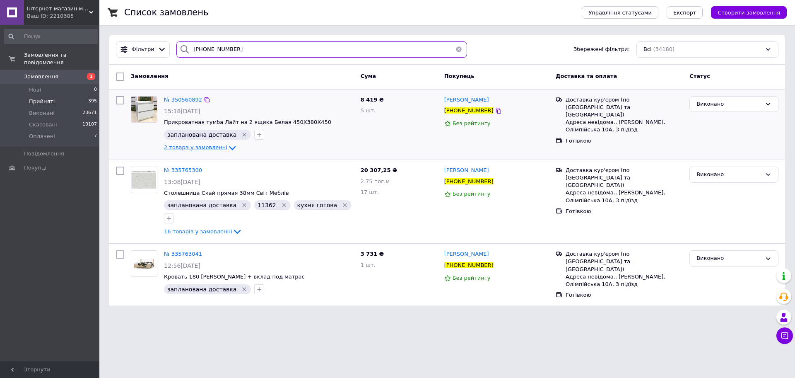
type input "[PHONE_NUMBER]"
click at [207, 149] on span "2 товара у замовленні" at bounding box center [195, 148] width 63 height 6
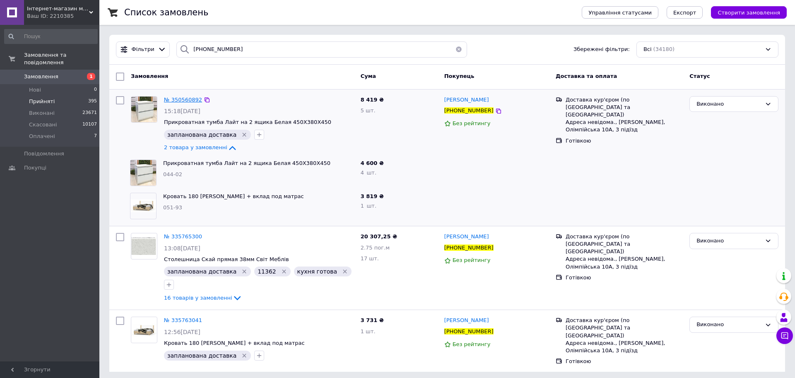
click at [185, 101] on span "№ 350560892" at bounding box center [183, 99] width 38 height 6
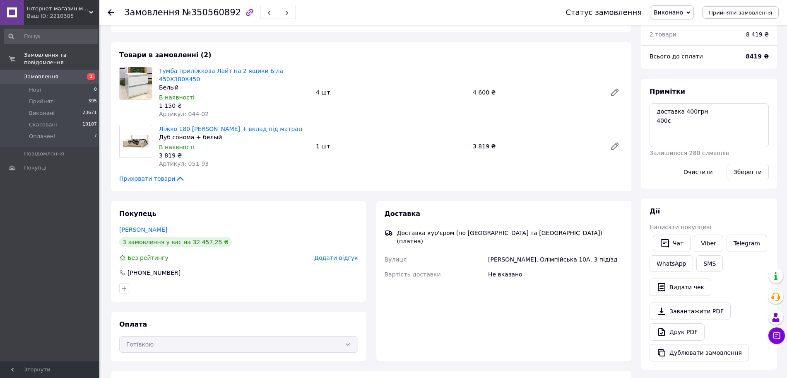
scroll to position [104, 0]
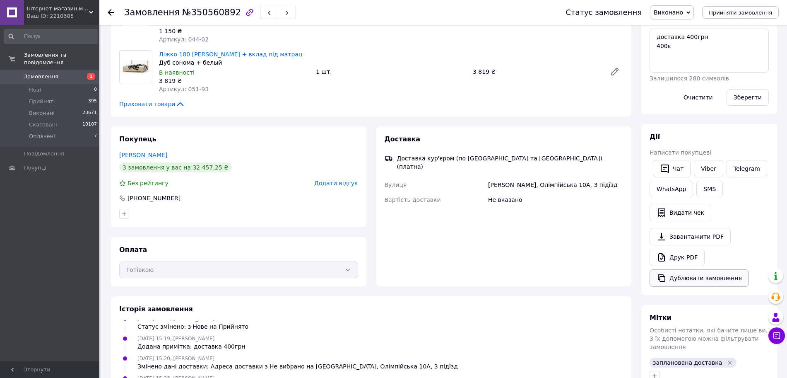
click at [680, 285] on button "Дублювати замовлення" at bounding box center [699, 277] width 99 height 17
click at [679, 282] on button "Дублювати замовлення" at bounding box center [699, 277] width 99 height 17
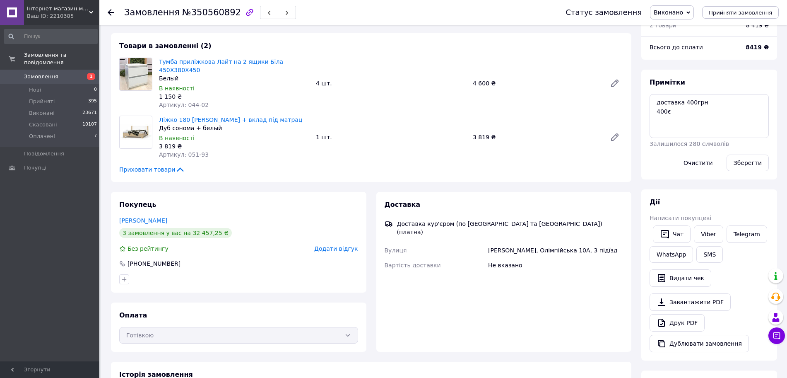
scroll to position [0, 0]
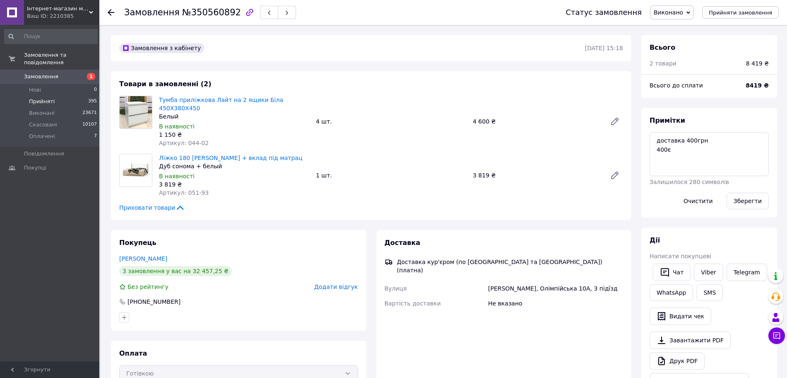
click at [67, 96] on li "Прийняті 395" at bounding box center [51, 102] width 102 height 12
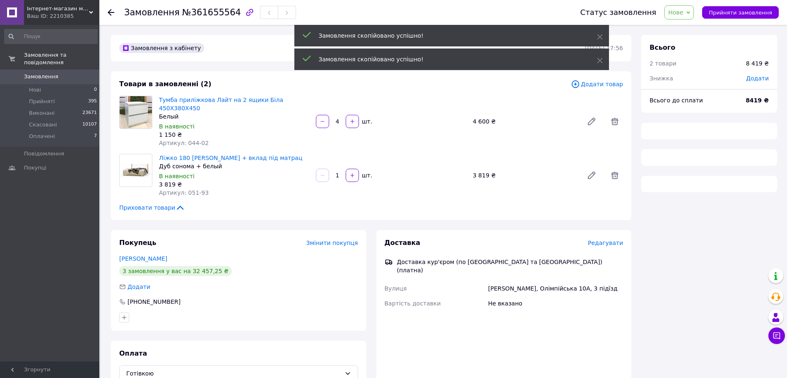
click at [678, 14] on span "Нове" at bounding box center [675, 12] width 15 height 7
click at [686, 28] on li "Прийнято" at bounding box center [684, 29] width 38 height 12
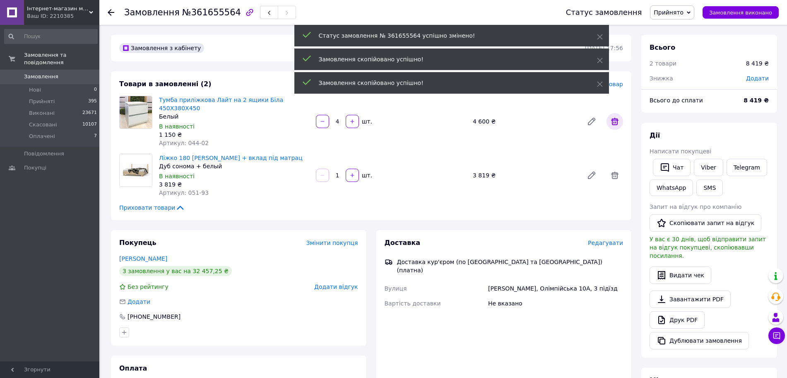
click at [610, 116] on icon at bounding box center [615, 121] width 10 height 10
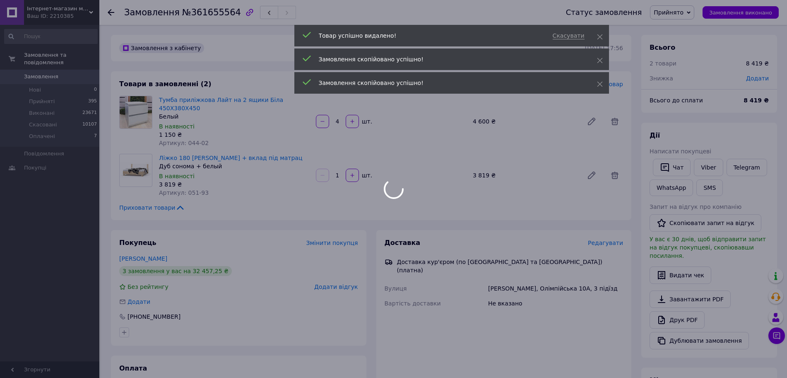
type input "1"
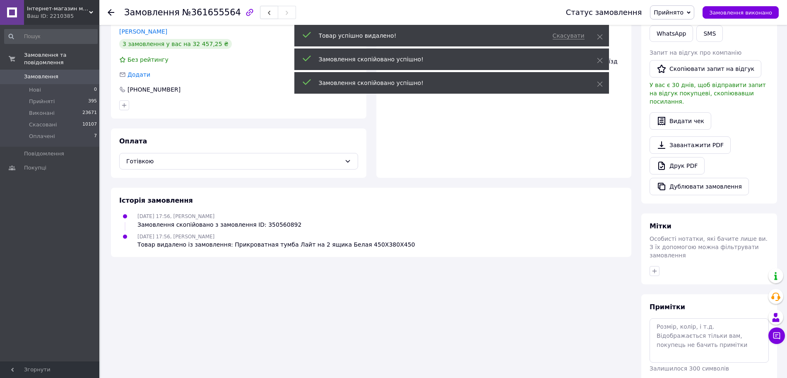
scroll to position [155, 0]
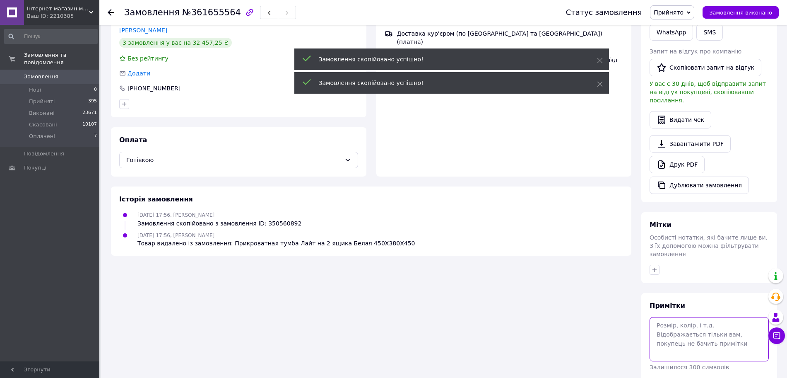
click at [691, 317] on textarea at bounding box center [709, 339] width 119 height 44
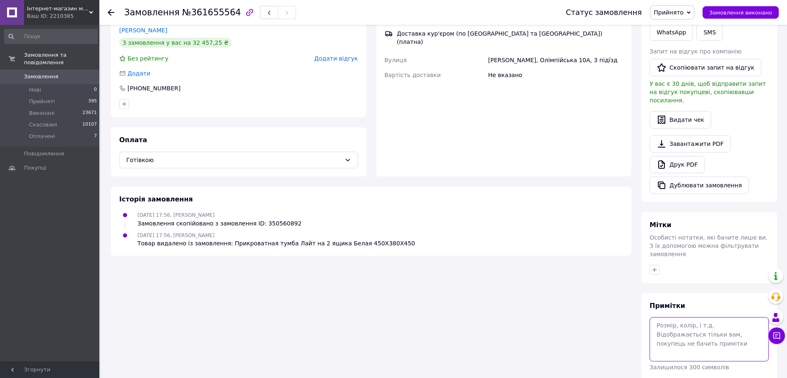
click at [735, 317] on textarea at bounding box center [709, 339] width 119 height 44
paste textarea "Центральний брус з ламелотримачими коштує 350грн"
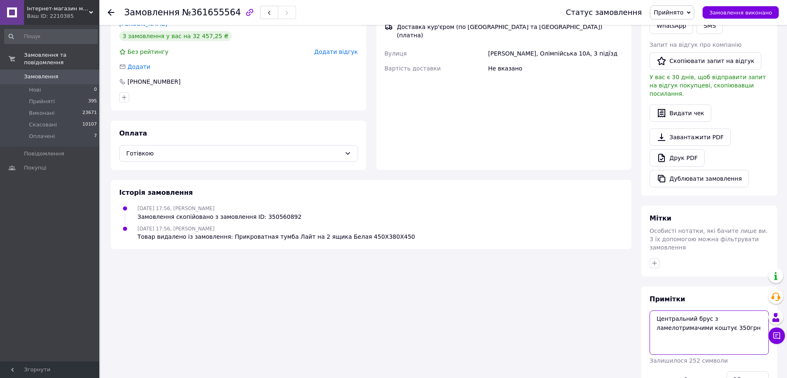
scroll to position [174, 0]
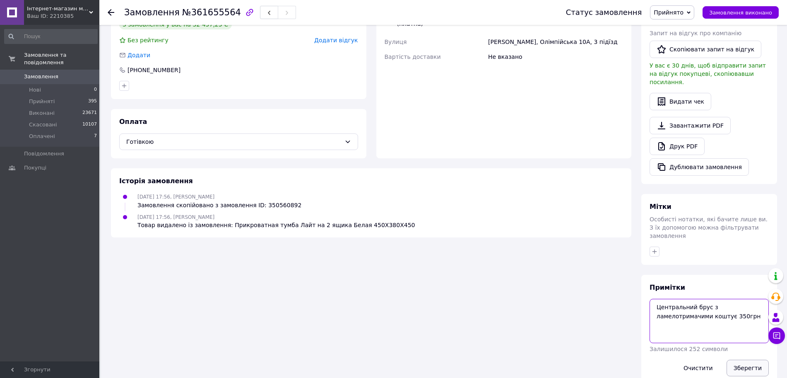
type textarea "Центральний брус з ламелотримачими коштує 350грн"
click at [759, 359] on button "Зберегти" at bounding box center [748, 367] width 42 height 17
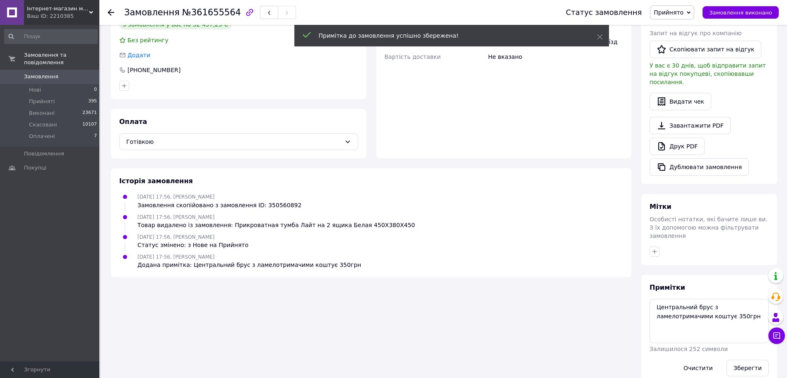
click at [655, 248] on icon "button" at bounding box center [654, 251] width 7 height 7
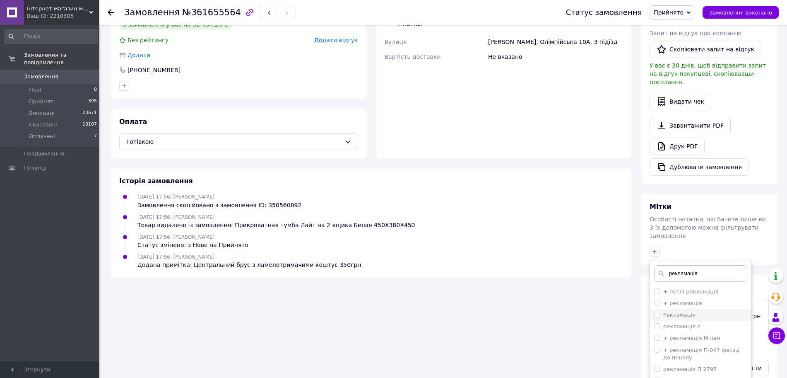
type input "рекламація"
click at [680, 309] on li "Рекламація" at bounding box center [700, 315] width 101 height 12
checkbox input "true"
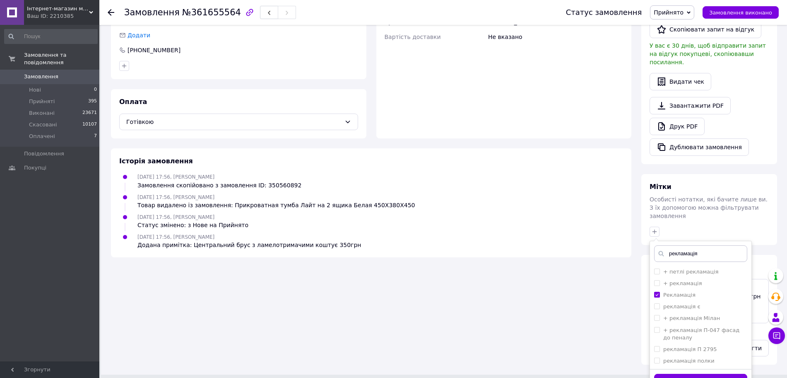
click at [734, 374] on button "Додати мітку" at bounding box center [700, 382] width 93 height 16
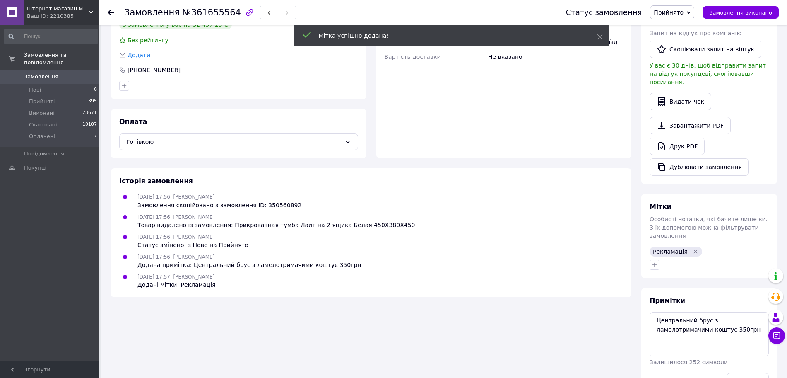
scroll to position [187, 0]
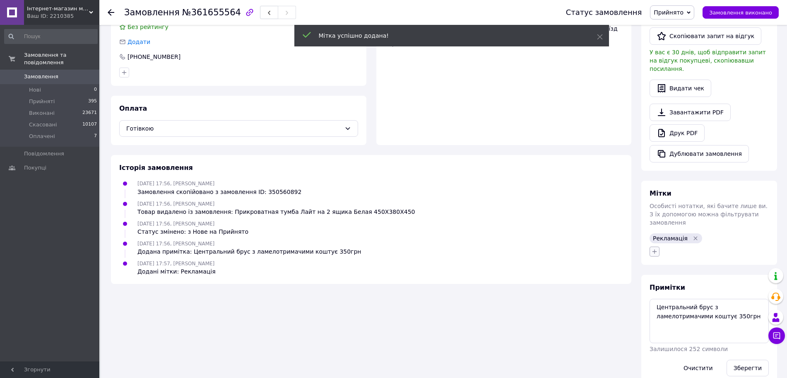
click at [654, 248] on icon "button" at bounding box center [654, 251] width 7 height 7
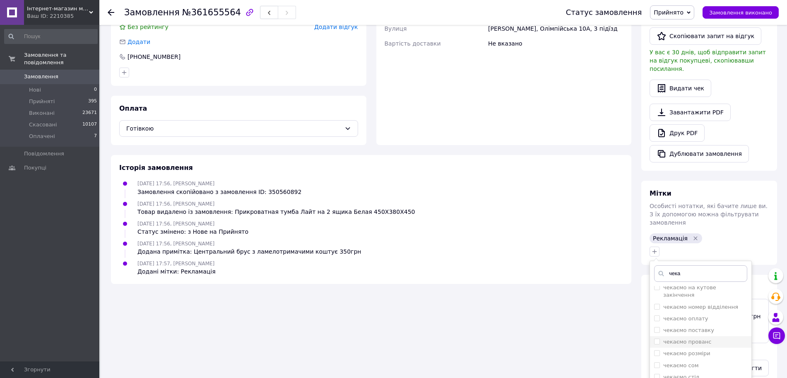
scroll to position [104, 0]
type input "чека"
click at [686, 312] on label "чекаємо оплату" at bounding box center [685, 315] width 45 height 6
checkbox input "true"
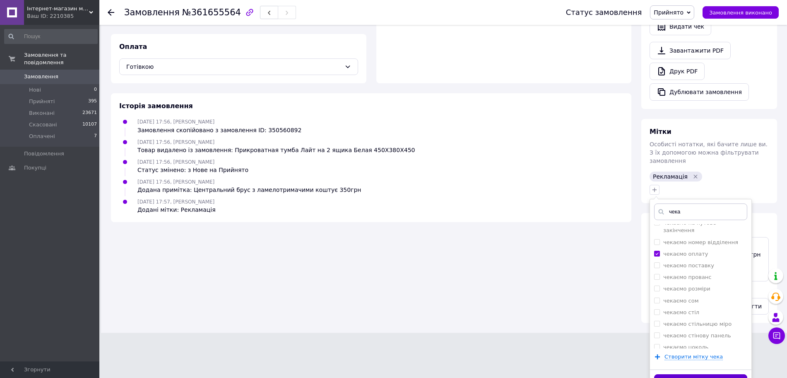
click at [719, 374] on button "Додати мітку" at bounding box center [700, 382] width 93 height 16
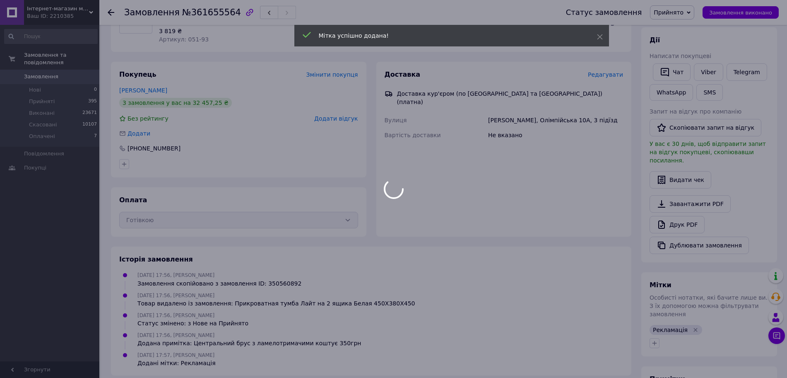
scroll to position [0, 0]
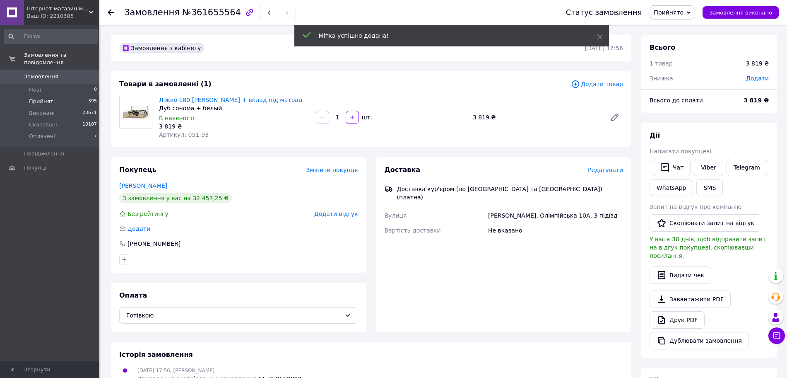
click at [80, 97] on li "Прийняті 395" at bounding box center [51, 102] width 102 height 12
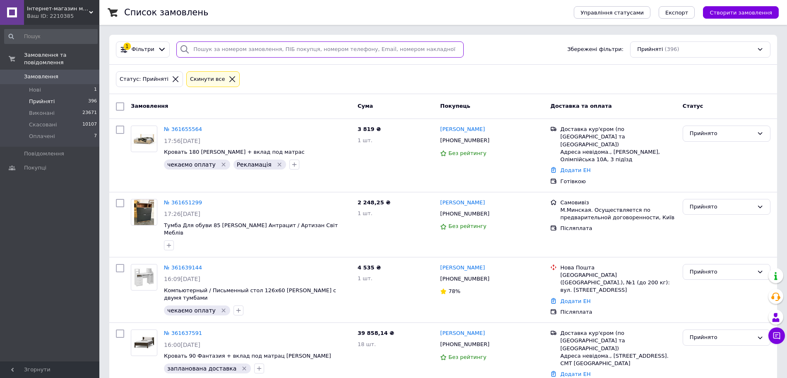
click at [239, 48] on input "search" at bounding box center [319, 49] width 287 height 16
paste input "[PHONE_NUMBER]"
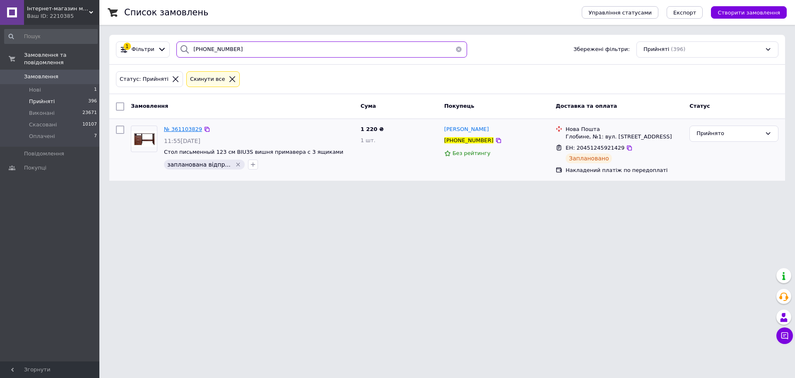
type input "[PHONE_NUMBER]"
click at [184, 131] on span "№ 361103829" at bounding box center [183, 129] width 38 height 6
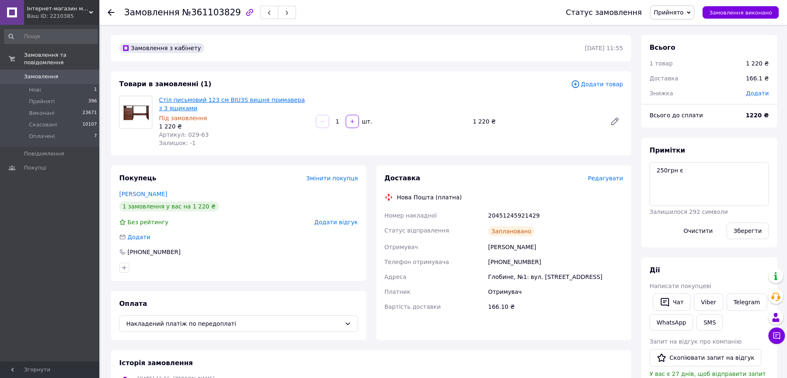
click at [253, 100] on link "Стіл письмовий 123 см BIU3S вишня примавера з 3 ящиками" at bounding box center [232, 103] width 146 height 15
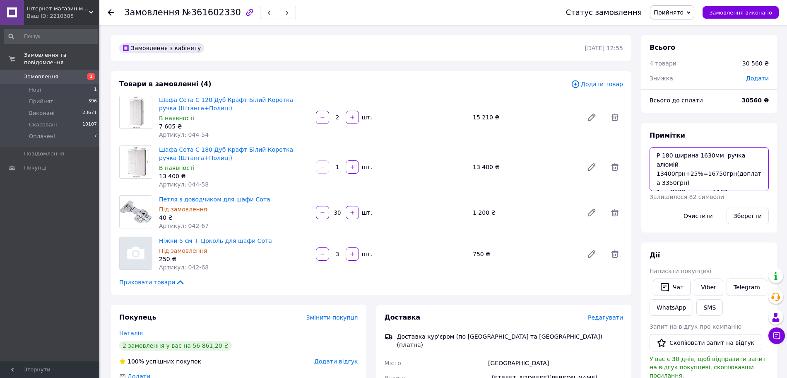
click at [656, 155] on textarea "Р 180 ширина 1630мм ручка алюмій 13400грн+25%=16750грн(доплата 3350грн) 1шт Р12…" at bounding box center [709, 169] width 119 height 44
type textarea "7161грн є Р 180 ширина 1630мм ручка алюмій 13400грн+25%=16750грн(доплата 3350гр…"
click at [770, 217] on div "Зберегти" at bounding box center [748, 215] width 49 height 23
click at [760, 217] on button "Зберегти" at bounding box center [748, 215] width 42 height 17
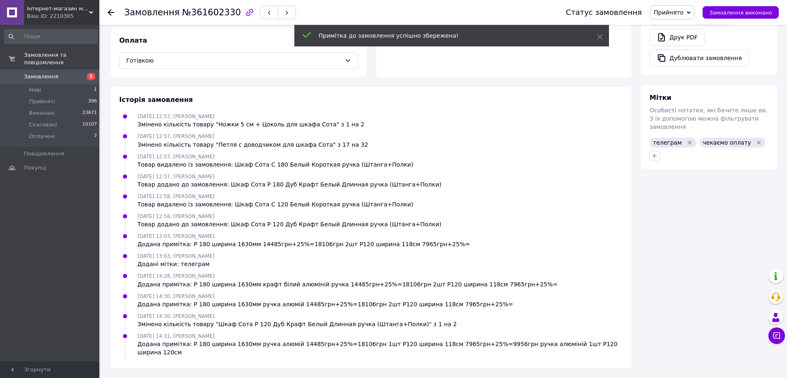
scroll to position [406, 0]
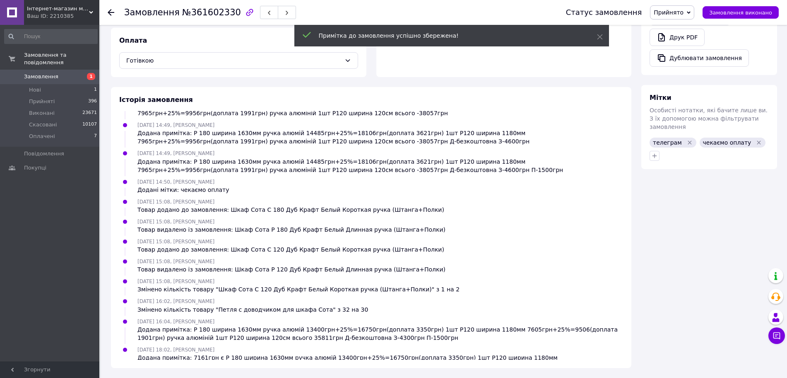
click at [757, 140] on icon "Видалити мітку" at bounding box center [759, 142] width 4 height 4
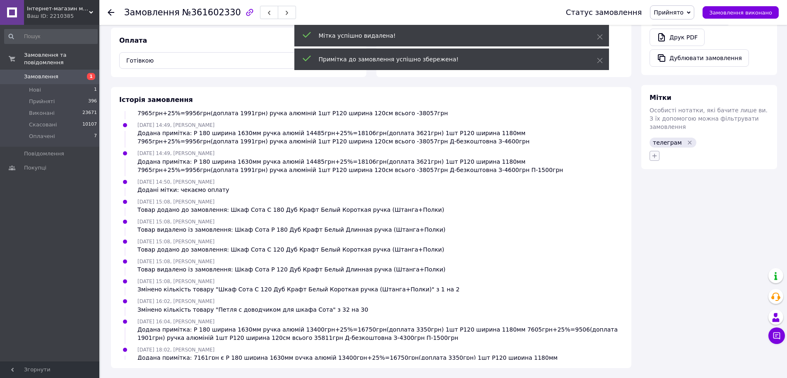
scroll to position [426, 0]
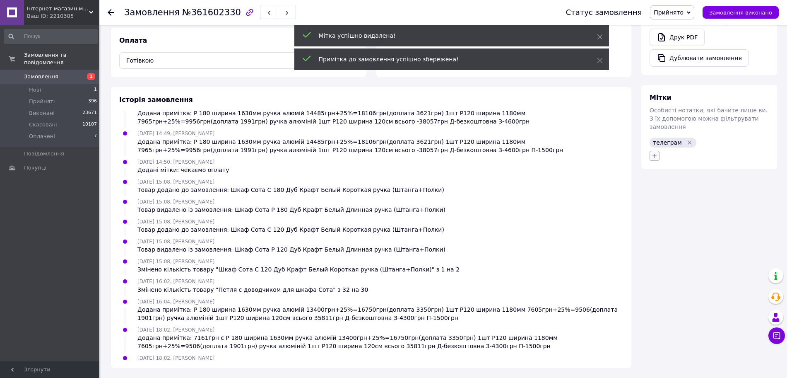
click at [657, 152] on icon "button" at bounding box center [654, 155] width 7 height 7
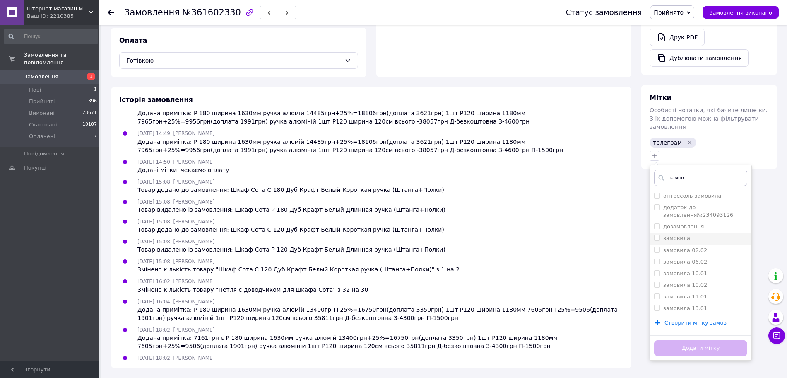
type input "замов"
click at [695, 234] on div "замовила" at bounding box center [700, 237] width 93 height 7
checkbox input "true"
click at [719, 340] on button "Додати мітку" at bounding box center [700, 348] width 93 height 16
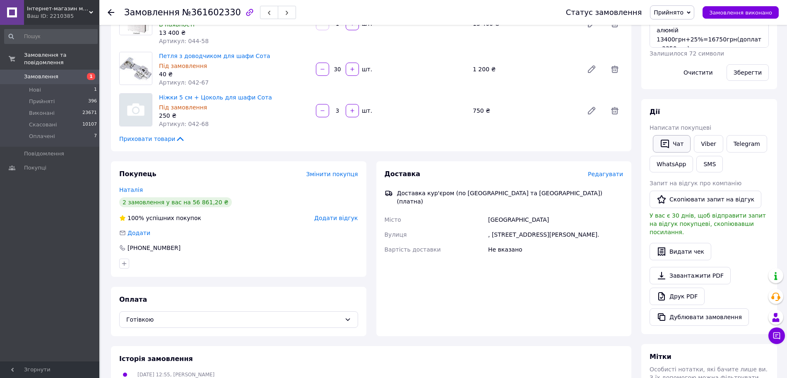
scroll to position [0, 0]
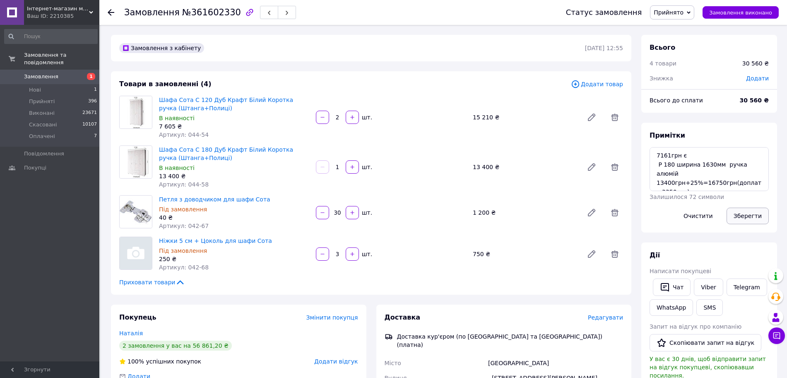
click at [743, 213] on button "Зберегти" at bounding box center [748, 215] width 42 height 17
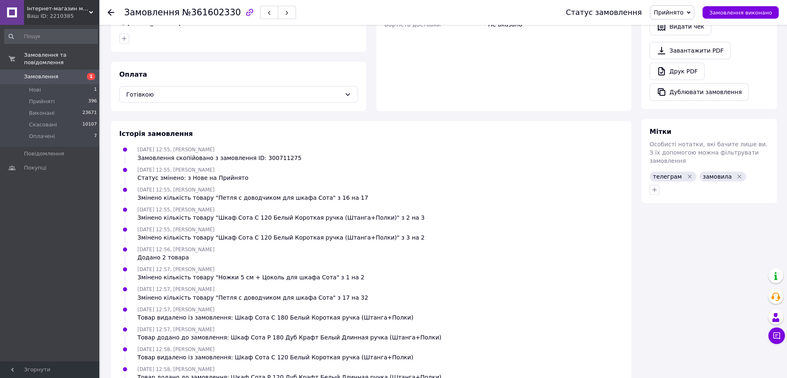
scroll to position [350, 0]
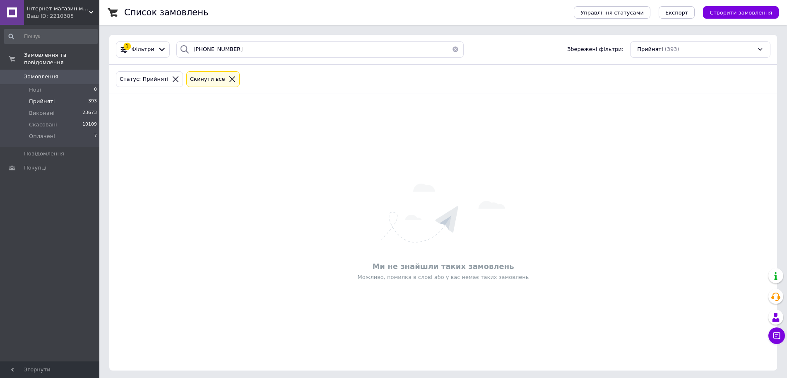
click at [72, 96] on li "Прийняті 393" at bounding box center [51, 102] width 102 height 12
click at [450, 49] on button "button" at bounding box center [455, 49] width 17 height 16
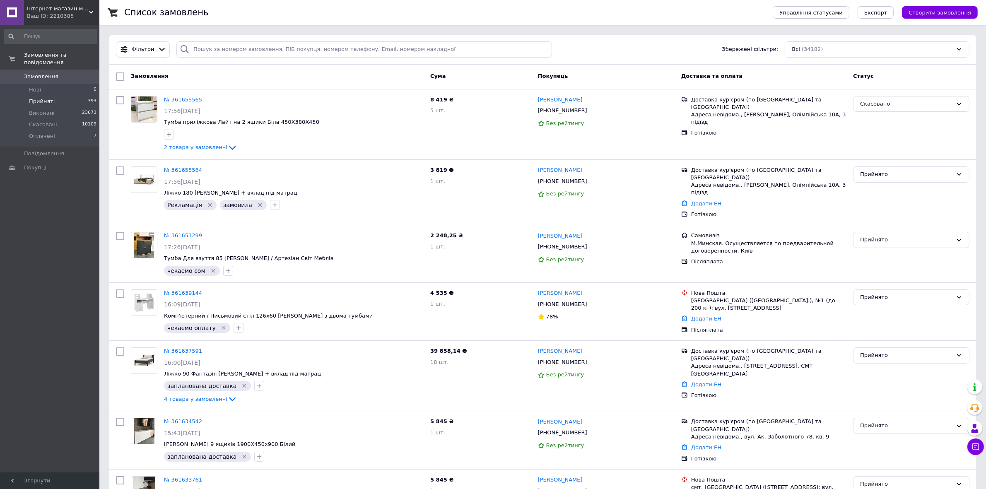
click at [65, 96] on li "Прийняті 393" at bounding box center [50, 102] width 101 height 12
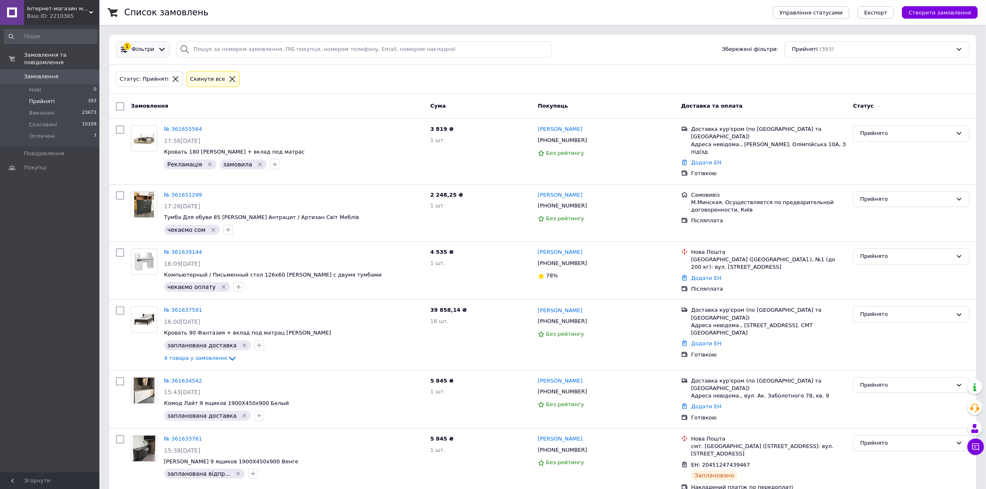
click at [152, 55] on div "1 Фільтри" at bounding box center [143, 49] width 54 height 16
click at [158, 50] on icon at bounding box center [162, 49] width 9 height 9
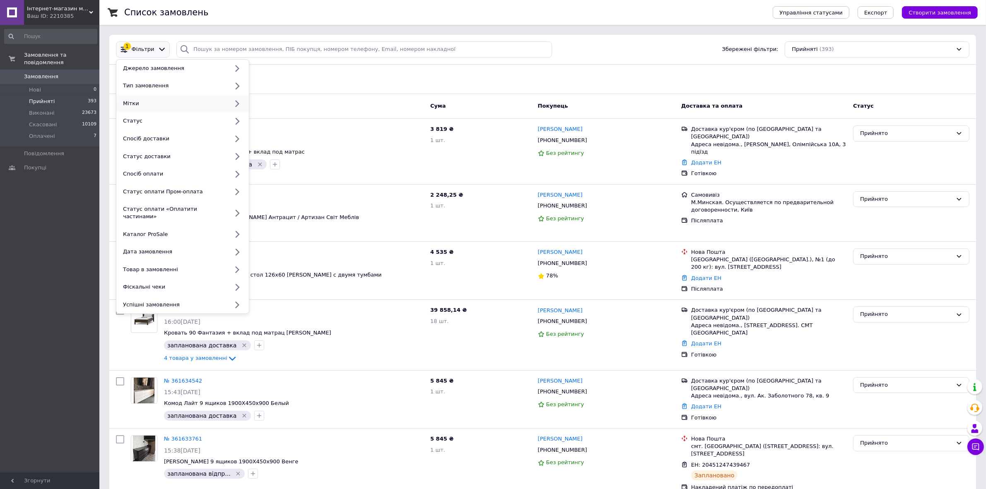
click at [181, 100] on div "Мітки" at bounding box center [174, 103] width 109 height 7
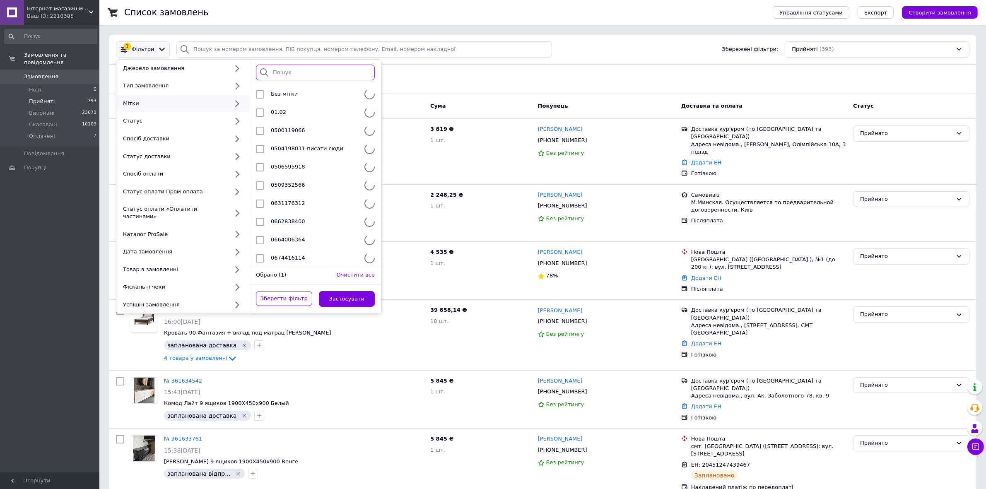
click at [294, 75] on input "search" at bounding box center [315, 73] width 119 height 16
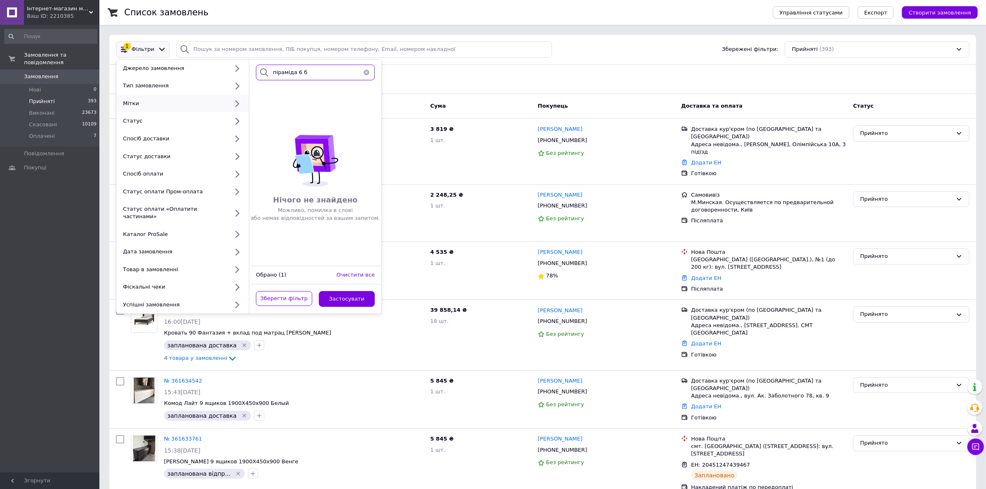
type input "піраміда 6"
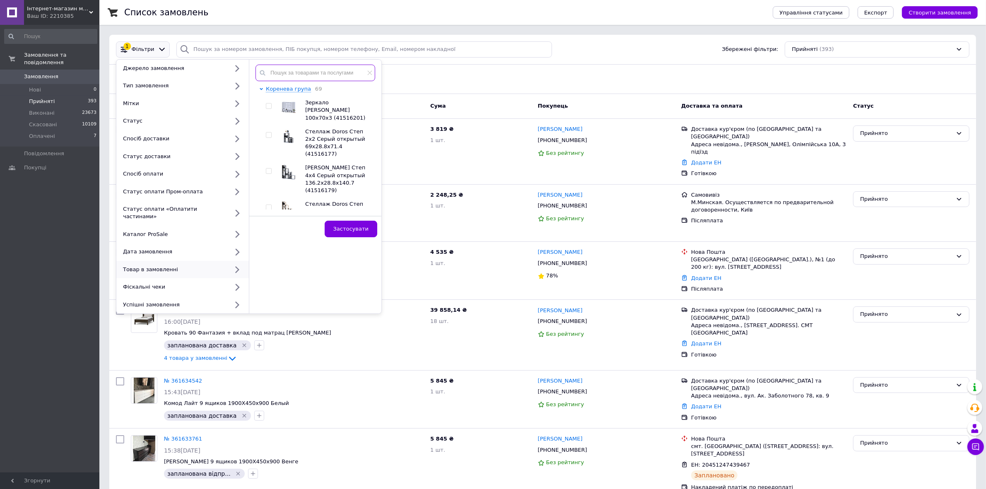
click at [294, 68] on input "text" at bounding box center [316, 73] width 120 height 17
type input "піраміда 6"
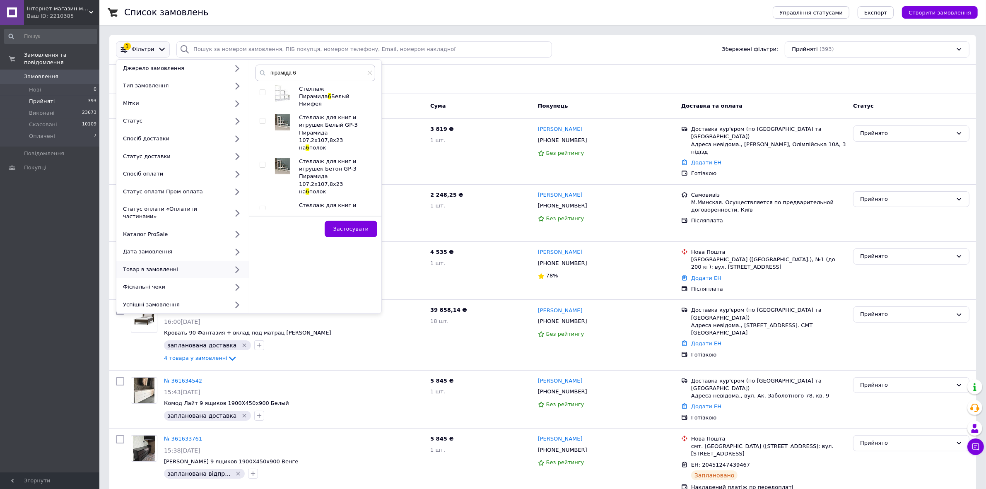
click at [263, 90] on input "checkbox" at bounding box center [262, 92] width 5 height 5
checkbox input "true"
click at [340, 227] on span "Застосувати" at bounding box center [350, 229] width 35 height 6
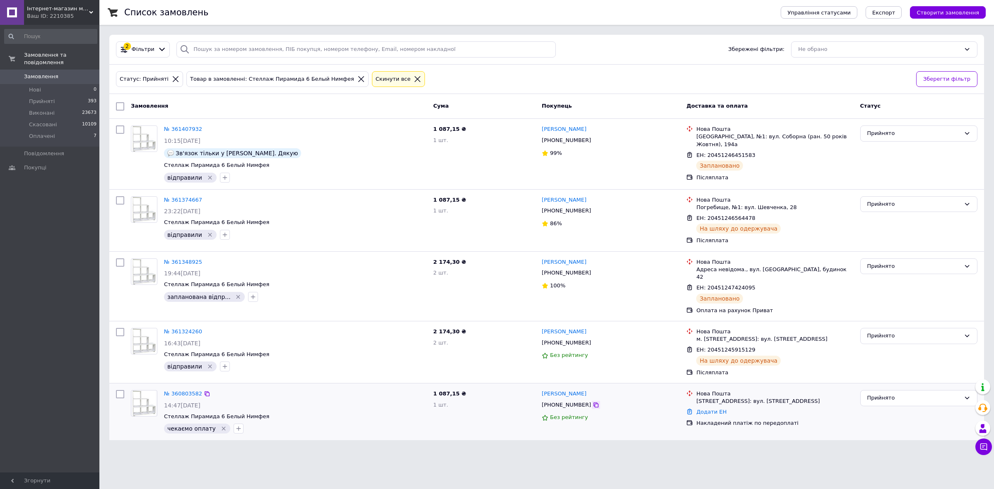
click at [593, 402] on icon at bounding box center [596, 405] width 7 height 7
click at [30, 324] on div "Замовлення та повідомлення Замовлення 0 Нові 0 Прийняті 393 Виконані 23673 Скас…" at bounding box center [50, 250] width 101 height 450
click at [180, 391] on link "№ 360803582" at bounding box center [183, 394] width 38 height 6
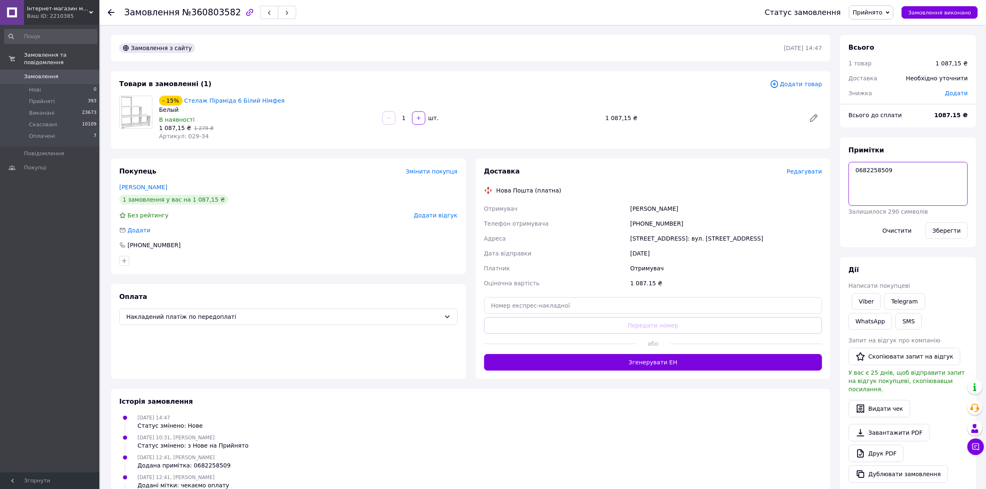
drag, startPoint x: 905, startPoint y: 168, endPoint x: 839, endPoint y: 169, distance: 66.3
click at [838, 168] on div "Всього 1 товар 1 087,15 ₴ Доставка Необхідно уточнити Знижка Додати Всього до с…" at bounding box center [908, 310] width 146 height 550
click at [605, 403] on div "Історія замовлення" at bounding box center [470, 402] width 703 height 10
click at [57, 285] on div "Замовлення та повідомлення Замовлення 0 Нові 0 Прийняті 393 Виконані 23673 Скас…" at bounding box center [50, 250] width 101 height 450
drag, startPoint x: 901, startPoint y: 169, endPoint x: 843, endPoint y: 170, distance: 58.0
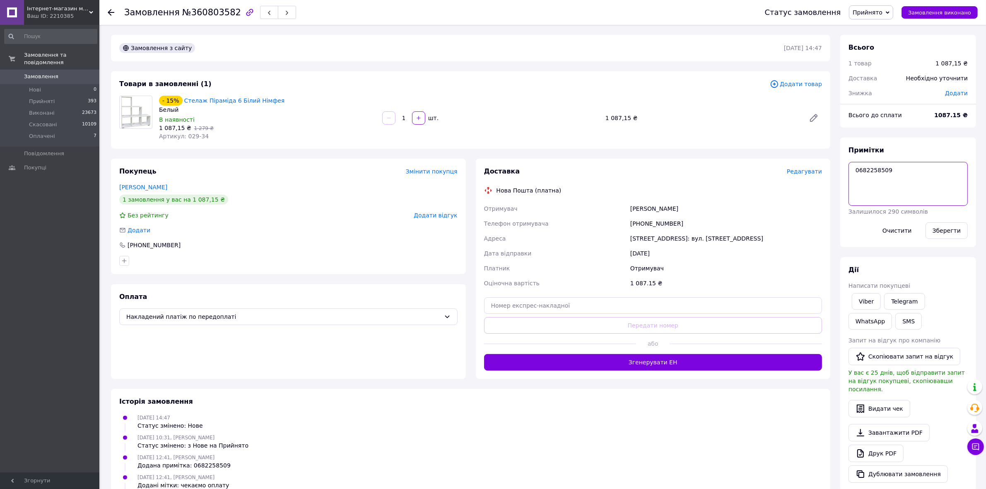
click at [843, 170] on div "Примітки 0682258509 Залишилося 290 символів Очистити Зберегти" at bounding box center [908, 192] width 136 height 110
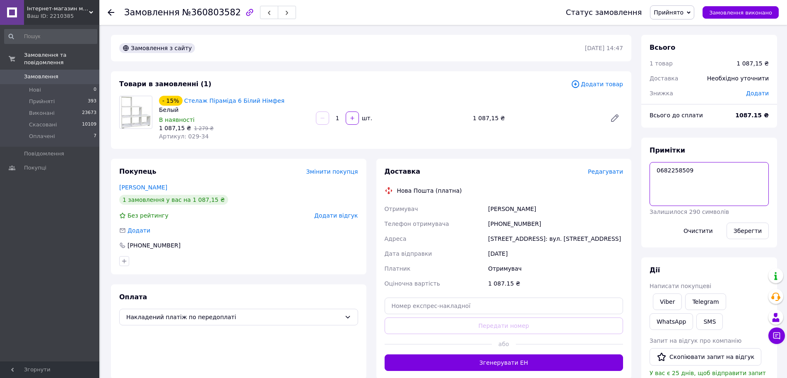
click at [706, 185] on textarea "0682258509" at bounding box center [709, 184] width 119 height 44
type textarea "0682258509 400грн є"
click at [741, 221] on div "Зберегти" at bounding box center [748, 230] width 49 height 23
click at [741, 229] on button "Зберегти" at bounding box center [748, 230] width 42 height 17
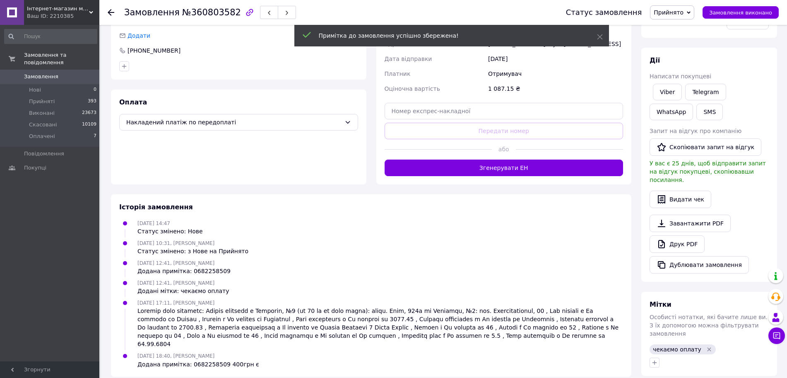
scroll to position [201, 0]
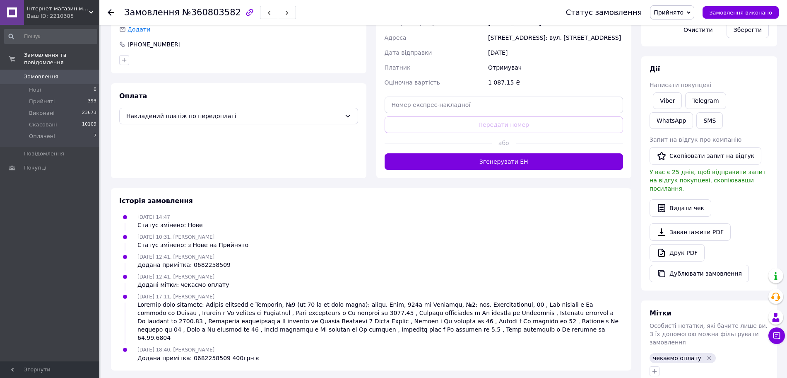
drag, startPoint x: 704, startPoint y: 343, endPoint x: 700, endPoint y: 344, distance: 4.2
click at [706, 355] on icon "Видалити мітку" at bounding box center [709, 358] width 7 height 7
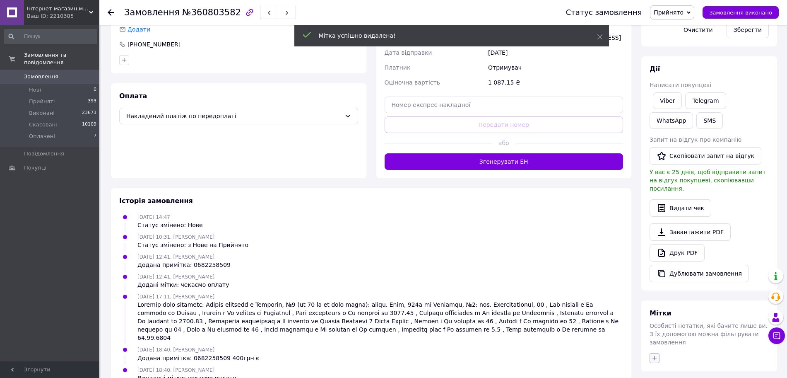
click at [655, 355] on icon "button" at bounding box center [654, 358] width 7 height 7
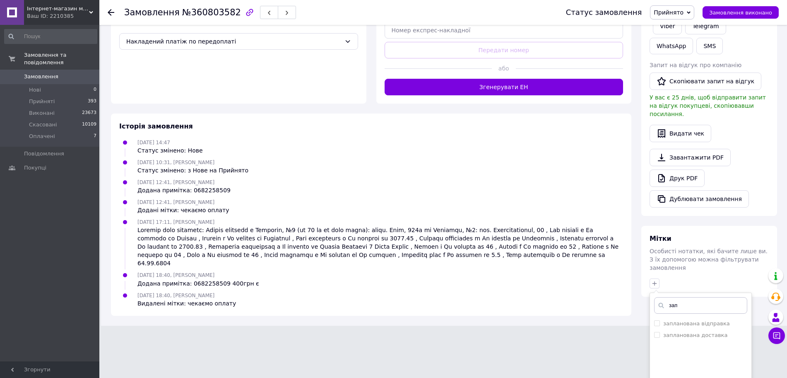
scroll to position [328, 0]
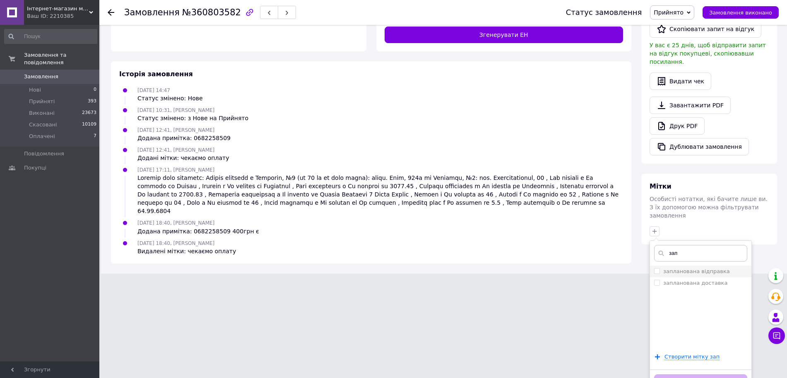
type input "зап"
click at [717, 268] on label "запланована відправка" at bounding box center [696, 271] width 67 height 6
checkbox input "true"
click at [705, 374] on button "Додати мітку" at bounding box center [700, 382] width 93 height 16
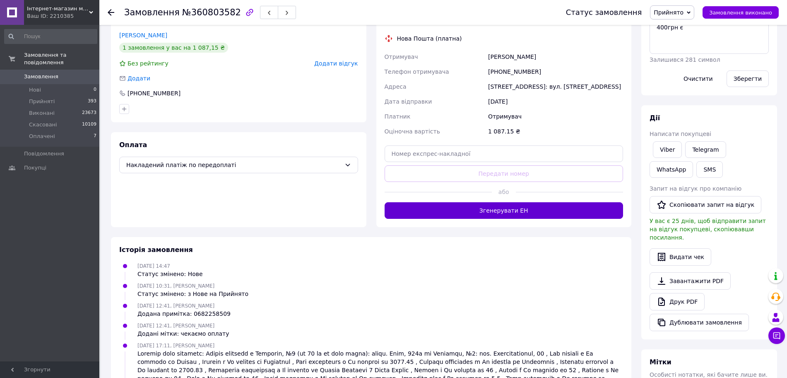
scroll to position [79, 0]
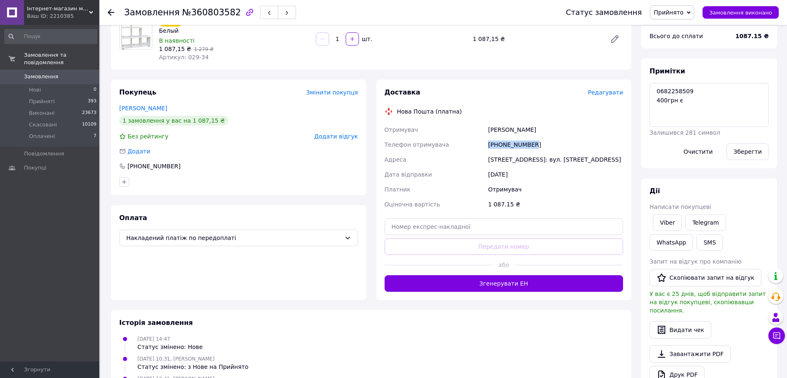
drag, startPoint x: 510, startPoint y: 148, endPoint x: 484, endPoint y: 145, distance: 26.3
click at [484, 145] on div "Отримувач Вдовенко Ангеліна Телефон отримувача +380996310482 Адреса Чернігів, №…" at bounding box center [504, 166] width 242 height 89
copy div "Телефон отримувача +380996310482"
drag, startPoint x: 485, startPoint y: 160, endPoint x: 510, endPoint y: 156, distance: 25.6
click at [510, 156] on div "Отримувач Вдовенко Ангеліна Телефон отримувача +380996310482 Адреса Чернігів, №…" at bounding box center [504, 166] width 242 height 89
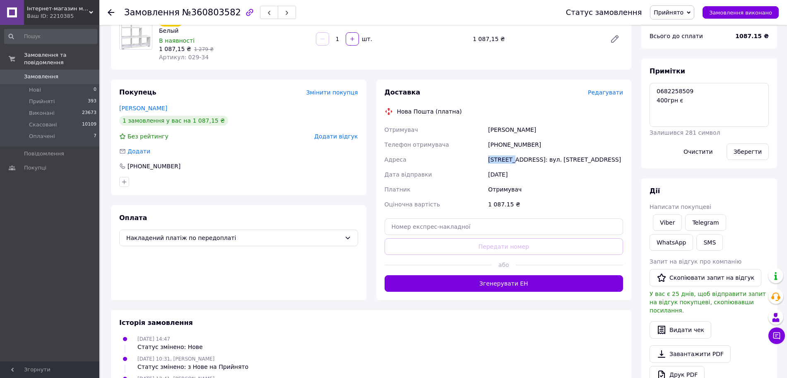
copy div "Адреса Чернігів"
drag, startPoint x: 546, startPoint y: 140, endPoint x: 489, endPoint y: 141, distance: 57.2
click at [489, 141] on div "+380996310482" at bounding box center [556, 144] width 138 height 15
copy div "+380996310482"
drag, startPoint x: 475, startPoint y: 123, endPoint x: 516, endPoint y: 127, distance: 40.8
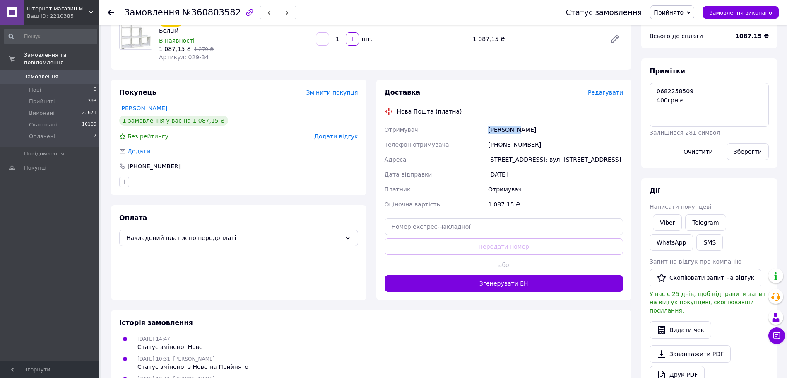
click at [516, 127] on div "Отримувач Вдовенко Ангеліна Телефон отримувача +380996310482 Адреса Чернігів, №…" at bounding box center [504, 166] width 242 height 89
copy div "Отримувач Вдовенко"
drag, startPoint x: 538, startPoint y: 121, endPoint x: 514, endPoint y: 131, distance: 25.6
click at [514, 131] on div "Доставка Редагувати Нова Пошта (платна) Отримувач Вдовенко Ангеліна Телефон отр…" at bounding box center [504, 190] width 239 height 204
copy div "Ангеліна"
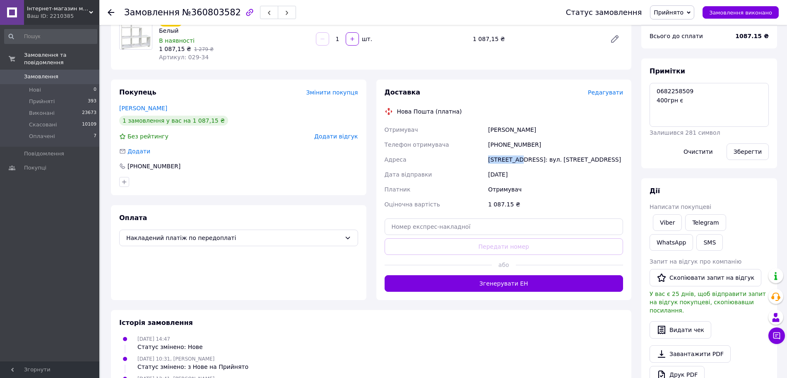
drag, startPoint x: 478, startPoint y: 165, endPoint x: 513, endPoint y: 165, distance: 34.4
click at [513, 165] on div "Отримувач Вдовенко Ангеліна Телефон отримувача +380996310482 Адреса Чернігів, №…" at bounding box center [504, 166] width 242 height 89
copy div "Адреса Чернігів,"
click at [744, 147] on button "Зберегти" at bounding box center [748, 151] width 42 height 17
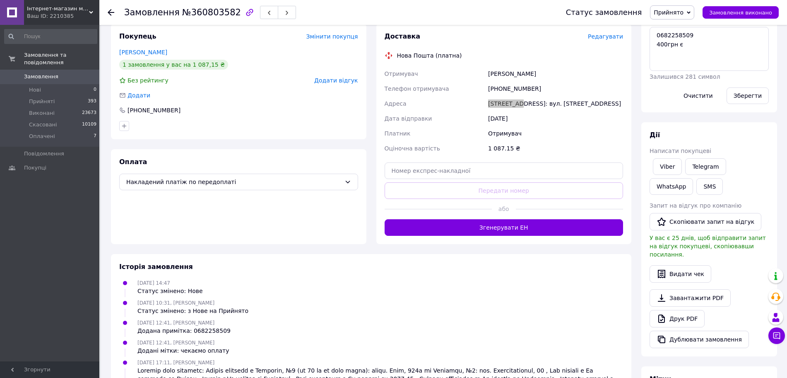
scroll to position [234, 0]
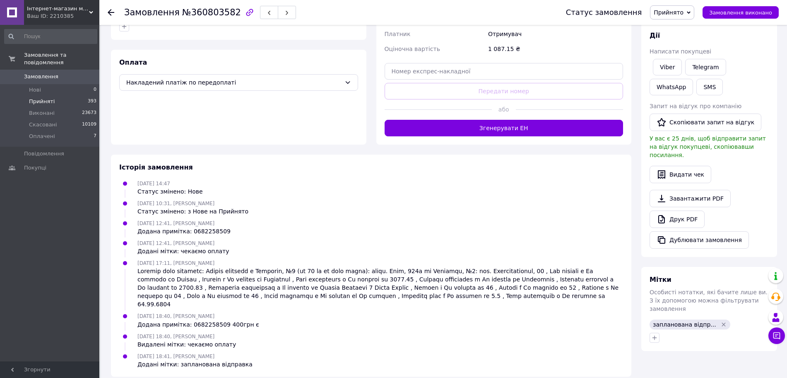
click at [56, 96] on li "Прийняті 393" at bounding box center [50, 102] width 101 height 12
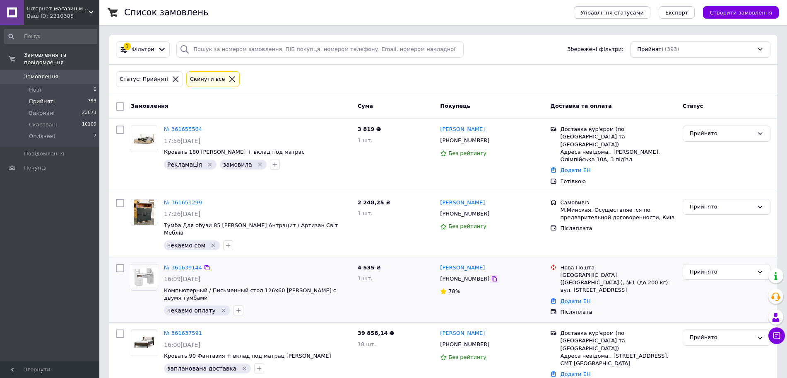
click at [490, 275] on div at bounding box center [494, 279] width 8 height 8
click at [491, 275] on icon at bounding box center [494, 278] width 7 height 7
click at [215, 48] on input "search" at bounding box center [319, 49] width 287 height 16
paste input "+380969340490"
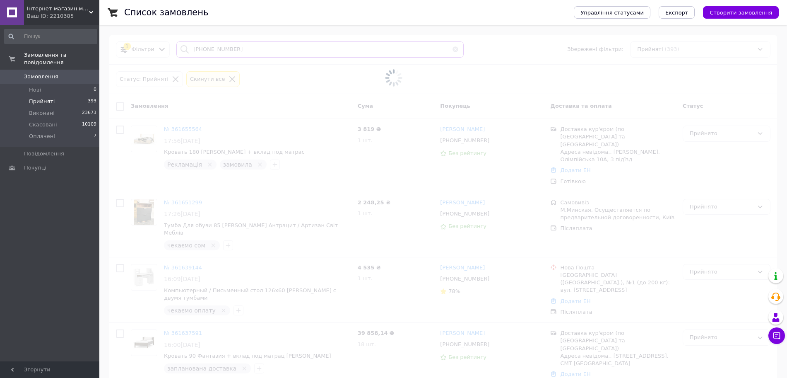
type input "+380969340490"
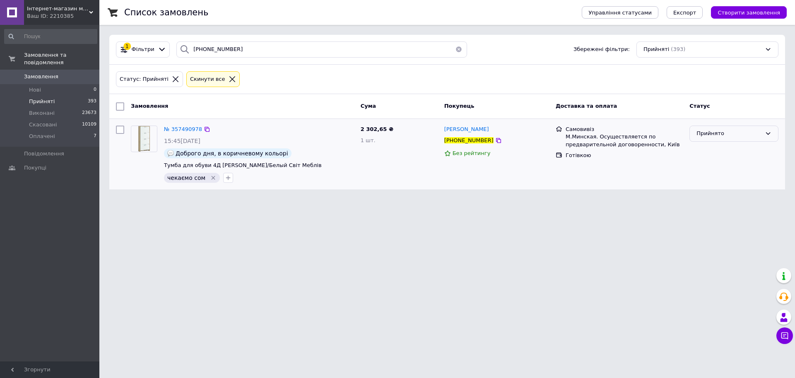
click at [721, 133] on div "Прийнято" at bounding box center [729, 133] width 65 height 9
click at [710, 151] on li "Виконано" at bounding box center [734, 150] width 88 height 15
drag, startPoint x: 457, startPoint y: 50, endPoint x: 461, endPoint y: 53, distance: 4.4
click at [457, 50] on button "button" at bounding box center [459, 49] width 17 height 16
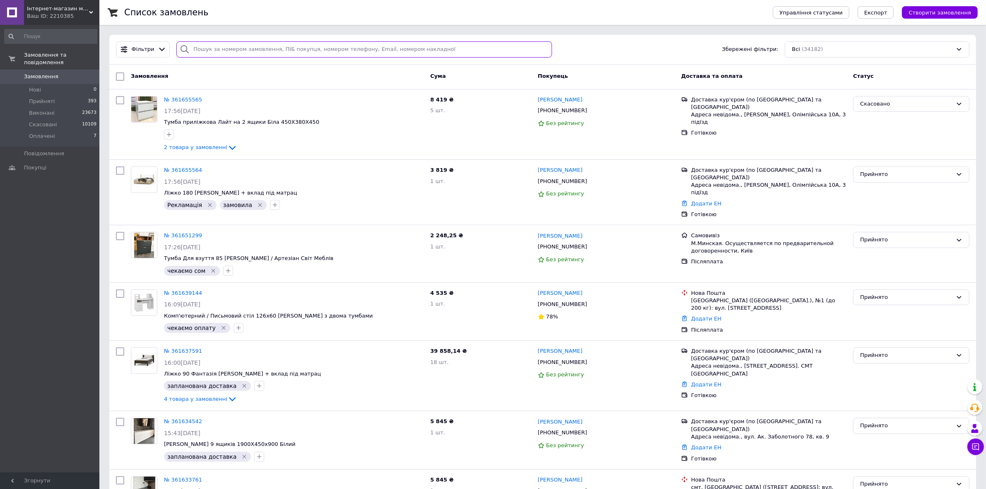
click at [282, 45] on input "search" at bounding box center [364, 49] width 376 height 16
paste input "[PHONE_NUMBER]"
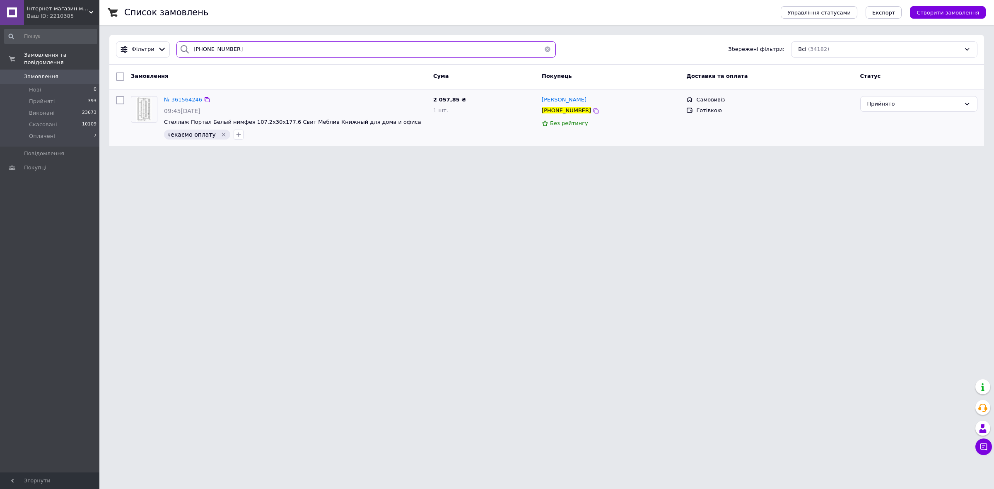
type input "[PHONE_NUMBER]"
click at [220, 133] on icon "Видалити мітку" at bounding box center [223, 134] width 7 height 7
drag, startPoint x: 53, startPoint y: 318, endPoint x: 98, endPoint y: 285, distance: 56.0
click at [53, 318] on div "Замовлення та повідомлення Замовлення 0 Нові 0 Прийняті 393 Виконані 23673 Скас…" at bounding box center [50, 250] width 101 height 450
click at [178, 96] on span "№ 361564246" at bounding box center [183, 99] width 38 height 6
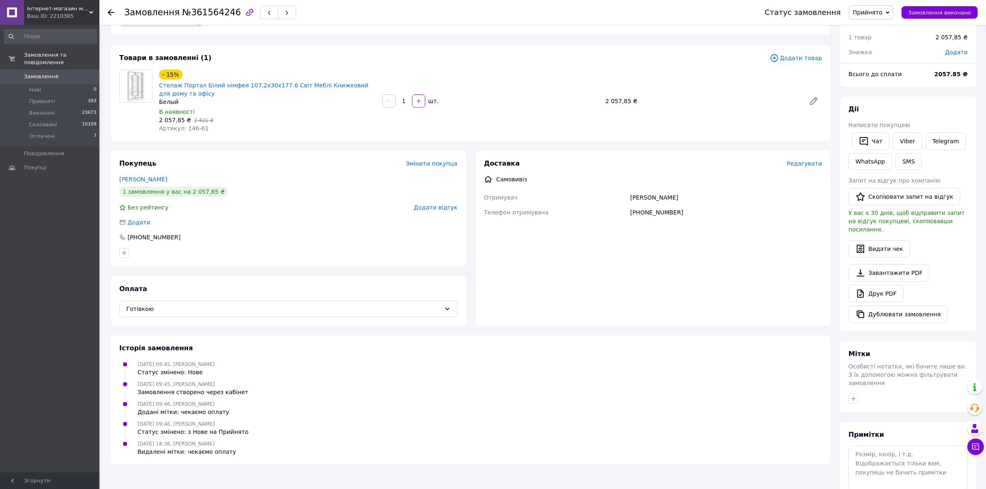
scroll to position [63, 0]
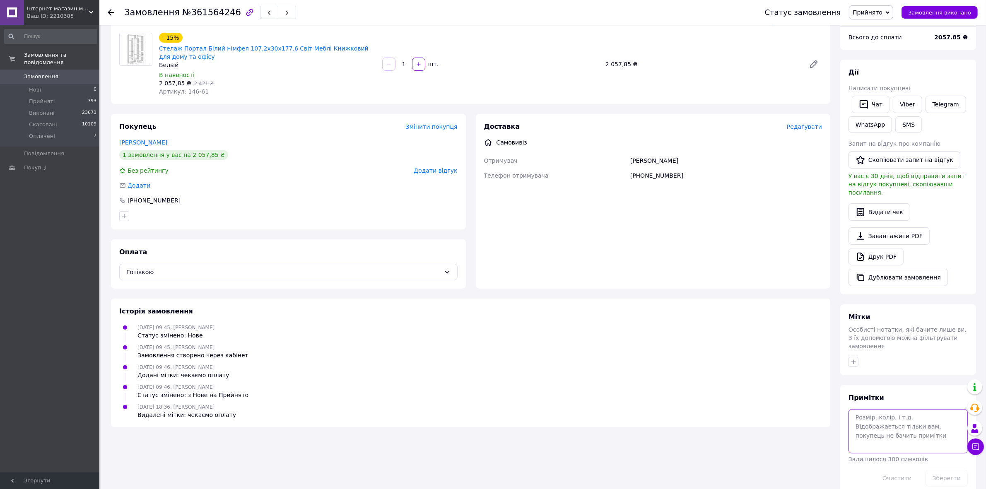
click at [876, 409] on textarea at bounding box center [908, 431] width 119 height 44
type textarea "208грн є"
click at [950, 470] on button "Зберегти" at bounding box center [947, 478] width 42 height 17
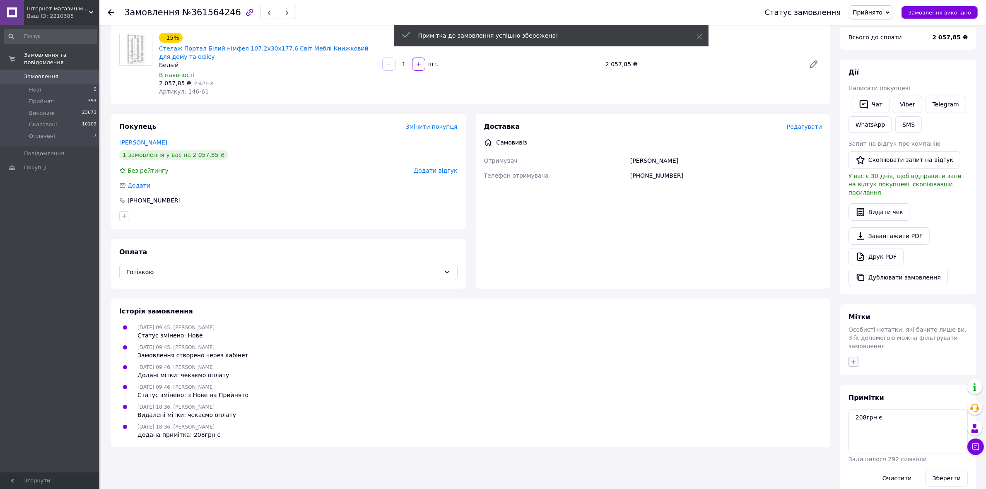
click at [854, 359] on icon "button" at bounding box center [853, 362] width 7 height 7
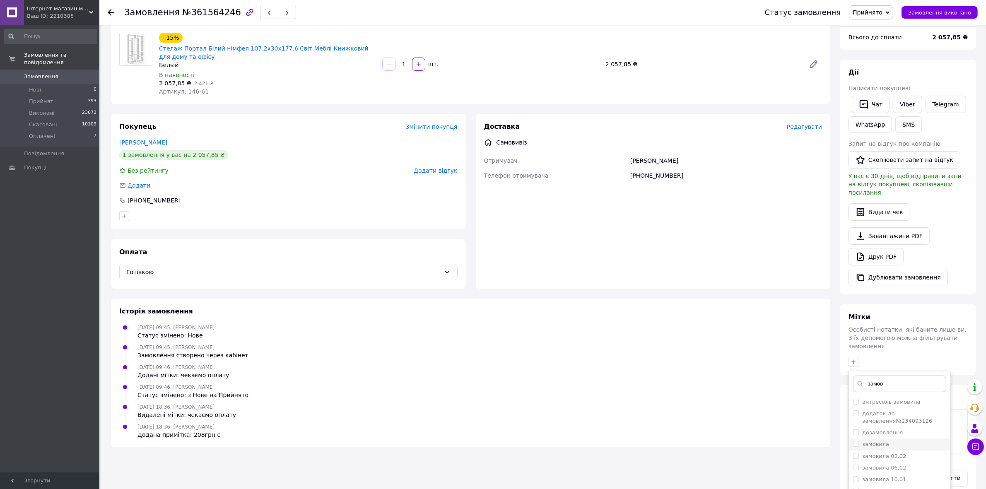
type input "замов"
click at [921, 441] on div "замовила" at bounding box center [899, 444] width 93 height 7
checkbox input "true"
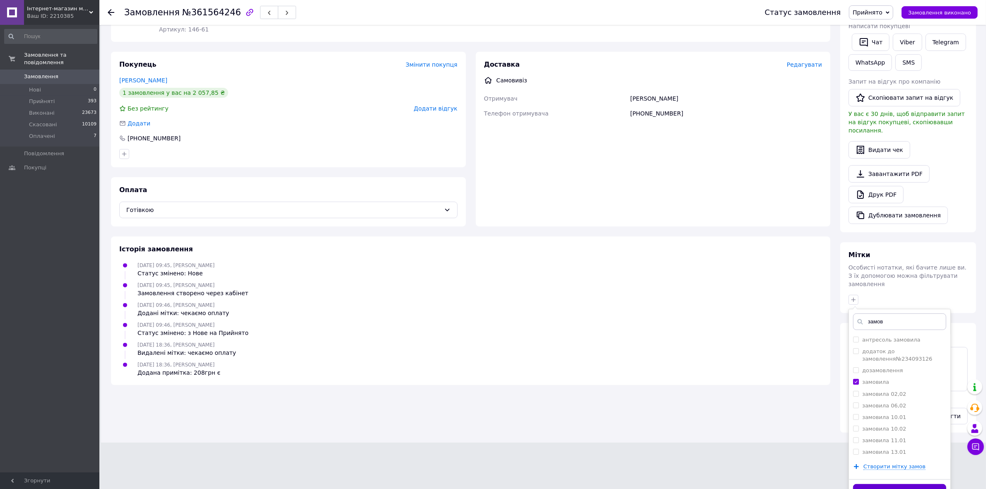
click at [889, 484] on button "Додати мітку" at bounding box center [899, 492] width 93 height 16
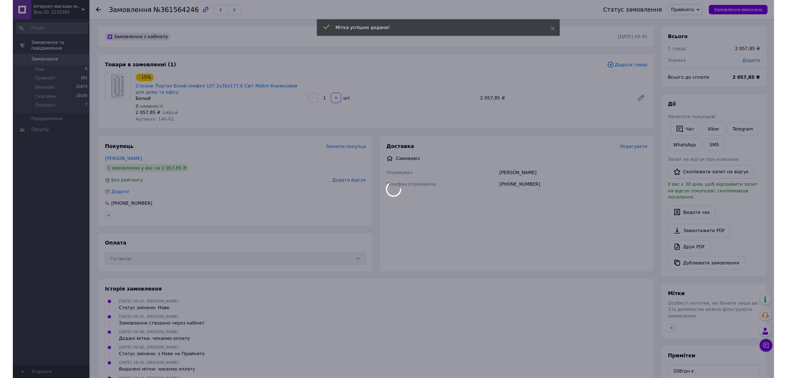
scroll to position [0, 0]
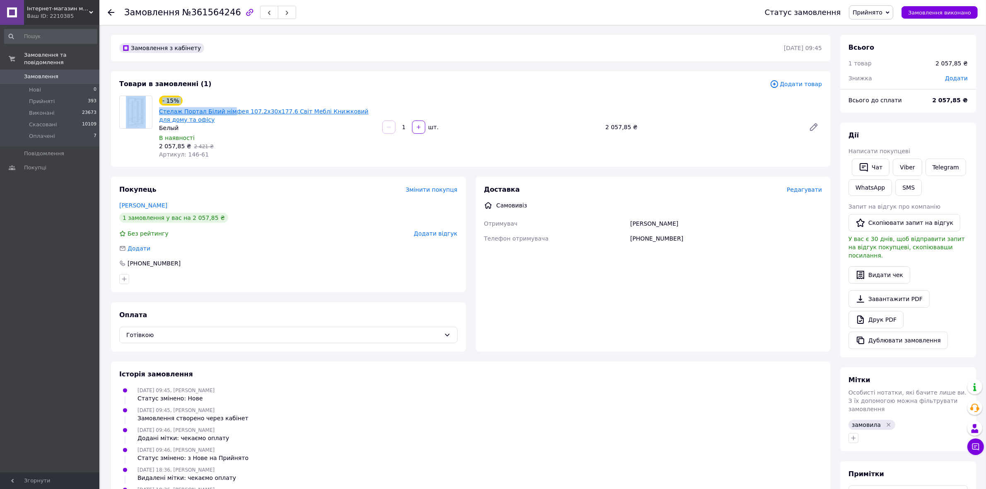
drag, startPoint x: 154, startPoint y: 109, endPoint x: 227, endPoint y: 111, distance: 73.3
click at [227, 111] on div "- 15% Стелаж Портал Білий німфея 107.2х30х177.6 Світ Меблі Книжковий для дому т…" at bounding box center [470, 127] width 709 height 63
click at [224, 126] on div "Белый" at bounding box center [267, 128] width 217 height 8
drag, startPoint x: 155, startPoint y: 111, endPoint x: 238, endPoint y: 111, distance: 82.8
click at [238, 111] on div "- 15% Стелаж Портал Білий німфея 107.2х30х177.6 Світ Меблі Книжковий для дому т…" at bounding box center [267, 127] width 223 height 66
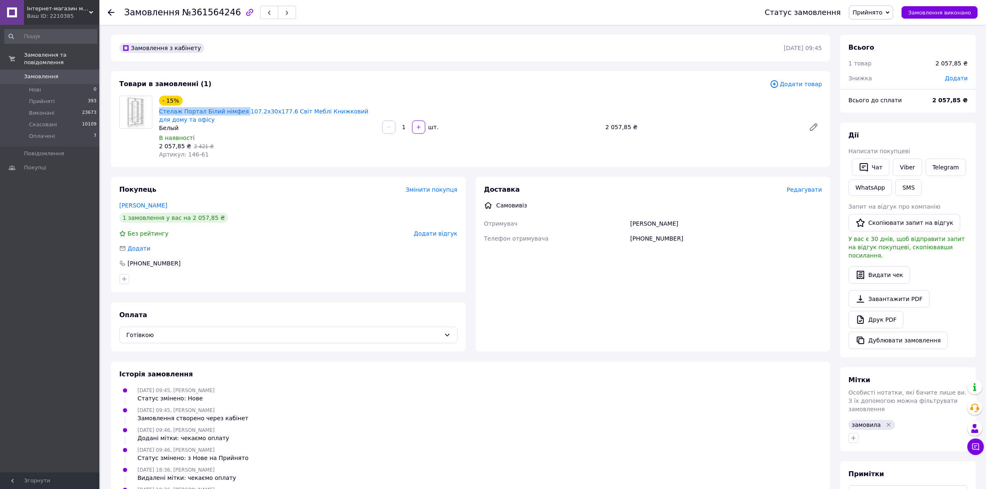
copy link "Стелаж Портал Білий німфея"
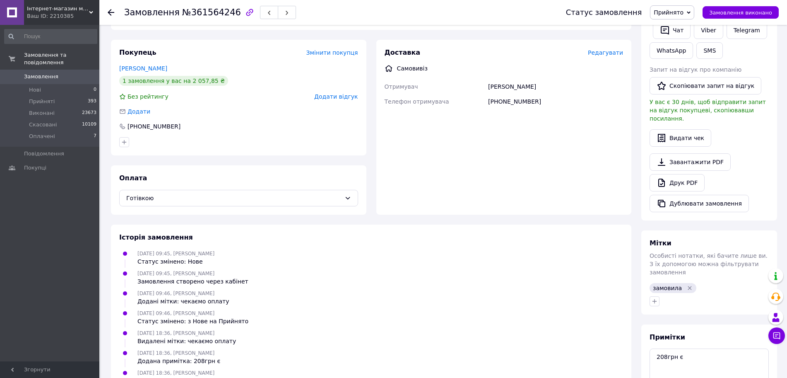
scroll to position [187, 0]
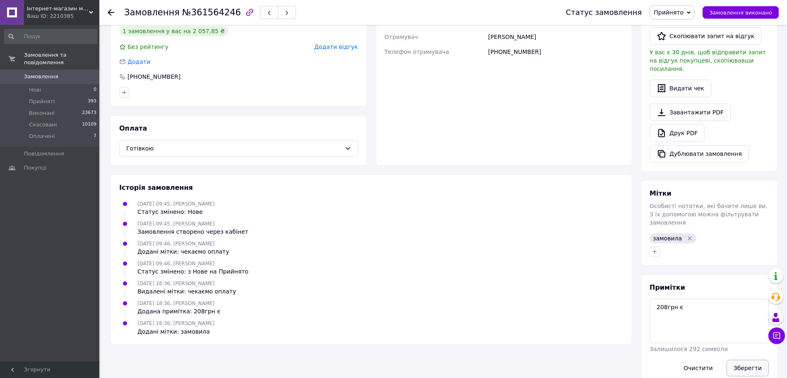
click at [741, 359] on button "Зберегти" at bounding box center [748, 367] width 42 height 17
click at [81, 96] on li "Прийняті 393" at bounding box center [50, 102] width 101 height 12
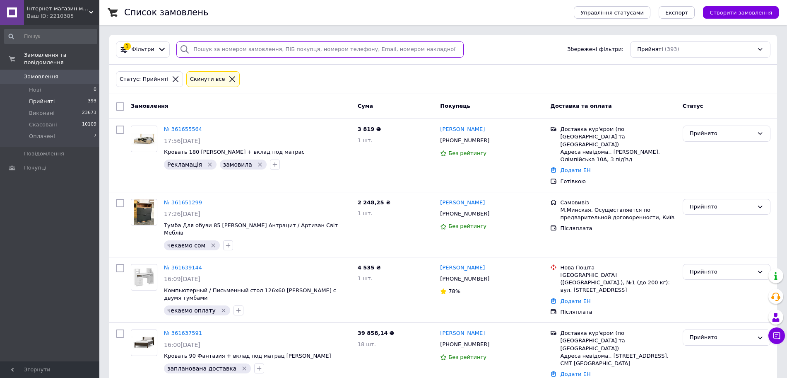
click at [233, 48] on input "search" at bounding box center [319, 49] width 287 height 16
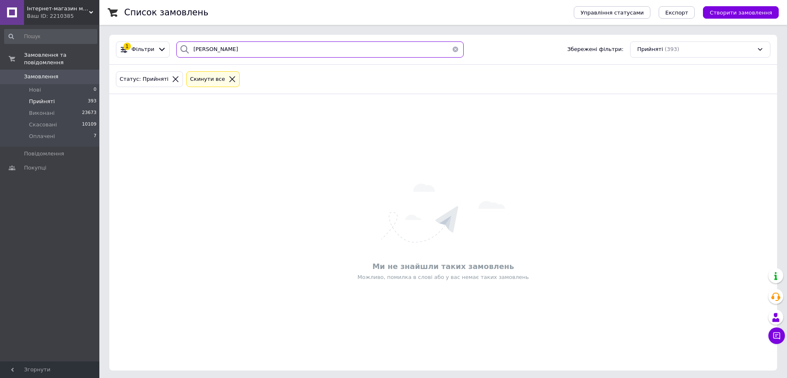
type input "[PERSON_NAME]"
click at [215, 84] on div "Cкинути все" at bounding box center [212, 79] width 53 height 16
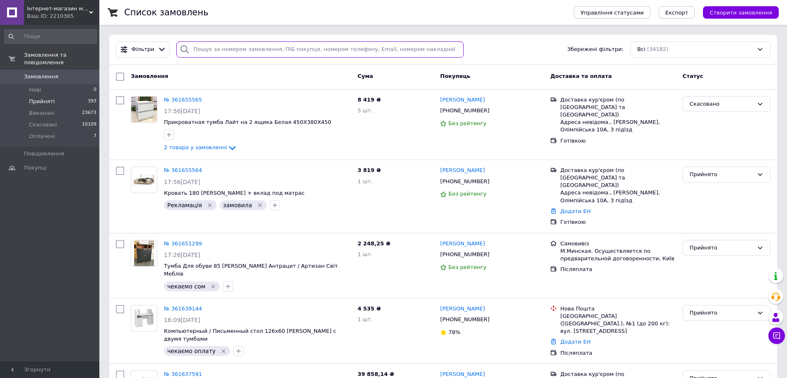
click at [265, 46] on input "search" at bounding box center [319, 49] width 287 height 16
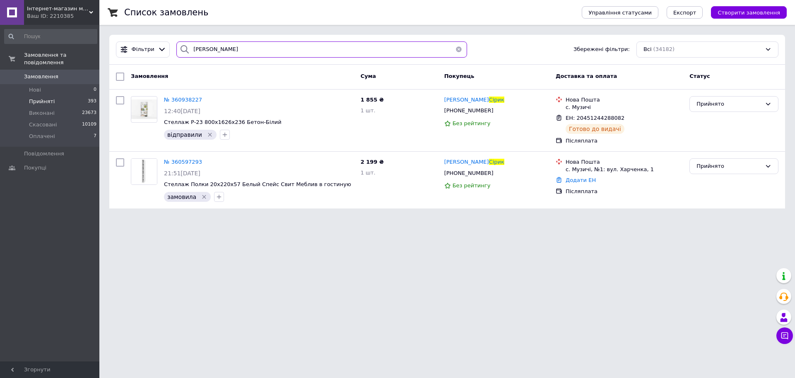
type input "[PERSON_NAME]"
